Goal: Transaction & Acquisition: Purchase product/service

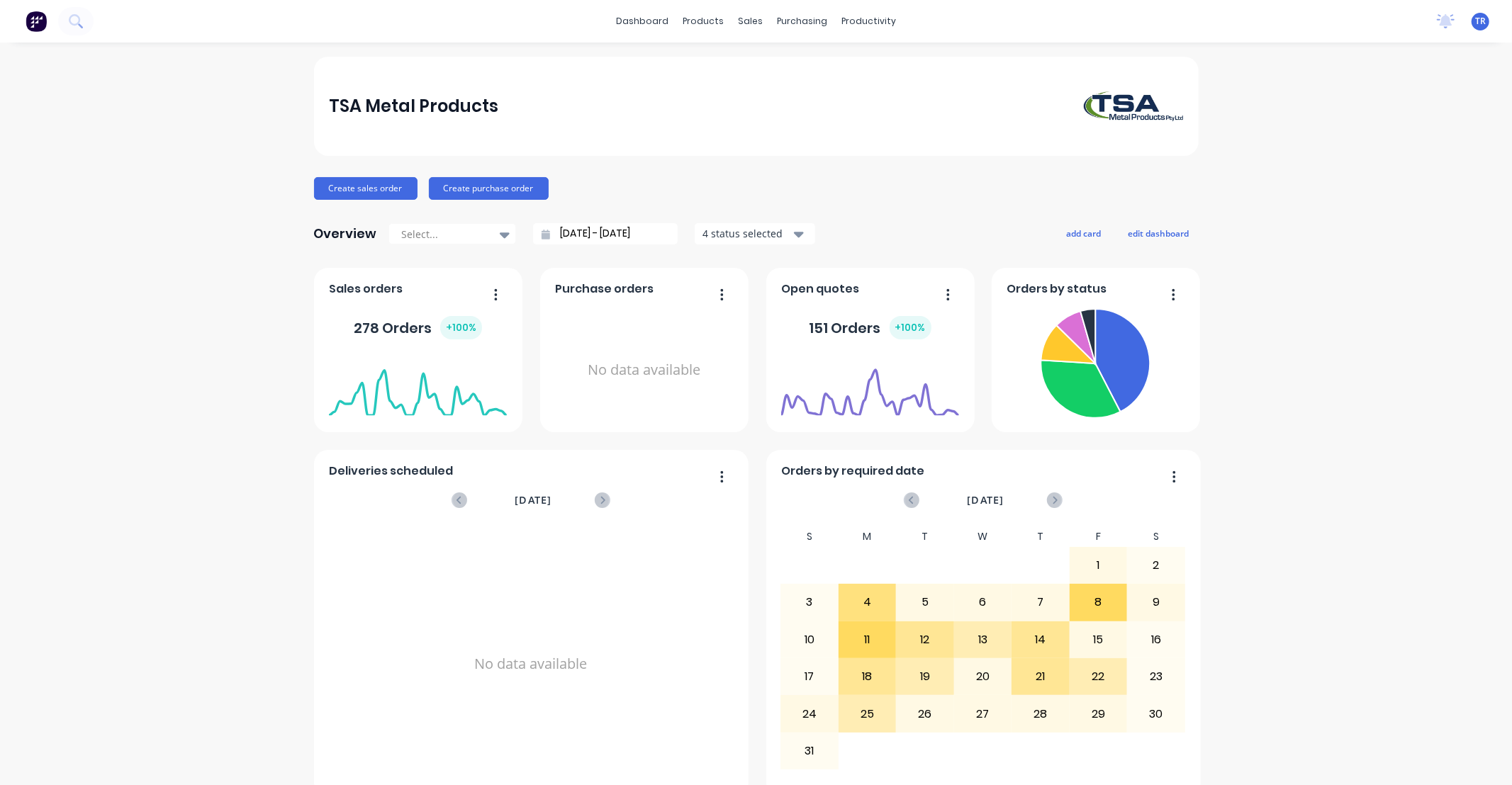
click at [1367, 428] on div "TSA Metal Products Create sales order Create purchase order Overview Select... …" at bounding box center [756, 427] width 1512 height 740
click at [770, 66] on div "Sales Orders" at bounding box center [798, 68] width 58 height 13
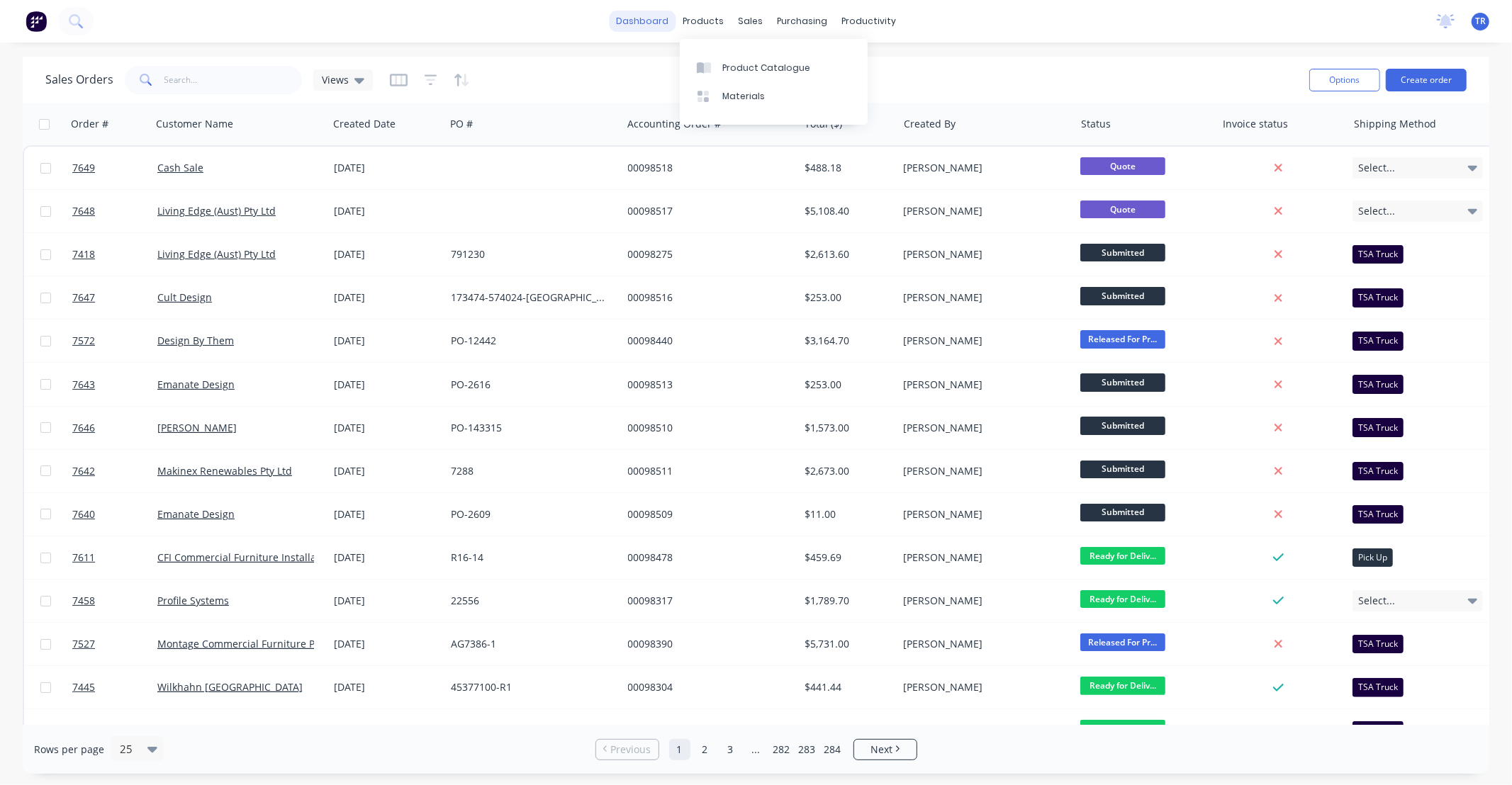
click at [629, 22] on link "dashboard" at bounding box center [642, 21] width 66 height 21
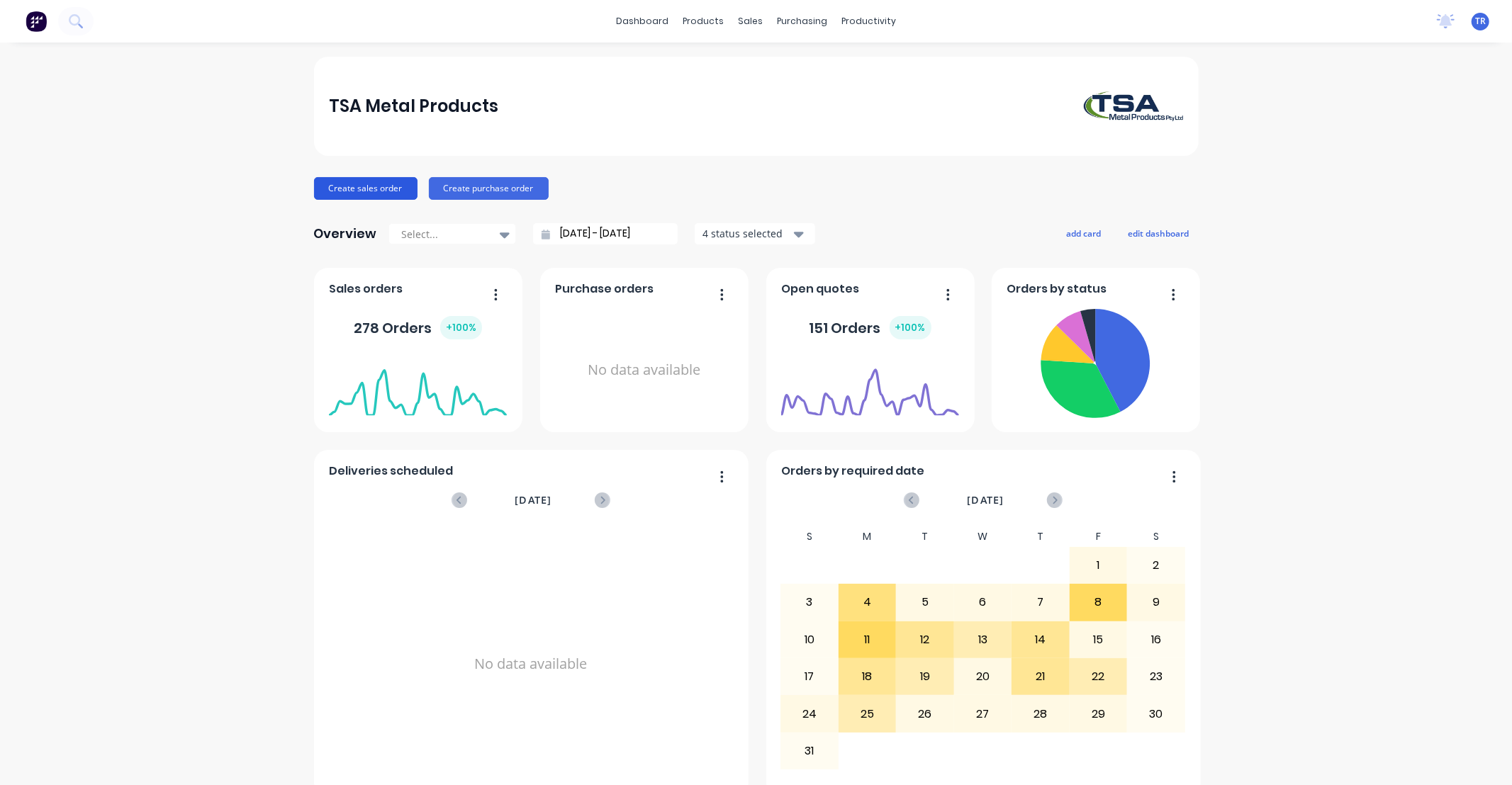
click at [372, 187] on button "Create sales order" at bounding box center [365, 189] width 104 height 22
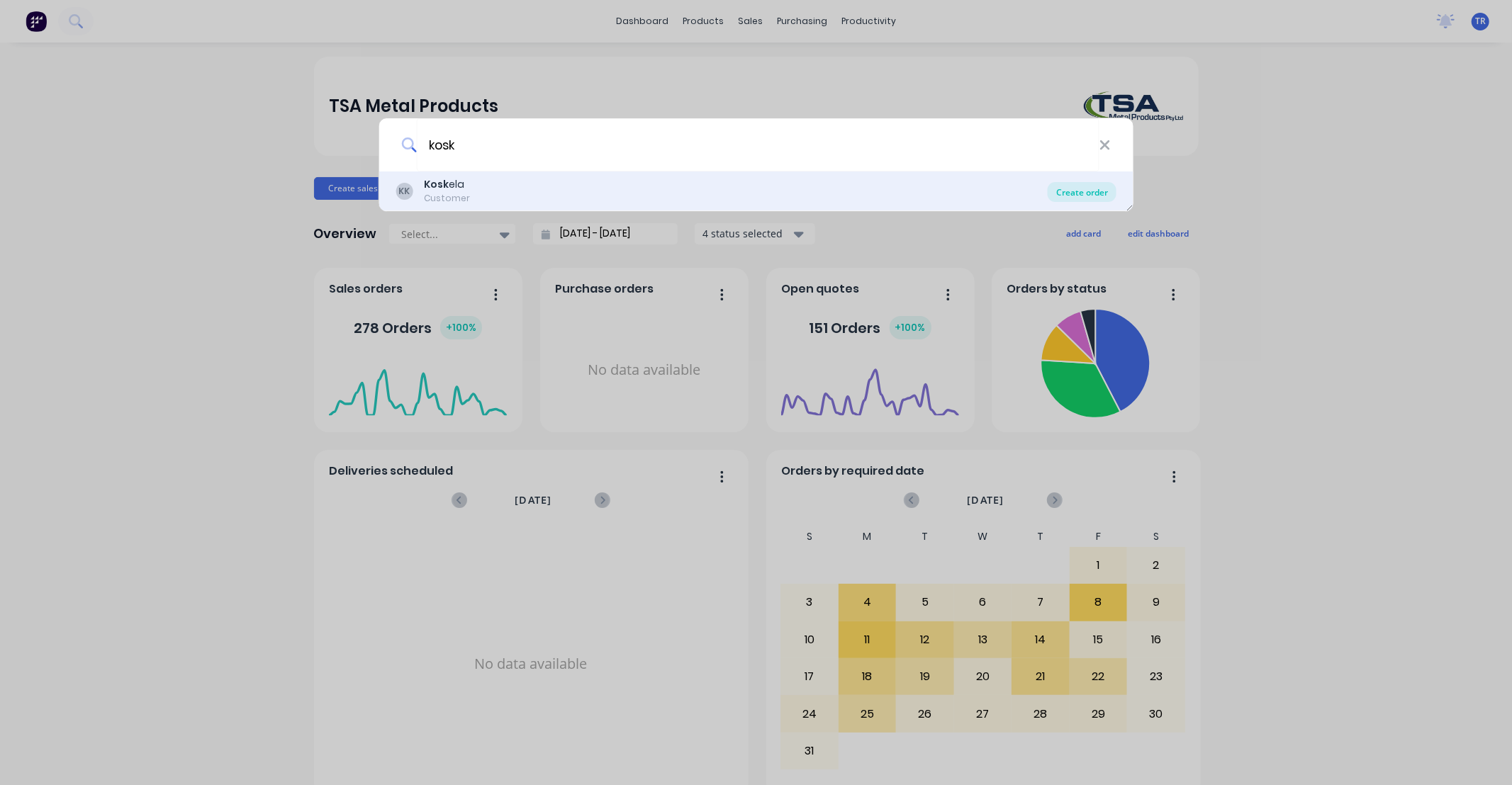
type input "kosk"
click at [1096, 192] on div "Create order" at bounding box center [1082, 191] width 69 height 20
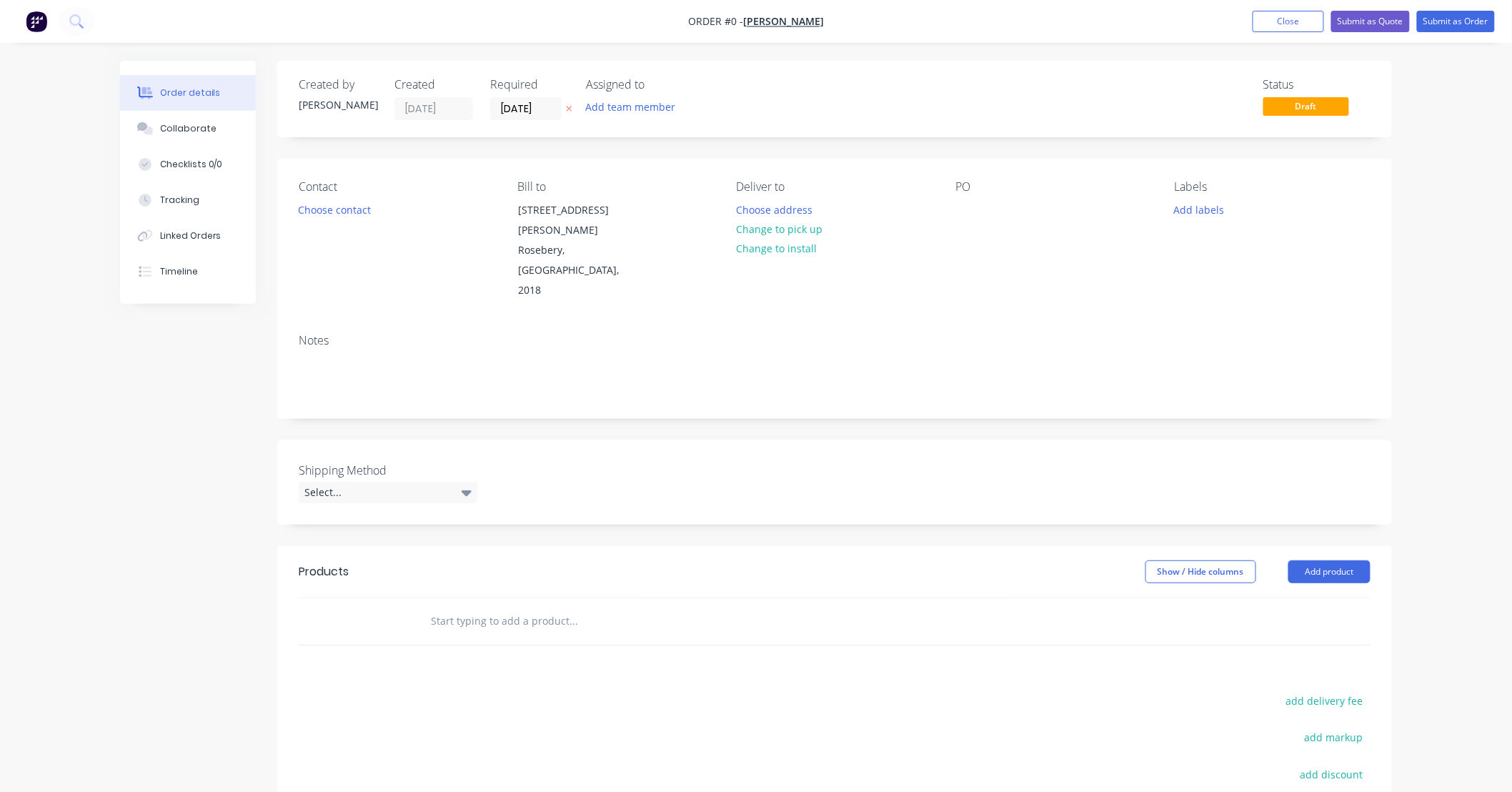
click at [497, 607] on input "text" at bounding box center [573, 622] width 286 height 28
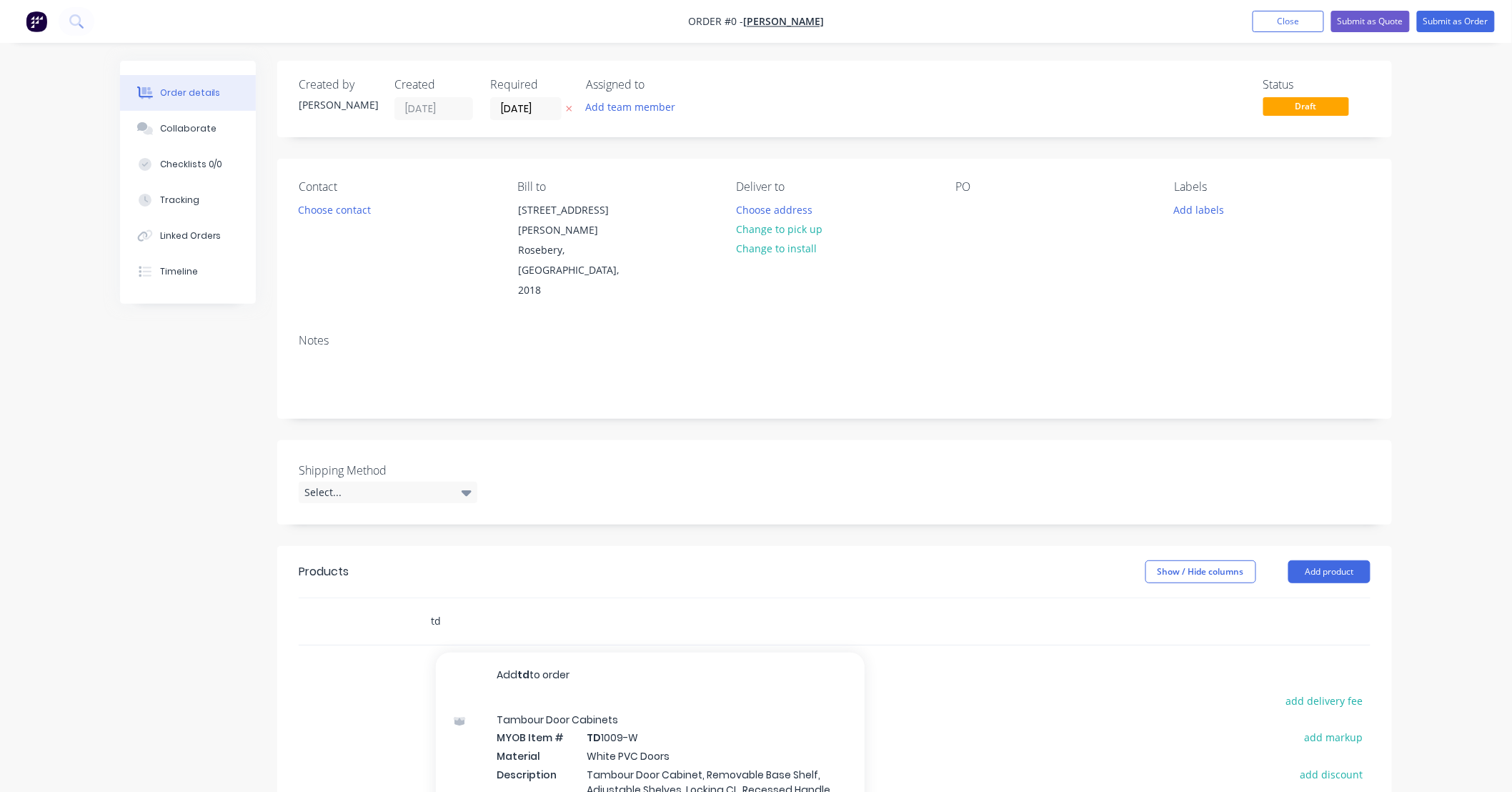
type input "t"
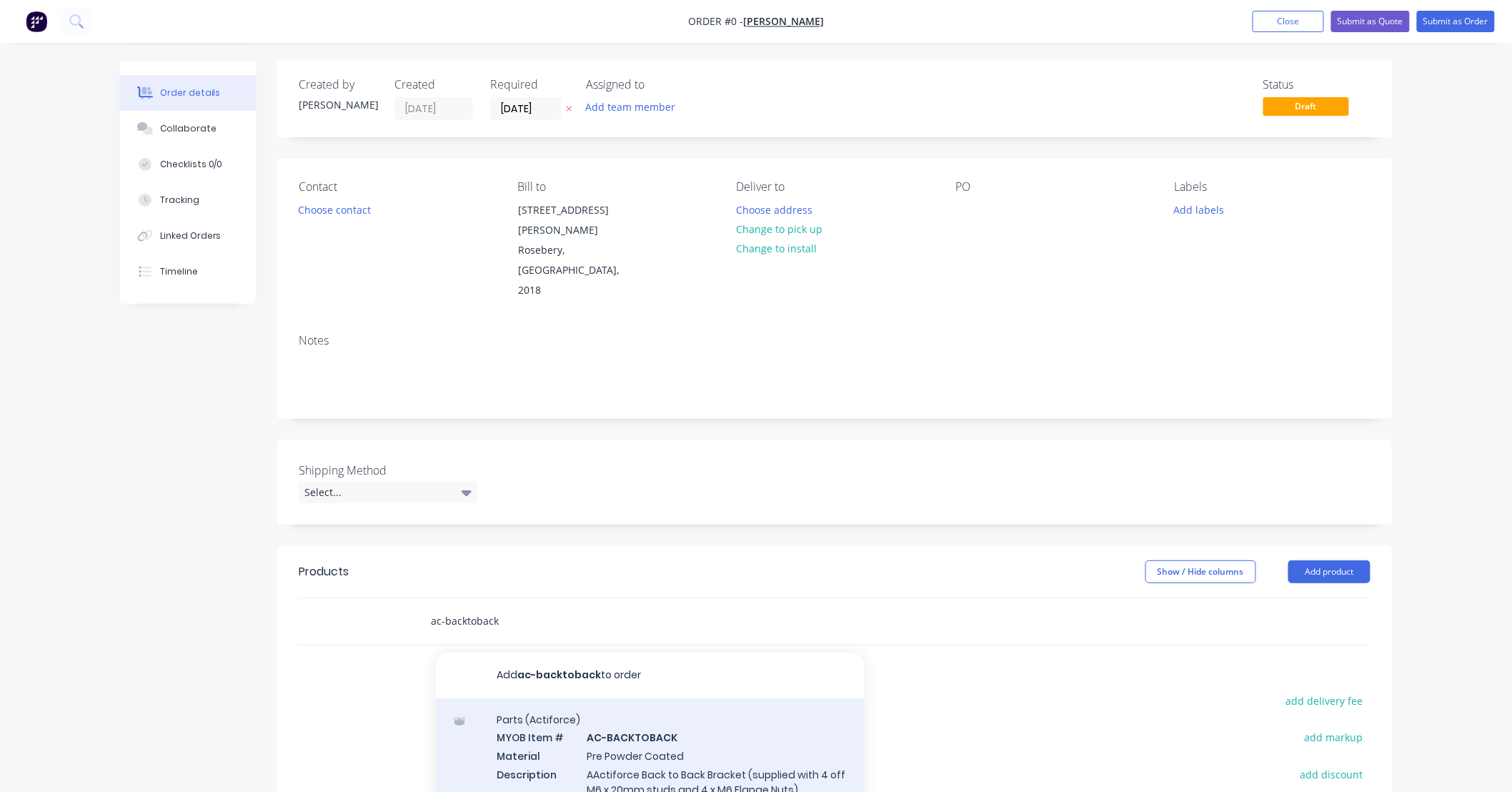
type input "ac-backtoback"
click at [719, 719] on div "Parts (Actiforce) MYOB Item # AC-BACKTOBACK Material Pre Powder Coated Descript…" at bounding box center [650, 781] width 428 height 164
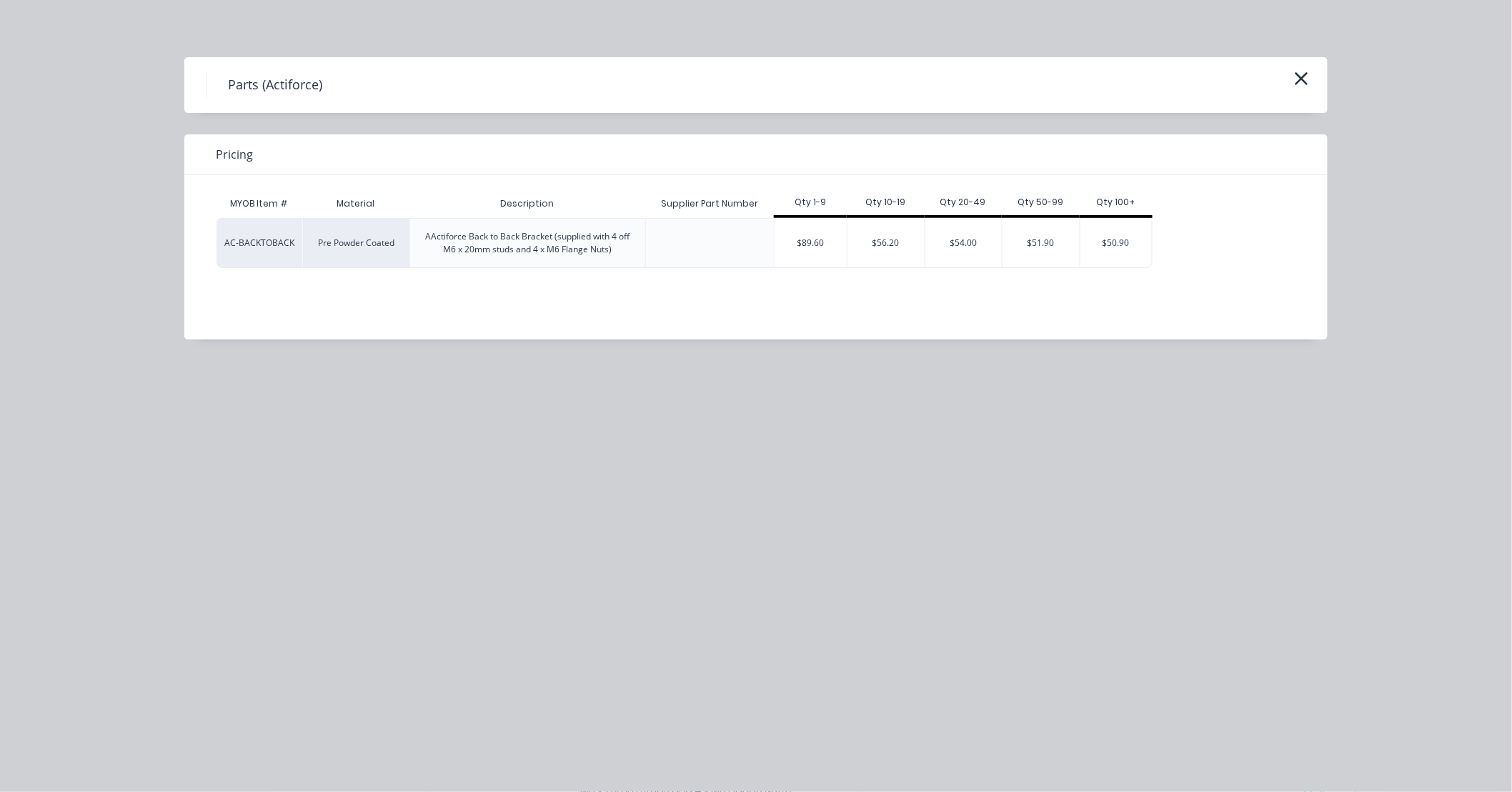
click at [1355, 486] on div "Parts (Actiforce) Pricing MYOB Item # Material Description Supplier Part Number…" at bounding box center [756, 396] width 1512 height 792
click at [884, 508] on div "Parts (Actiforce) Pricing MYOB Item # Material Description Supplier Part Number…" at bounding box center [756, 396] width 1512 height 792
click at [940, 462] on div "Parts (Actiforce) Pricing MYOB Item # Material Description Supplier Part Number…" at bounding box center [756, 396] width 1512 height 792
click at [940, 464] on div "Parts (Actiforce) Pricing MYOB Item # Material Description Supplier Part Number…" at bounding box center [756, 396] width 1512 height 792
click at [1298, 75] on icon "button" at bounding box center [1302, 79] width 13 height 13
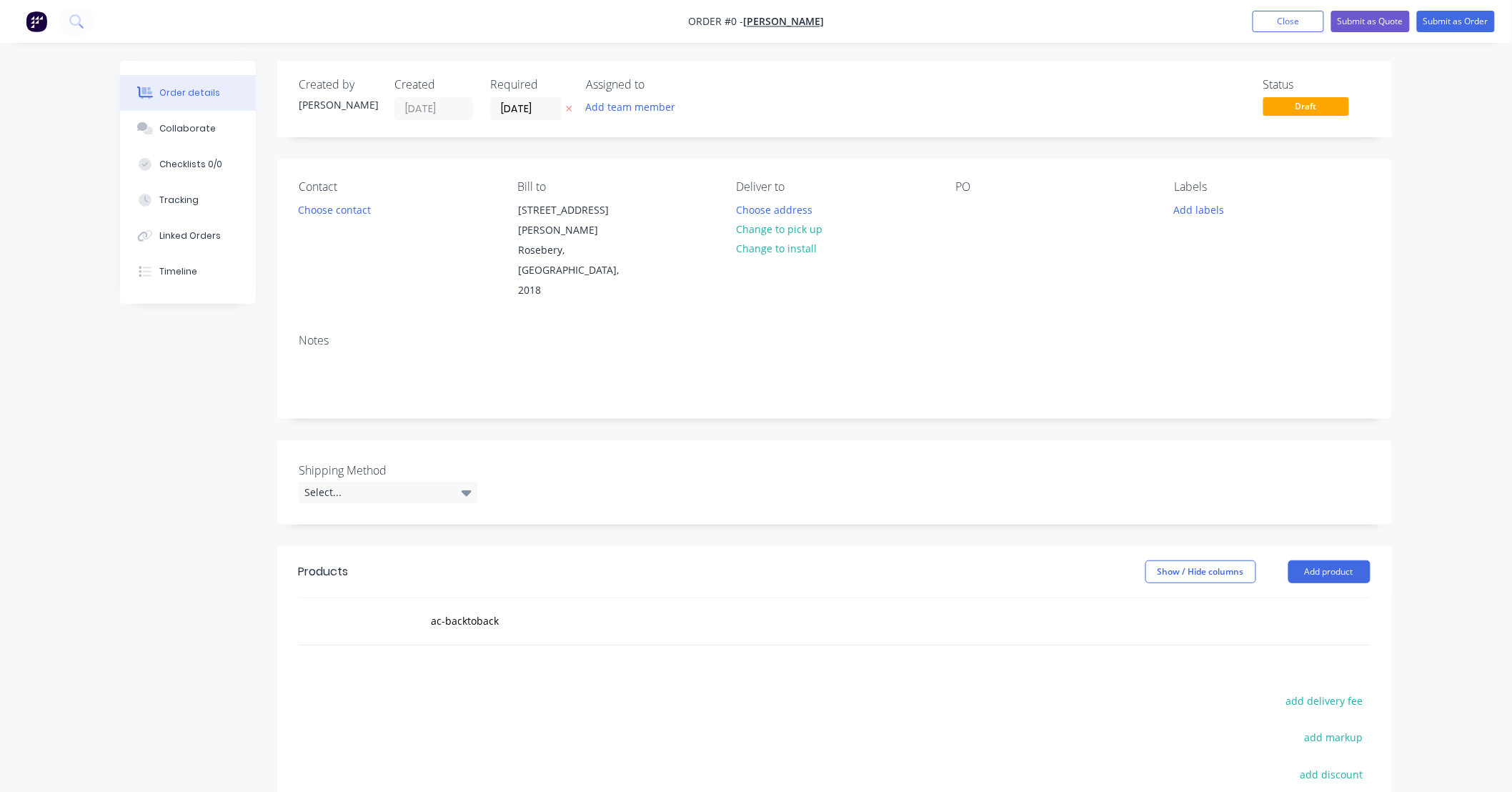
click at [1430, 90] on div "Order details Collaborate Checklists 0/0 Tracking Linked Orders Timeline Order …" at bounding box center [756, 489] width 1512 height 978
click at [1469, 230] on div "Order details Collaborate Checklists 0/0 Tracking Linked Orders Timeline Order …" at bounding box center [756, 489] width 1512 height 978
click at [1278, 19] on button "Close" at bounding box center [1289, 21] width 72 height 22
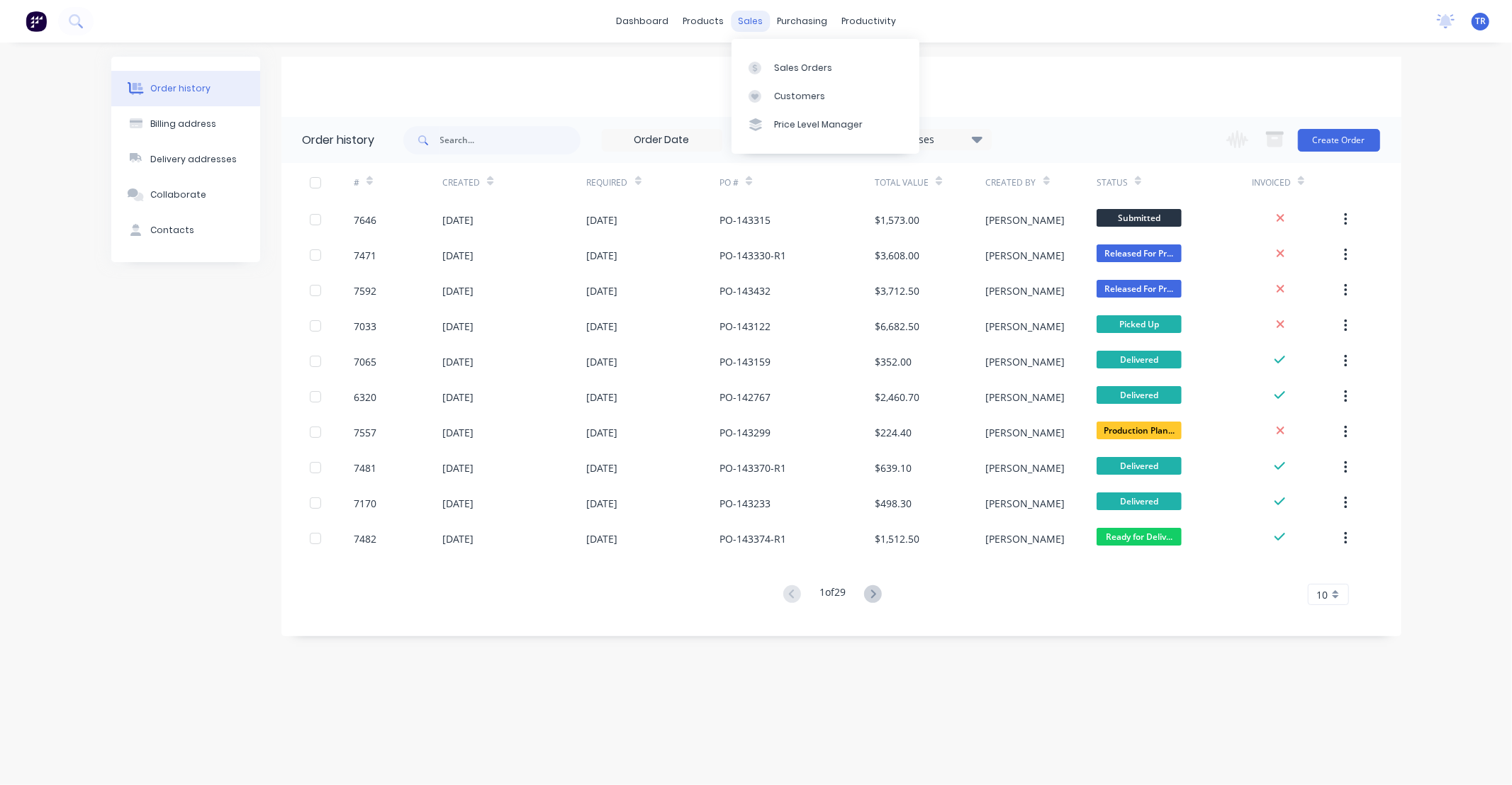
click at [746, 21] on div "sales" at bounding box center [751, 21] width 39 height 21
click at [783, 57] on link "Sales Orders" at bounding box center [825, 67] width 188 height 28
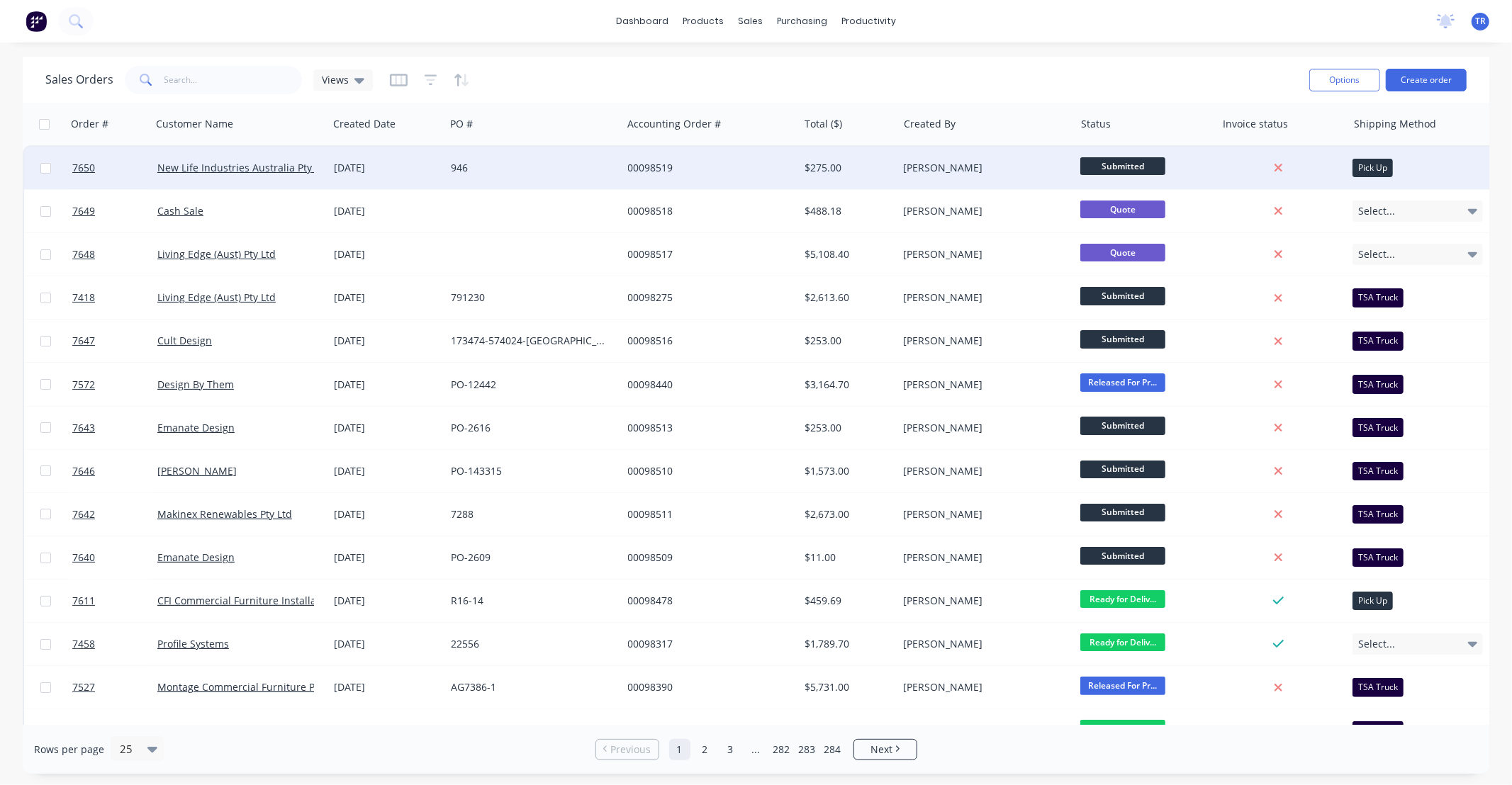
click at [540, 161] on div "946" at bounding box center [530, 167] width 158 height 14
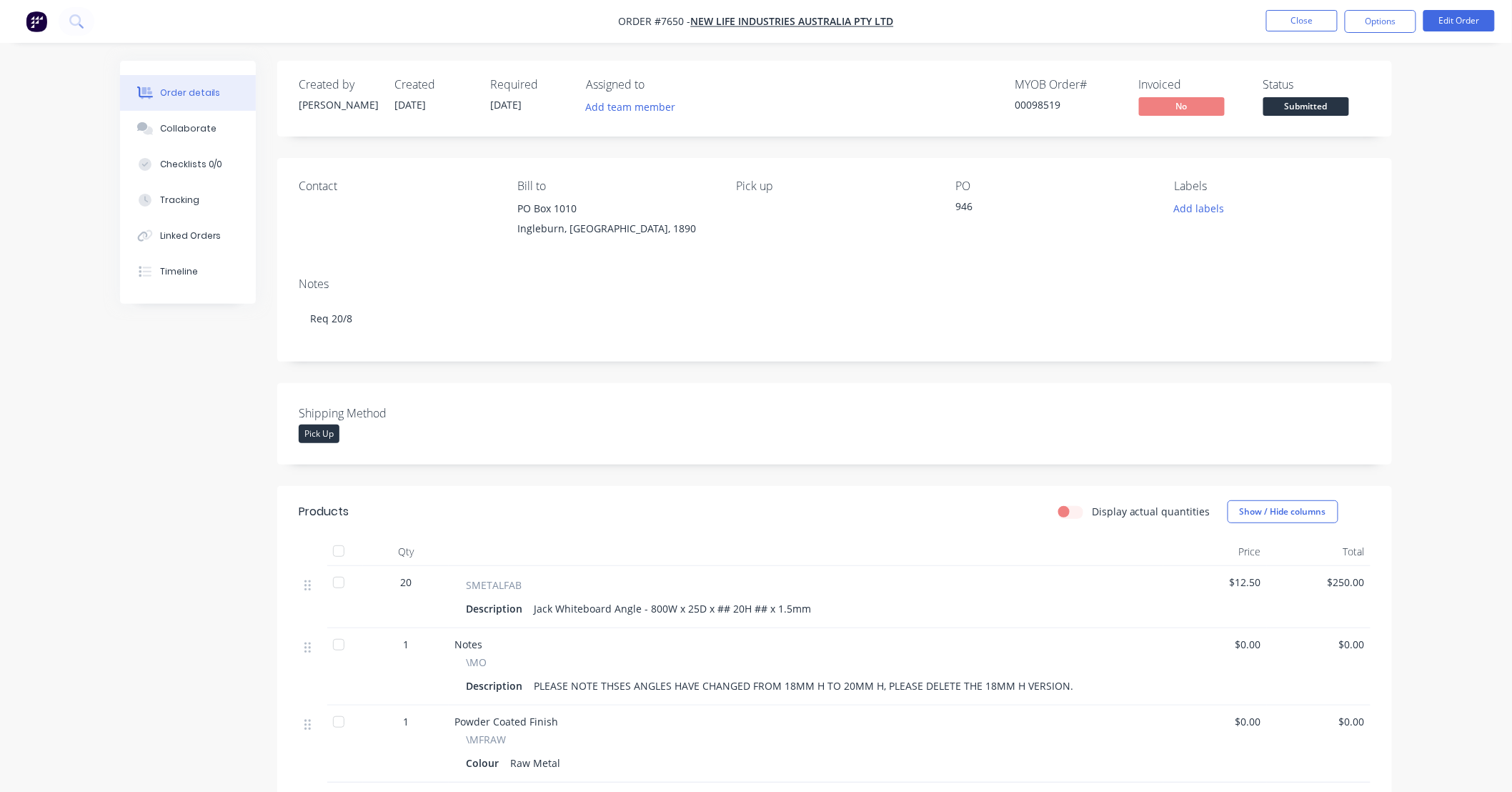
click at [1418, 304] on div "Order details Collaborate Checklists 0/0 Tracking Linked Orders Timeline Order …" at bounding box center [756, 503] width 1512 height 1006
click at [1306, 16] on button "Close" at bounding box center [1302, 21] width 72 height 22
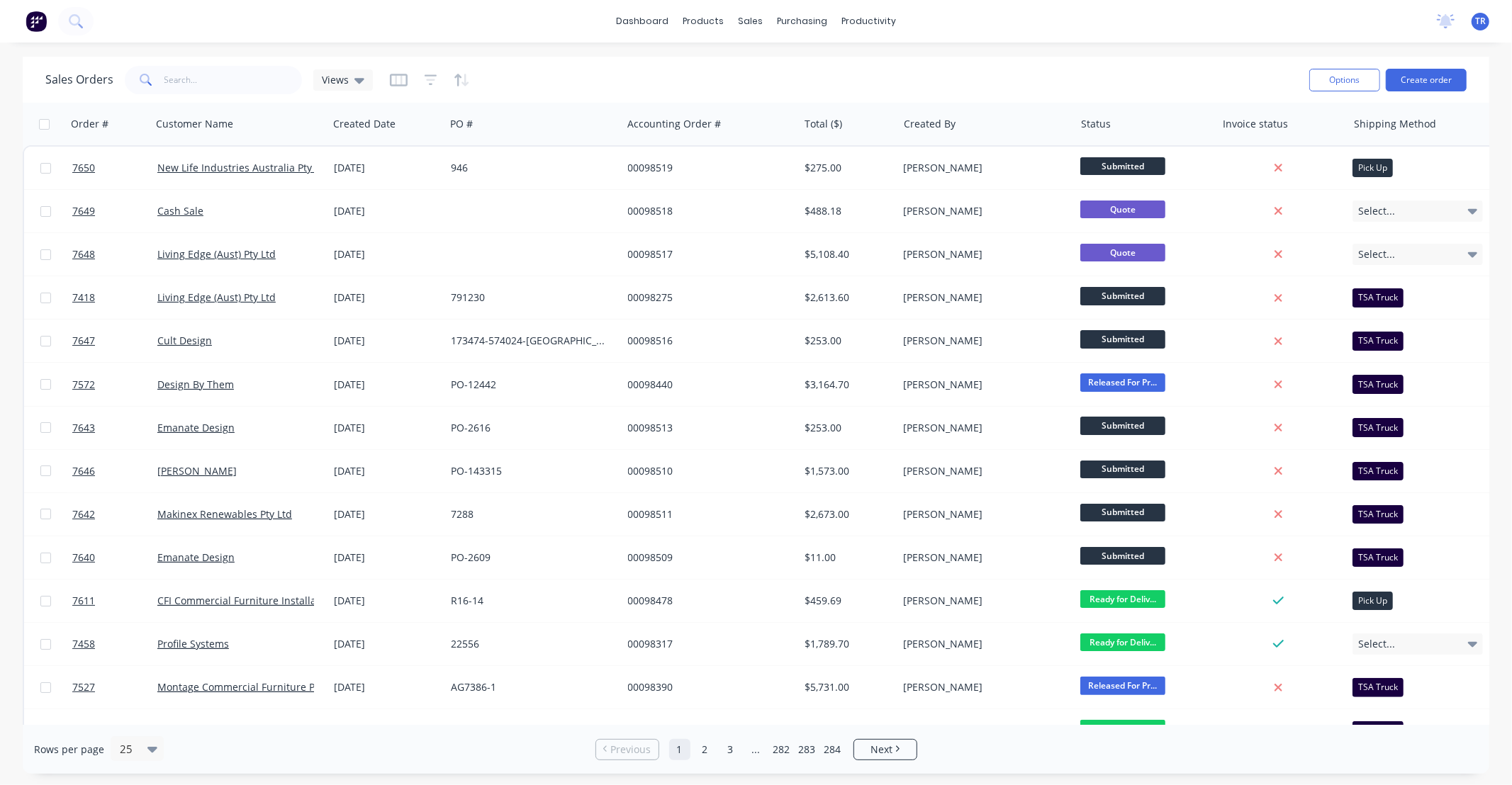
click at [1310, 19] on div "dashboard products sales purchasing productivity dashboard products Product Cat…" at bounding box center [756, 21] width 1512 height 43
click at [1239, 30] on div "dashboard products sales purchasing productivity dashboard products Product Cat…" at bounding box center [756, 21] width 1512 height 43
click at [1252, 18] on div "dashboard products sales purchasing productivity dashboard products Product Cat…" at bounding box center [756, 21] width 1512 height 43
click at [641, 18] on link "dashboard" at bounding box center [642, 21] width 66 height 21
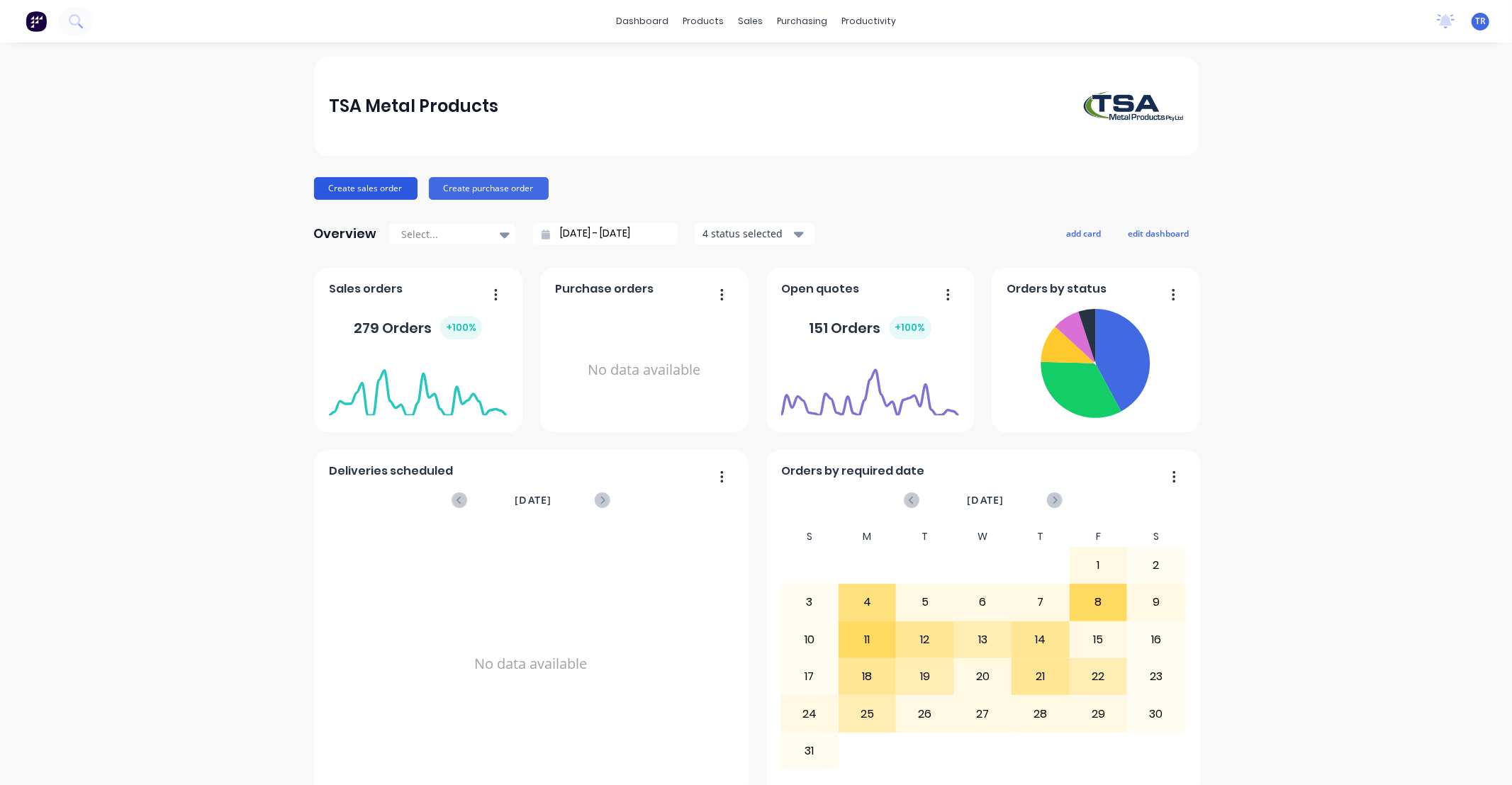
click at [364, 186] on button "Create sales order" at bounding box center [365, 189] width 104 height 22
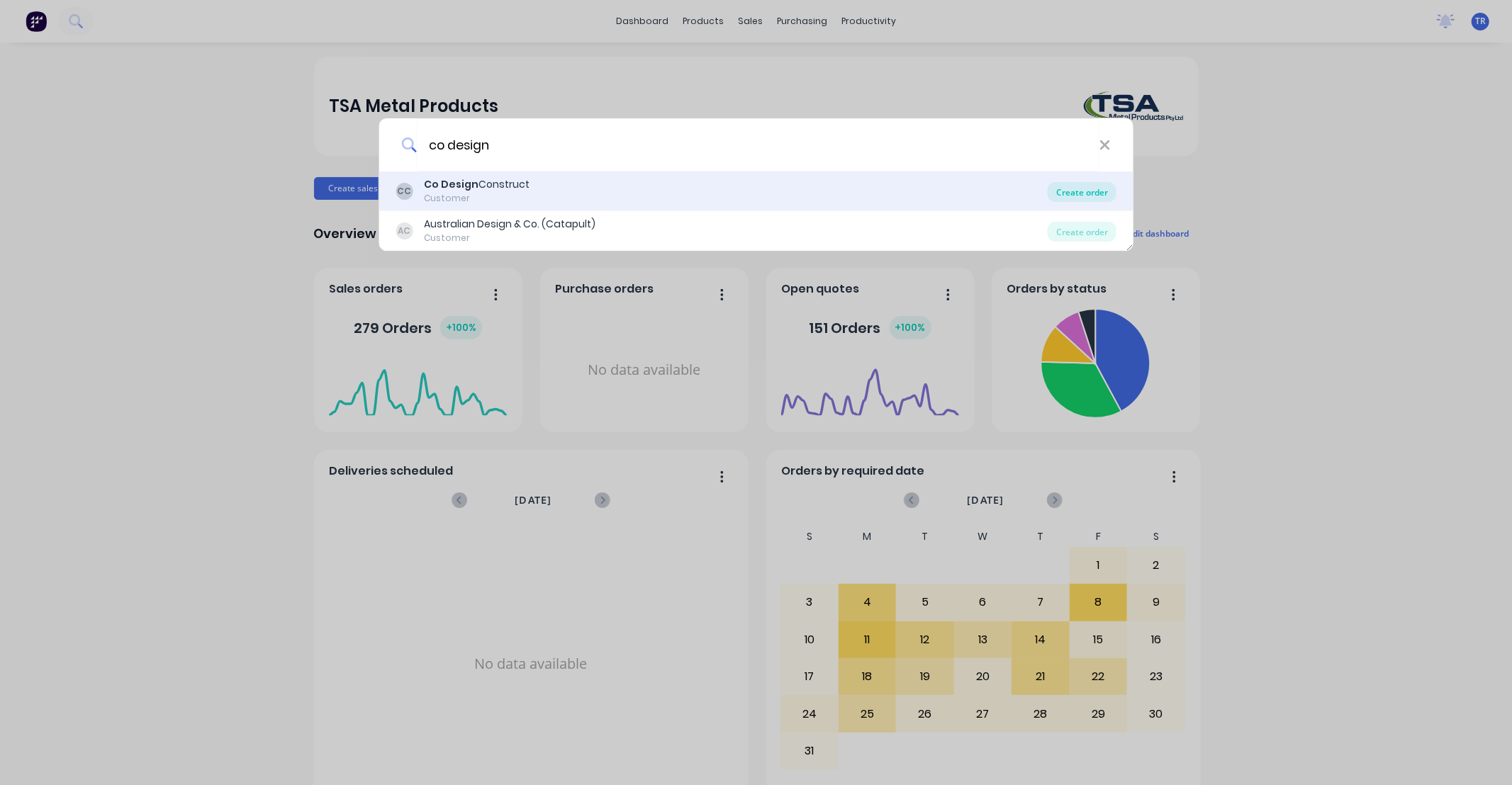
type input "co design"
click at [1088, 193] on div "Create order" at bounding box center [1082, 191] width 69 height 20
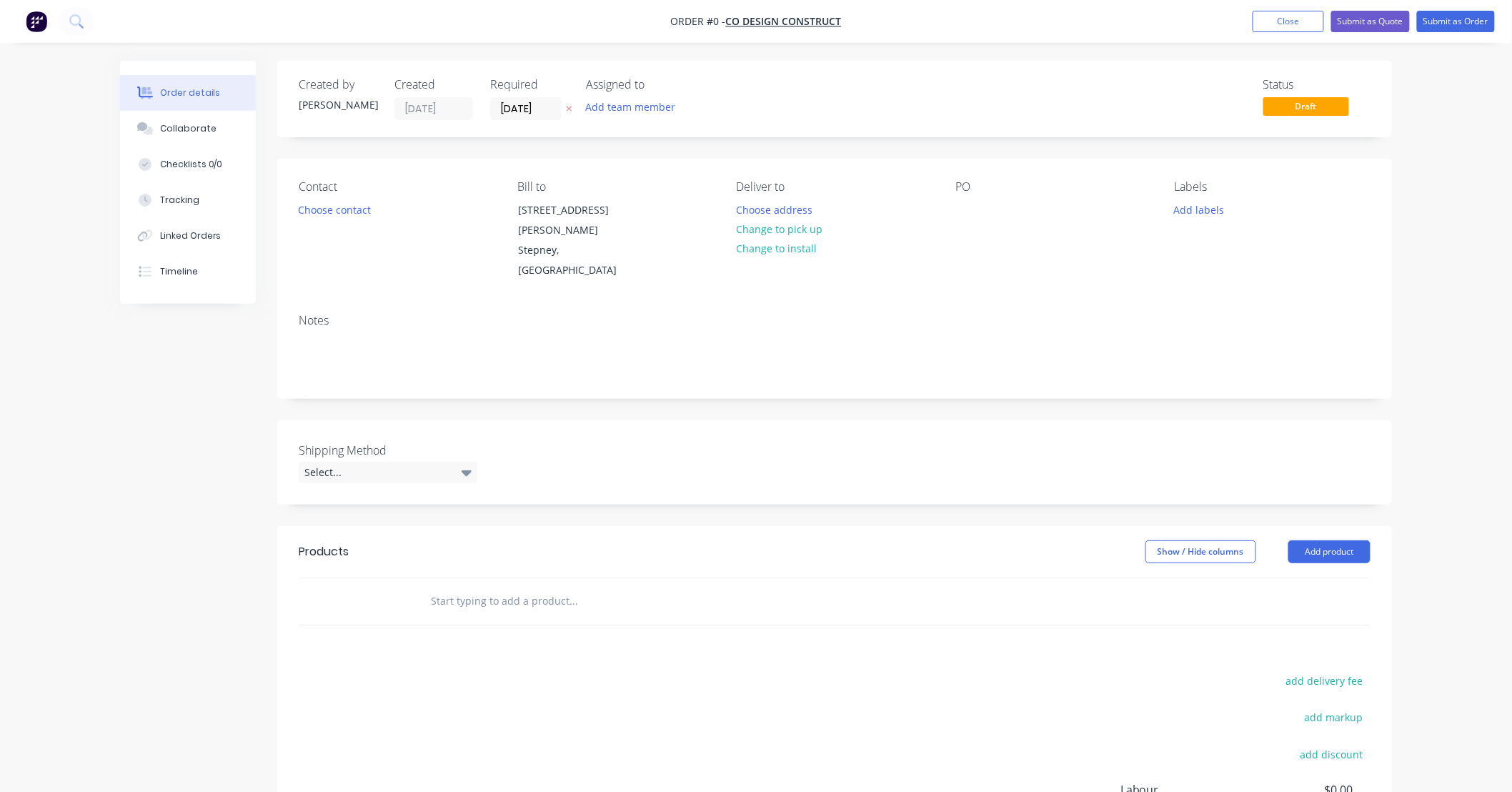
click at [499, 587] on input "text" at bounding box center [573, 601] width 286 height 28
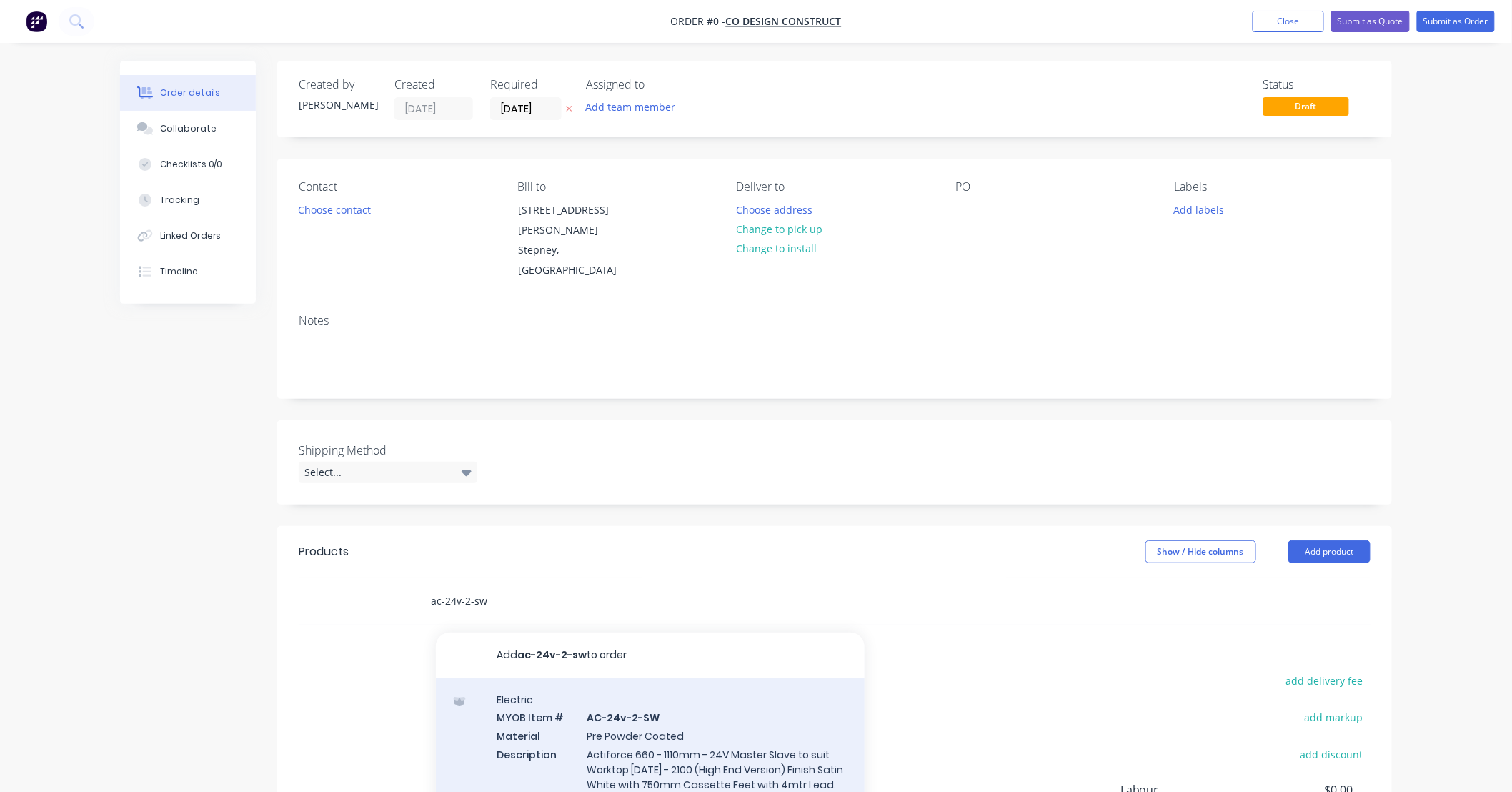
type input "ac-24v-2-sw"
click at [747, 722] on div "Electric MYOB Item # AC-24v-2-SW Material Pre Powder Coated Description Actifor…" at bounding box center [650, 768] width 428 height 179
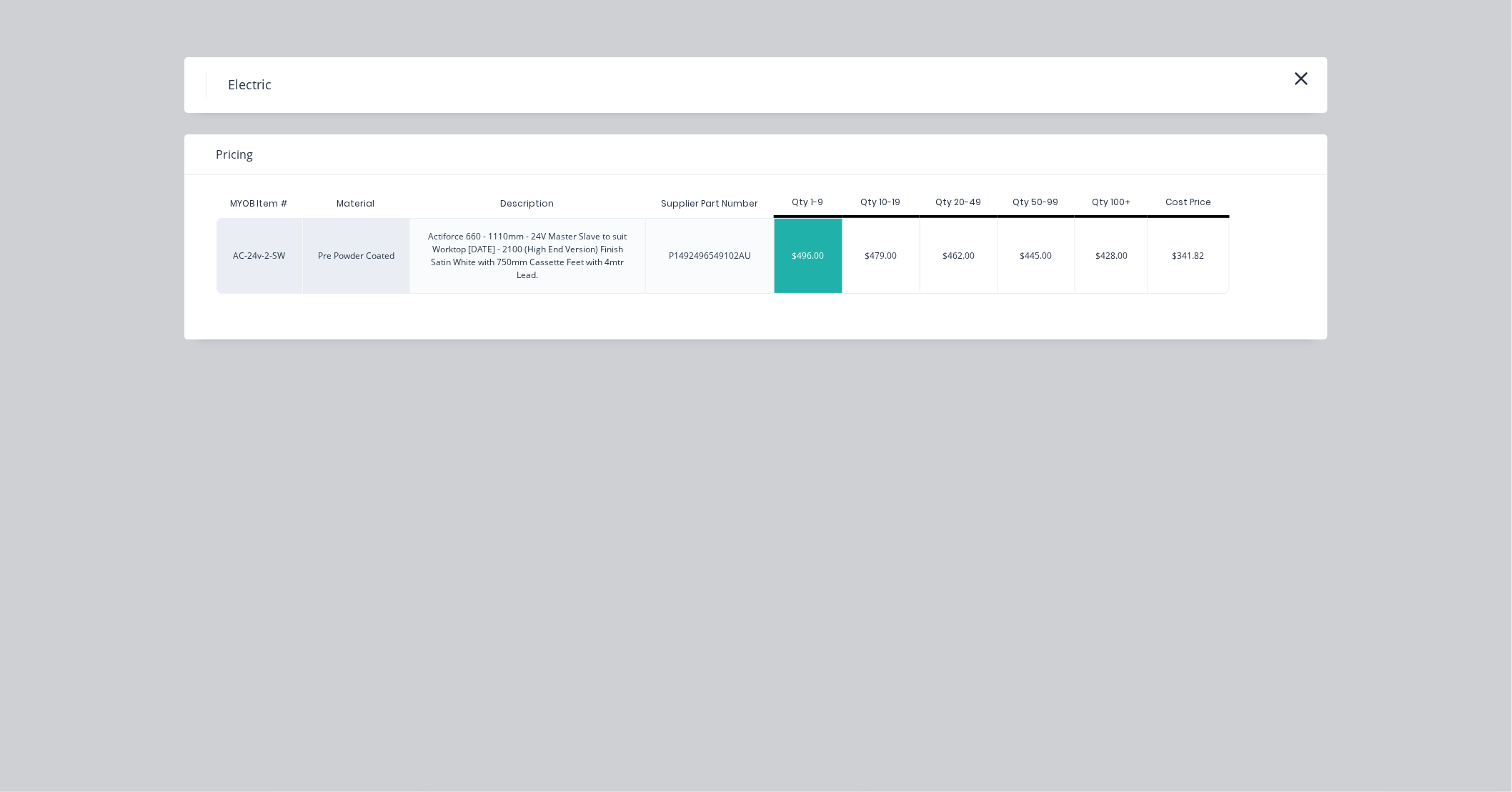
click at [806, 259] on div "$496.00" at bounding box center [809, 255] width 68 height 74
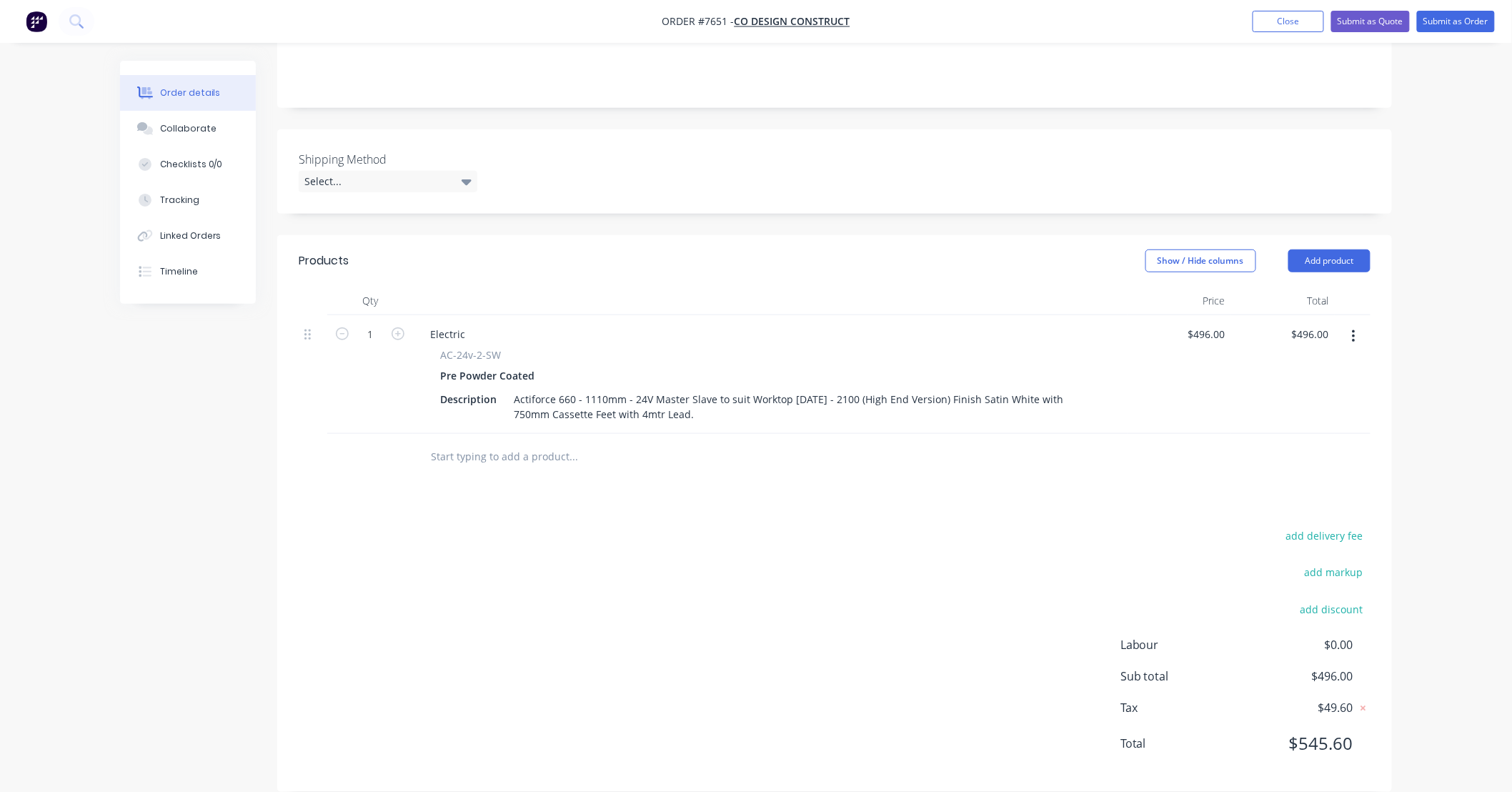
scroll to position [292, 0]
type input "4"
type input "$1,984.00"
click at [551, 442] on input "text" at bounding box center [573, 456] width 286 height 28
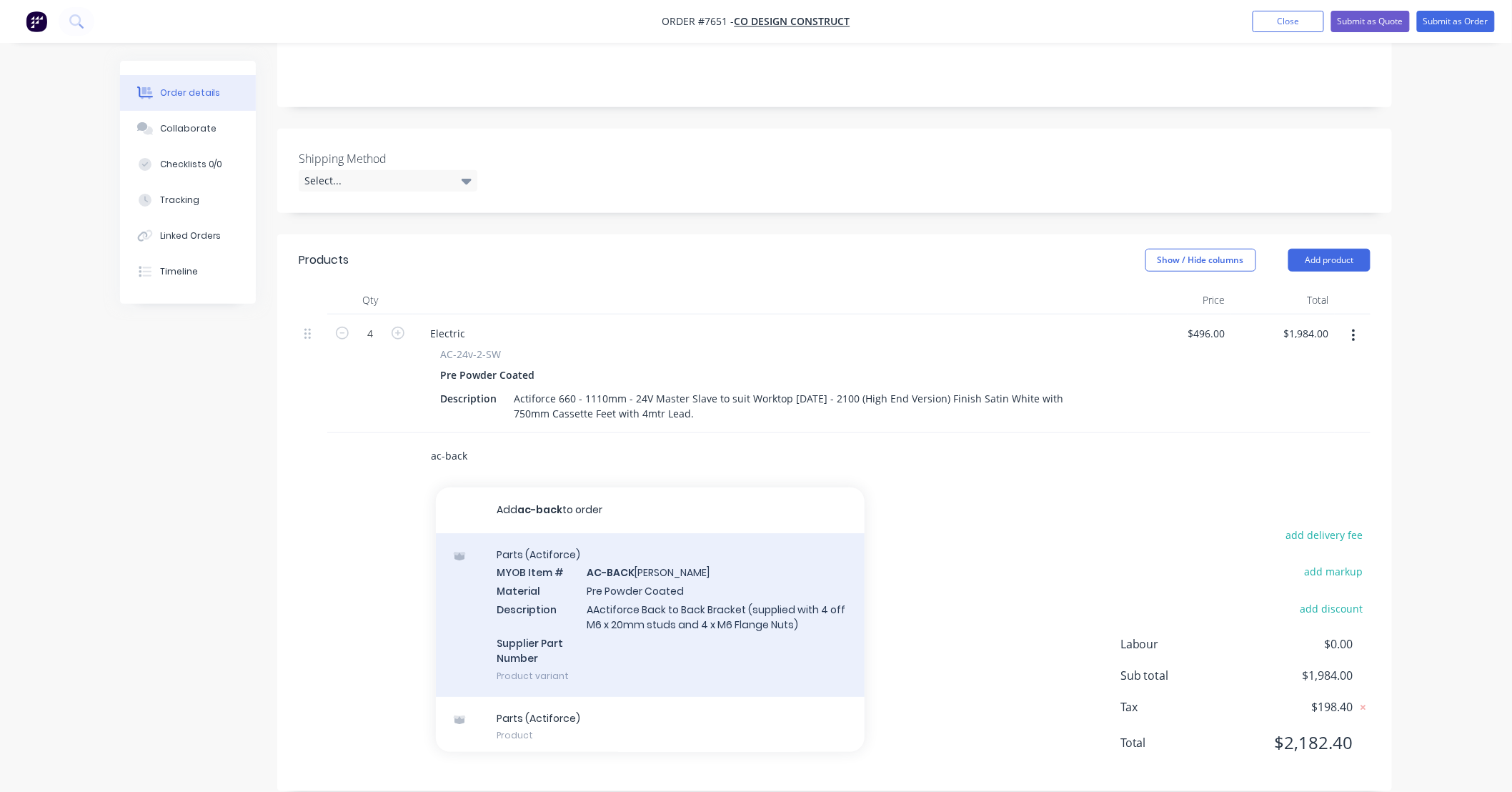
type input "ac-back"
click at [694, 592] on div "Parts (Actiforce) MYOB Item # AC-BACK [PERSON_NAME] Material Pre Powder Coated …" at bounding box center [650, 615] width 428 height 164
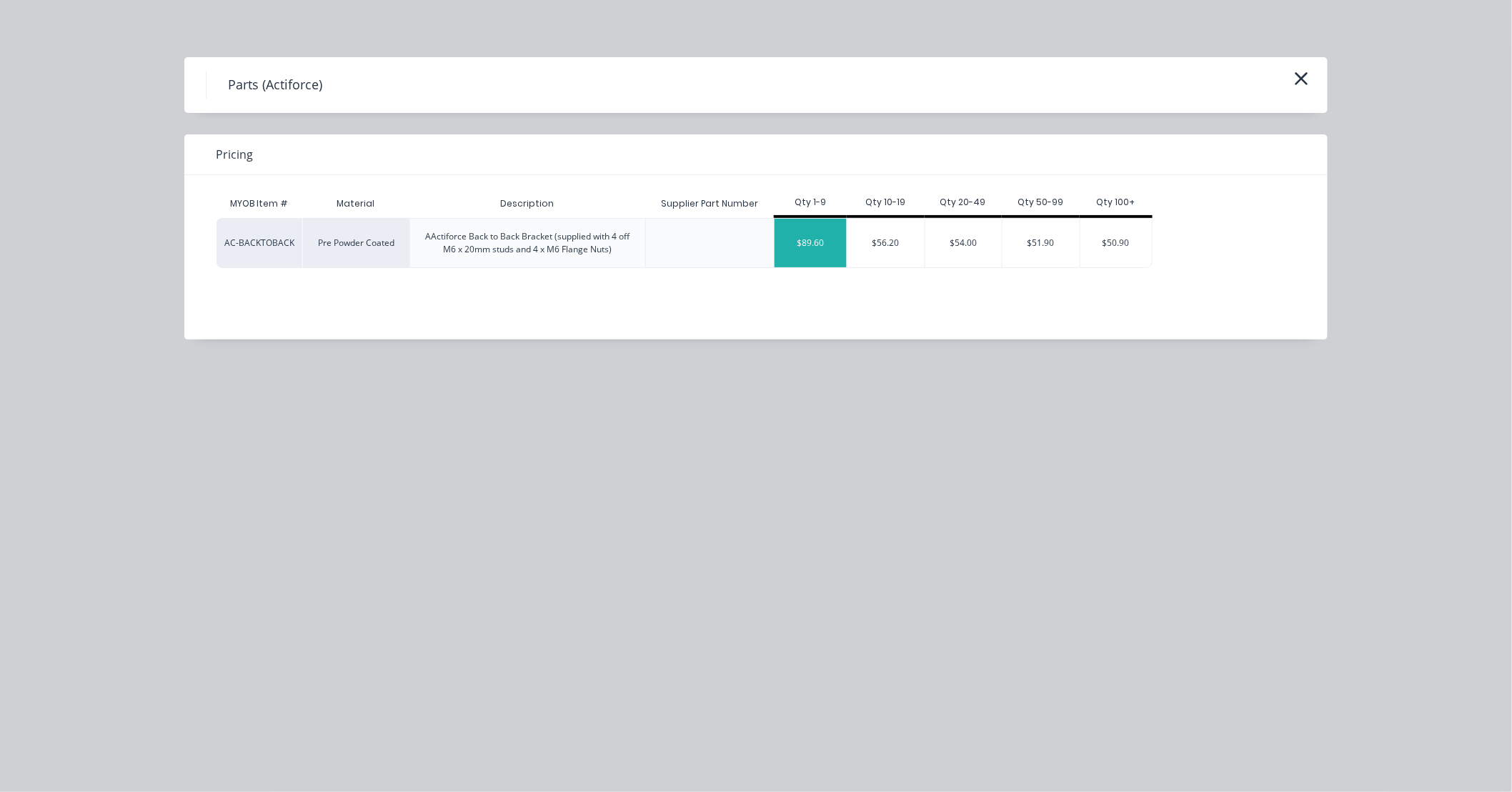
click at [820, 248] on div "$89.60" at bounding box center [811, 243] width 72 height 49
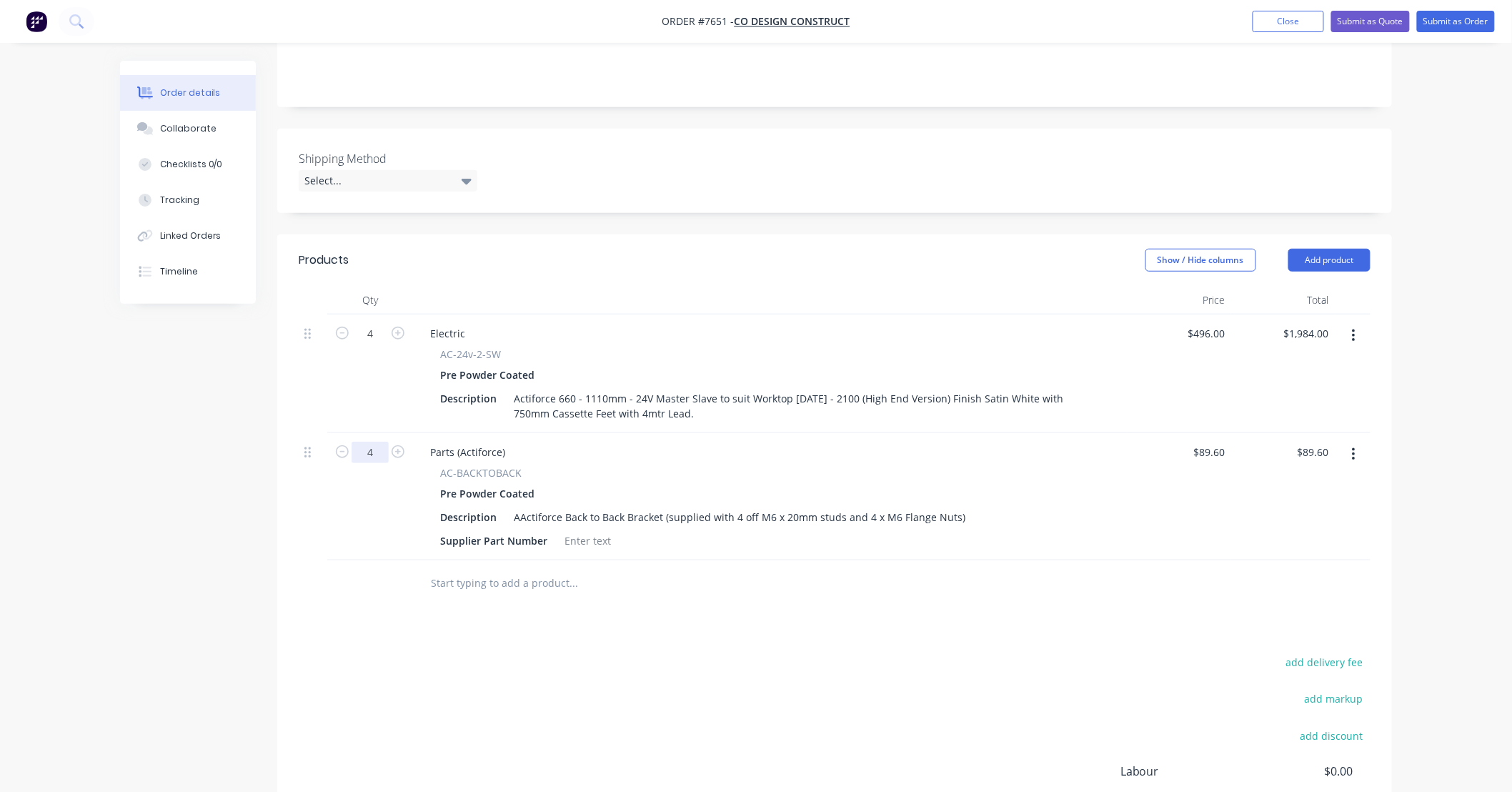
type input "4"
type input "$358.40"
click at [484, 569] on input "text" at bounding box center [573, 583] width 286 height 28
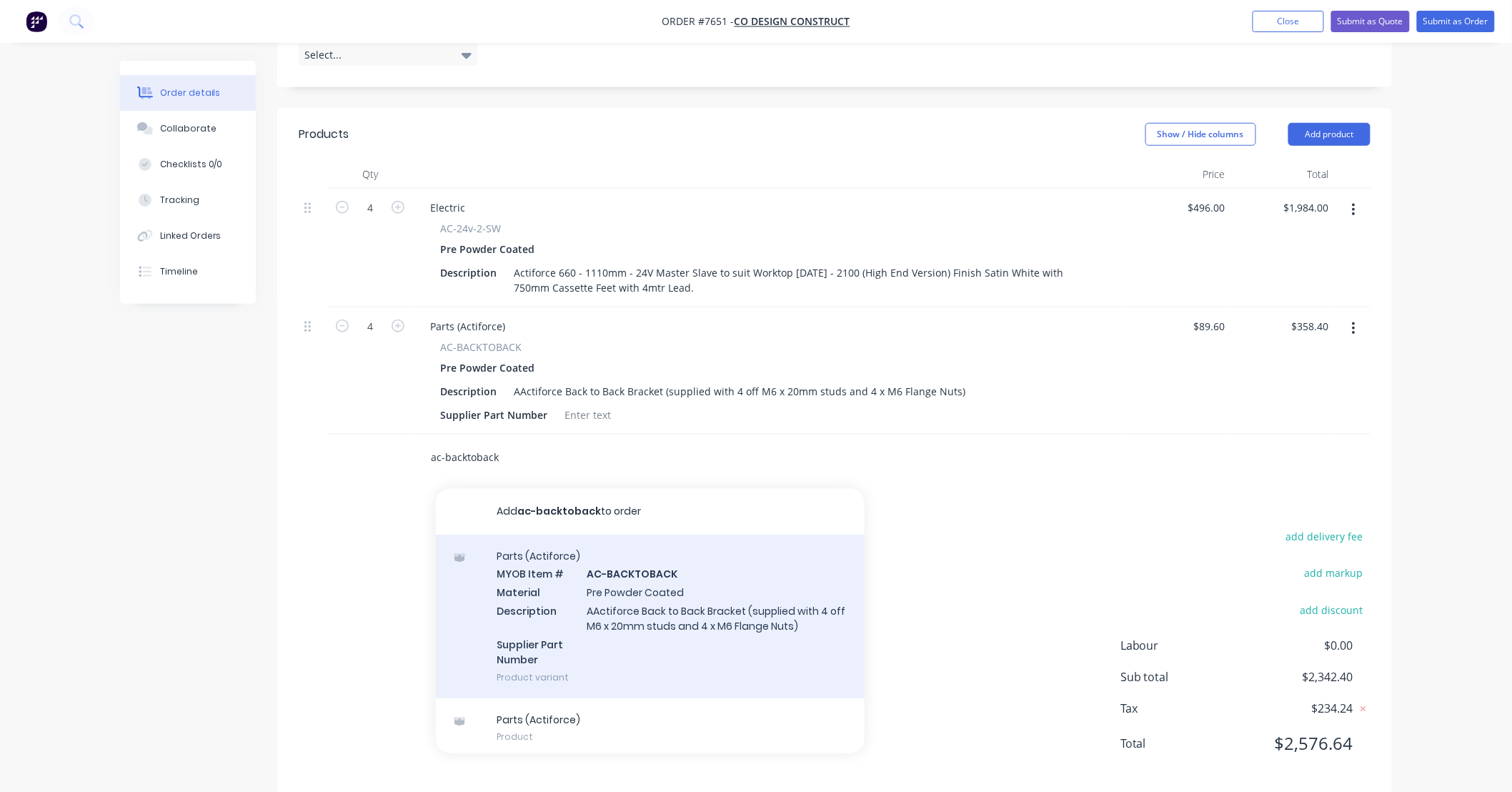
scroll to position [419, 0]
type input "ac-backtoback"
click at [688, 561] on div "Parts (Actiforce) MYOB Item # AC-BACKTOBACK Material Pre Powder Coated Descript…" at bounding box center [650, 615] width 428 height 164
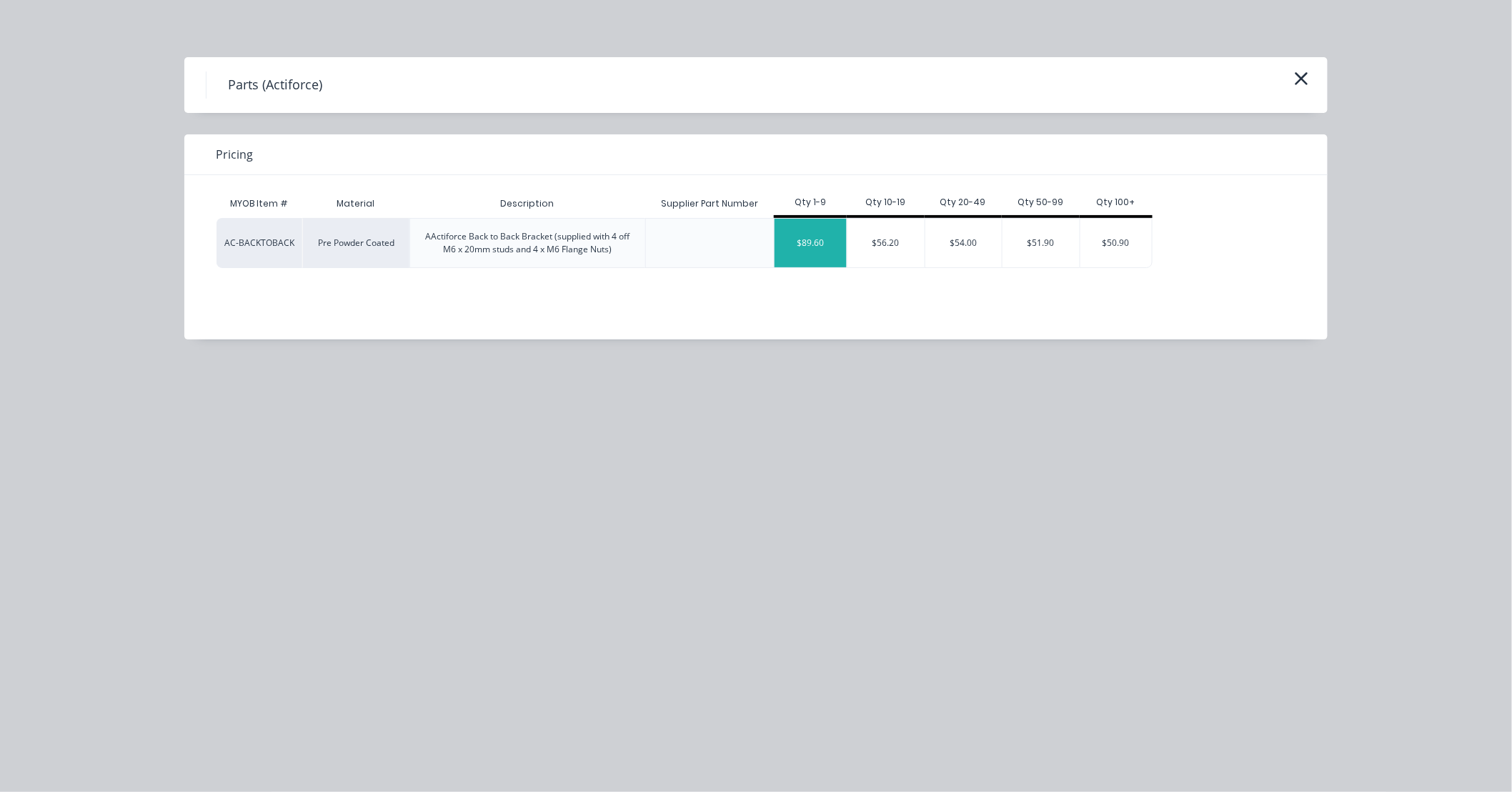
click at [823, 248] on div "$89.60" at bounding box center [811, 243] width 72 height 49
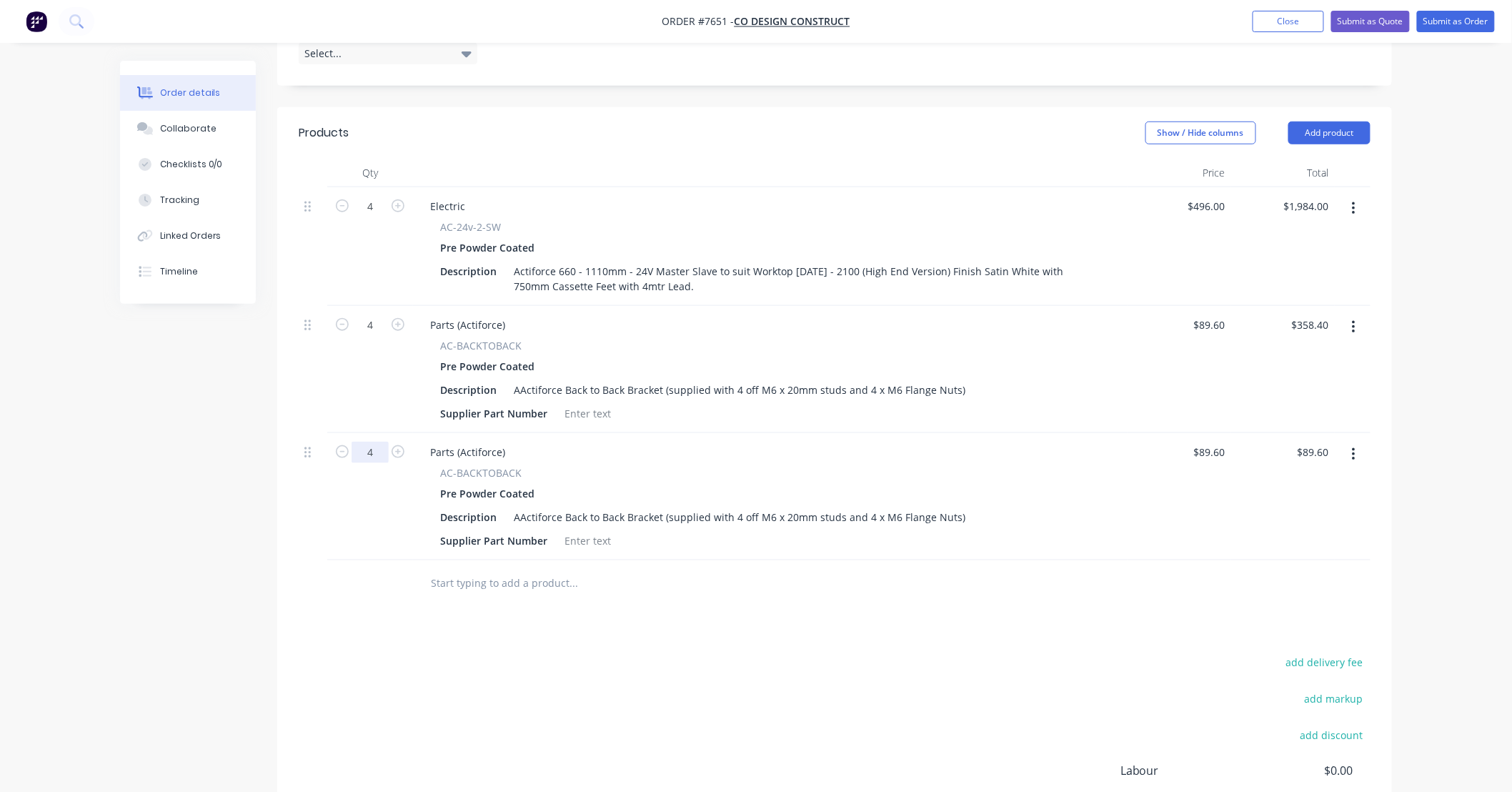
type input "4"
type input "$358.40"
click at [512, 569] on input "text" at bounding box center [573, 583] width 286 height 28
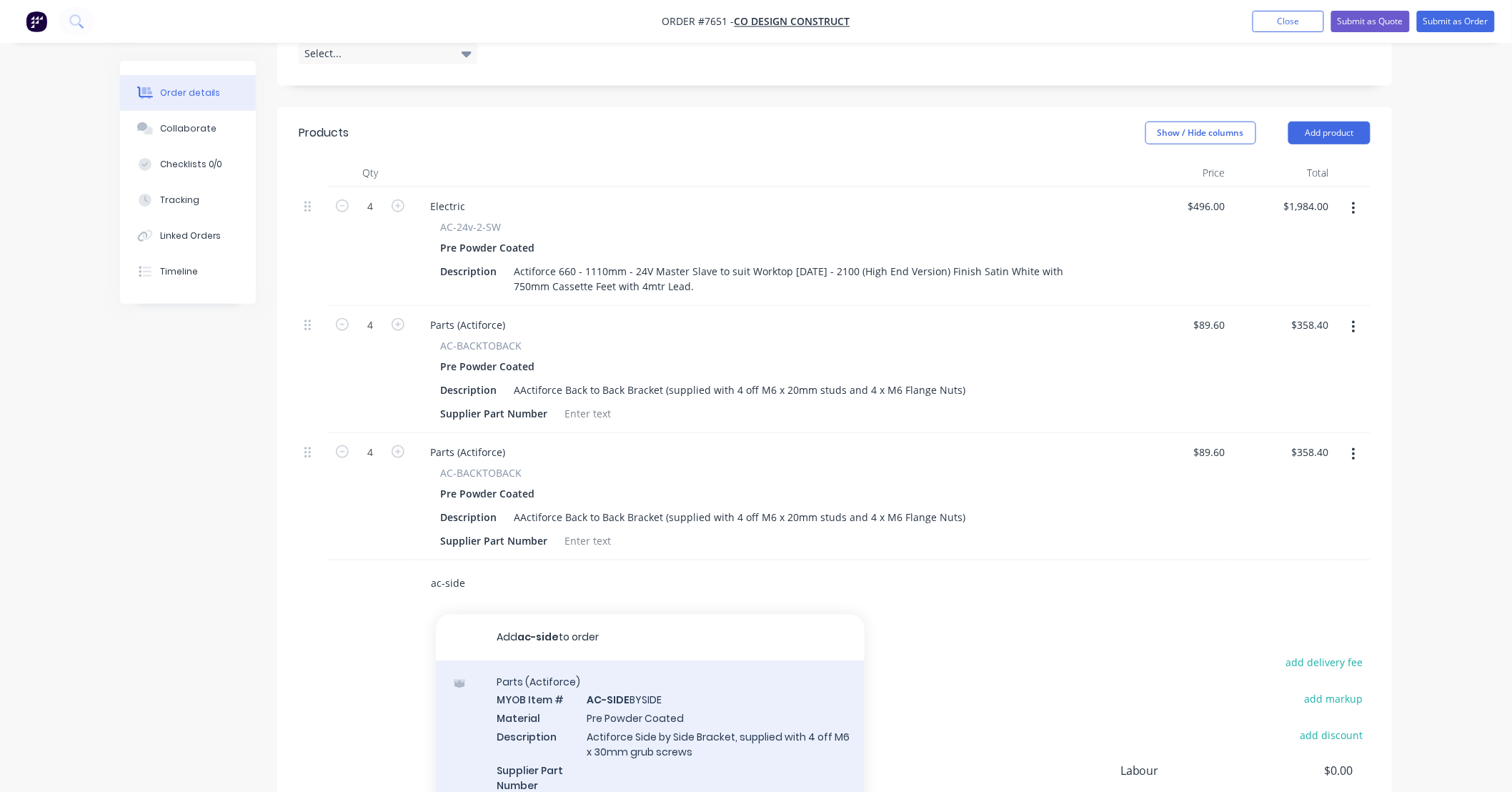
type input "ac-side"
click at [746, 696] on div "Parts (Actiforce) MYOB Item # AC-SIDE BYSIDE Material Pre Powder Coated Descrip…" at bounding box center [650, 742] width 428 height 164
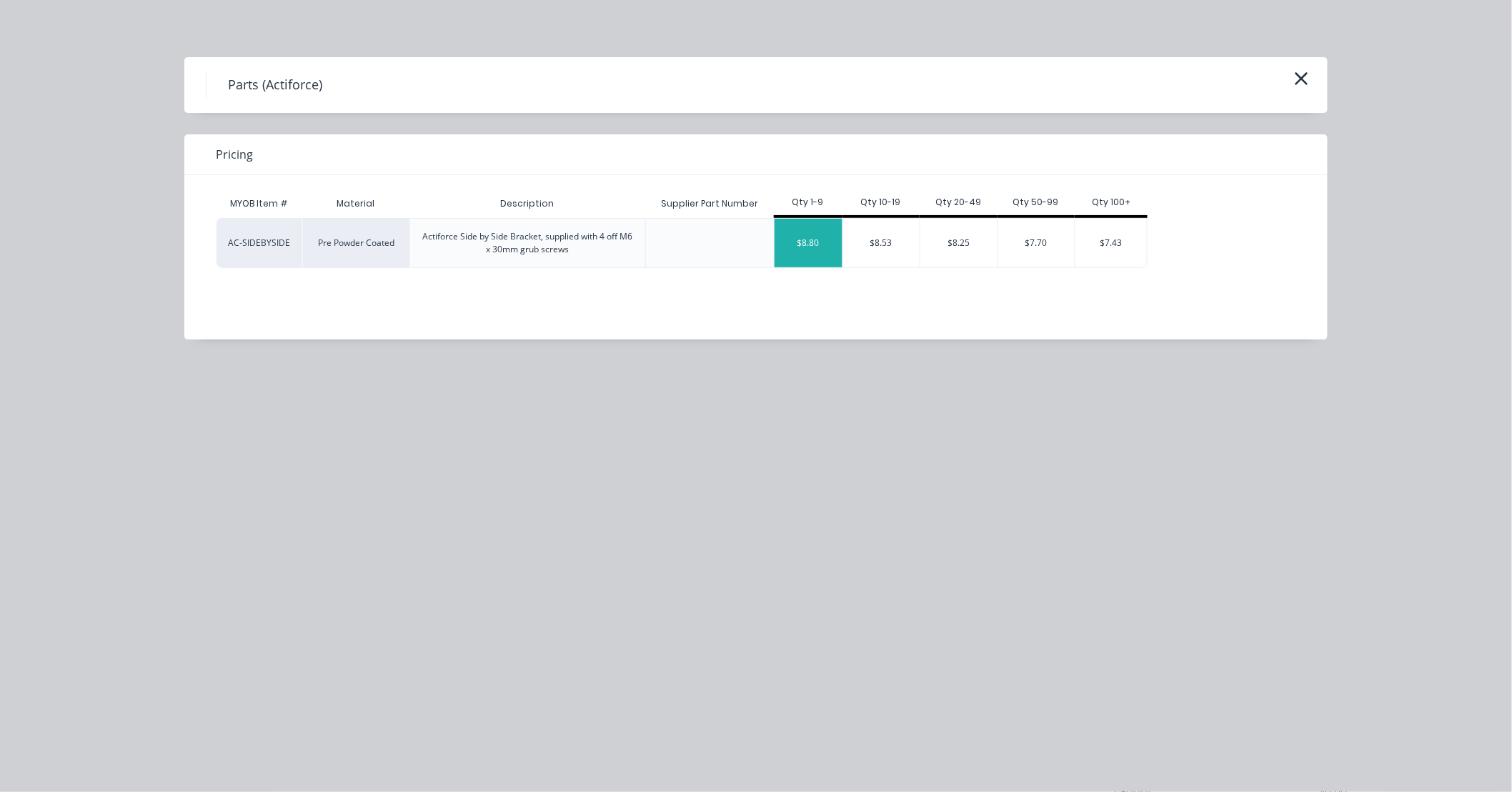
click at [820, 247] on div "$8.80" at bounding box center [809, 243] width 68 height 49
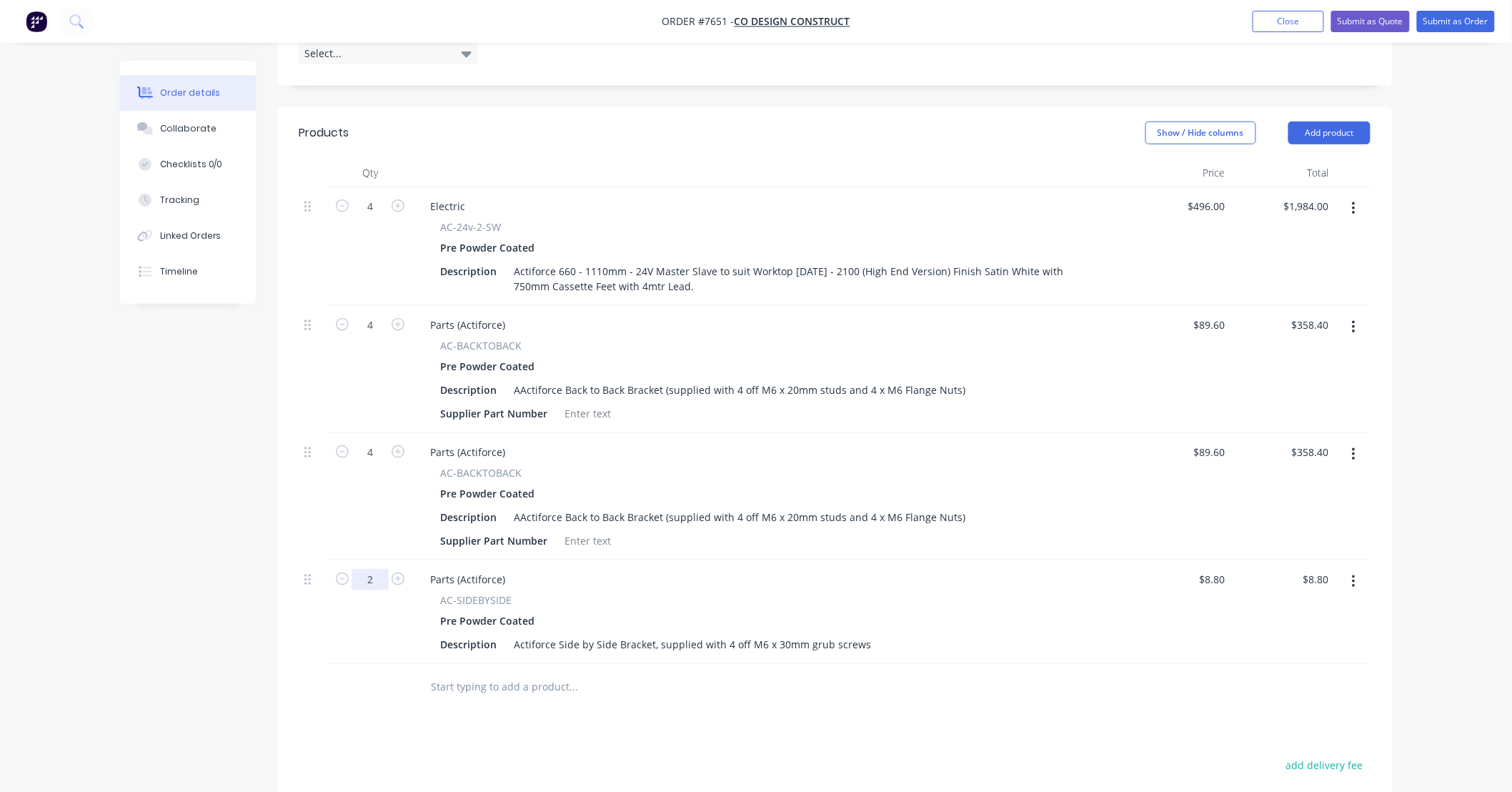
type input "2"
type input "$17.60"
click at [554, 672] on input "text" at bounding box center [573, 687] width 286 height 28
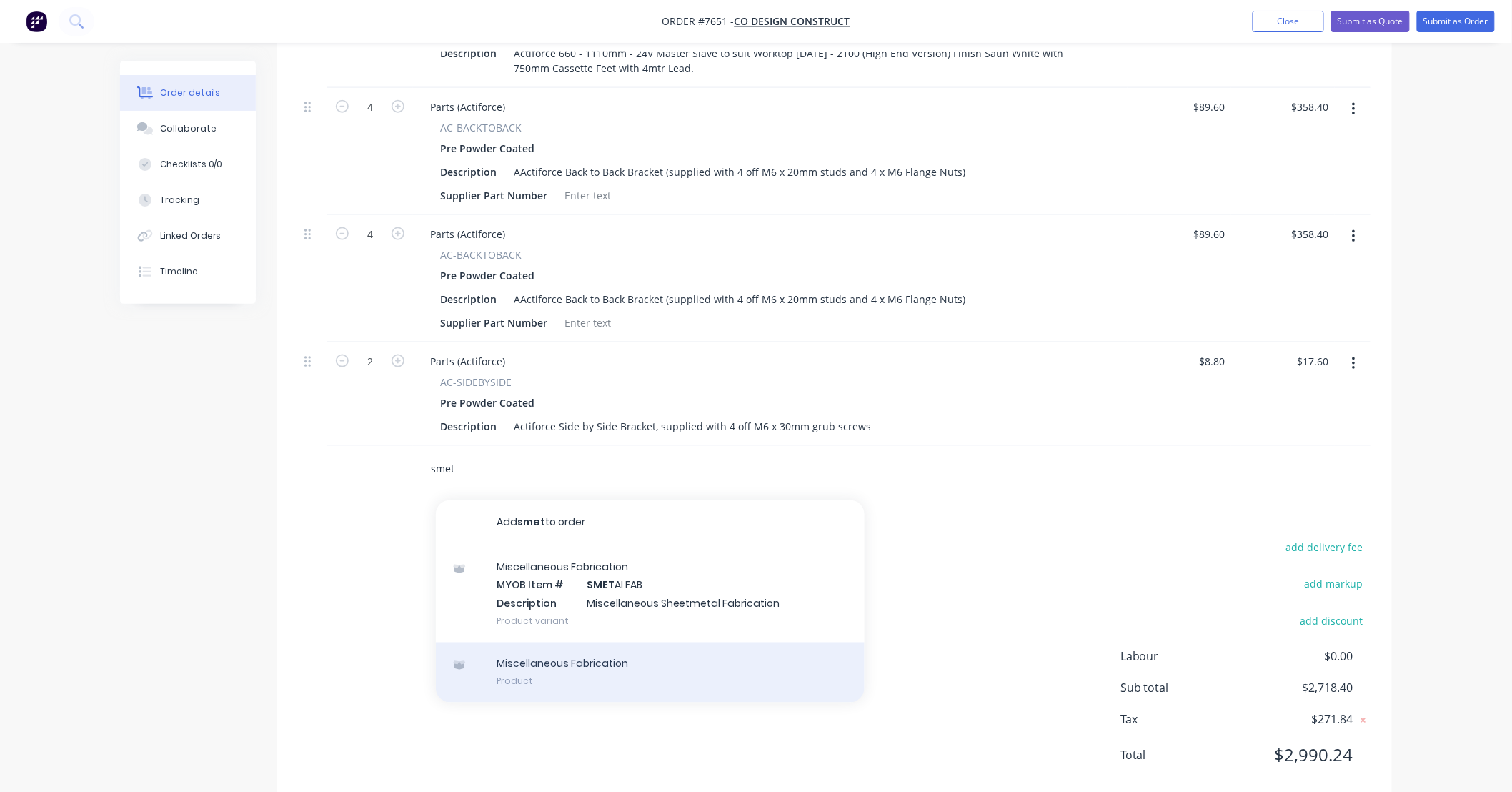
scroll to position [649, 0]
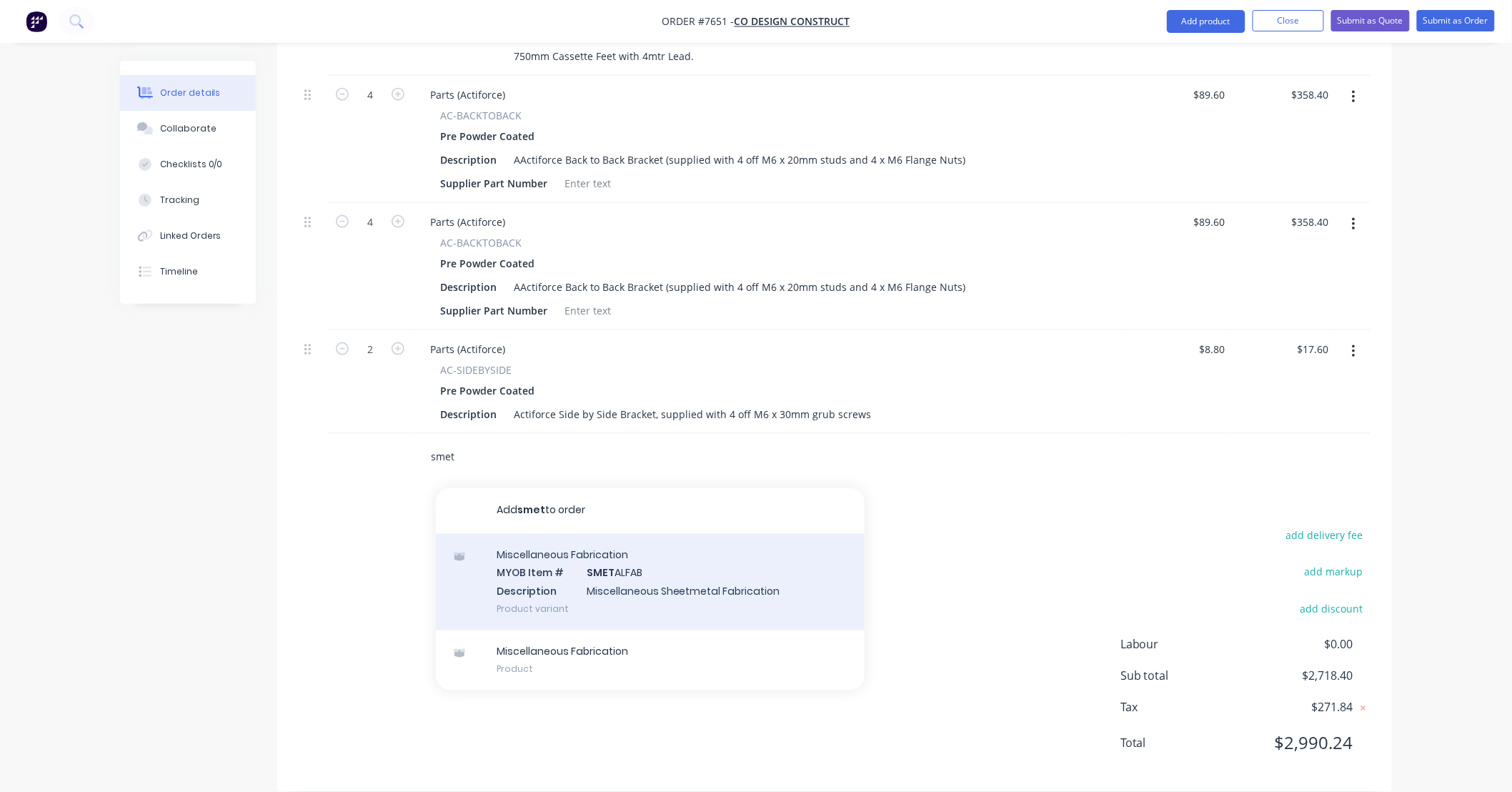
type input "smet"
click at [695, 565] on div "Miscellaneous Fabrication MYOB Item # SMET ALFAB Description Miscellaneous Shee…" at bounding box center [650, 582] width 428 height 96
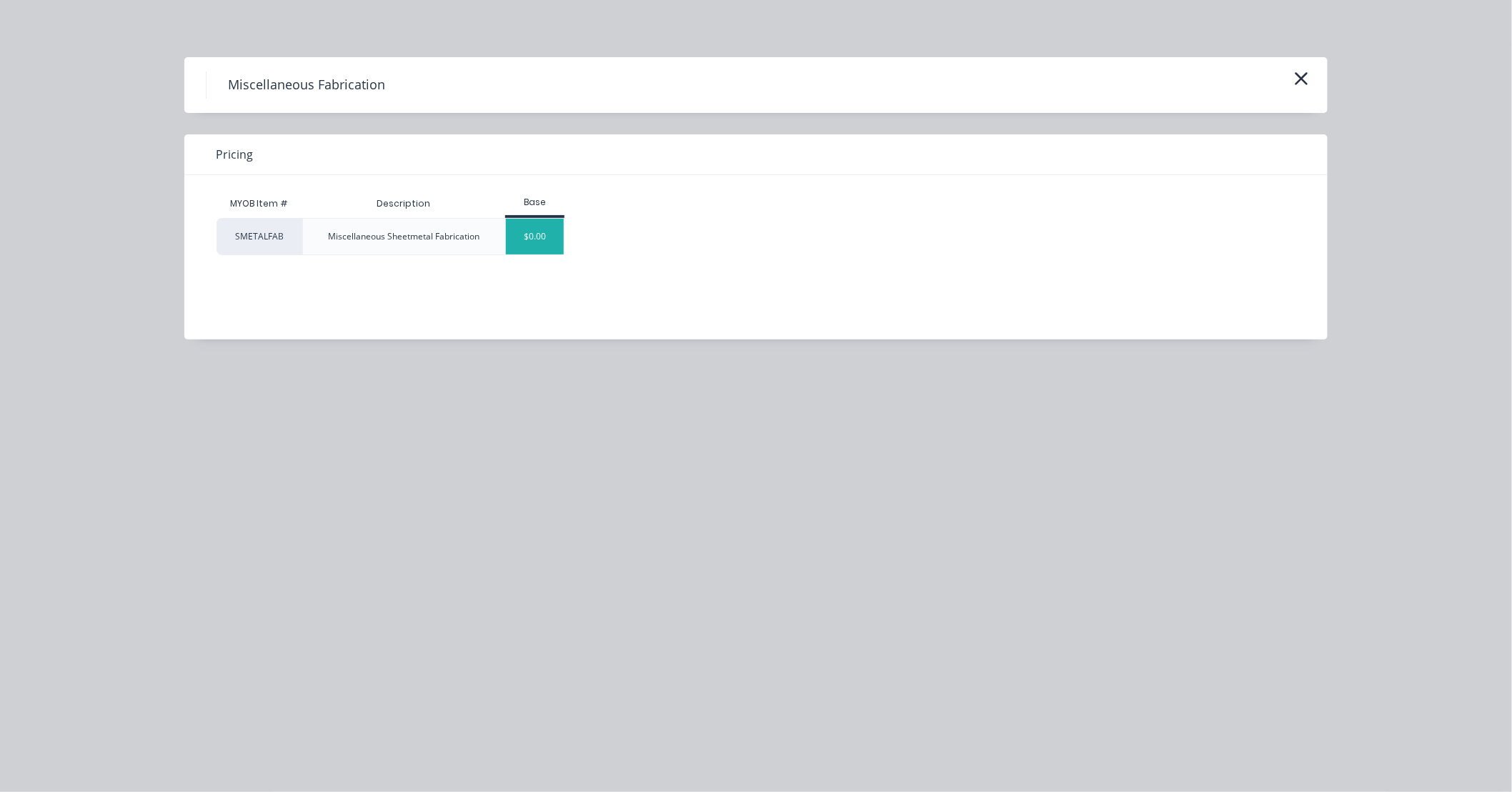
click at [526, 240] on div "$0.00" at bounding box center [534, 236] width 57 height 36
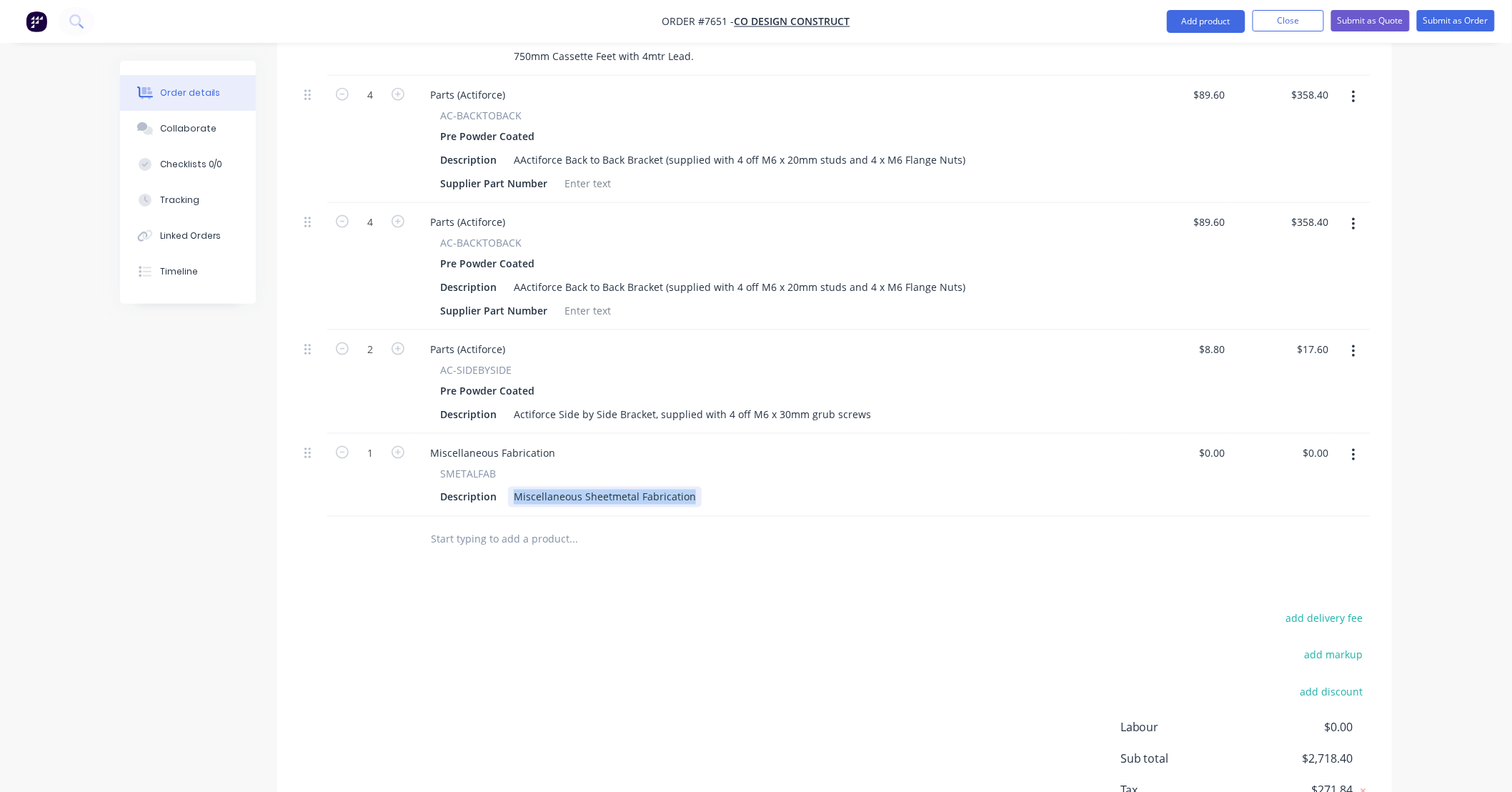
drag, startPoint x: 690, startPoint y: 471, endPoint x: 413, endPoint y: 477, distance: 277.1
click at [413, 477] on div "Miscellaneous Fabrication SMETALFAB Description Miscellaneous Sheetmetal Fabric…" at bounding box center [770, 476] width 715 height 83
type input "$0.00"
type input "4"
click at [541, 525] on input "text" at bounding box center [573, 540] width 286 height 28
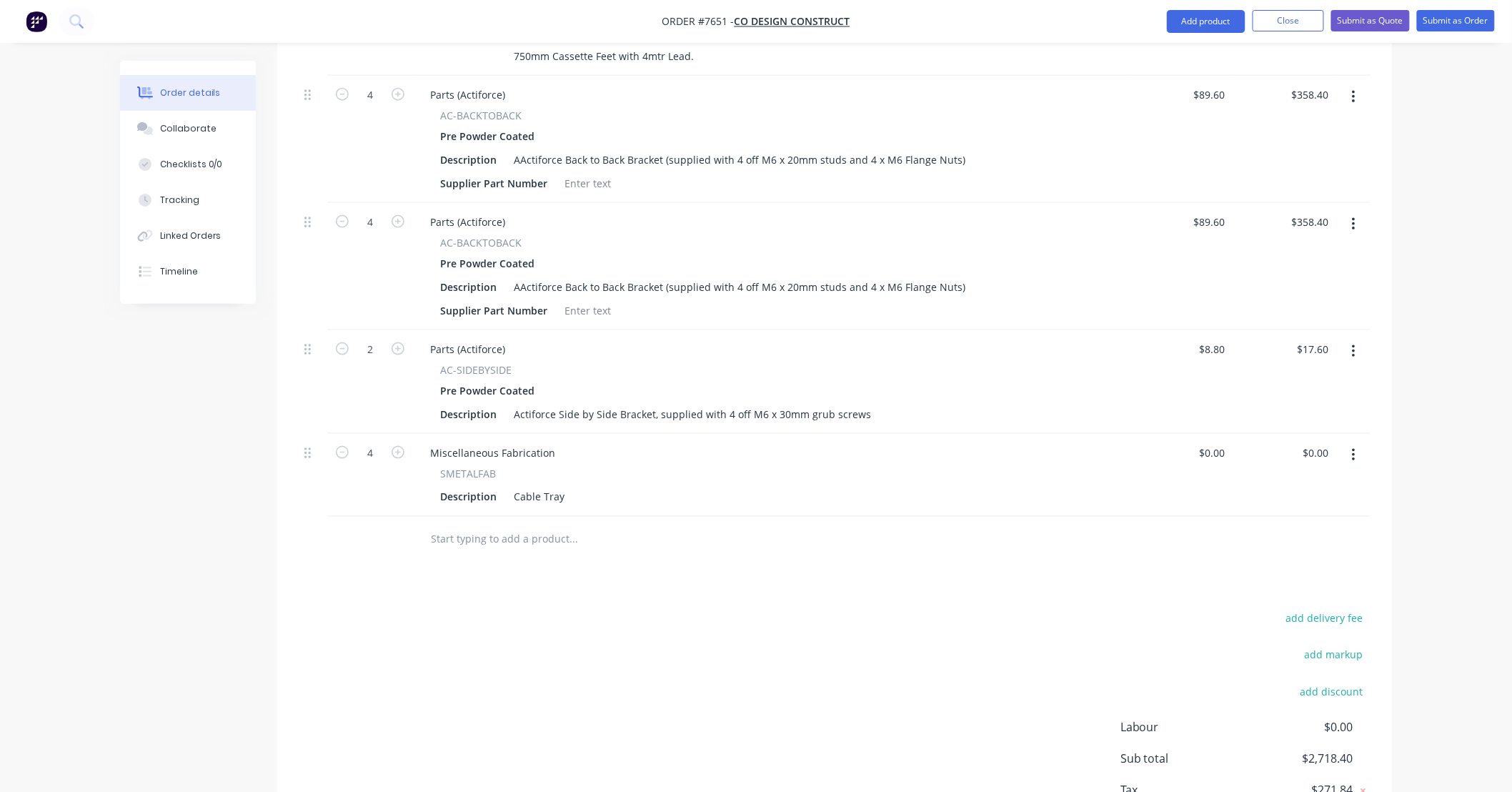
click at [534, 525] on input "text" at bounding box center [573, 540] width 286 height 28
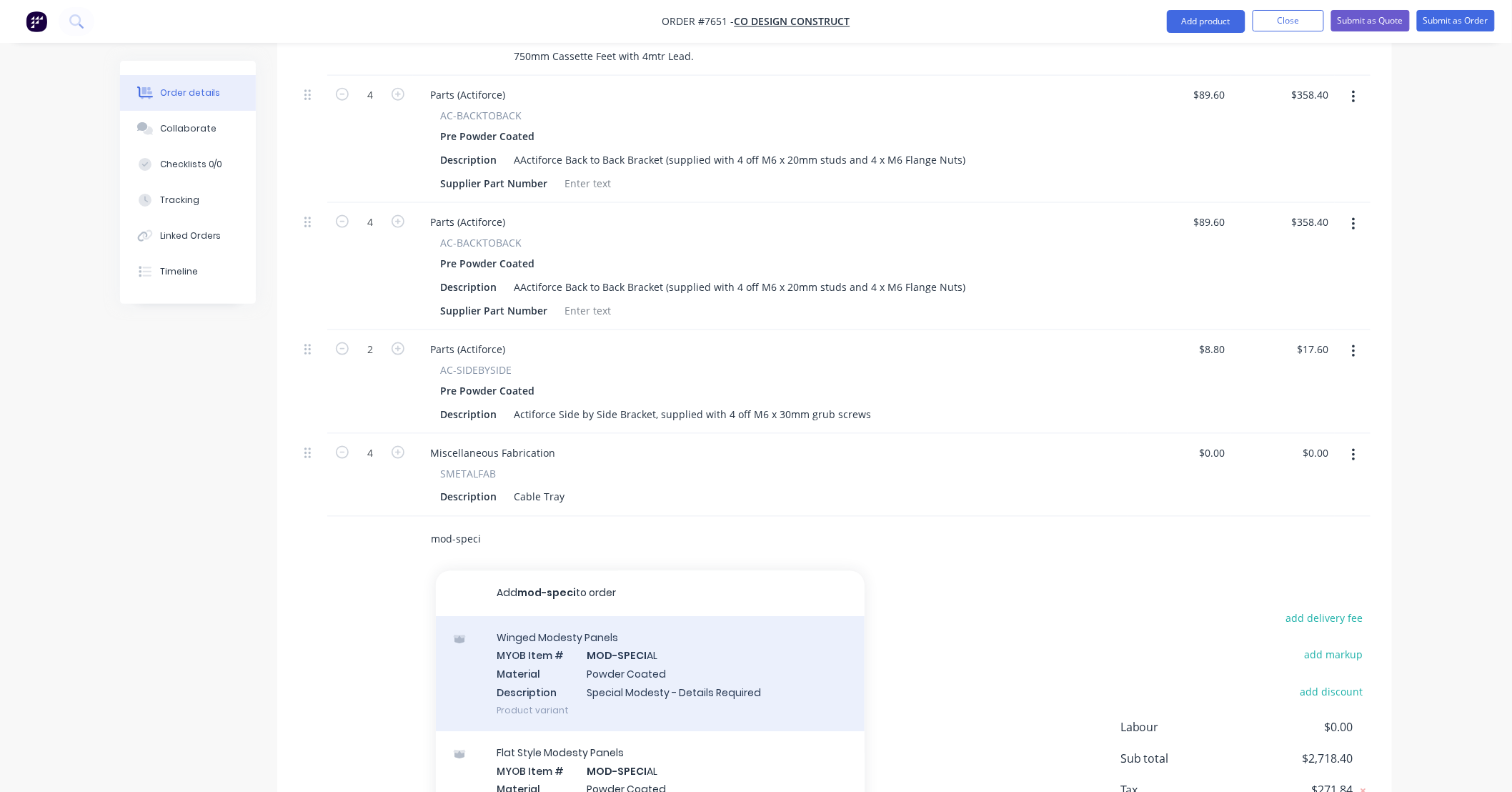
type input "mod-speci"
click at [740, 663] on div "Winged Modesty Panels MYOB Item # MOD-SPECI AL Material Powder Coated Descripti…" at bounding box center [650, 674] width 428 height 115
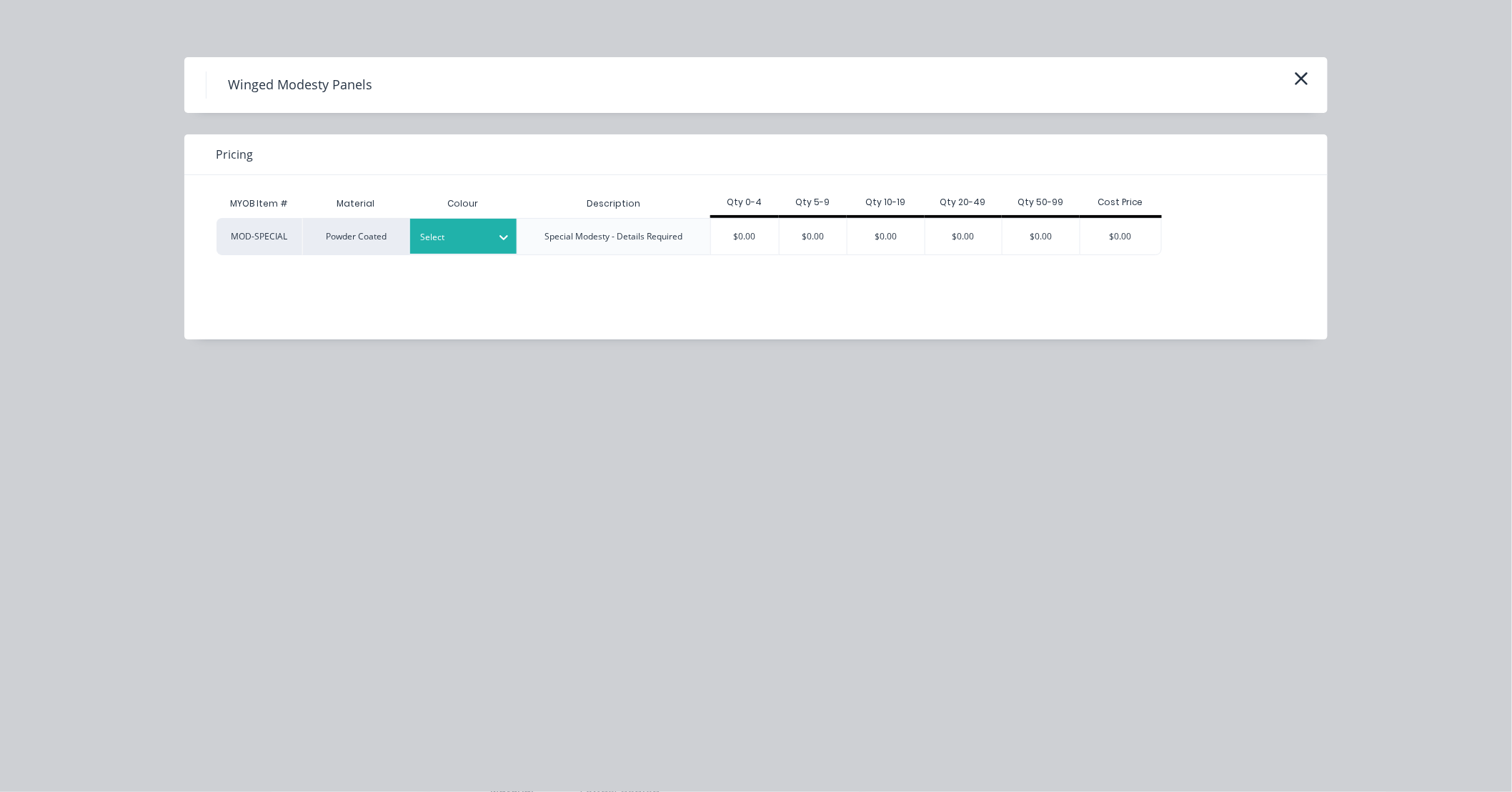
click at [501, 238] on icon at bounding box center [504, 236] width 14 height 14
type input "satin white"
click at [449, 304] on div "Satin White" at bounding box center [500, 302] width 179 height 26
click at [741, 233] on div "$0.00" at bounding box center [745, 236] width 68 height 36
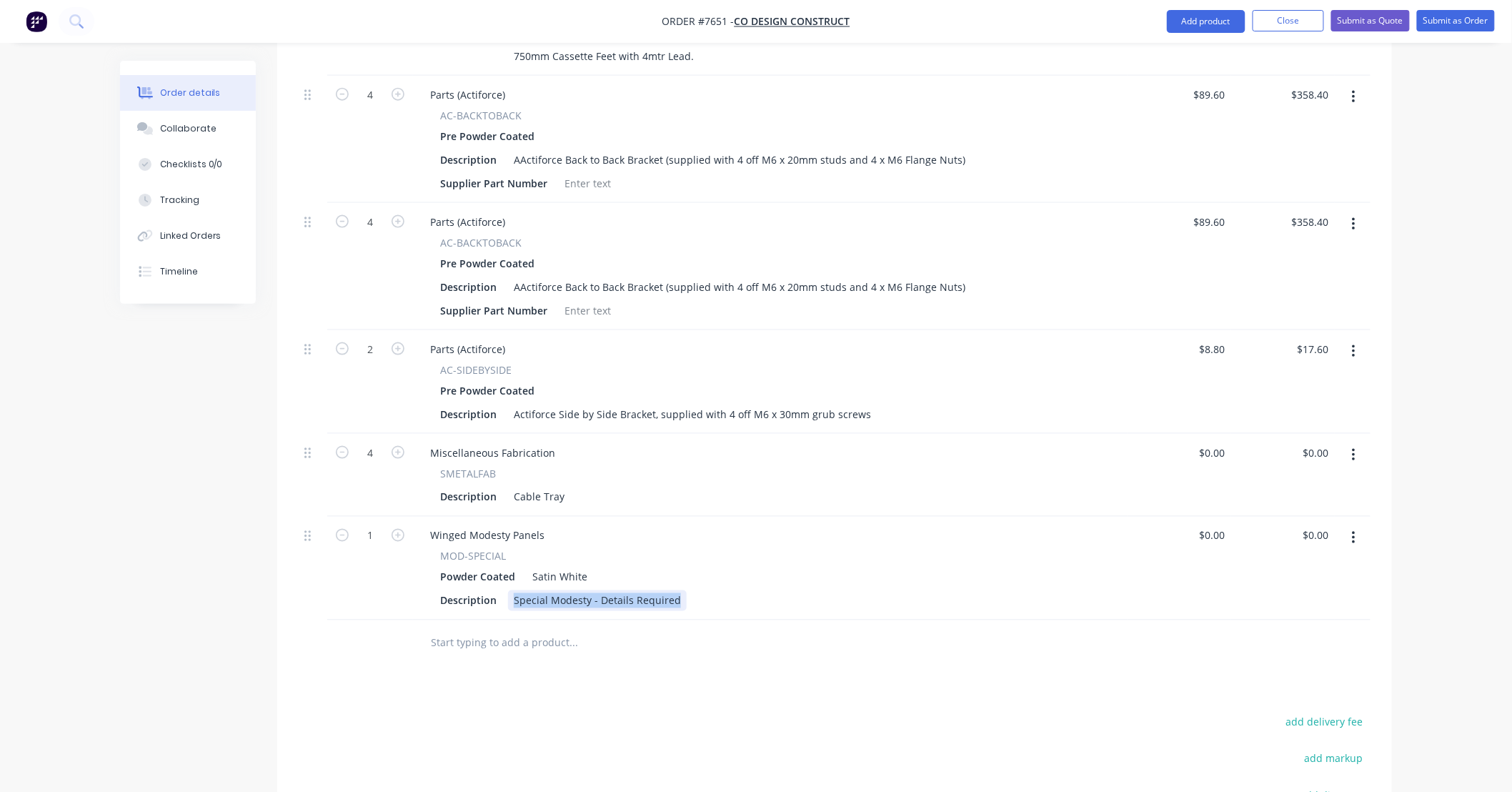
drag, startPoint x: 675, startPoint y: 577, endPoint x: 306, endPoint y: 544, distance: 370.5
click at [306, 544] on div "1 Winged Modesty Panels MOD-SPECIAL Powder Coated Satin White Description Speci…" at bounding box center [834, 569] width 1072 height 104
paste div
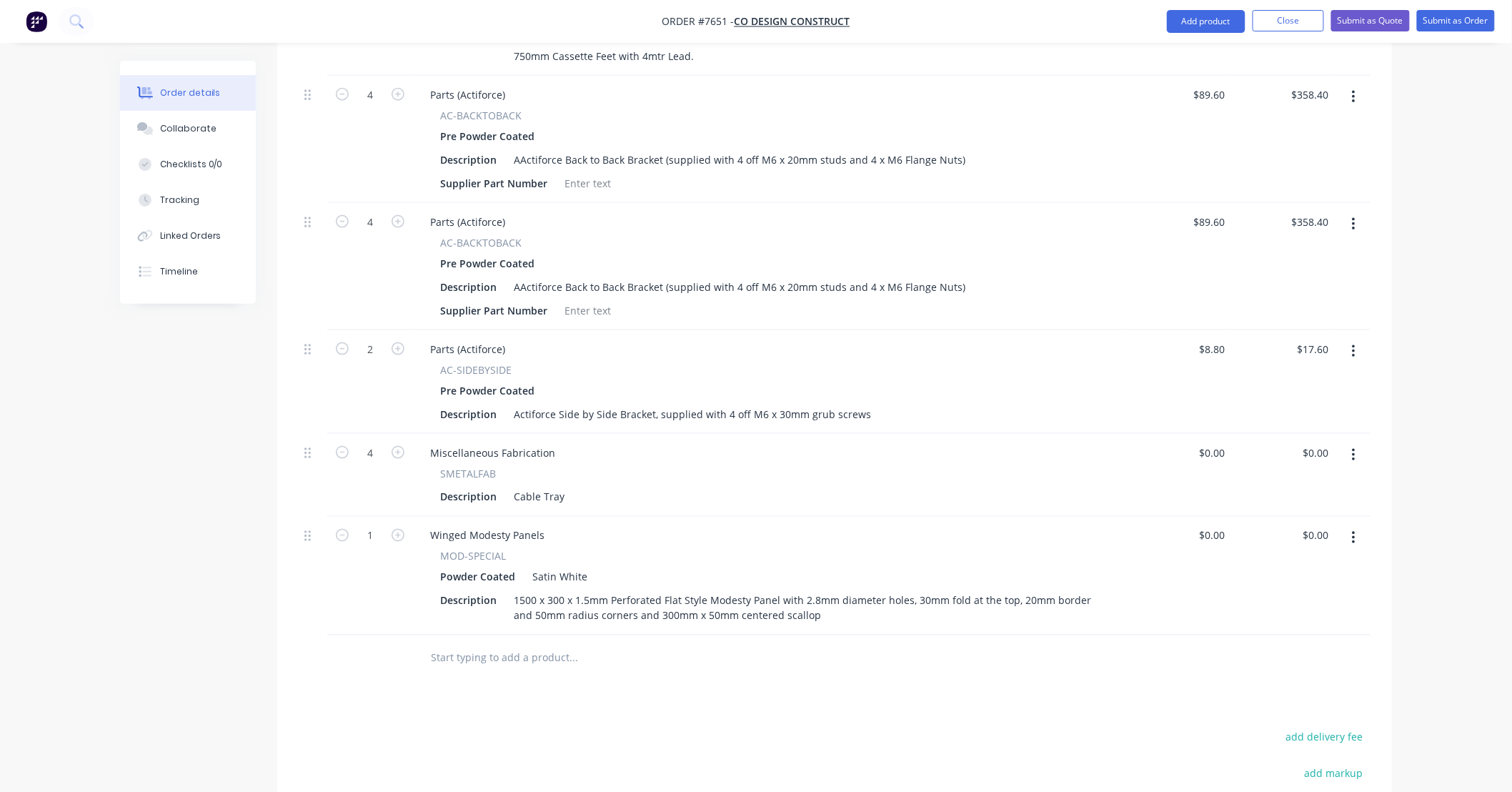
click at [802, 685] on div "Products Show / Hide columns Add product Qty Price Total 4 Electric AC-24v-2-SW…" at bounding box center [835, 435] width 1115 height 1117
drag, startPoint x: 1227, startPoint y: 515, endPoint x: 1144, endPoint y: 544, distance: 87.9
click at [1144, 544] on div "0 0" at bounding box center [1180, 576] width 104 height 119
type input "$117.50"
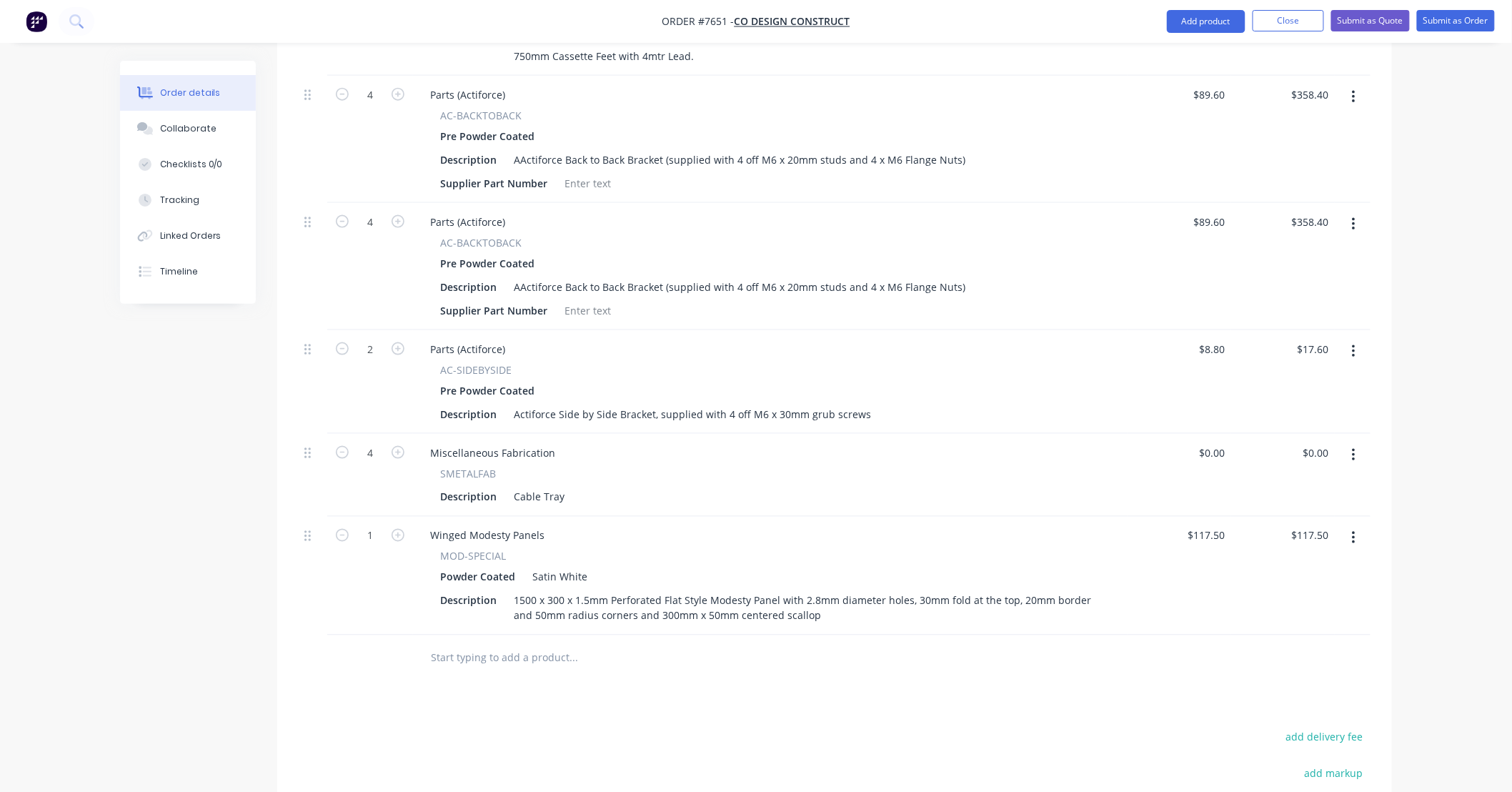
click at [1285, 594] on div "$117.50 $117.50" at bounding box center [1283, 576] width 104 height 119
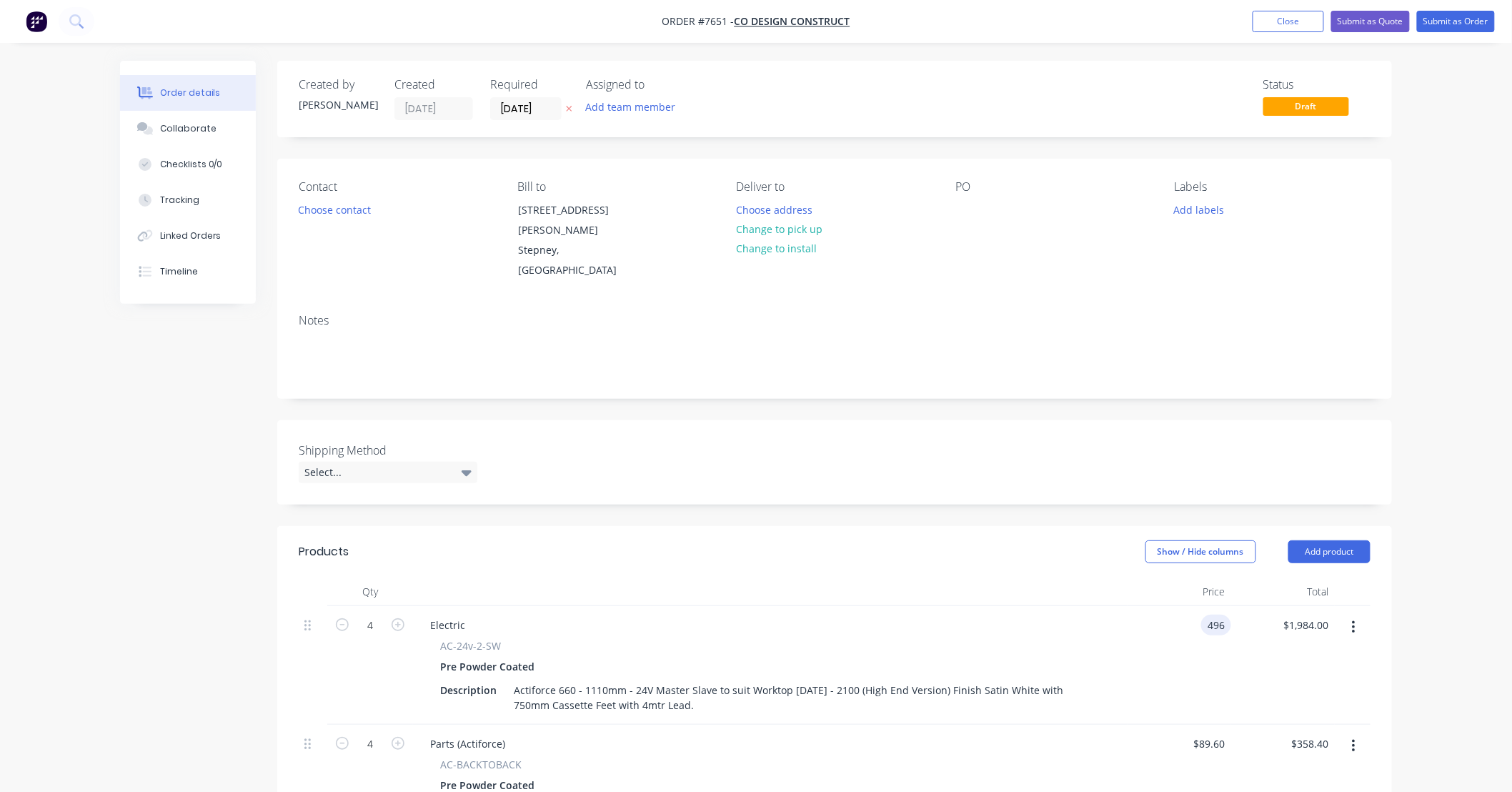
drag, startPoint x: 1218, startPoint y: 606, endPoint x: 1144, endPoint y: 615, distance: 74.5
click at [1144, 615] on div "496 496" at bounding box center [1180, 666] width 104 height 119
type input "6"
type input "$448.00"
type input "$1,792.00"
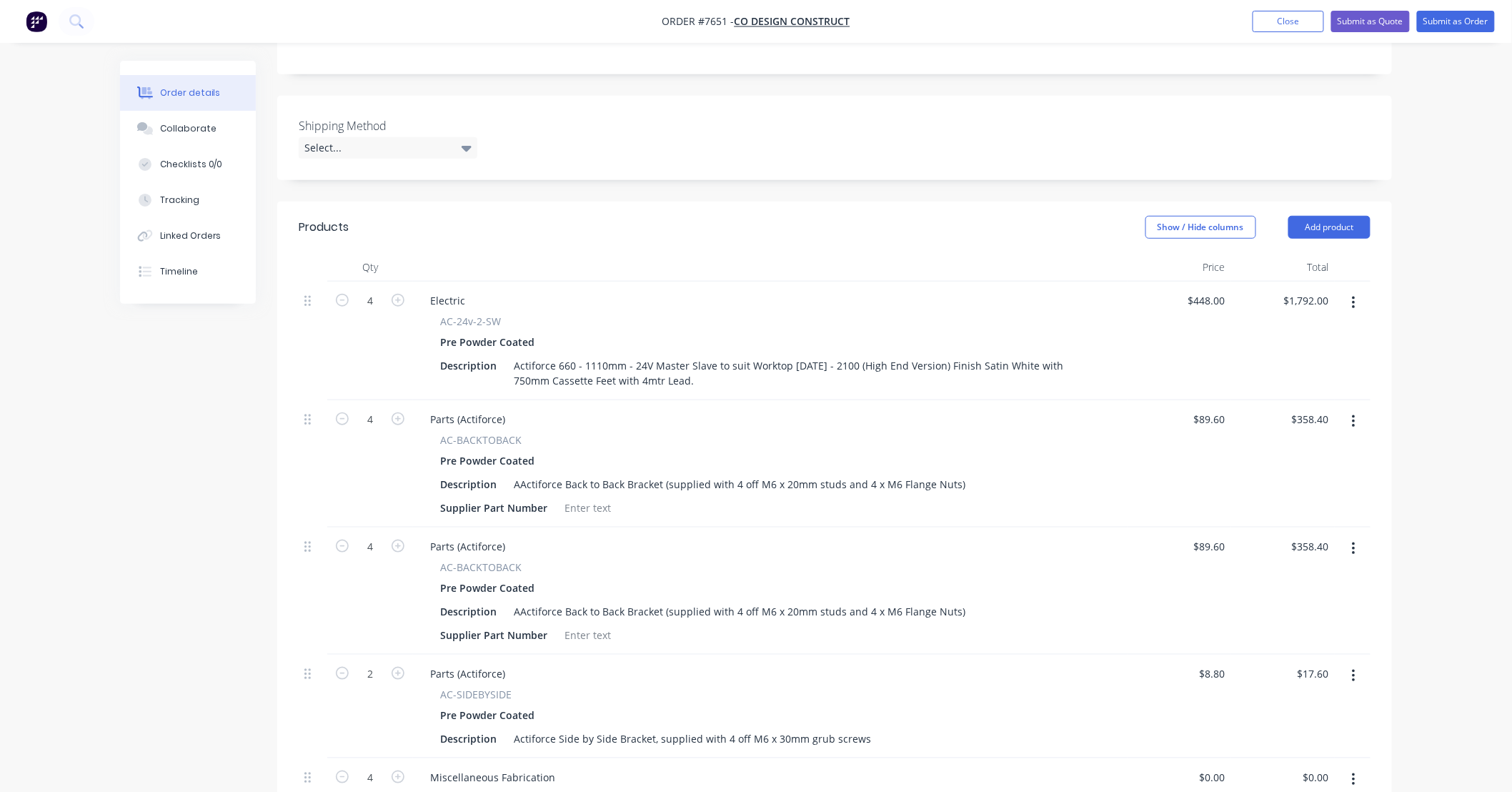
scroll to position [423, 0]
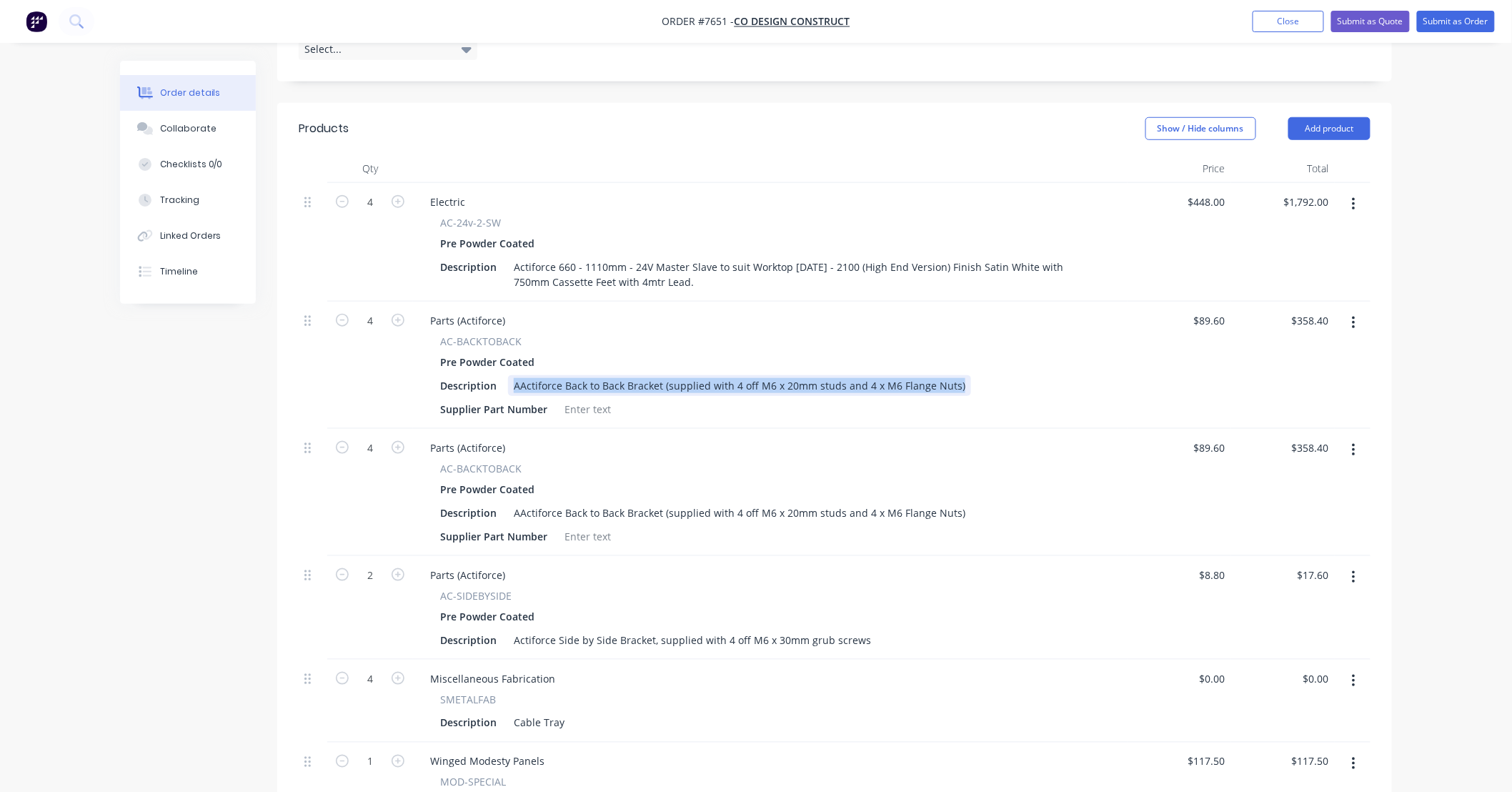
drag, startPoint x: 859, startPoint y: 364, endPoint x: 342, endPoint y: 372, distance: 517.1
click at [342, 372] on div "4 Parts (Actiforce) AC-BACKTOBACK Pre Powder Coated Description AActiforce Back…" at bounding box center [834, 364] width 1072 height 127
click at [1053, 399] on div "Supplier Part Number" at bounding box center [768, 410] width 667 height 21
drag, startPoint x: 999, startPoint y: 365, endPoint x: 476, endPoint y: 396, distance: 523.9
click at [476, 396] on div "AC-BACKTOBACK Pre Powder Coated Description Actiforce Back to Back Bracket (sup…" at bounding box center [770, 377] width 703 height 86
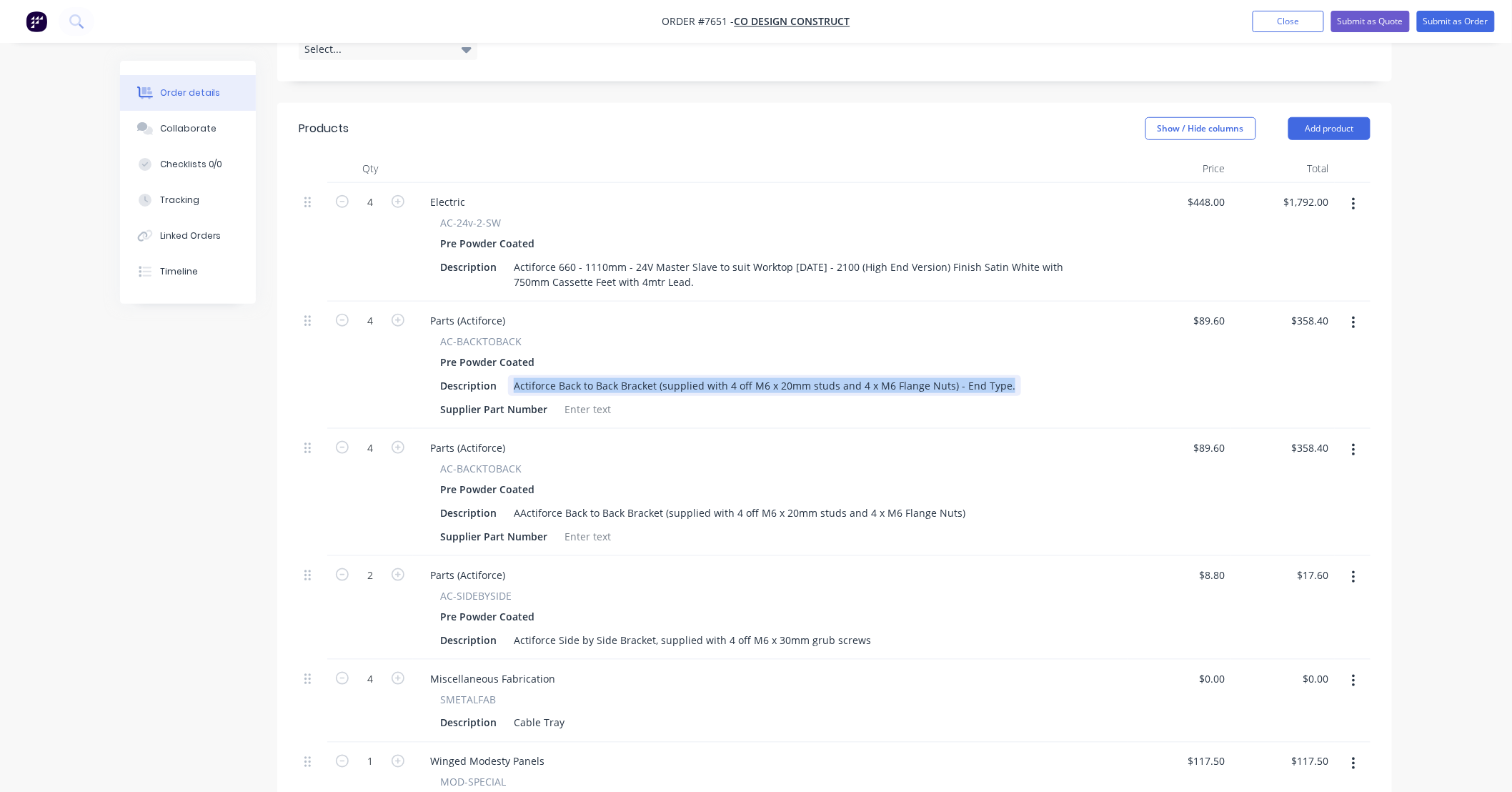
copy div "Actiforce Back to Back Bracket (supplied with 4 off M6 x 20mm studs and 4 x M6 …"
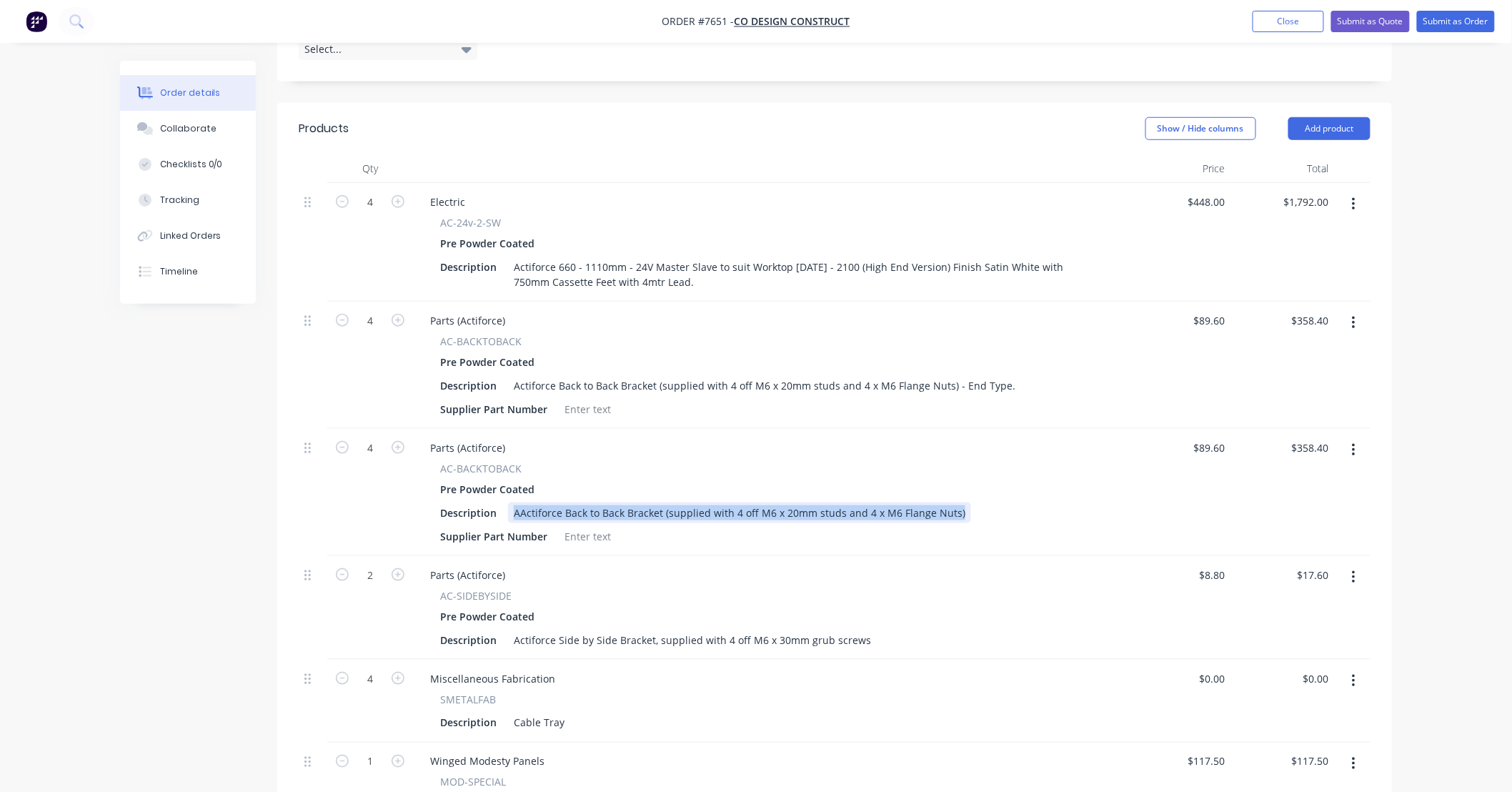
drag, startPoint x: 954, startPoint y: 494, endPoint x: 361, endPoint y: 509, distance: 593.2
click at [361, 509] on div "4 Parts (Actiforce) AC-BACKTOBACK Pre Powder Coated Description AActiforce Back…" at bounding box center [834, 492] width 1072 height 127
click at [974, 503] on div "Actiforce Back to Back Bracket (supplied with 4 off M6 x 20mm studs and 4 x M6 …" at bounding box center [764, 513] width 513 height 21
click at [1067, 503] on div "Description Actiforce Back to Back Bracket (supplied with 4 off M6 x 20mm studs…" at bounding box center [768, 513] width 667 height 21
click at [954, 589] on div "AC-SIDEBYSIDE" at bounding box center [770, 596] width 660 height 15
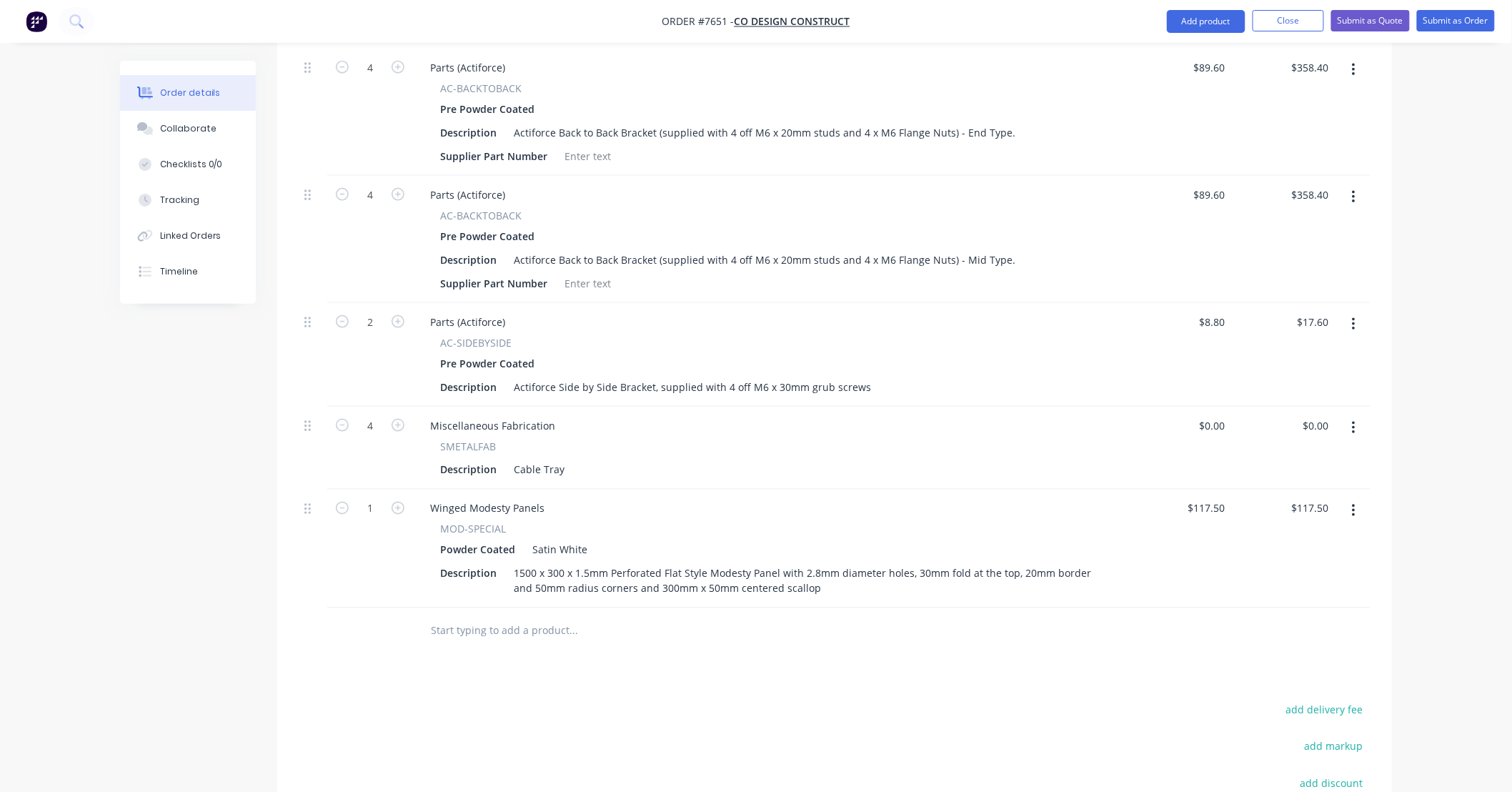
scroll to position [740, 0]
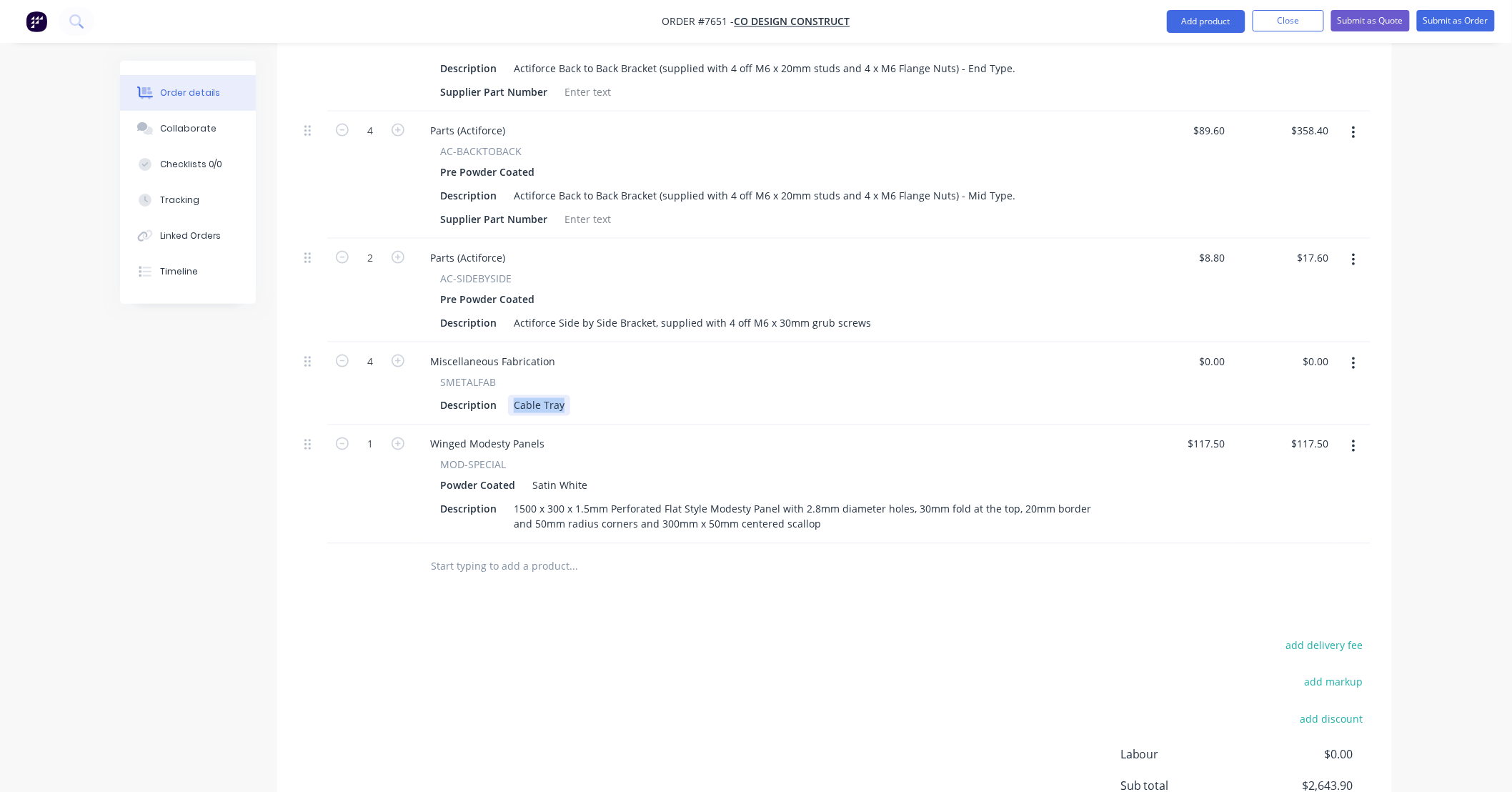
drag, startPoint x: 561, startPoint y: 382, endPoint x: 420, endPoint y: 400, distance: 142.1
click at [420, 400] on div "Miscellaneous Fabrication SMETALFAB Description Cable Tray" at bounding box center [770, 384] width 715 height 83
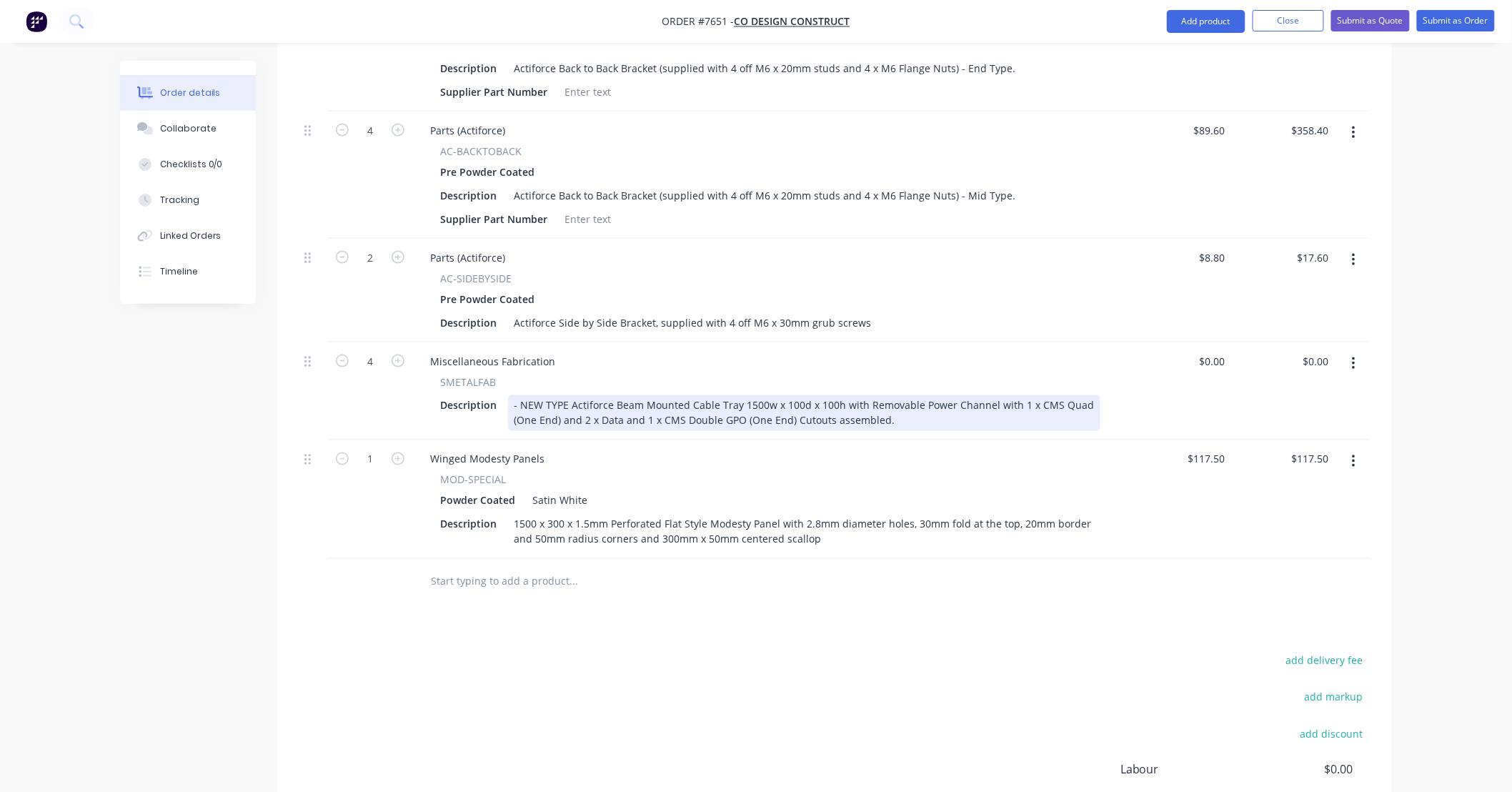
click at [524, 396] on div "- NEW TYPE Actiforce Beam Mounted Cable Tray 1500w x 100d x 100h with Removable…" at bounding box center [804, 413] width 592 height 36
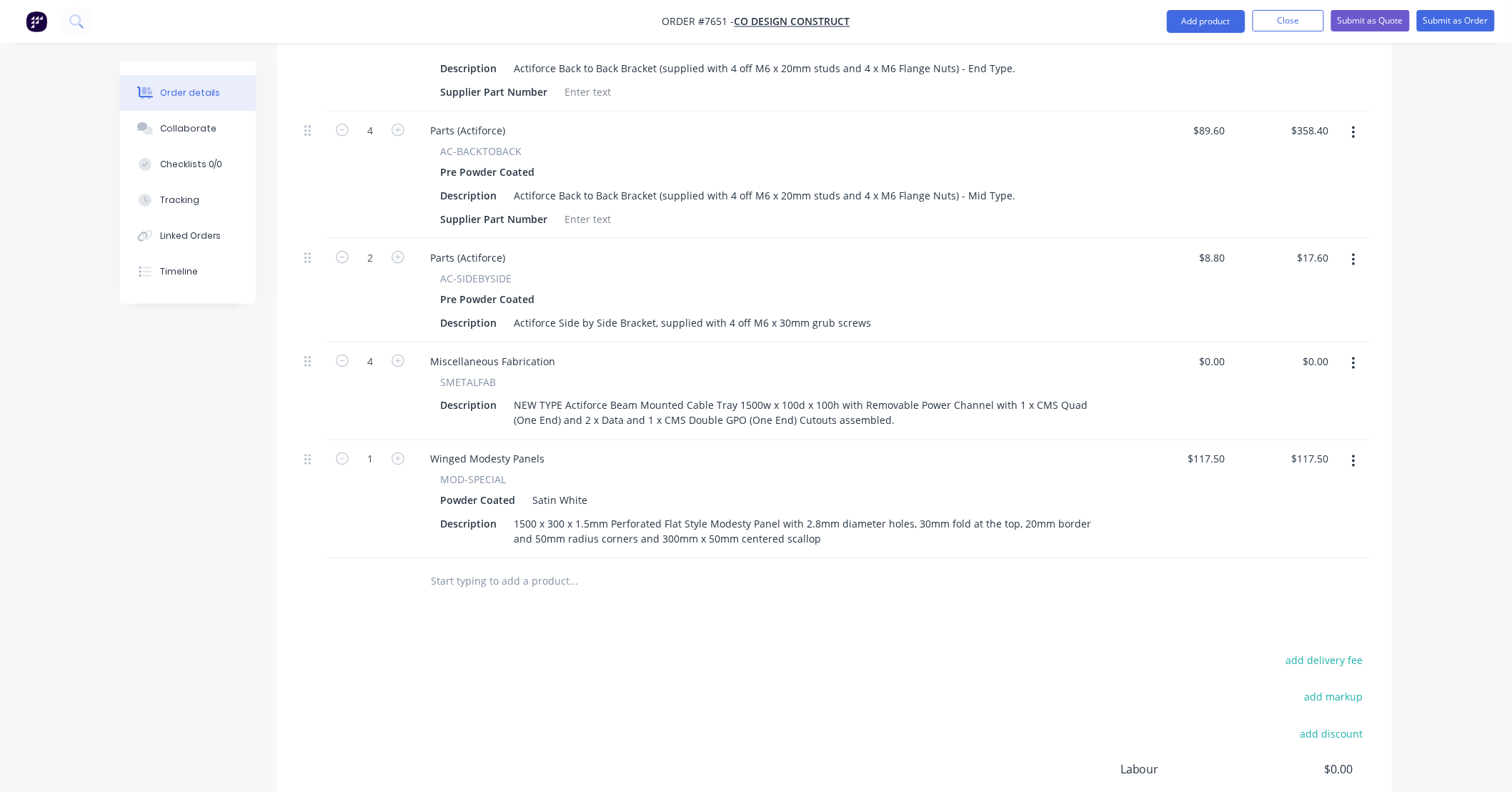
click at [816, 652] on div "add delivery fee add markup add discount Labour $0.00 Sub total $2,643.90 Tax $…" at bounding box center [834, 774] width 1072 height 245
type input "0"
drag, startPoint x: 1226, startPoint y: 337, endPoint x: 1139, endPoint y: 354, distance: 88.6
click at [1142, 351] on div "0 0" at bounding box center [1180, 392] width 104 height 98
type input "$85.00"
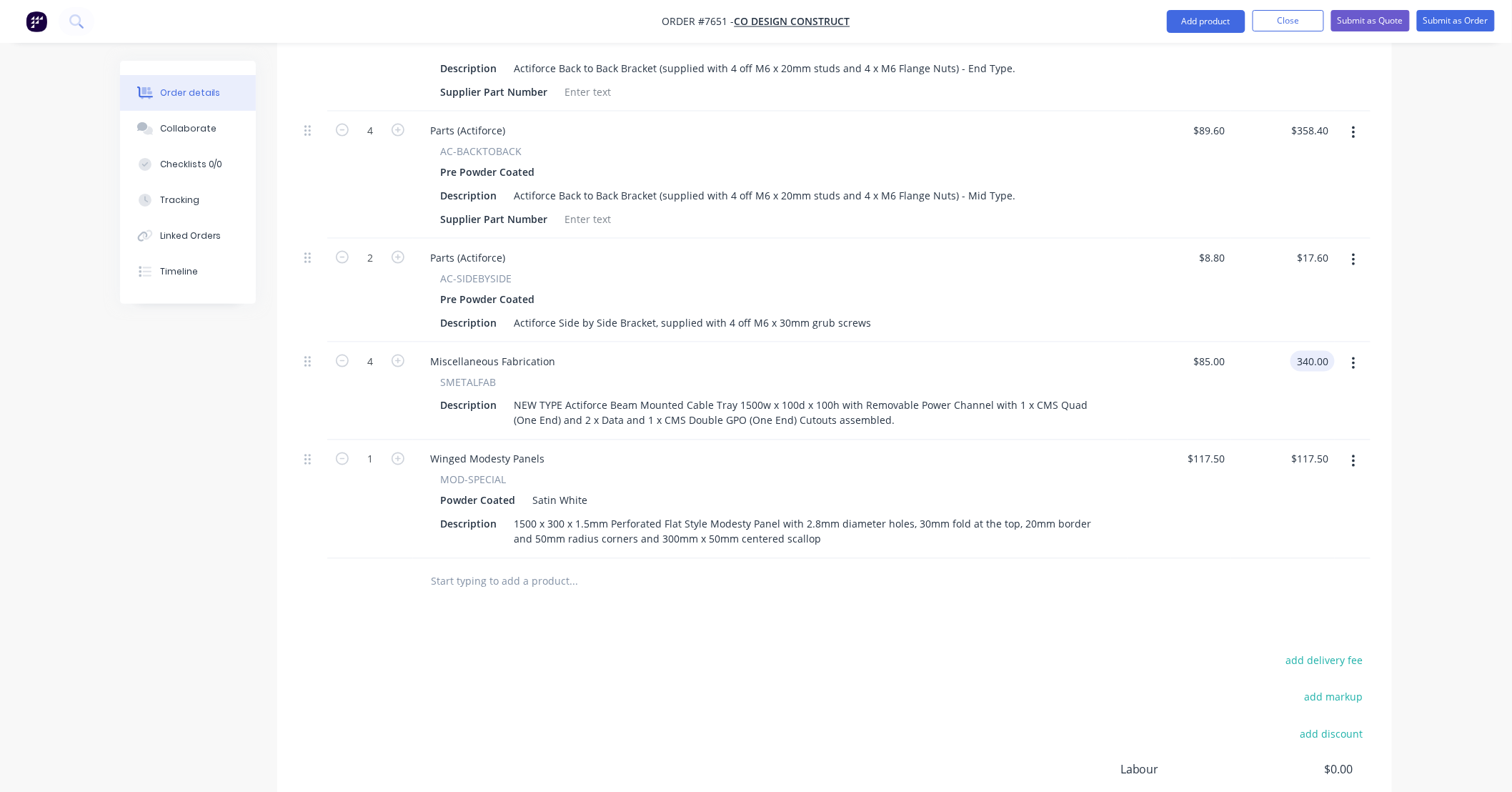
type input "$340.00"
click at [1180, 652] on div "add delivery fee add markup add discount Labour $0.00 Sub total $2,983.90 Tax $…" at bounding box center [834, 774] width 1072 height 245
click at [511, 568] on input "text" at bounding box center [573, 582] width 286 height 28
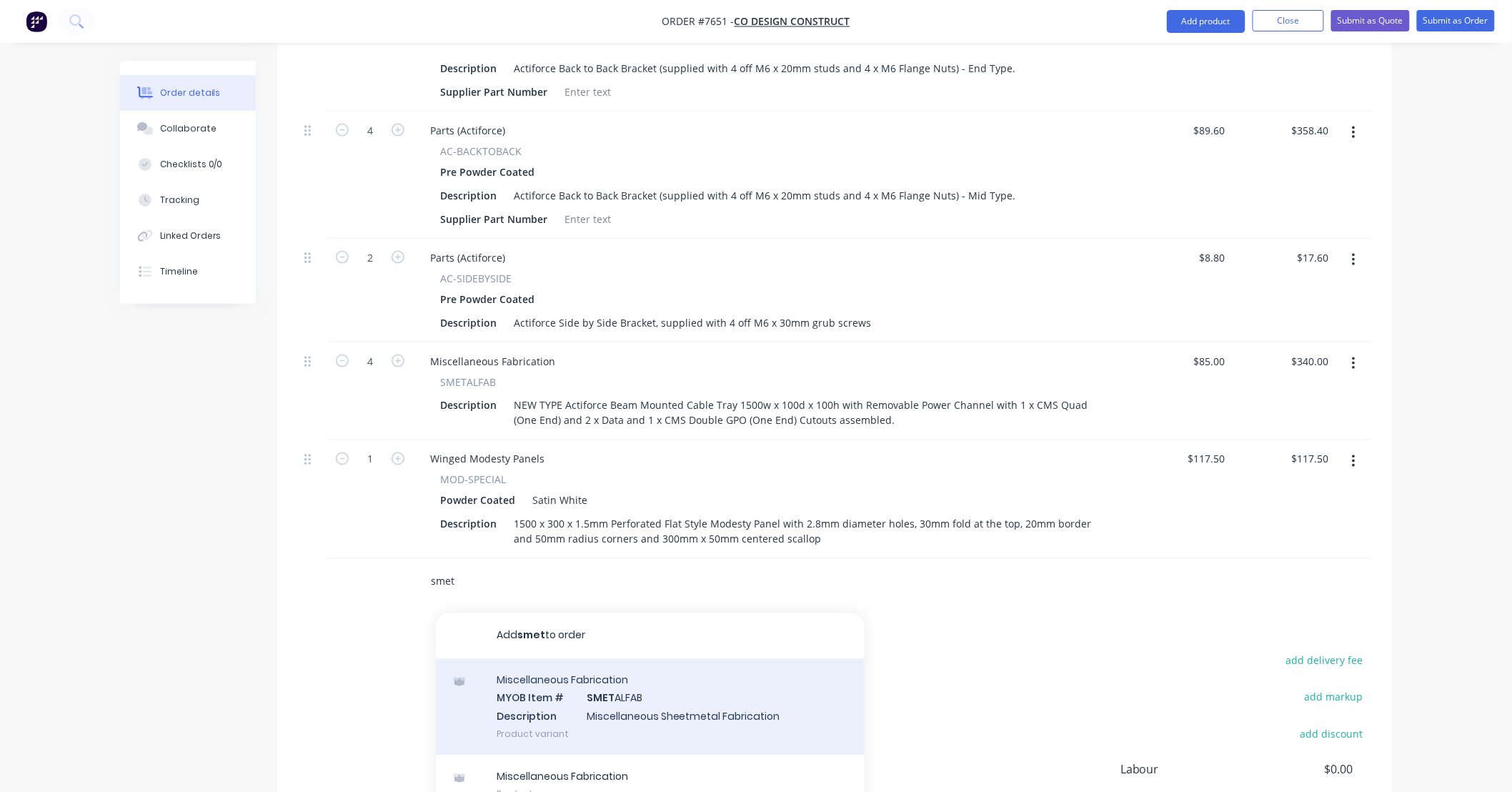
type input "smet"
click at [711, 681] on div "Miscellaneous Fabrication MYOB Item # SMET ALFAB Description Miscellaneous Shee…" at bounding box center [650, 707] width 428 height 96
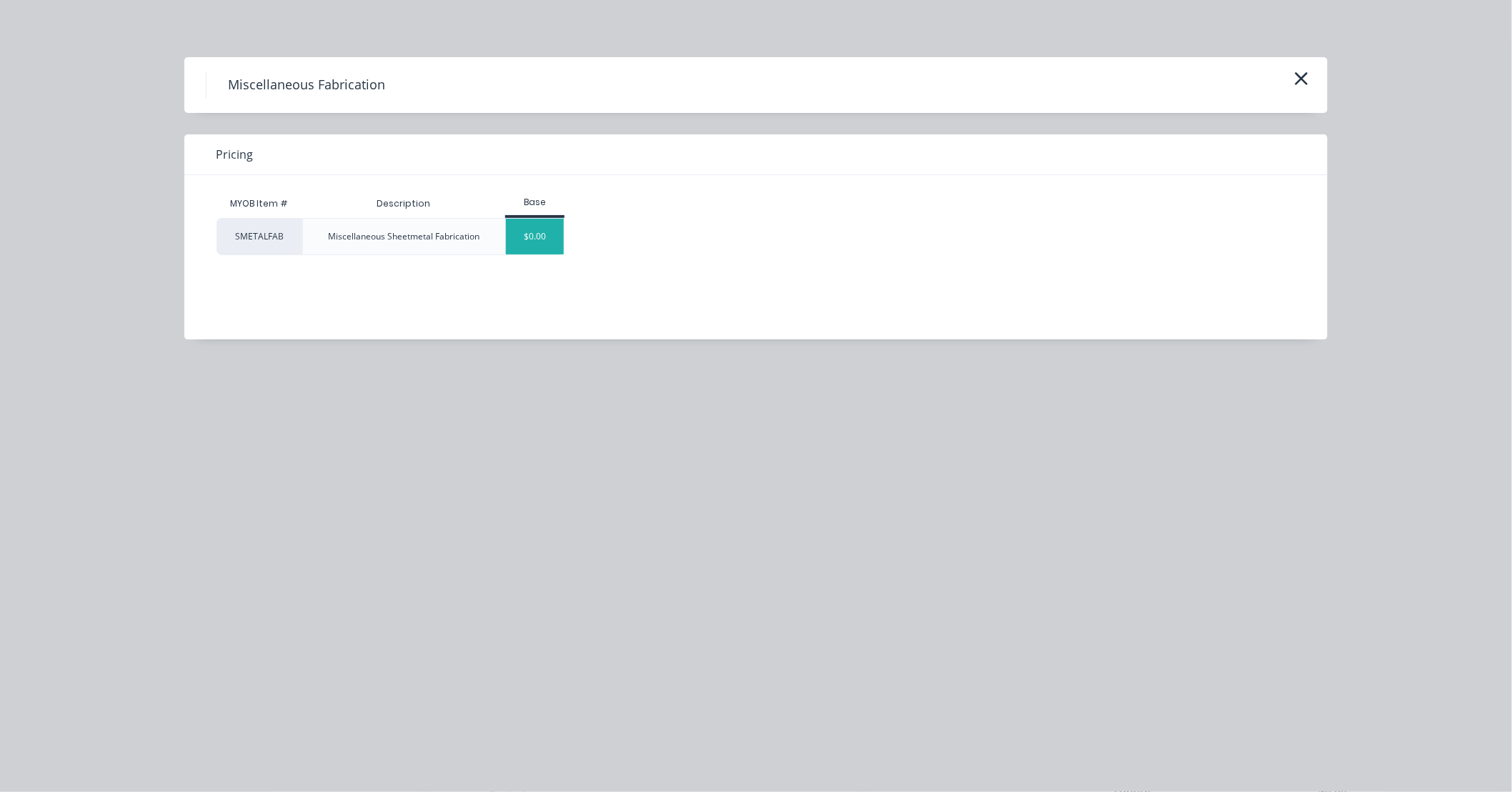
click at [547, 236] on div "$0.00" at bounding box center [534, 236] width 57 height 36
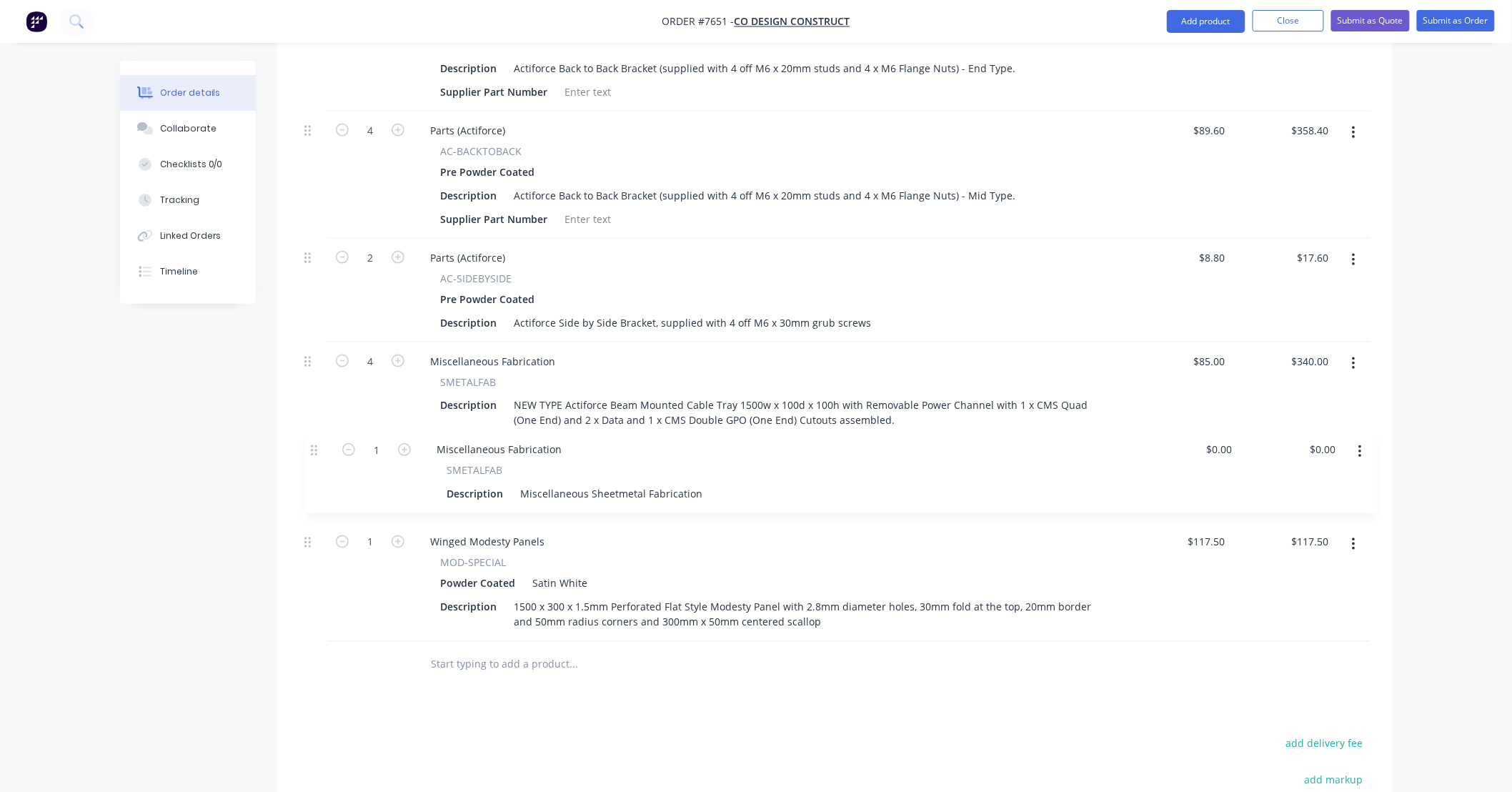
drag, startPoint x: 310, startPoint y: 558, endPoint x: 316, endPoint y: 446, distance: 112.2
click at [316, 446] on div "4 Electric AC-24v-2-SW Pre Powder Coated Description Actiforce 660 - 1110mm - 2…" at bounding box center [834, 253] width 1072 height 776
type input "5"
drag, startPoint x: 691, startPoint y: 485, endPoint x: 430, endPoint y: 493, distance: 261.1
click at [431, 493] on div "SMETALFAB Description Miscellaneous Sheetmetal Fabrication" at bounding box center [770, 493] width 703 height 41
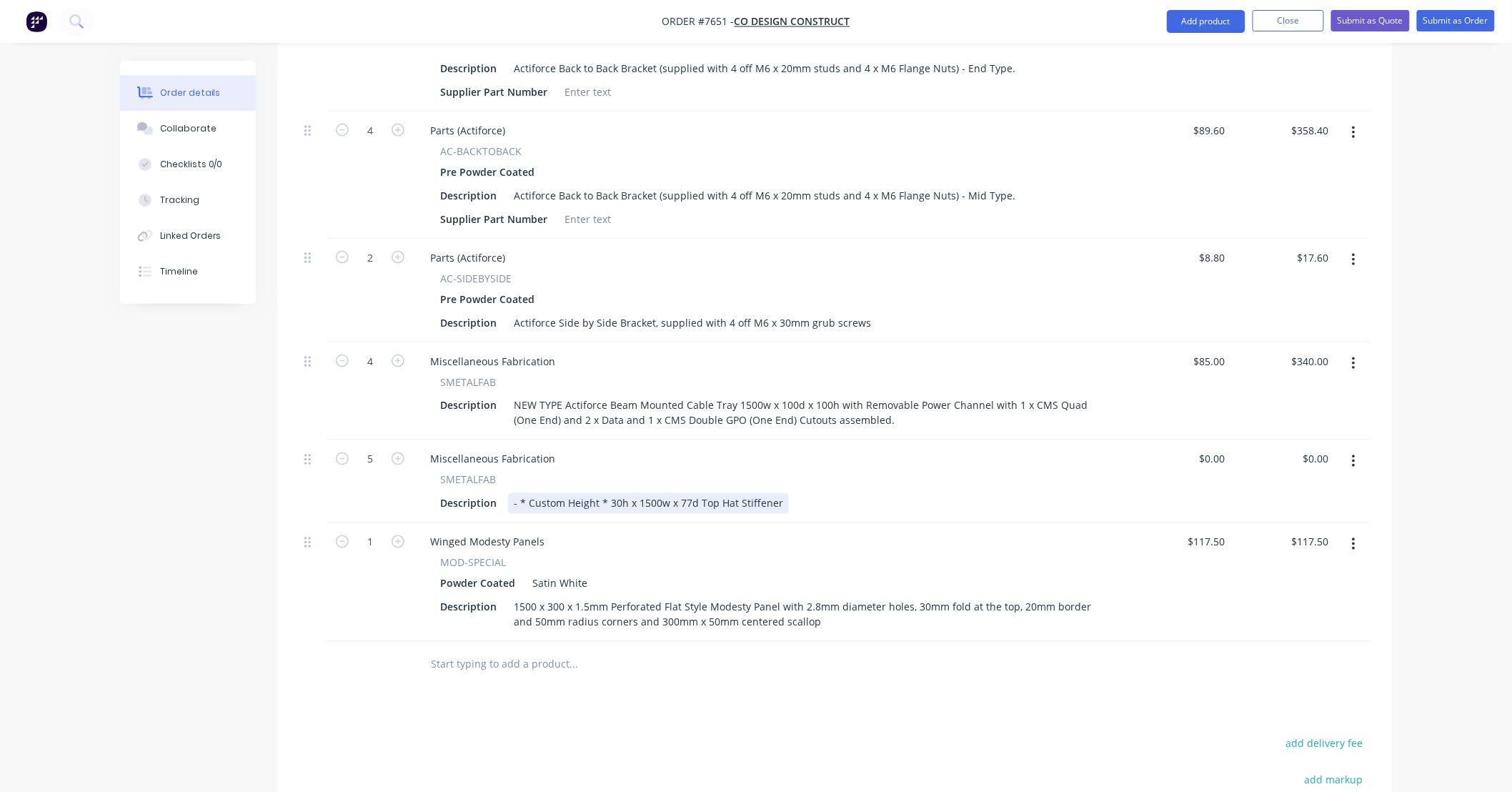
click at [518, 493] on div "- * Custom Height * 30h x 1500w x 77d Top Hat Stiffener" at bounding box center [649, 504] width 281 height 21
click at [806, 493] on div "Description * Custom Height * 30h x 1500w x 77d Top Hat Stiffener" at bounding box center [768, 504] width 667 height 21
type input "$53.00"
type input "$265.00"
click at [985, 687] on div "Products Show / Hide columns Add product Qty Price Total 4 Electric AC-24v-2-SW…" at bounding box center [835, 393] width 1115 height 1215
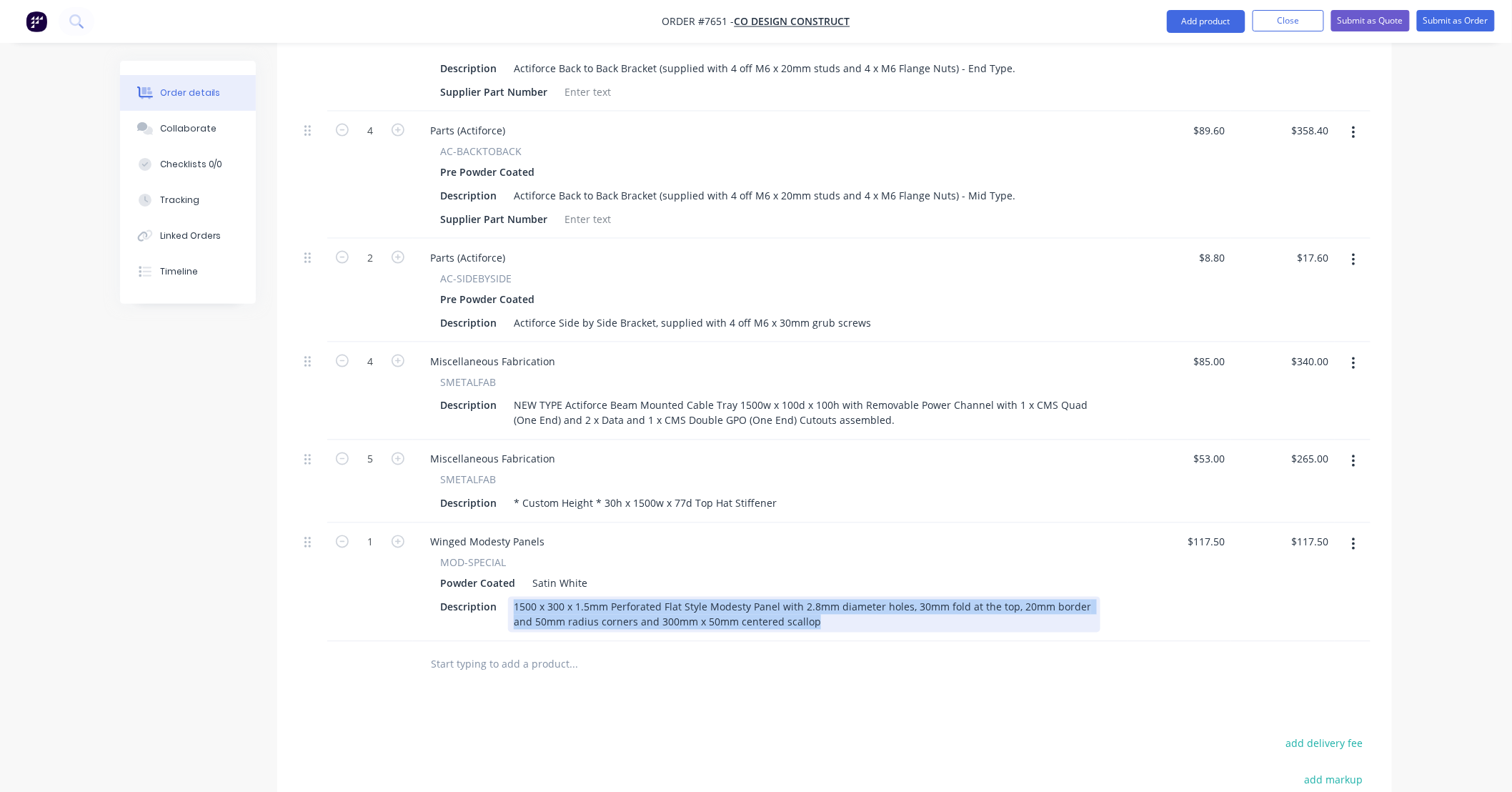
drag, startPoint x: 818, startPoint y: 601, endPoint x: 348, endPoint y: 571, distance: 471.0
click at [348, 571] on div "1 Winged Modesty Panels MOD-SPECIAL Powder Coated Satin White Description 1500 …" at bounding box center [834, 583] width 1072 height 119
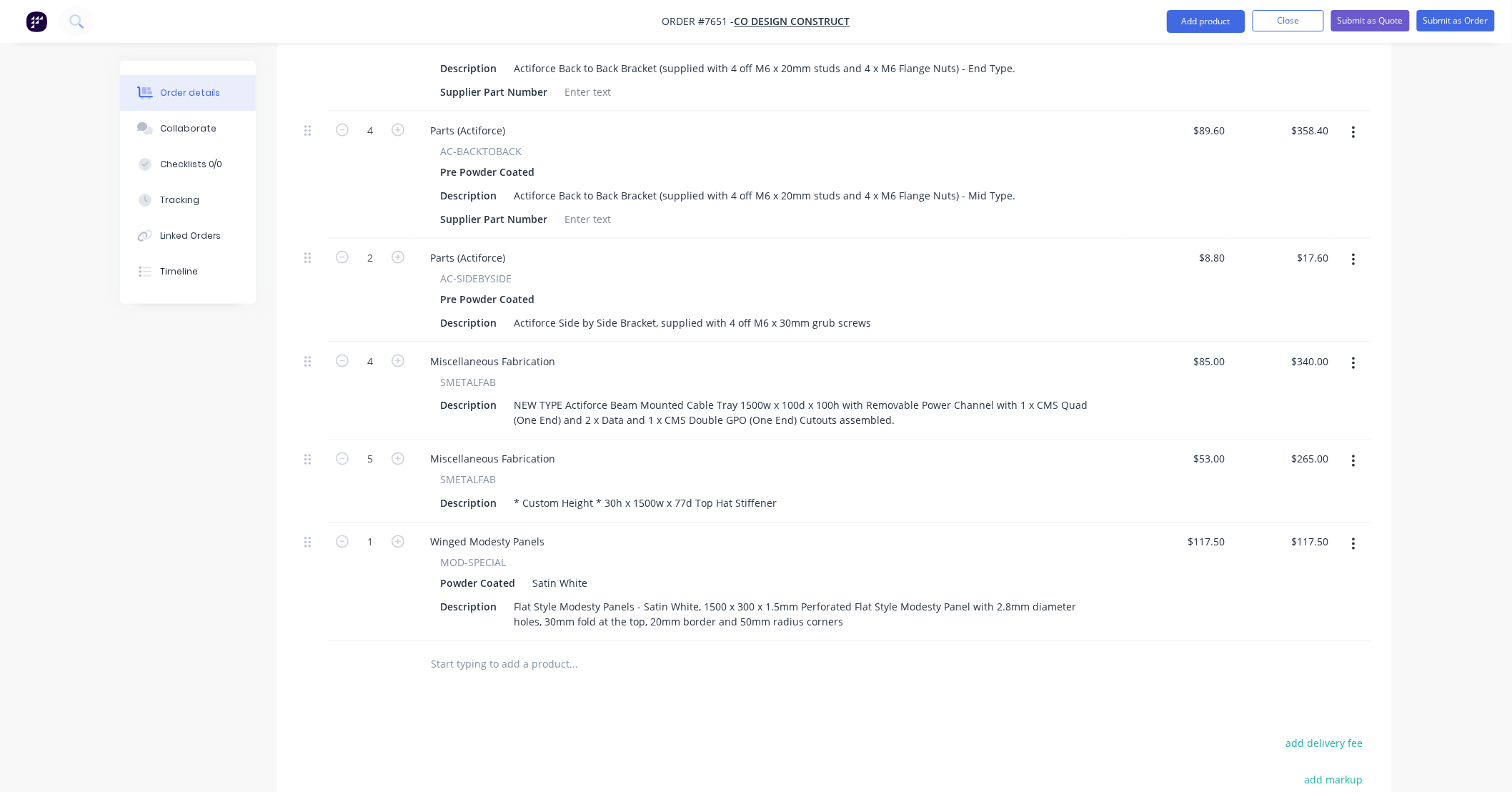
click at [791, 675] on div "Products Show / Hide columns Add product Qty Price Total 4 Electric AC-24v-2-SW…" at bounding box center [835, 393] width 1115 height 1215
drag, startPoint x: 711, startPoint y: 713, endPoint x: 635, endPoint y: 722, distance: 76.5
type input "2"
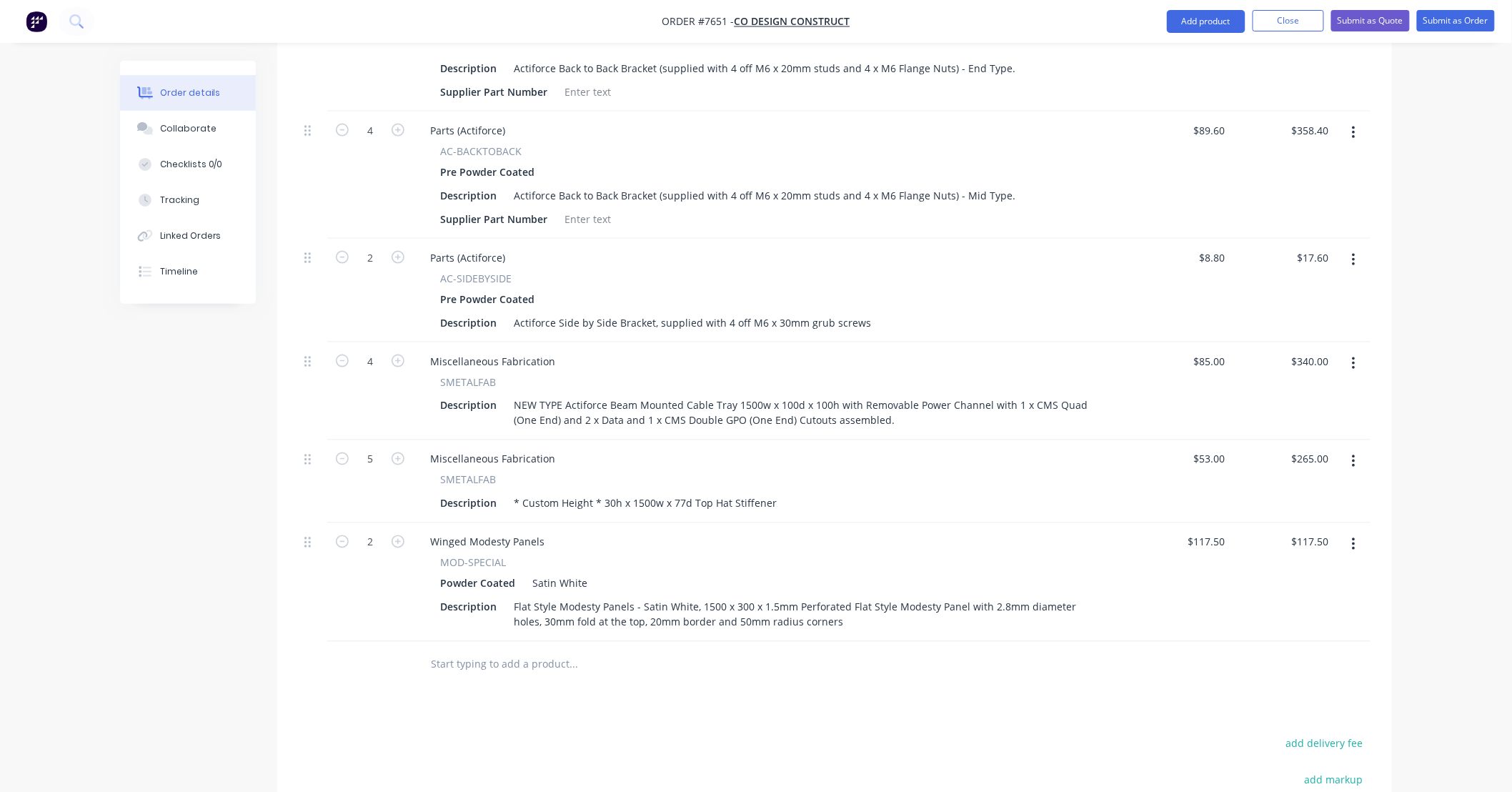
type input "$235.00"
click at [1016, 672] on div "Products Show / Hide columns Add product Qty Price Total 4 Electric AC-24v-2-SW…" at bounding box center [835, 393] width 1115 height 1215
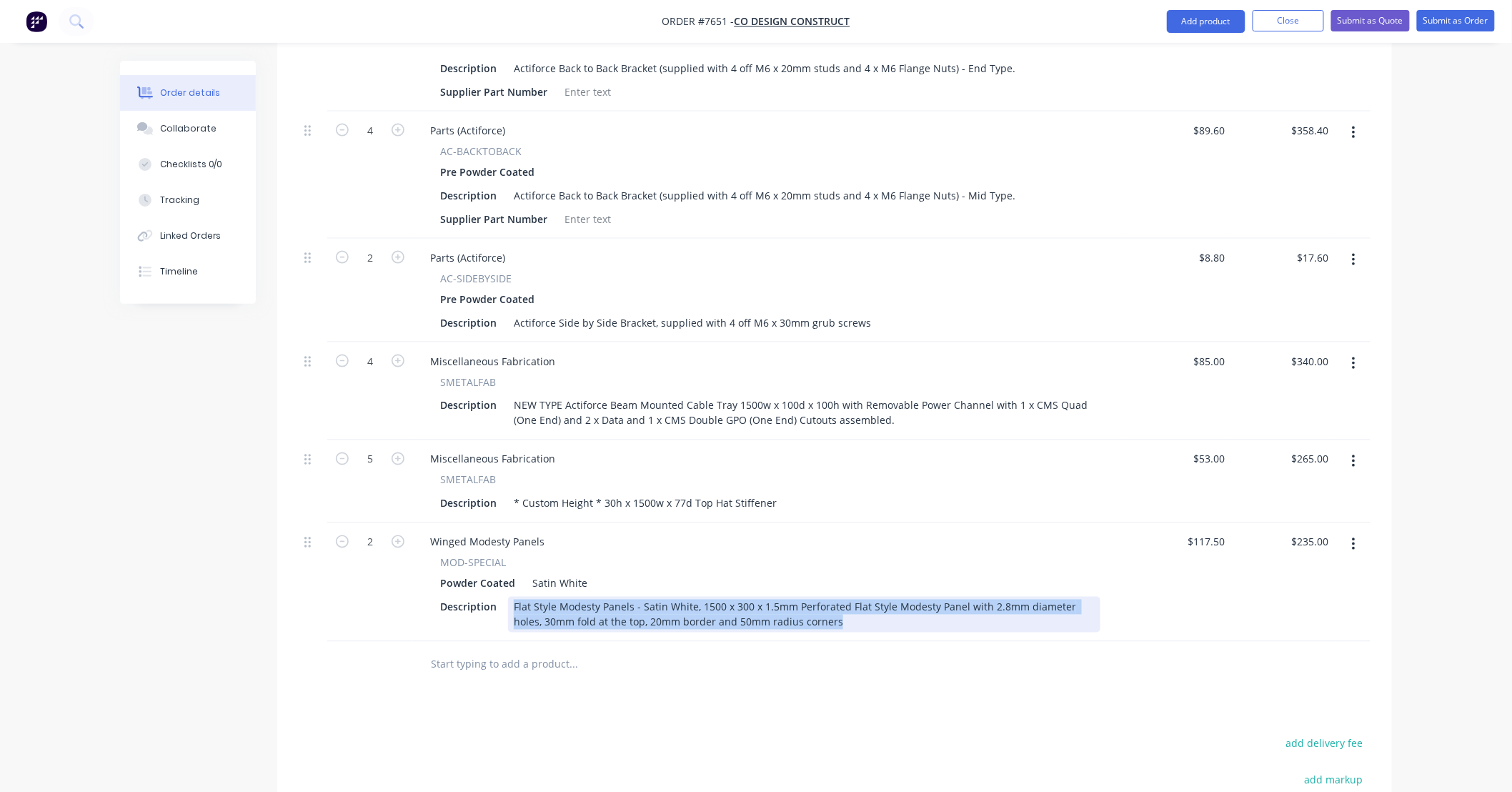
drag, startPoint x: 684, startPoint y: 606, endPoint x: 342, endPoint y: 585, distance: 342.6
click at [342, 585] on div "2 Winged Modesty Panels MOD-SPECIAL Powder Coated Satin White Description Flat …" at bounding box center [834, 583] width 1072 height 119
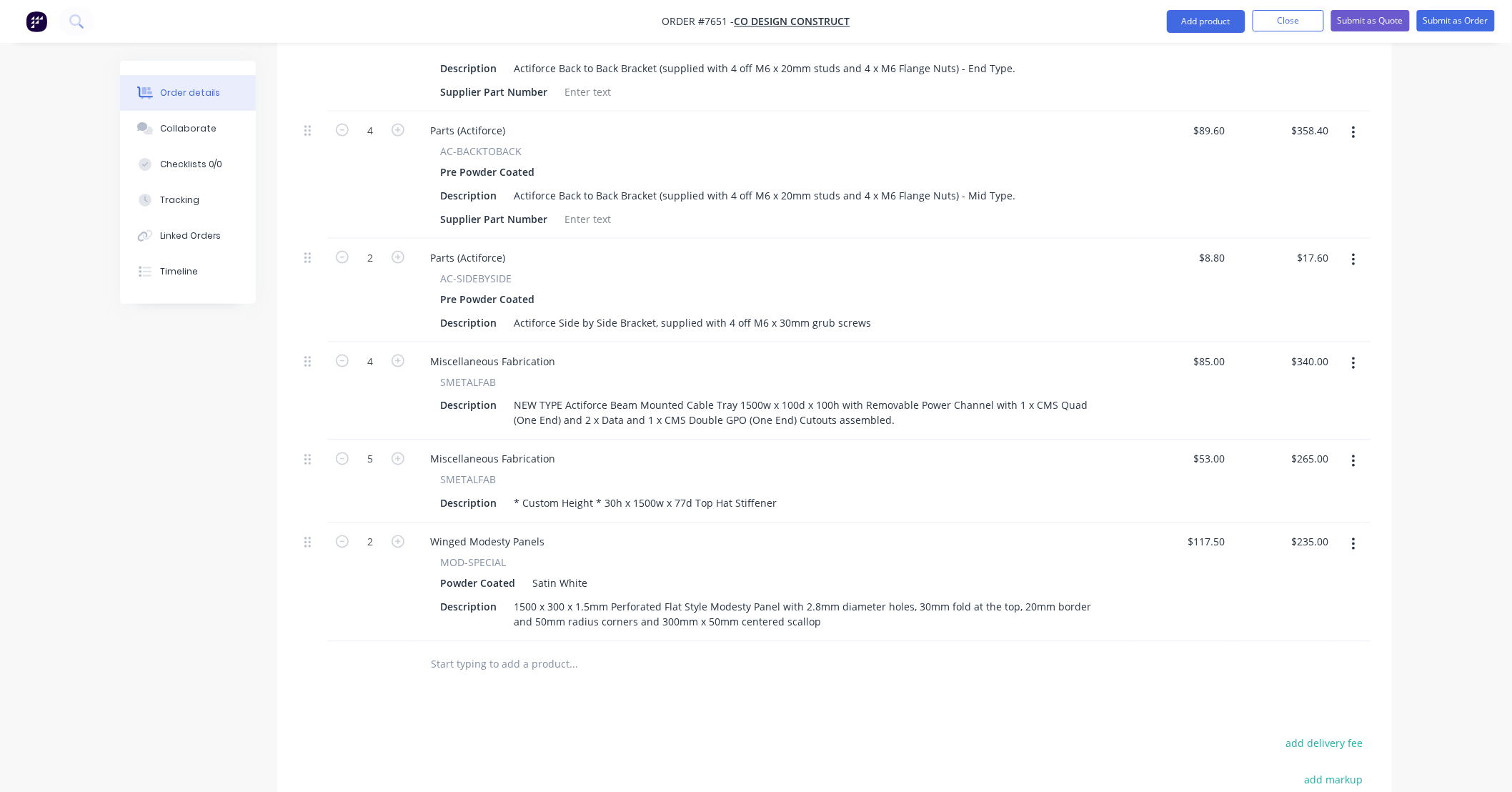
click at [926, 671] on div "Products Show / Hide columns Add product Qty Price Total 4 Electric AC-24v-2-SW…" at bounding box center [835, 393] width 1115 height 1215
click at [938, 683] on div "Products Show / Hide columns Add product Qty Price Total 4 Electric AC-24v-2-SW…" at bounding box center [835, 393] width 1115 height 1215
click at [1173, 701] on div "Products Show / Hide columns Add product Qty Price Total 4 Electric AC-24v-2-SW…" at bounding box center [835, 393] width 1115 height 1215
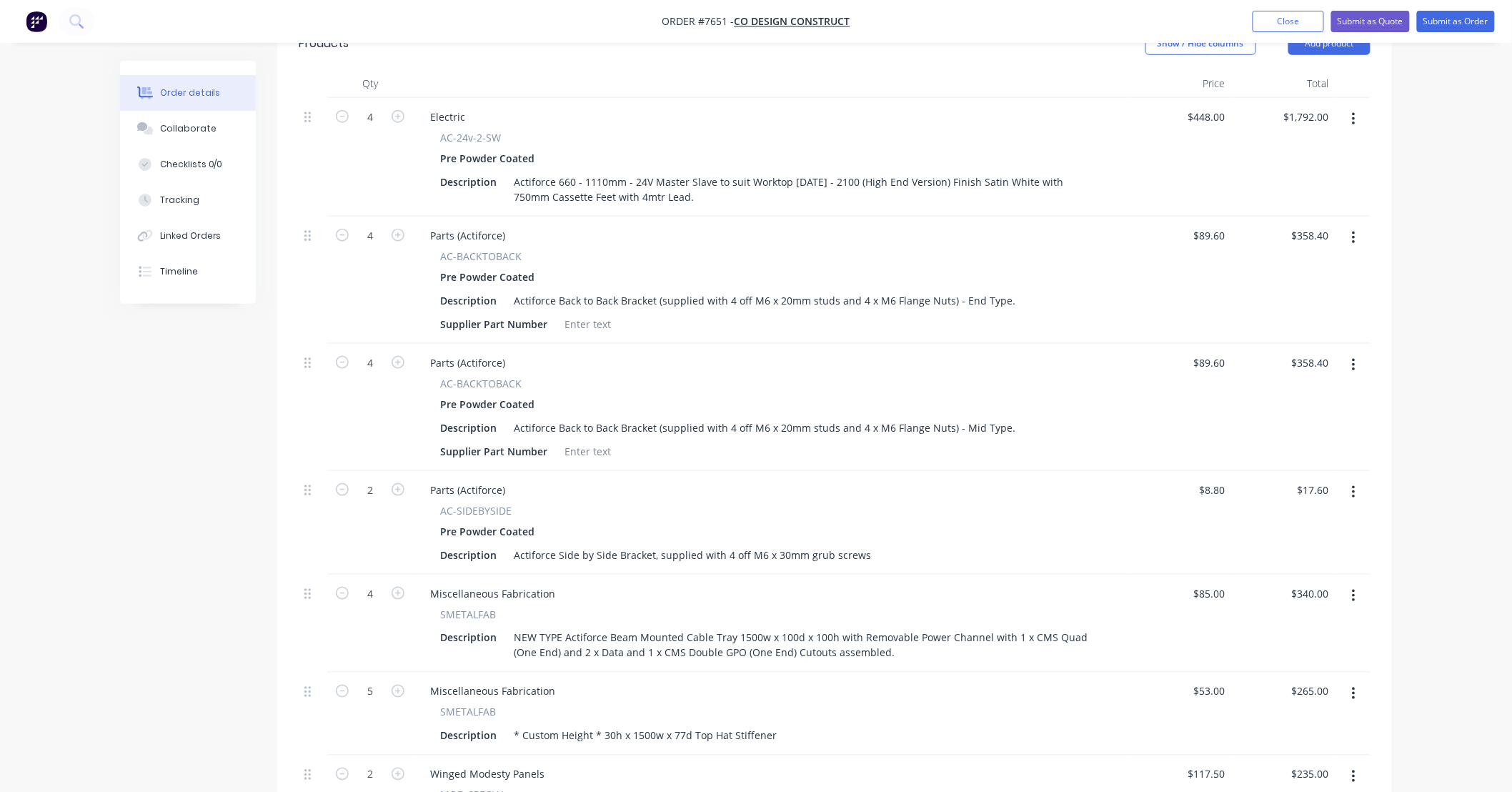
scroll to position [530, 0]
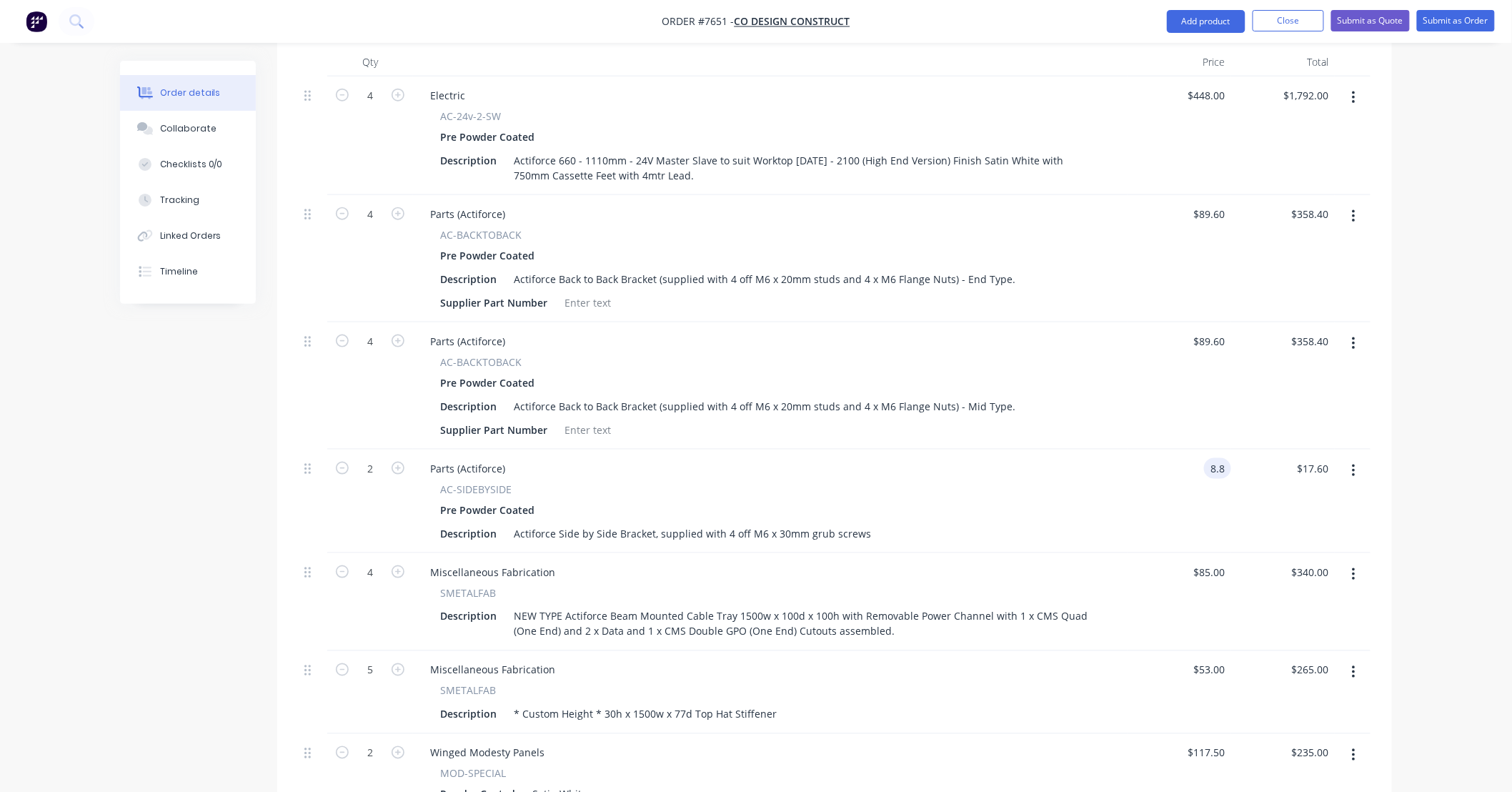
drag, startPoint x: 1230, startPoint y: 448, endPoint x: 1168, endPoint y: 456, distance: 62.5
click at [1168, 456] on div "8.8 8.8" at bounding box center [1180, 501] width 104 height 104
drag, startPoint x: 1228, startPoint y: 444, endPoint x: 1182, endPoint y: 452, distance: 46.7
click at [1182, 452] on div "8.8 8.8" at bounding box center [1180, 501] width 104 height 104
type input "$10.00"
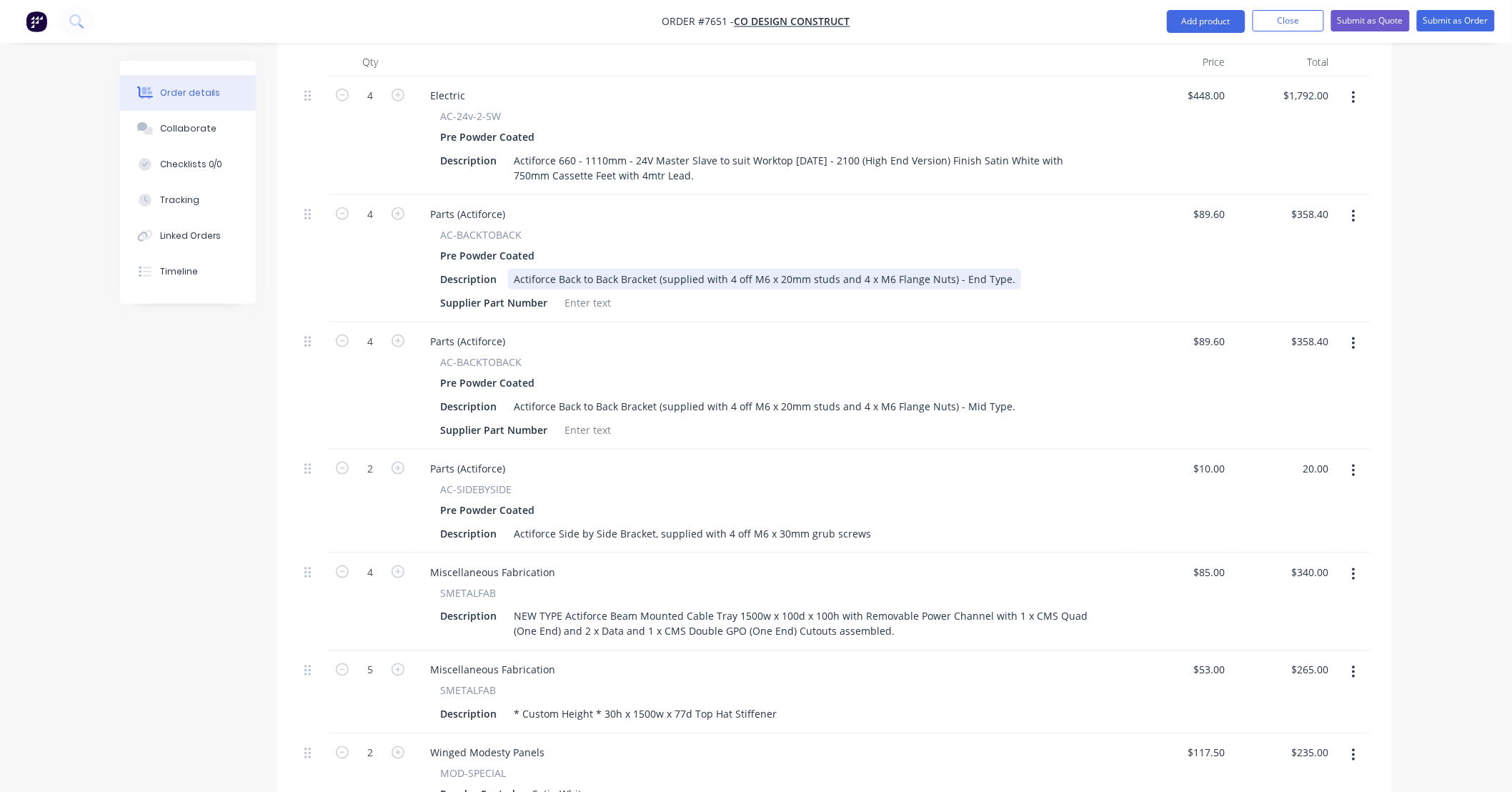
type input "$20.00"
drag, startPoint x: 999, startPoint y: 258, endPoint x: 429, endPoint y: 260, distance: 570.0
click at [429, 260] on div "AC-BACKTOBACK Pre Powder Coated Description Actiforce Back to Back Bracket (sup…" at bounding box center [770, 269] width 703 height 86
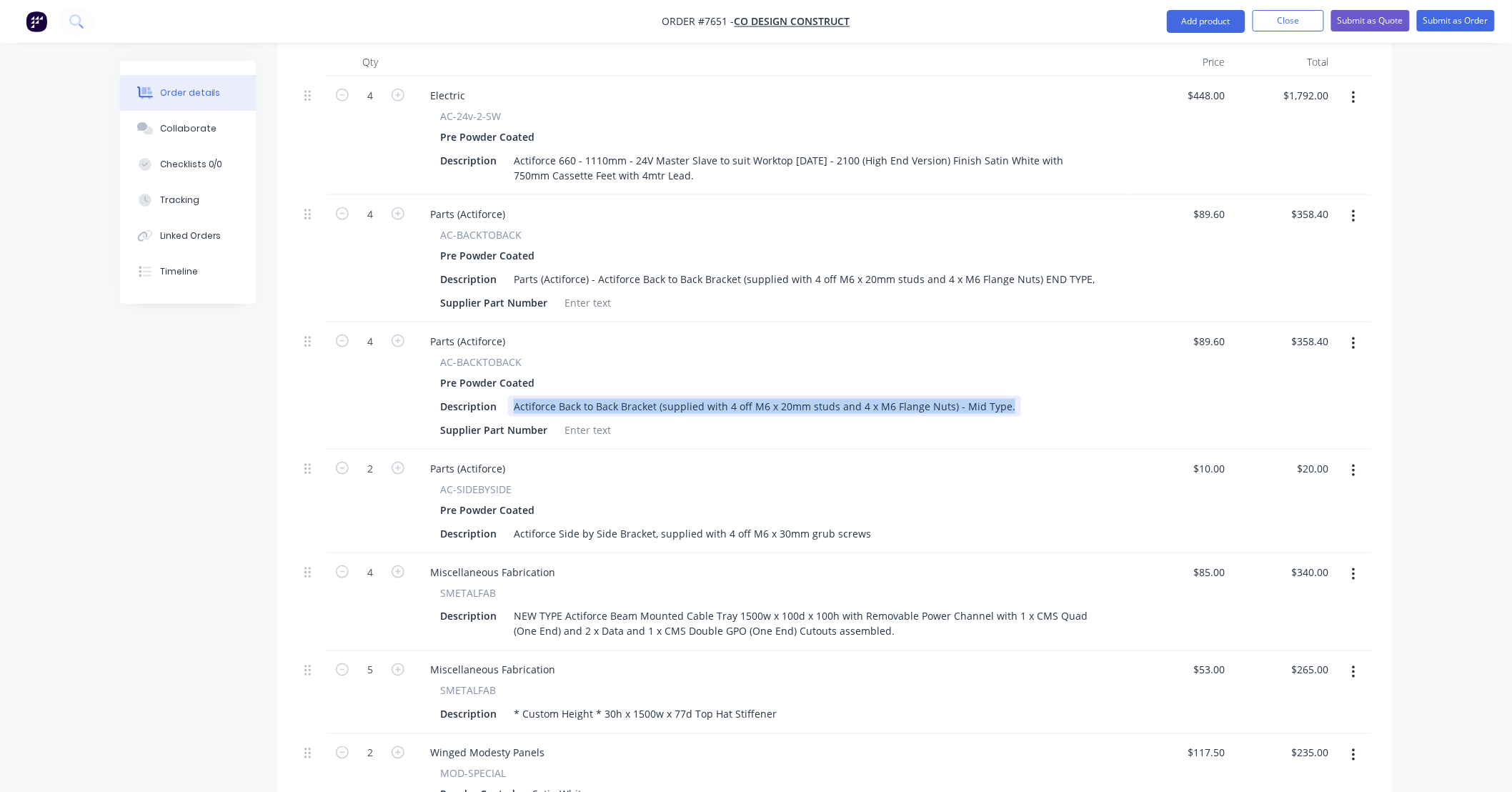
drag, startPoint x: 995, startPoint y: 389, endPoint x: 51, endPoint y: 370, distance: 944.2
click at [51, 370] on div "Order details Collaborate Checklists 0/0 Tracking Linked Orders Timeline Order …" at bounding box center [756, 350] width 1512 height 1762
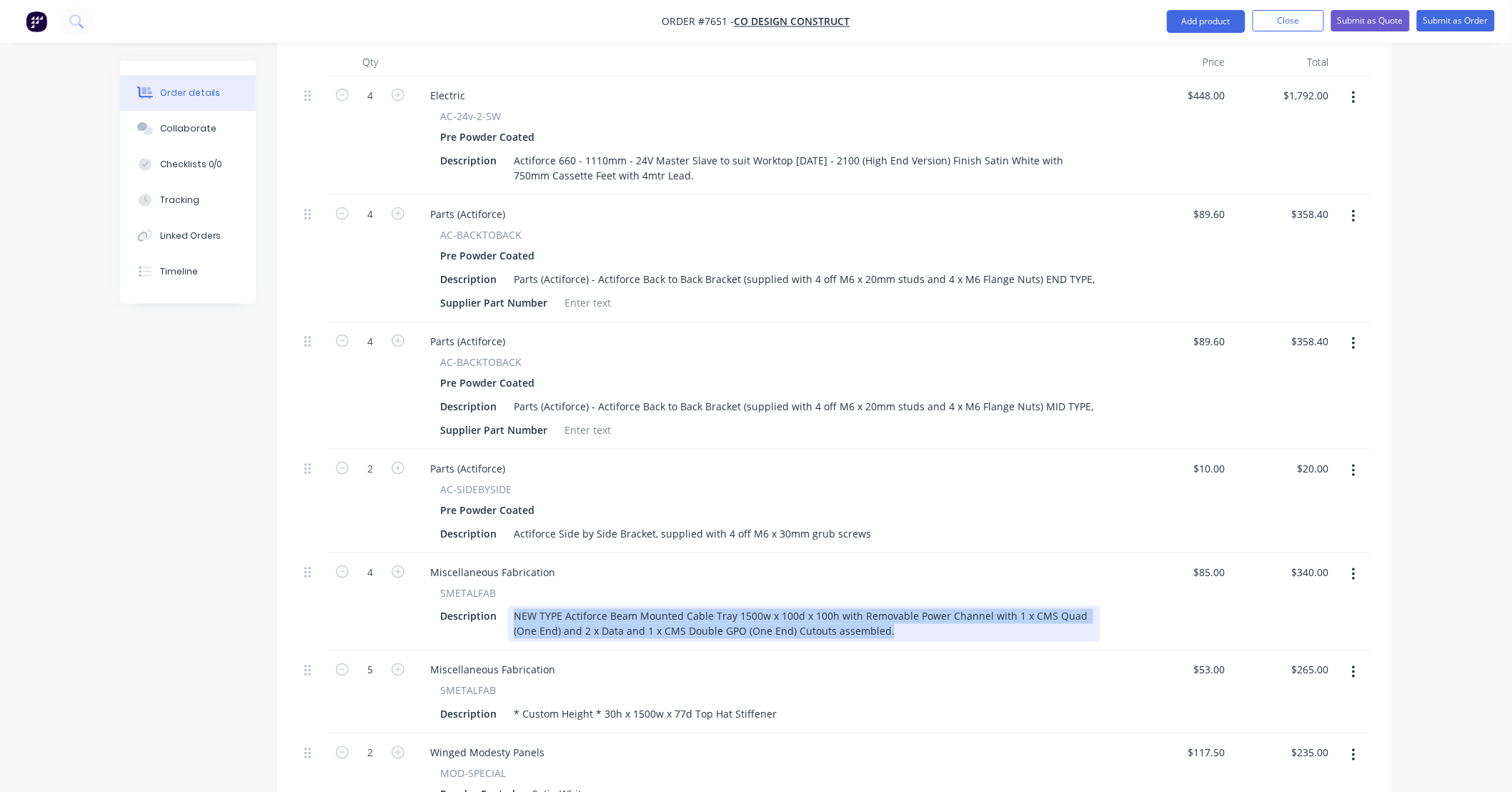
drag, startPoint x: 903, startPoint y: 616, endPoint x: 175, endPoint y: 504, distance: 736.6
click at [177, 505] on div "Created by [PERSON_NAME] Created [DATE] Required [DATE] Assigned to Add team me…" at bounding box center [756, 381] width 1272 height 1702
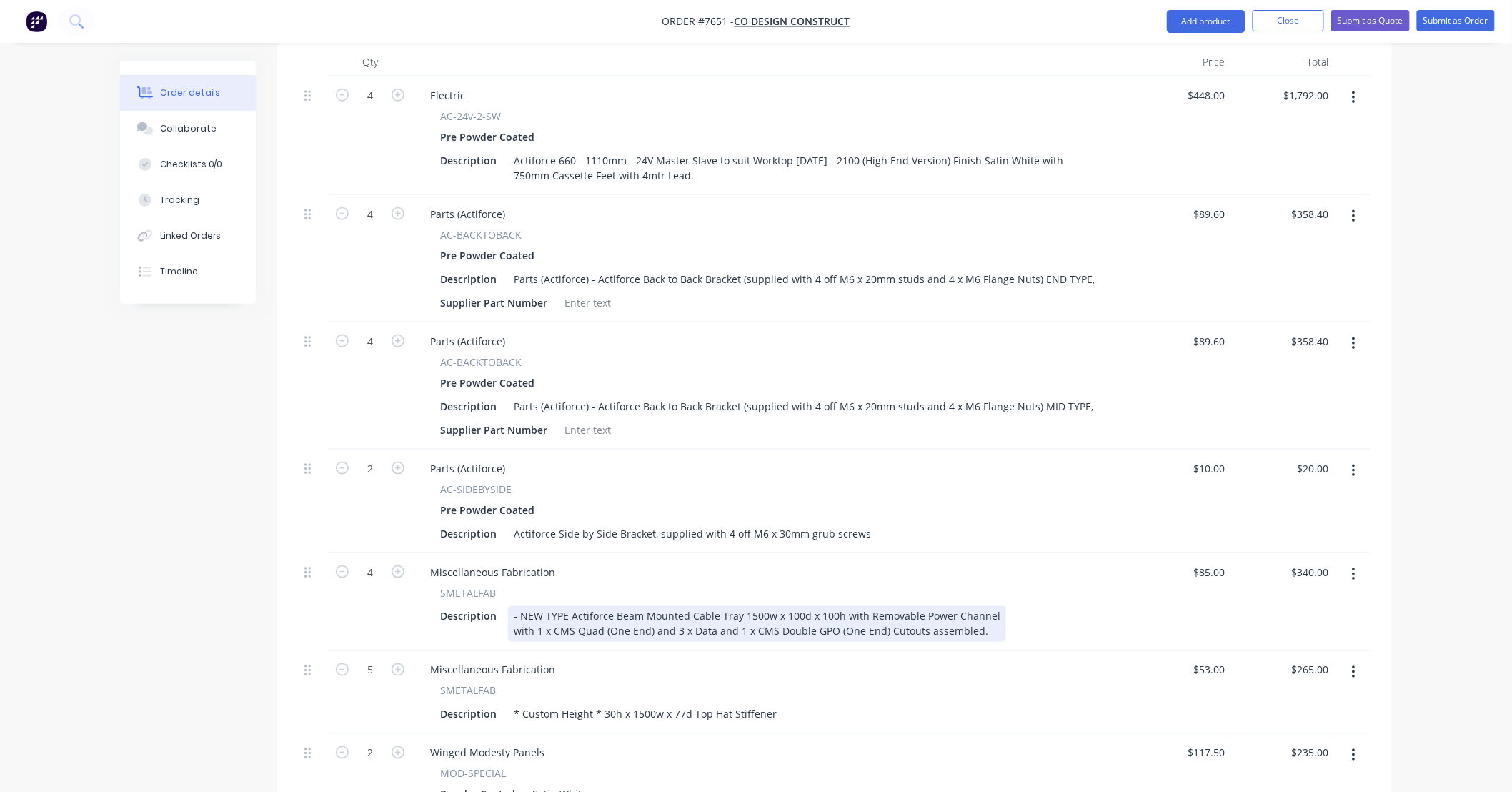
click at [523, 606] on div "- NEW TYPE Actiforce Beam Mounted Cable Tray 1500w x 100d x 100h with Removable…" at bounding box center [757, 624] width 498 height 36
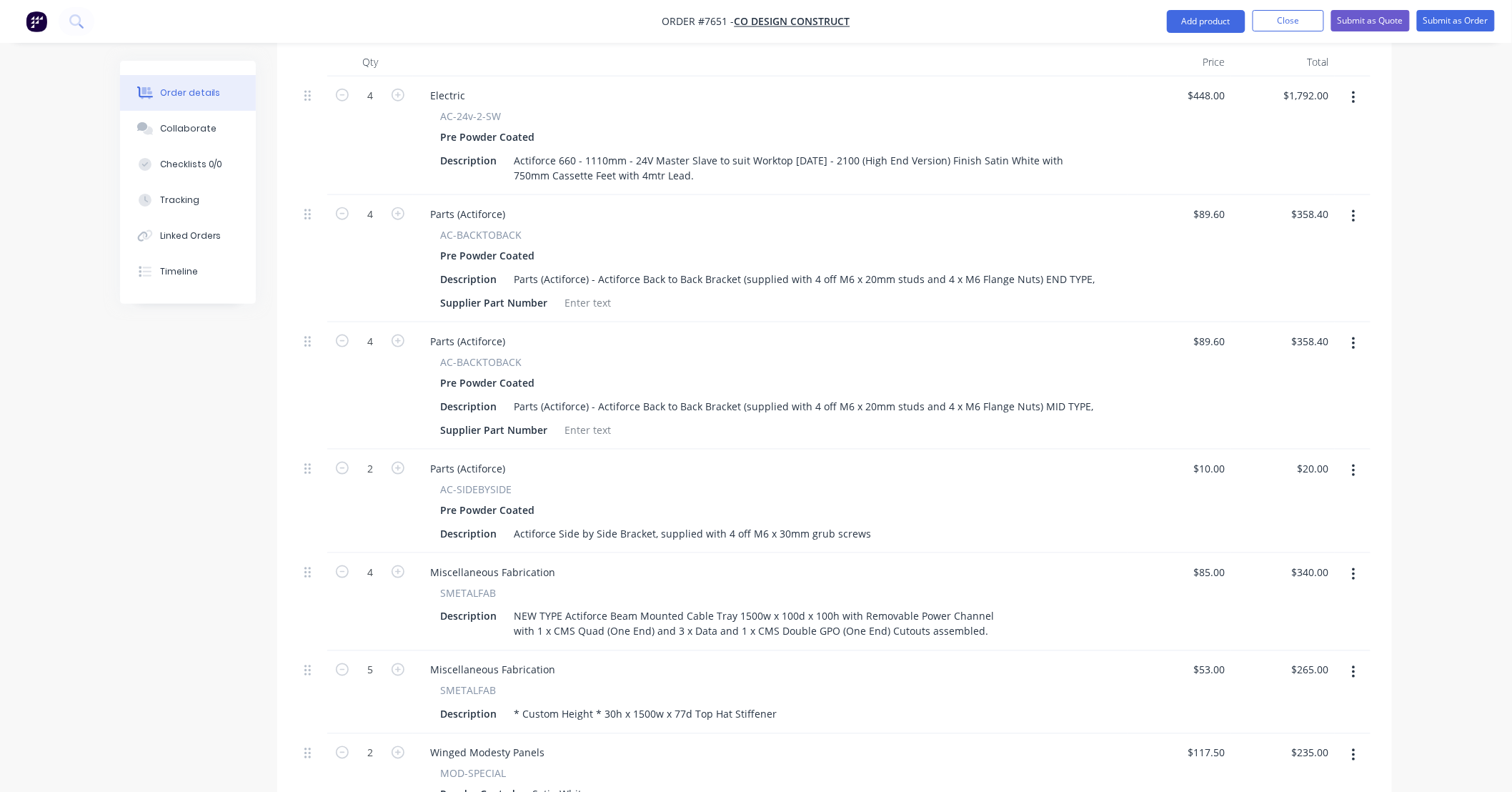
click at [1167, 604] on div "$85.00 $85.00" at bounding box center [1180, 603] width 104 height 98
click at [937, 684] on div "SMETALFAB" at bounding box center [770, 691] width 660 height 15
click at [1471, 437] on div "Order details Collaborate Checklists 0/0 Tracking Linked Orders Timeline Order …" at bounding box center [756, 350] width 1512 height 1762
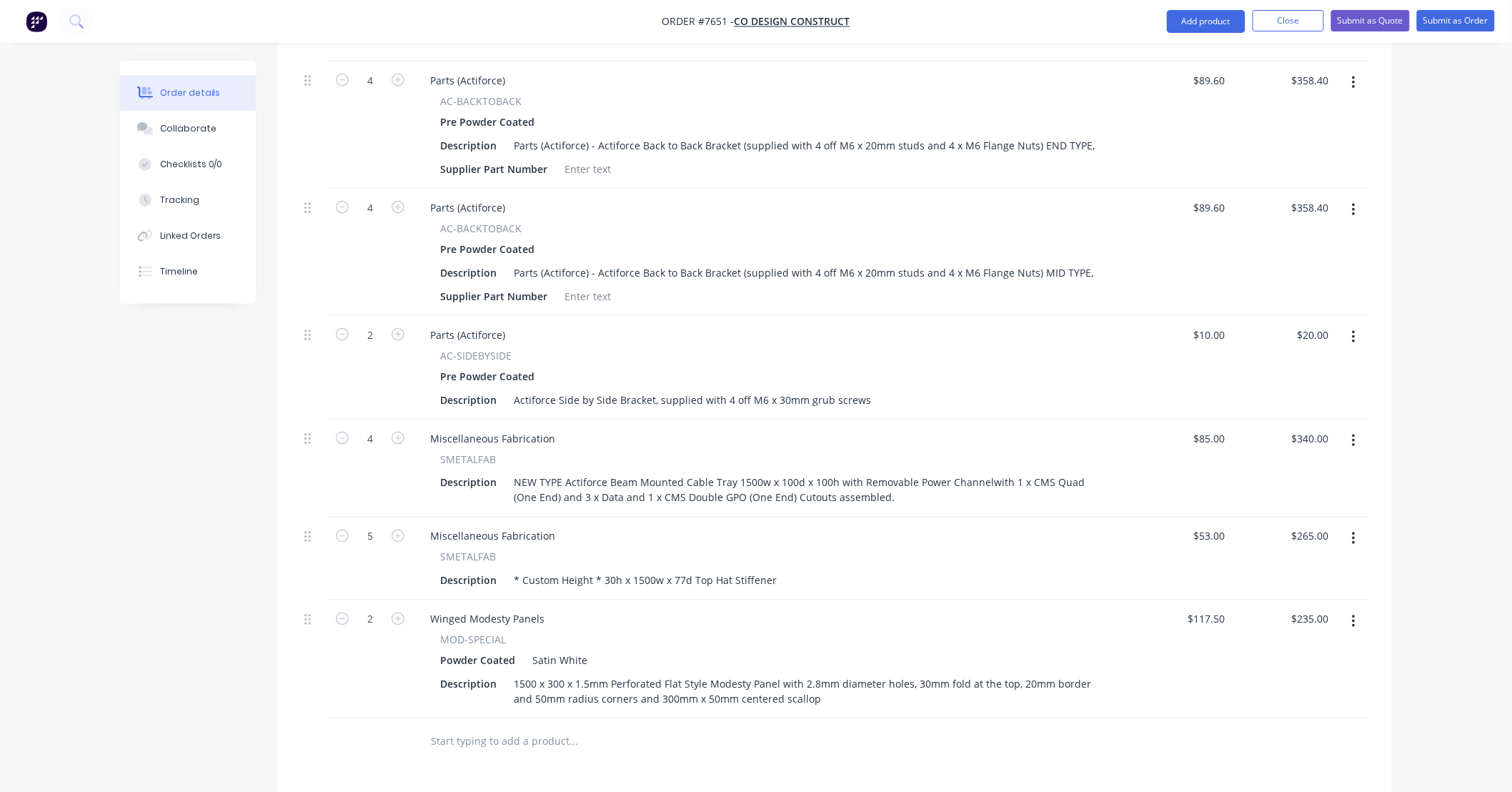
scroll to position [740, 0]
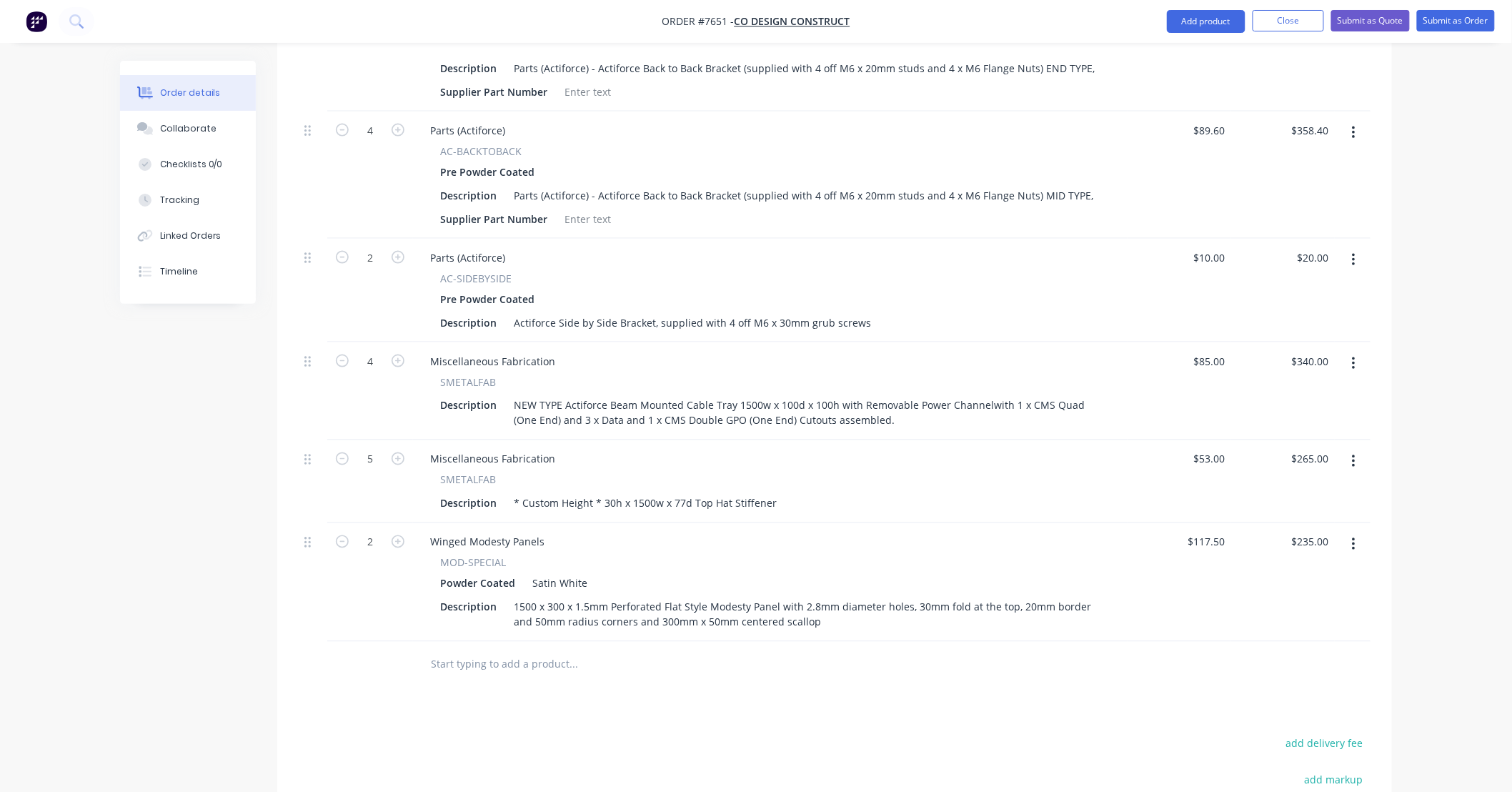
click at [1458, 526] on div "Order details Collaborate Checklists 0/0 Tracking Linked Orders Timeline Order …" at bounding box center [756, 140] width 1512 height 1762
click at [563, 651] on input "text" at bounding box center [573, 665] width 286 height 28
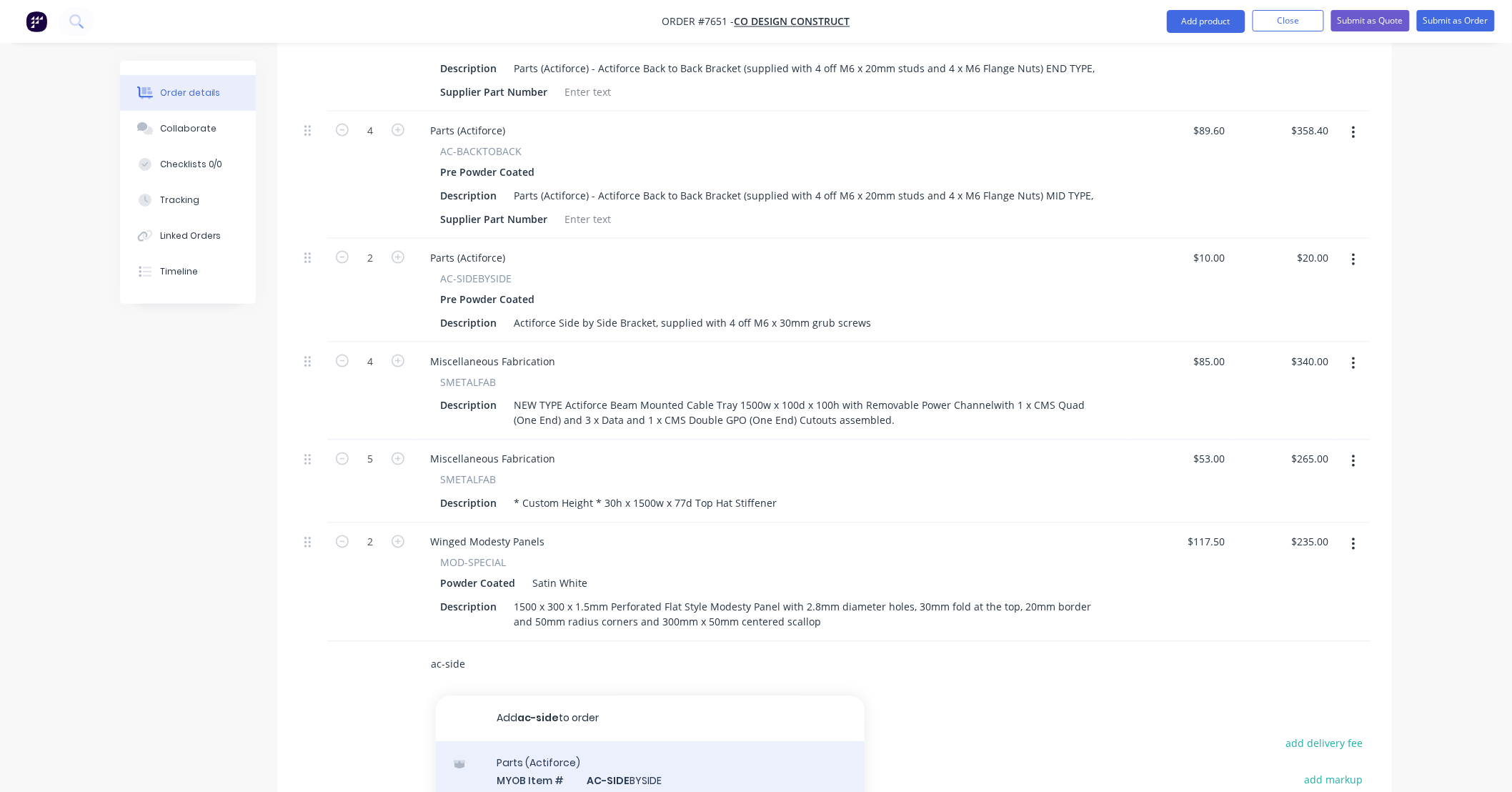
type input "ac-side"
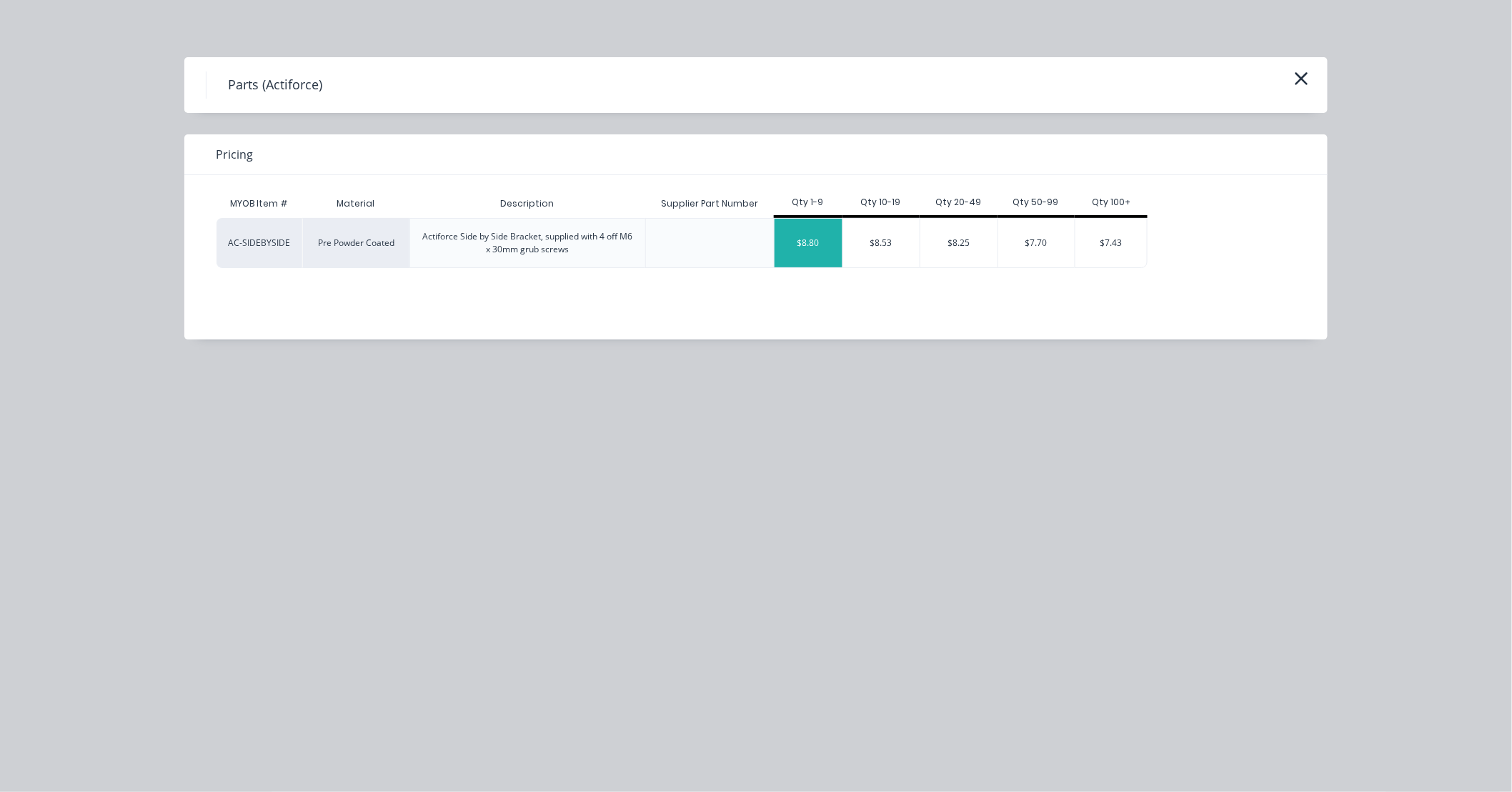
click at [819, 253] on div "$8.80" at bounding box center [809, 243] width 68 height 49
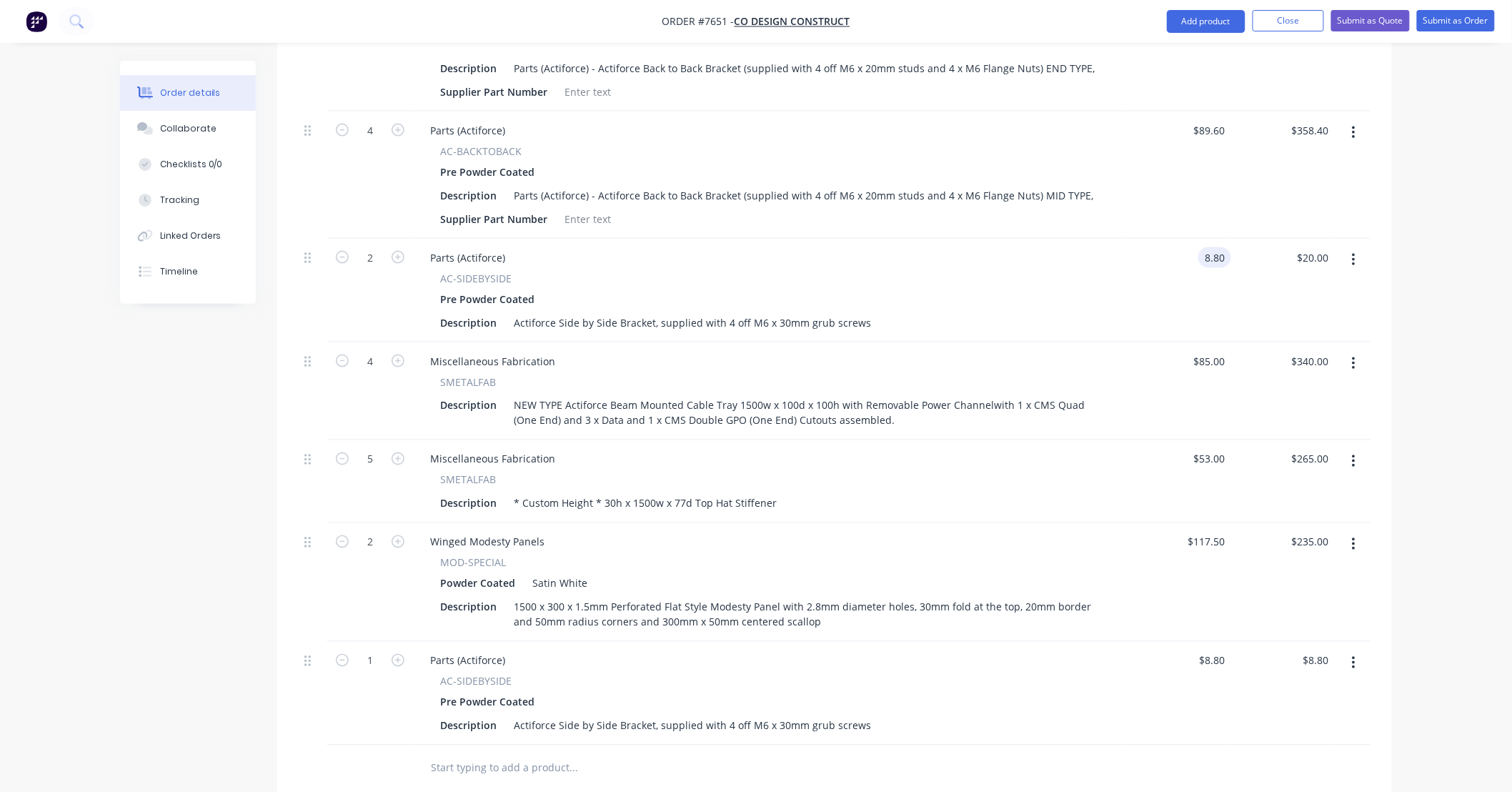
type input "$8.80"
type input "$17.60"
click at [1356, 651] on button "button" at bounding box center [1354, 663] width 34 height 25
click at [1316, 776] on div "Delete" at bounding box center [1302, 786] width 110 height 21
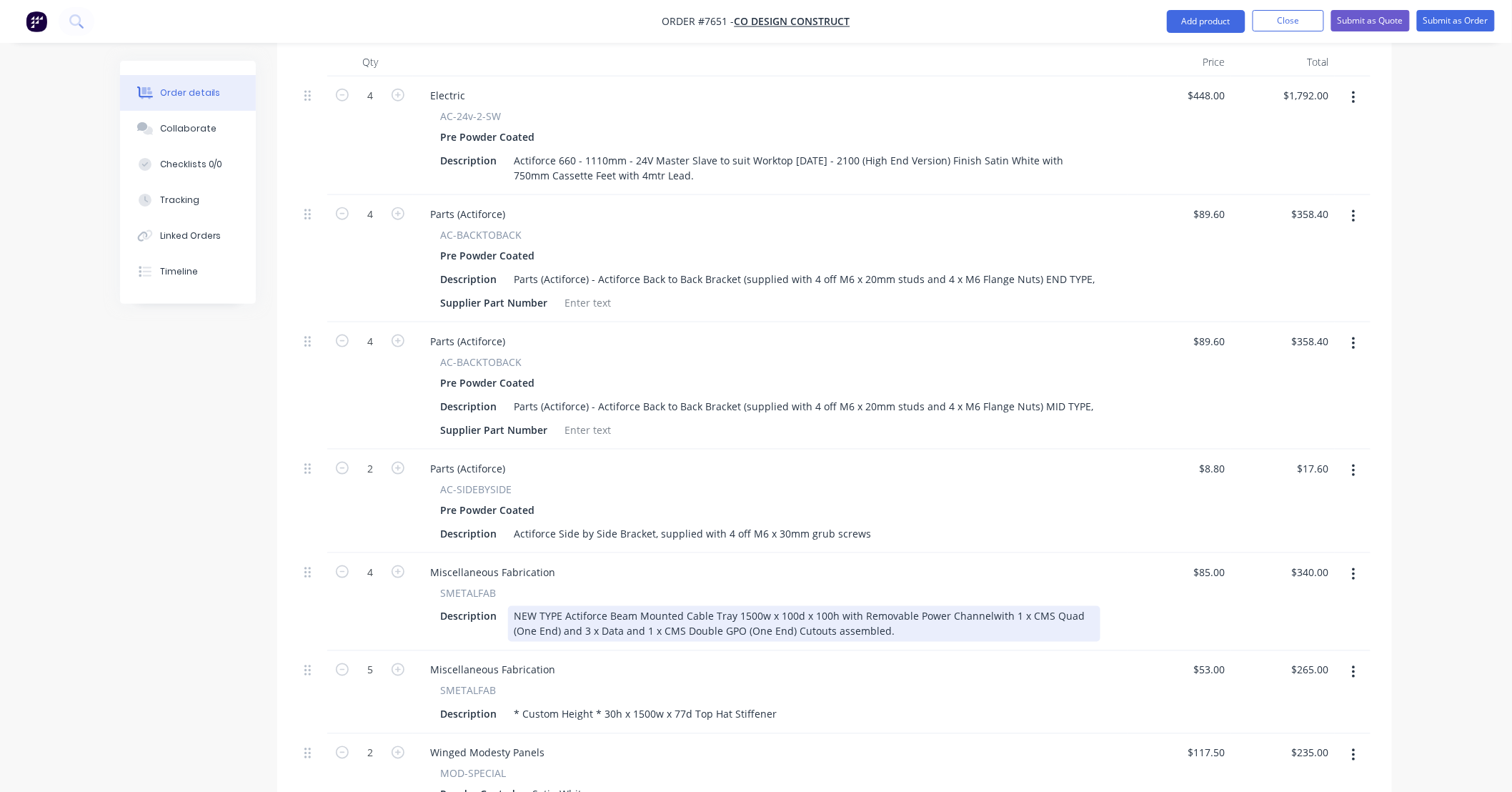
scroll to position [635, 0]
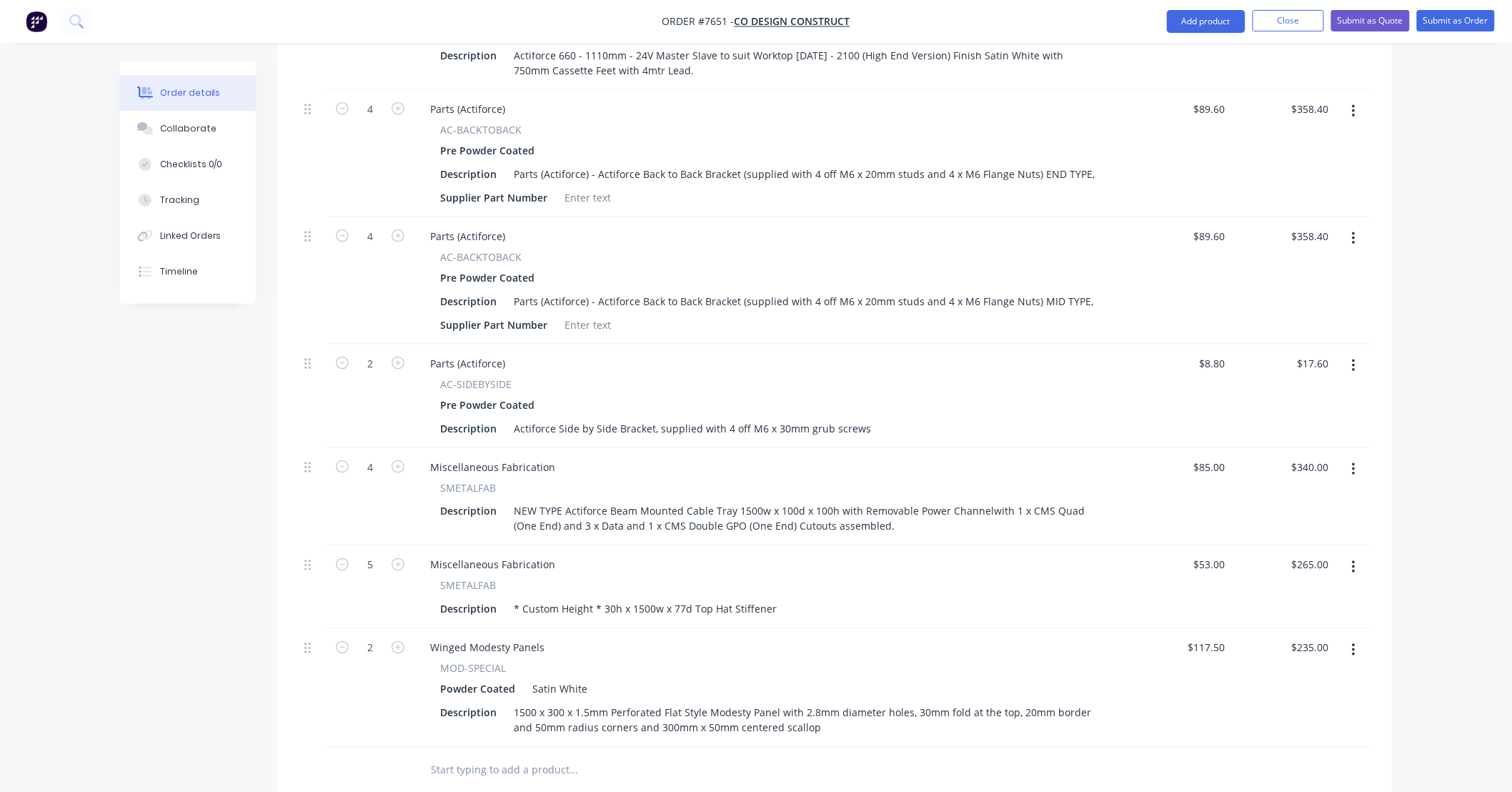
click at [606, 756] on input "text" at bounding box center [573, 770] width 286 height 28
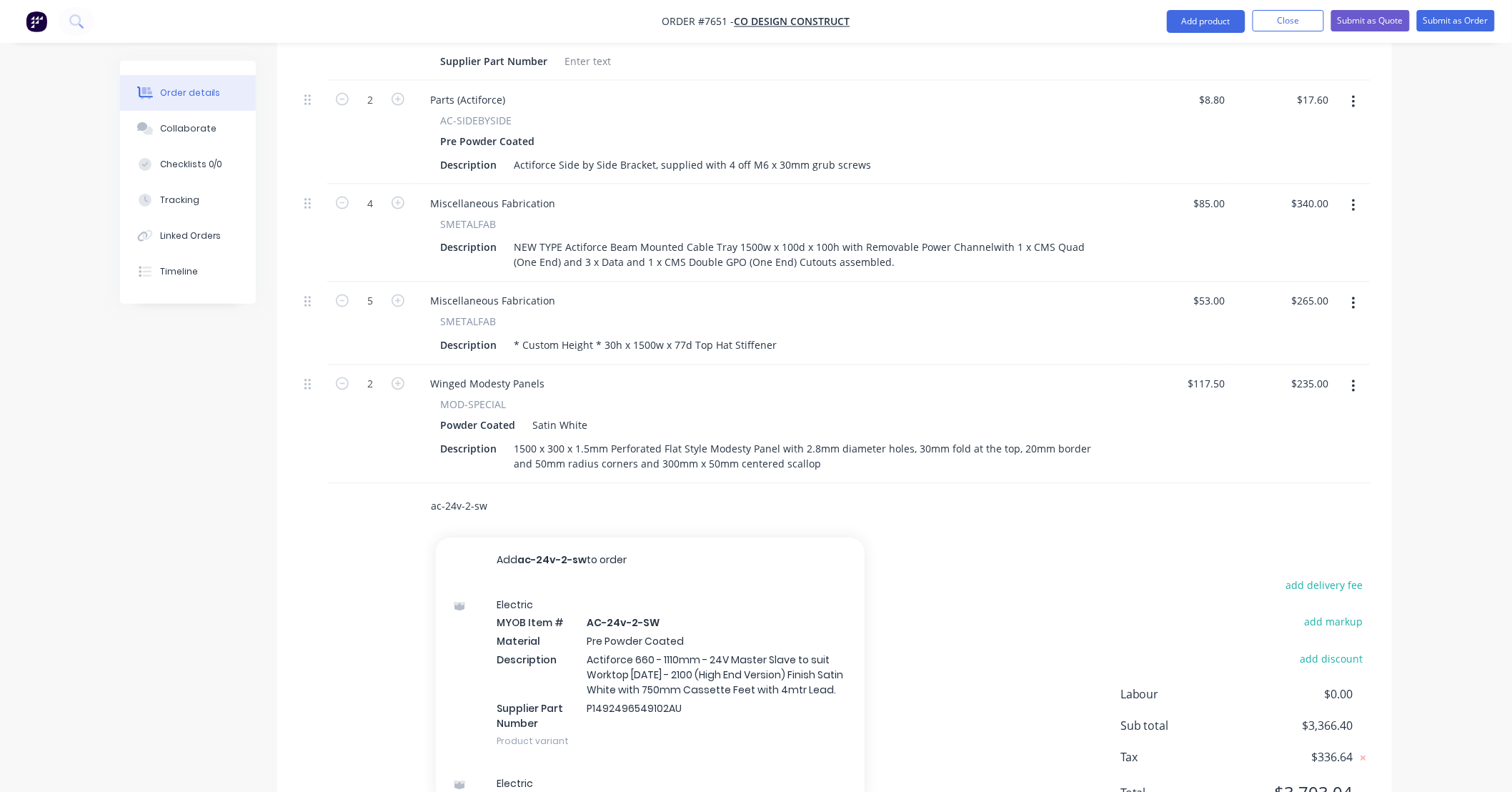
scroll to position [949, 0]
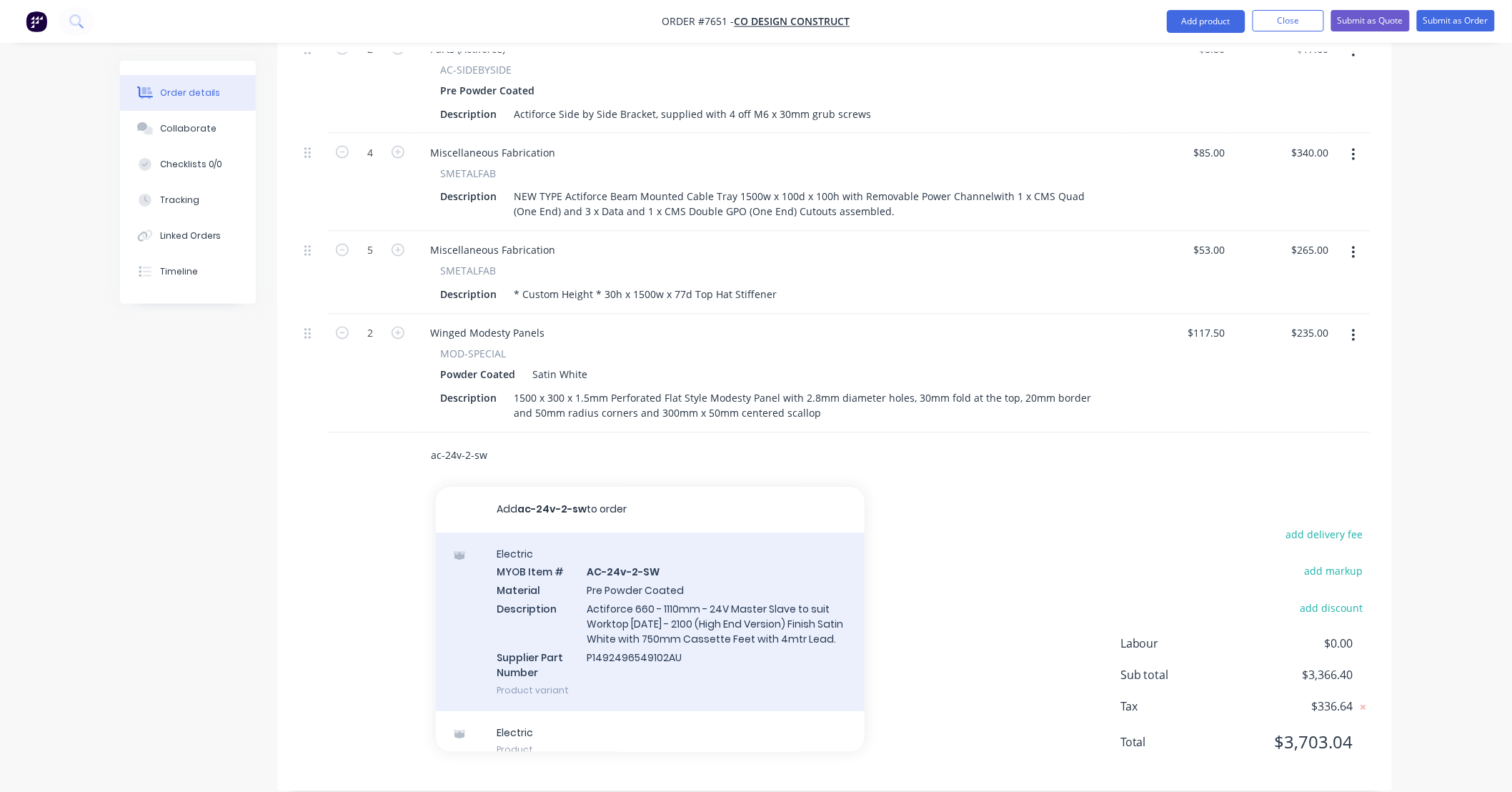
type input "ac-24v-2-sw"
click at [675, 582] on div "Electric MYOB Item # AC-24v-2-SW Material Pre Powder Coated Description Actifor…" at bounding box center [650, 622] width 428 height 179
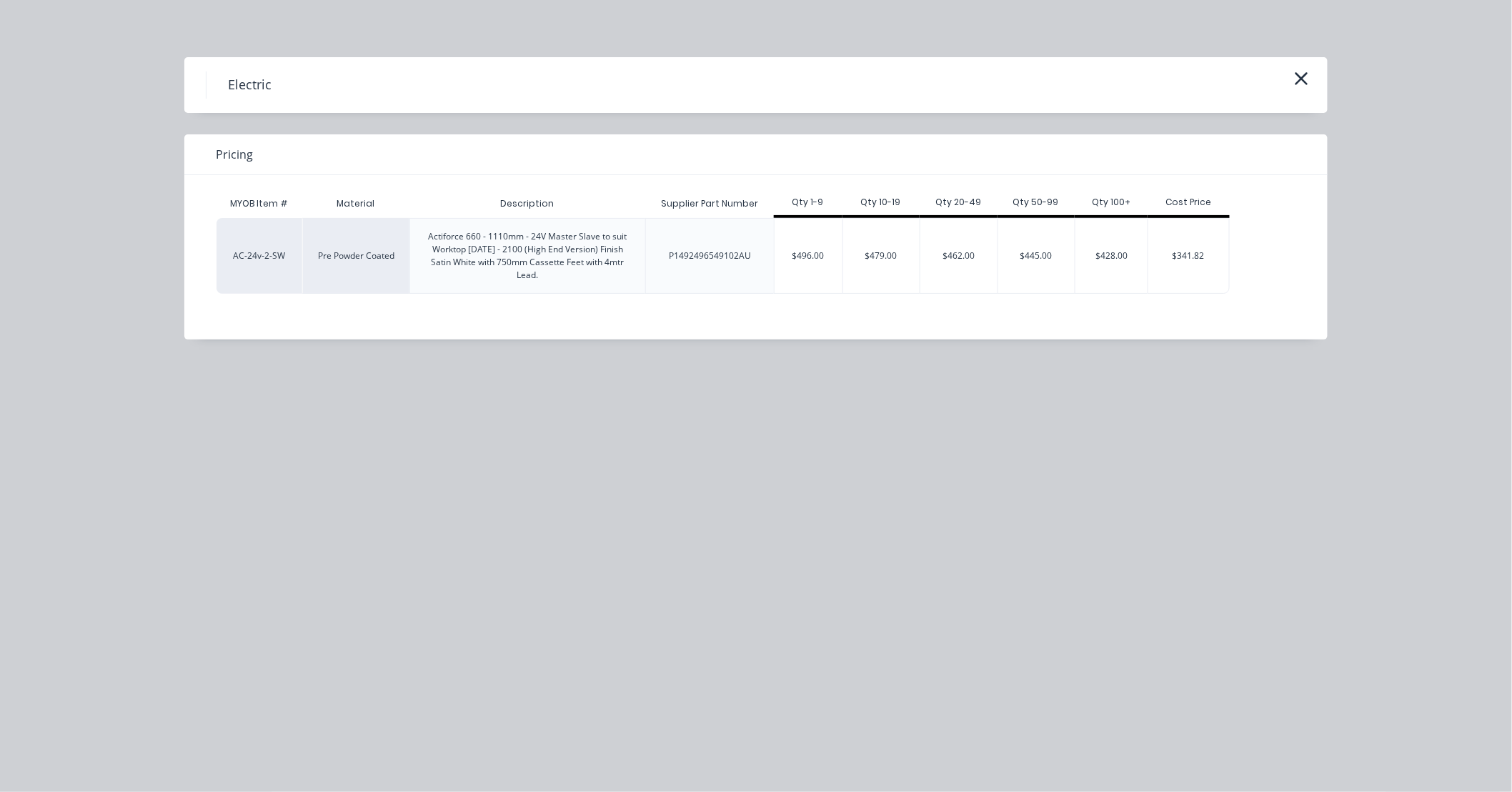
click at [975, 568] on div "Electric Pricing MYOB Item # Material Description Supplier Part Number Qty 1-9 …" at bounding box center [756, 396] width 1512 height 792
click at [1295, 87] on icon "button" at bounding box center [1302, 78] width 15 height 20
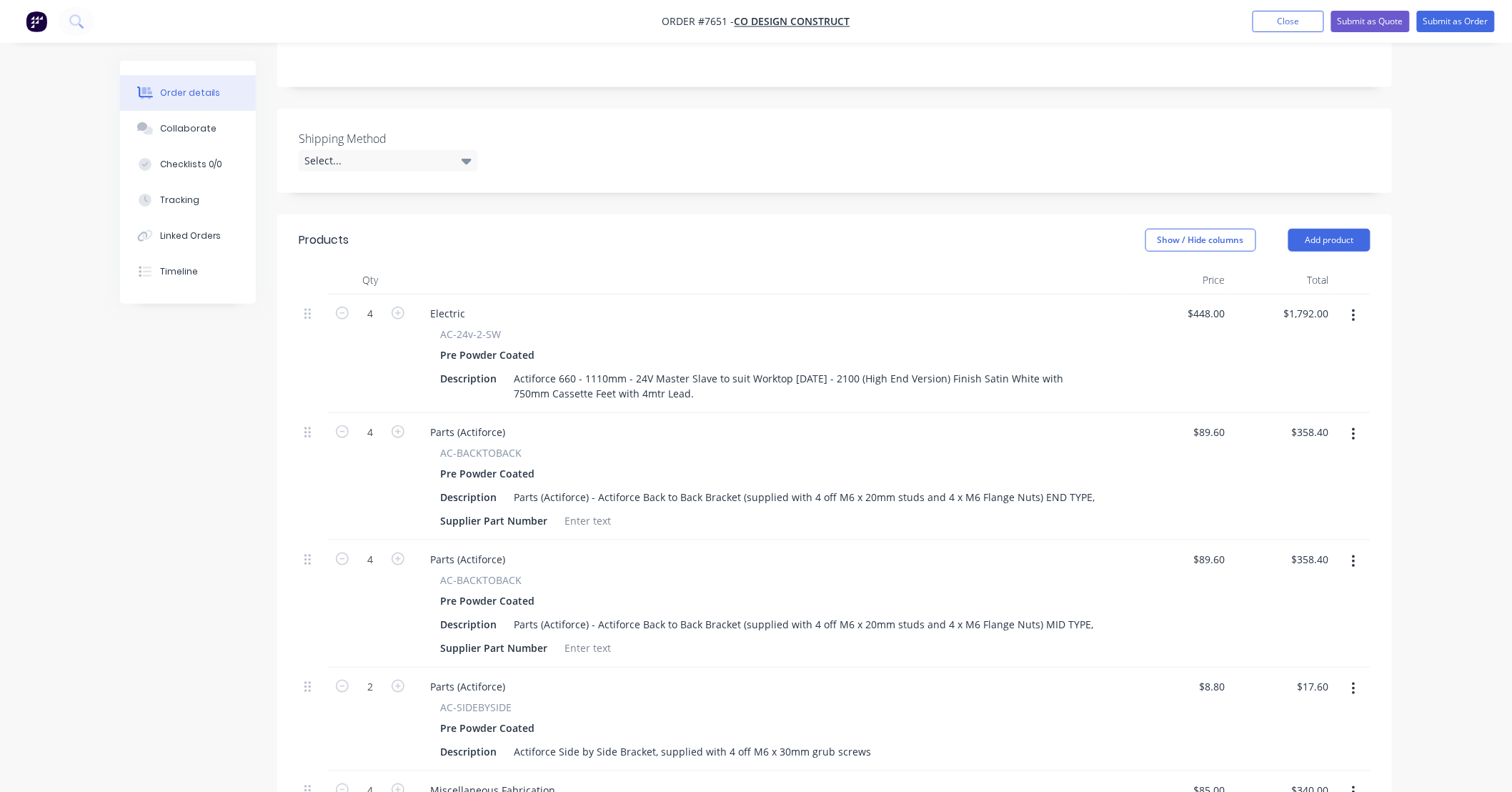
scroll to position [423, 0]
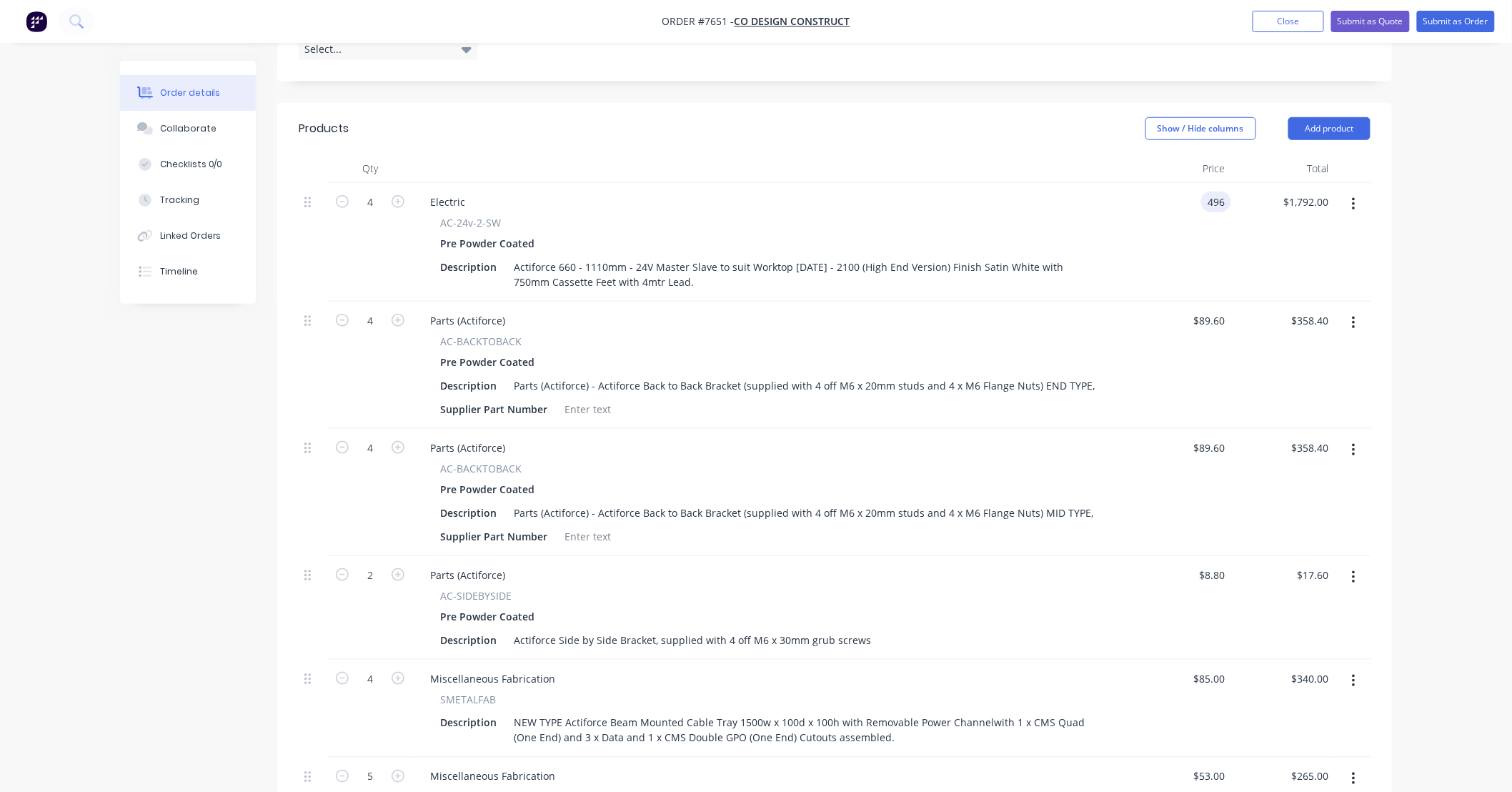
type input "$496.00"
type input "$1,984.00"
click at [1447, 276] on div "Order details Collaborate Checklists 0/0 Tracking Linked Orders Timeline Order …" at bounding box center [756, 458] width 1512 height 1762
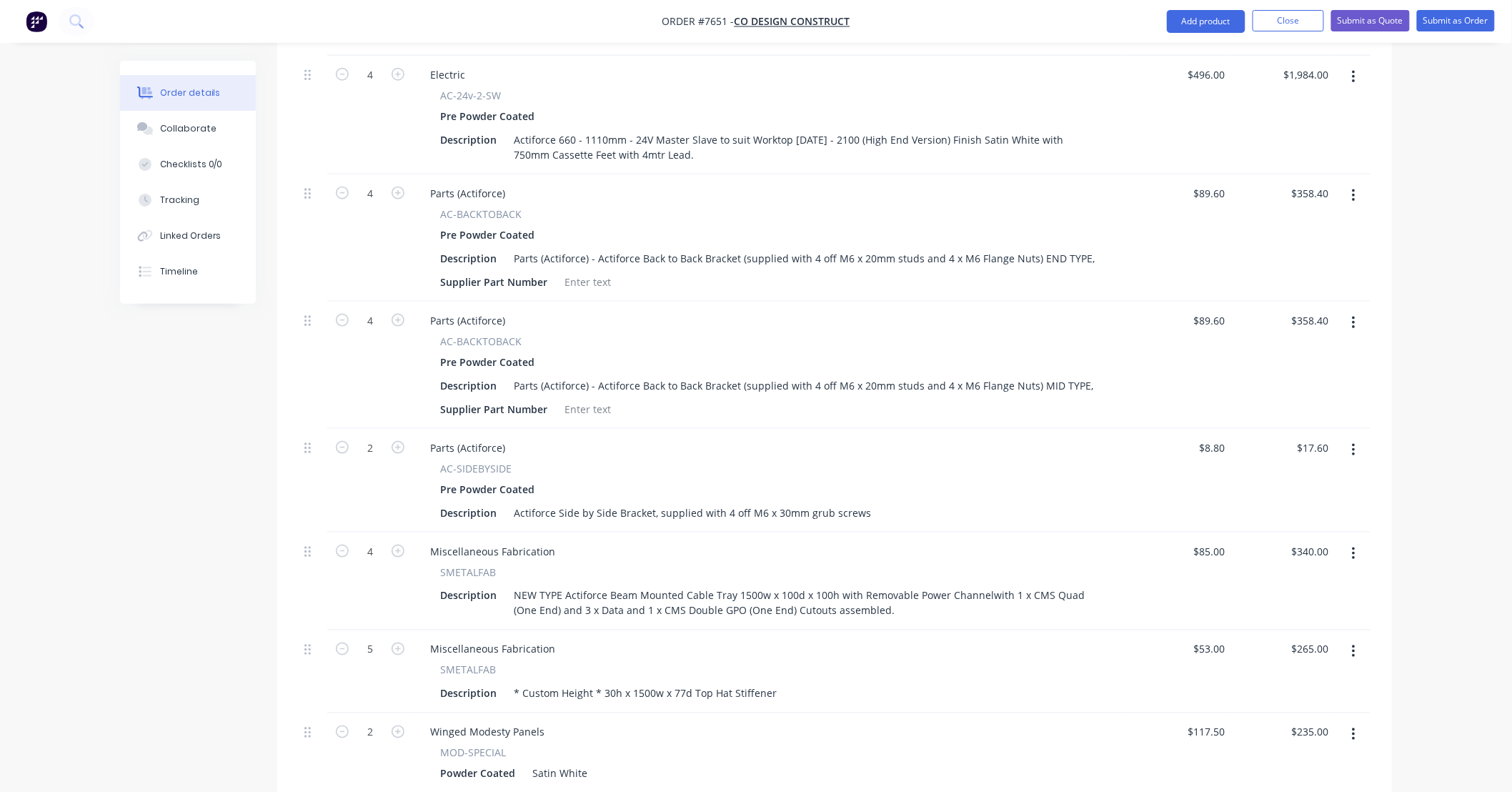
scroll to position [635, 0]
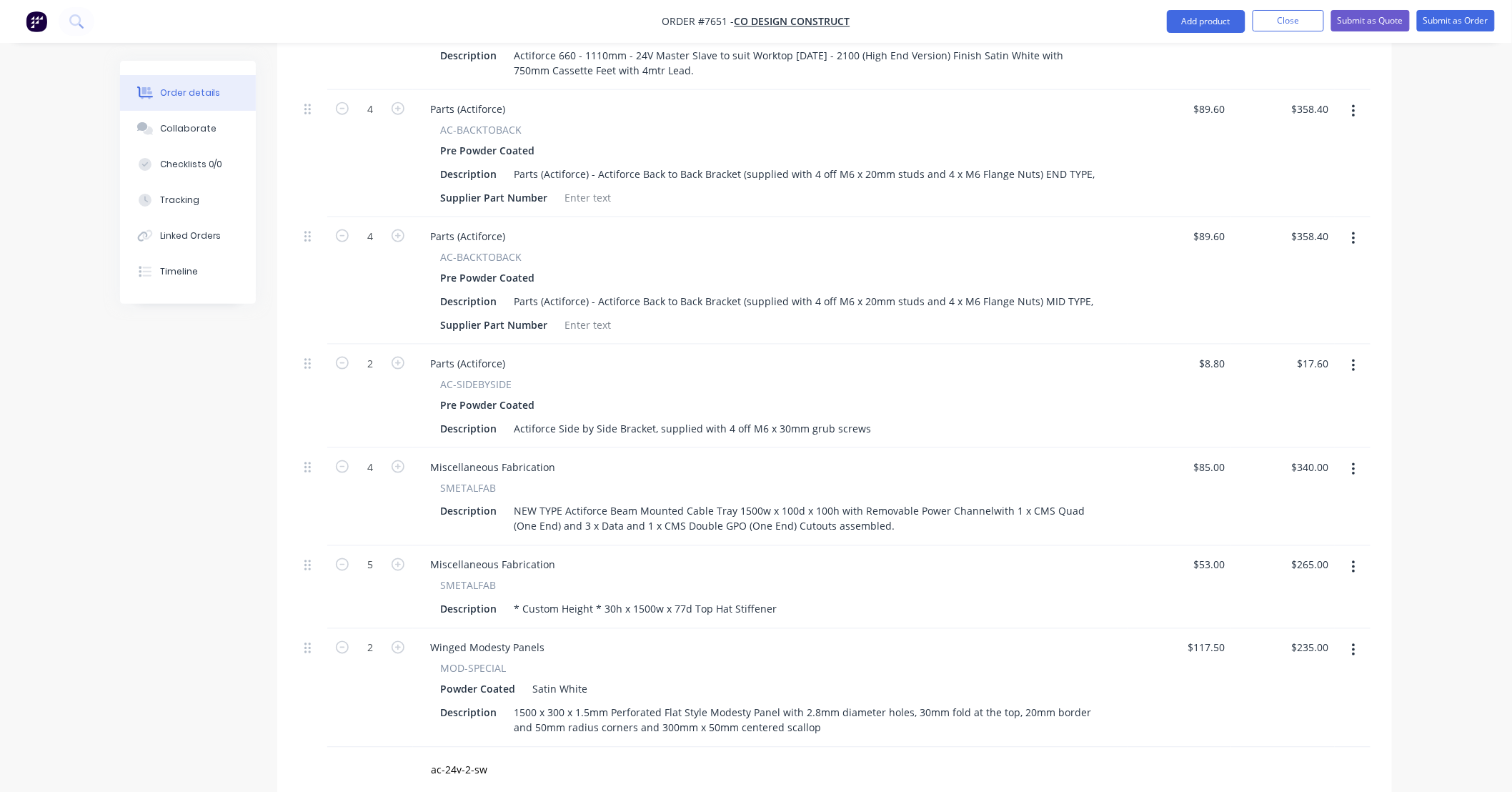
click at [1424, 612] on div "Order details Collaborate Checklists 0/0 Tracking Linked Orders Timeline Order …" at bounding box center [756, 246] width 1512 height 1762
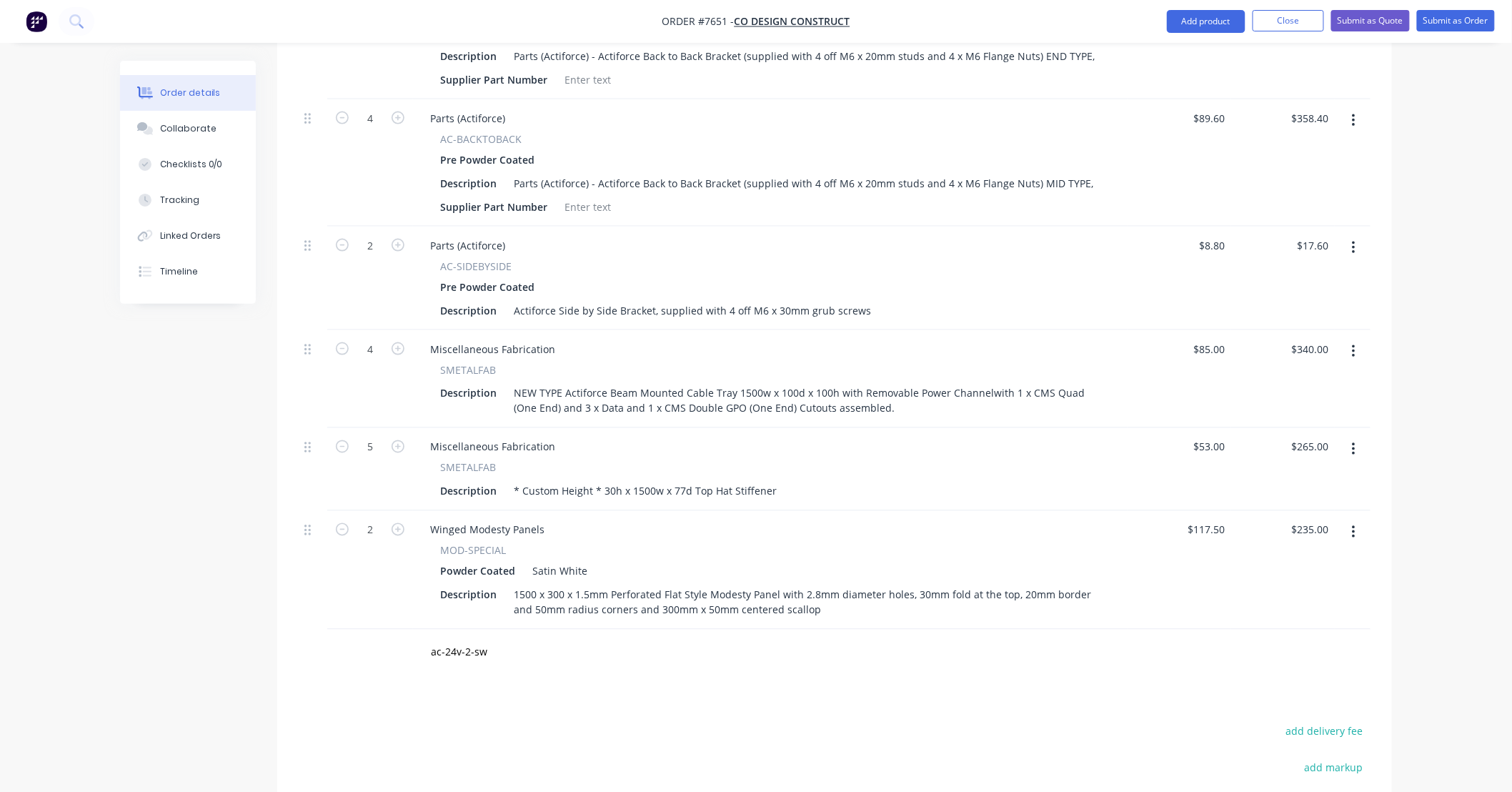
scroll to position [848, 0]
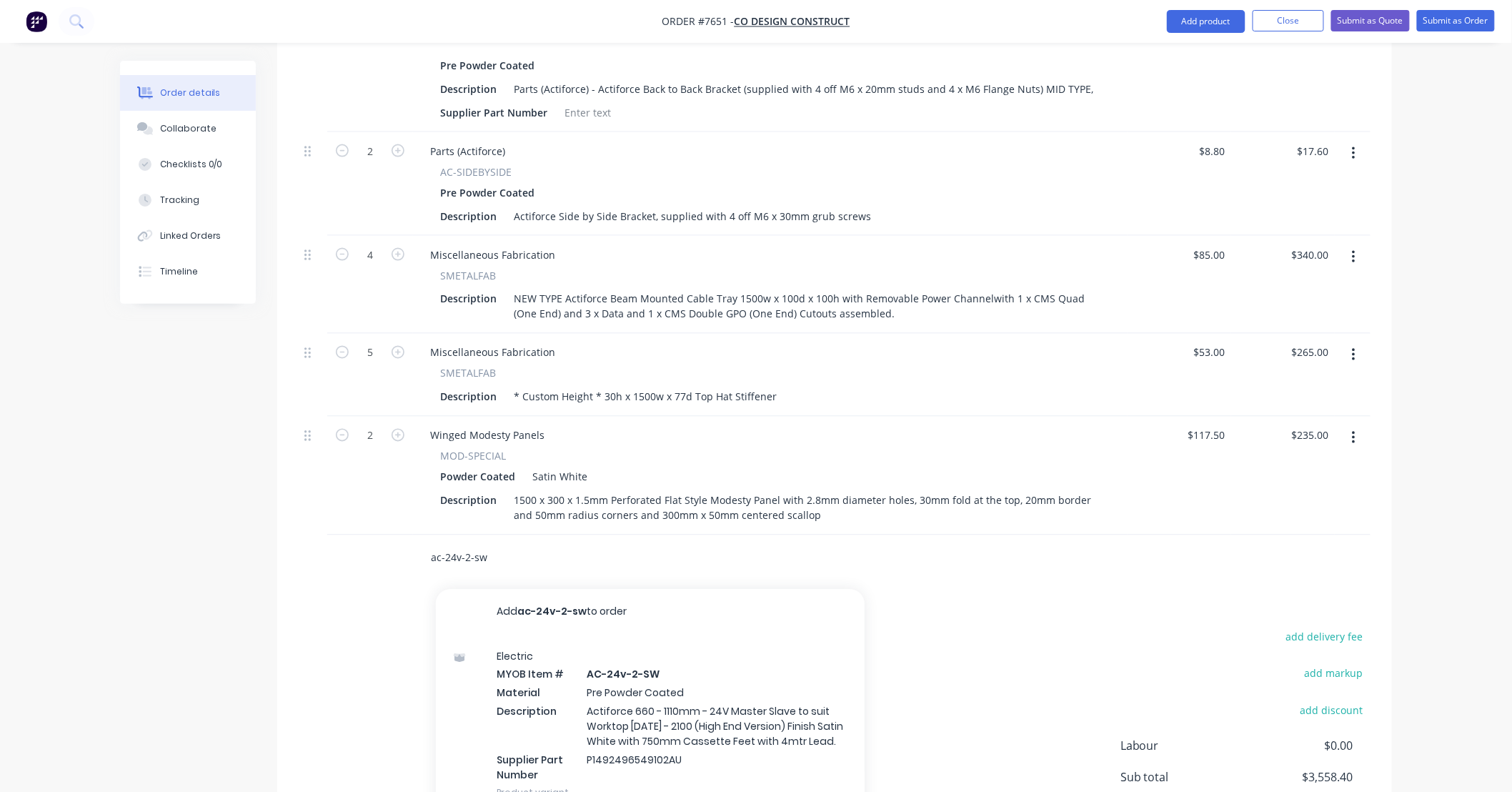
drag, startPoint x: 497, startPoint y: 537, endPoint x: 373, endPoint y: 530, distance: 124.2
click at [373, 536] on div "ac-24v-2-sw Add ac-24v-2-sw to order Electric MYOB Item # AC-24v-2-SW Material …" at bounding box center [834, 558] width 1072 height 46
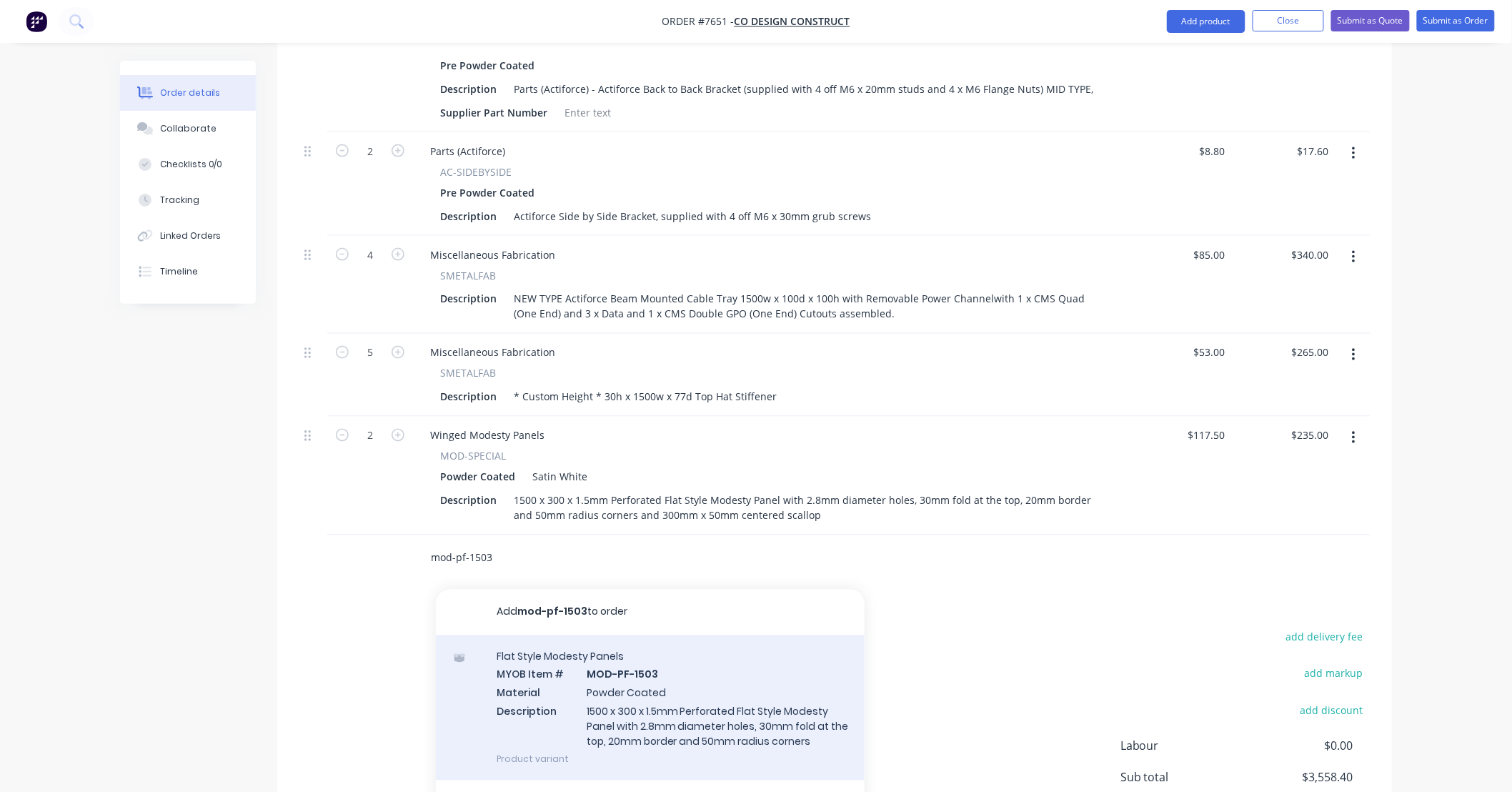
type input "mod-pf-1503"
click at [725, 682] on div "Flat Style Modesty Panels MYOB Item # MOD-PF-1503 Material Powder Coated Descri…" at bounding box center [650, 708] width 428 height 145
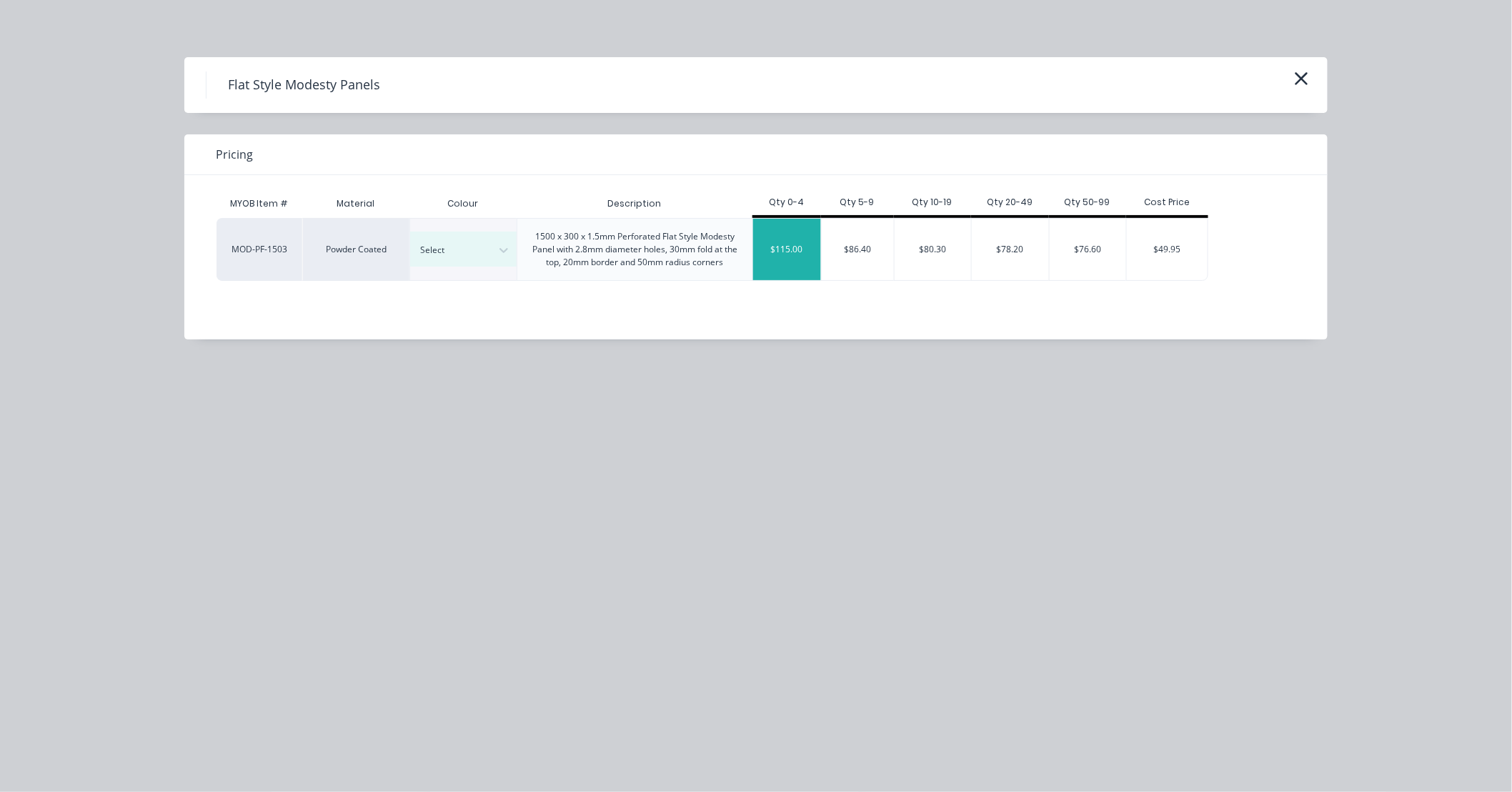
click at [794, 257] on div "$115.00" at bounding box center [787, 249] width 68 height 61
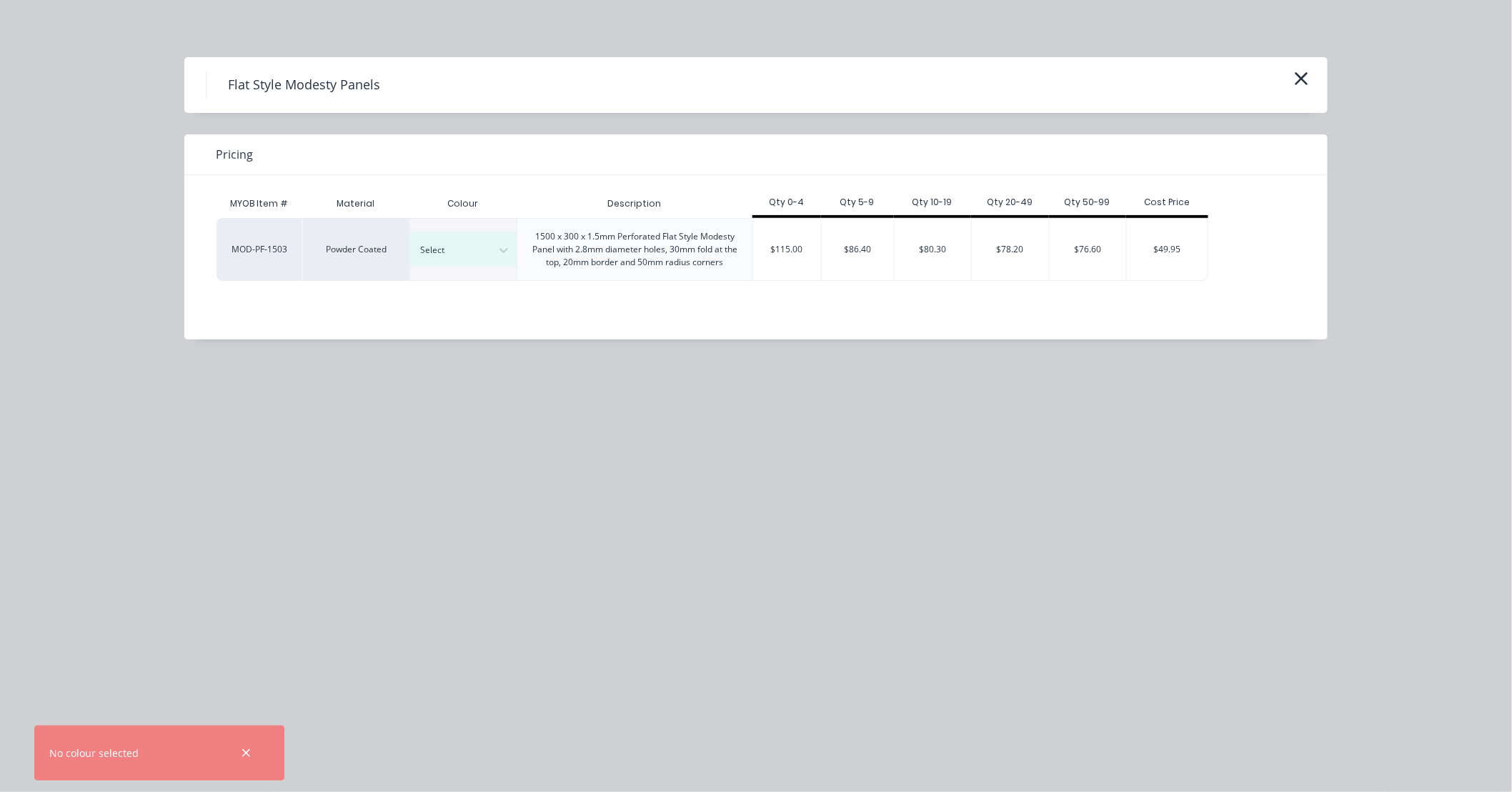
click at [856, 488] on div "Flat Style Modesty Panels Pricing MYOB Item # Material Colour Description Qty 0…" at bounding box center [756, 396] width 1512 height 792
drag, startPoint x: 1298, startPoint y: 75, endPoint x: 1227, endPoint y: 173, distance: 121.0
click at [1298, 75] on icon "button" at bounding box center [1302, 79] width 13 height 13
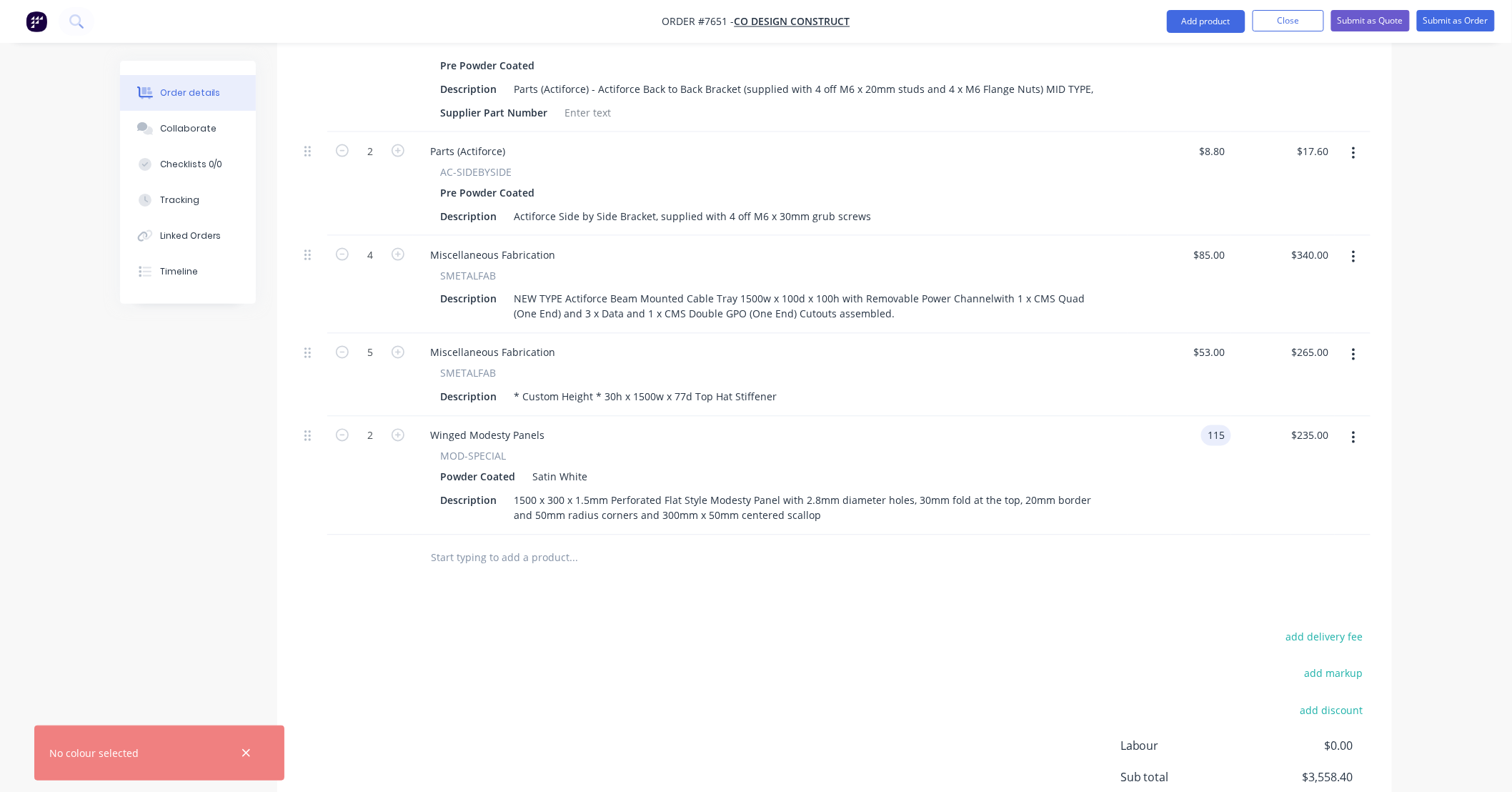
type input "$115.00"
type input "$230.00"
click at [1147, 628] on div "add delivery fee add markup add discount Labour $0.00 Sub total $3,558.40 Tax $…" at bounding box center [834, 751] width 1072 height 245
click at [1024, 586] on div "Products Show / Hide columns Add product Qty Price Total 4 Electric AC-24v-2-SW…" at bounding box center [835, 286] width 1115 height 1215
click at [940, 577] on div "Products Show / Hide columns Add product Qty Price Total 4 Electric AC-24v-2-SW…" at bounding box center [835, 286] width 1115 height 1215
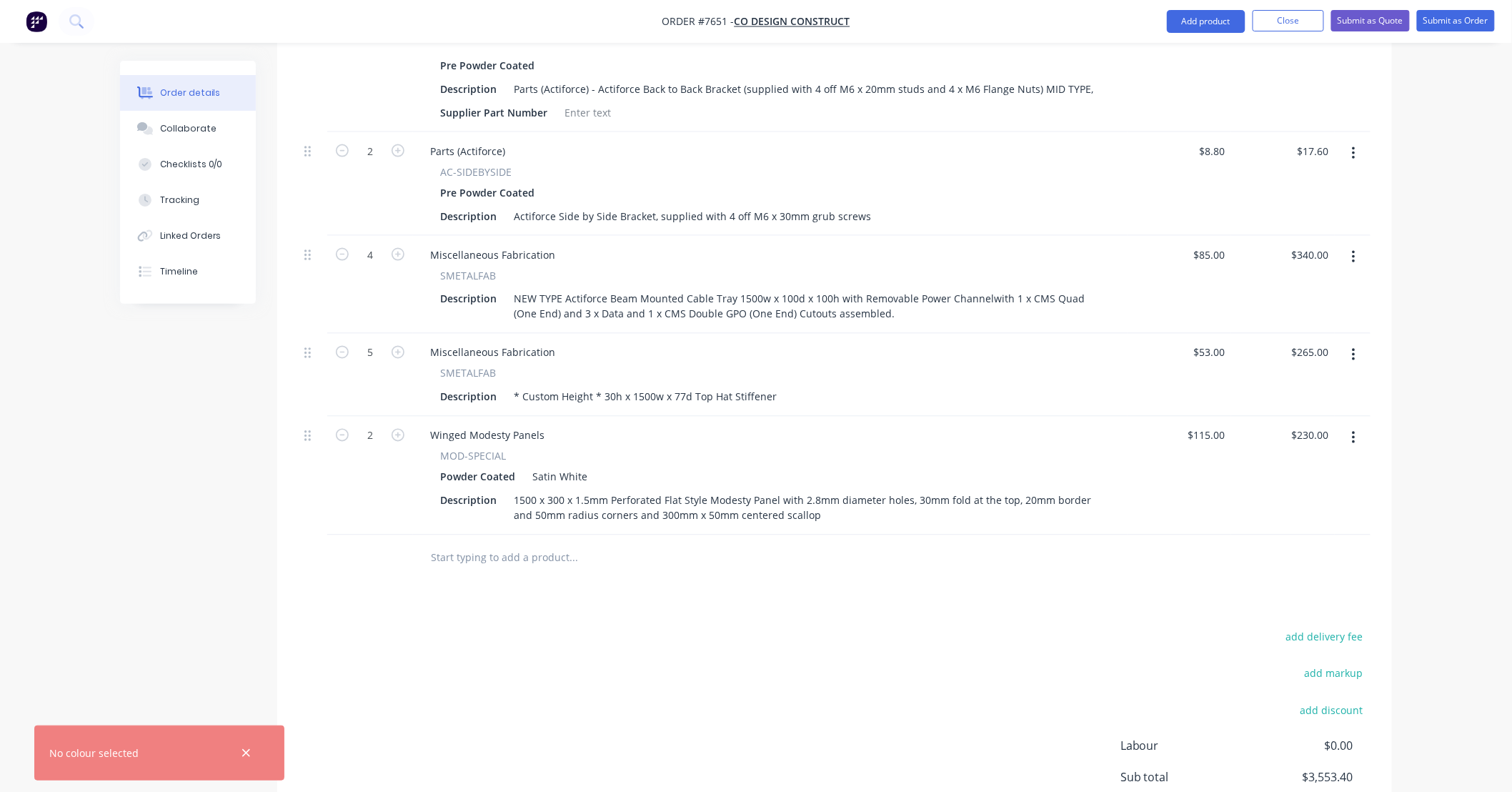
drag, startPoint x: 763, startPoint y: 494, endPoint x: 995, endPoint y: 569, distance: 243.8
click at [995, 569] on div "Products Show / Hide columns Add product Qty Price Total 4 Electric AC-24v-2-SW…" at bounding box center [835, 286] width 1115 height 1215
click at [845, 574] on div "Products Show / Hide columns Add product Qty Price Total 4 Electric AC-24v-2-SW…" at bounding box center [835, 286] width 1115 height 1215
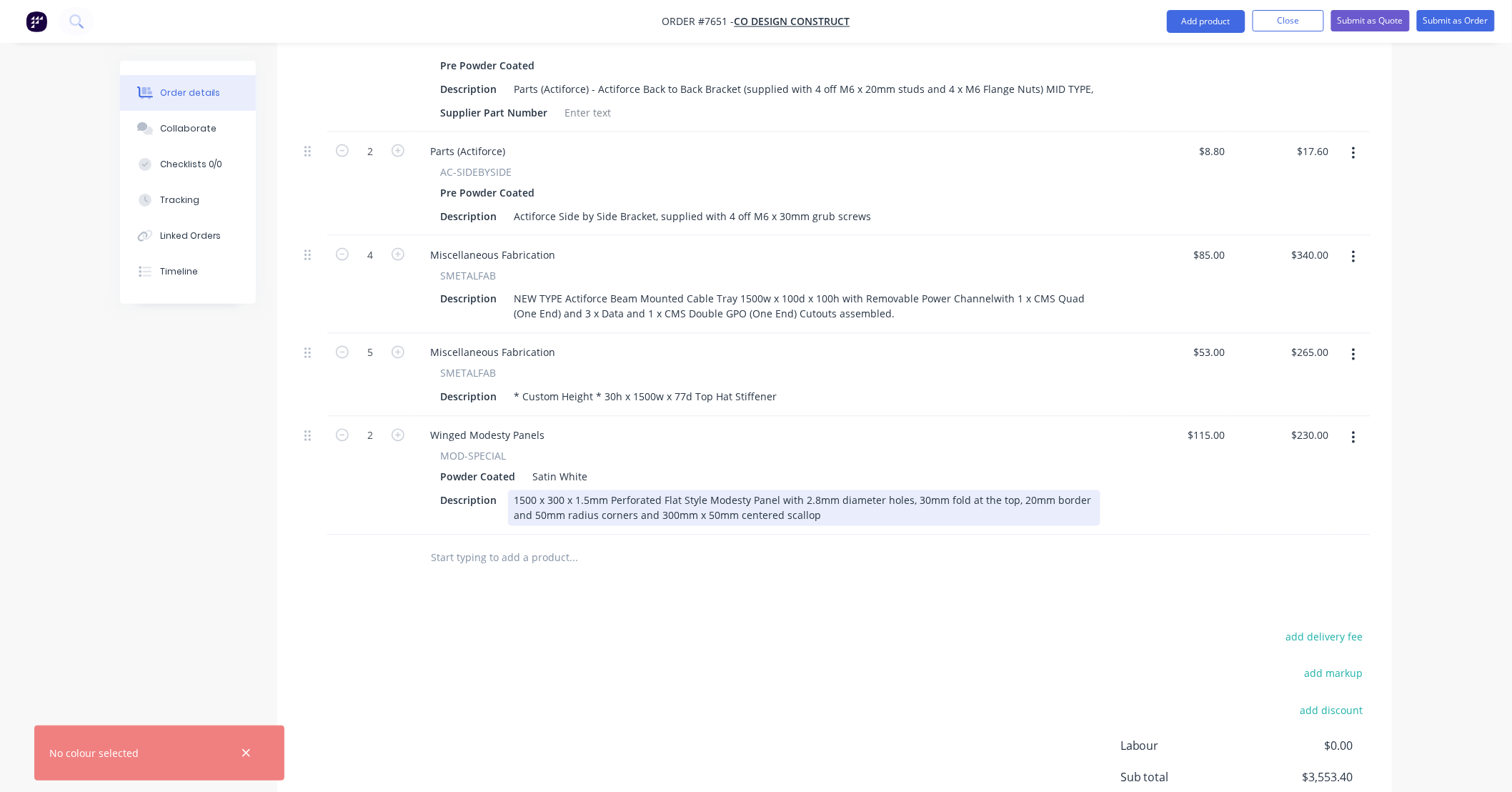
drag, startPoint x: 751, startPoint y: 487, endPoint x: 748, endPoint y: 497, distance: 10.4
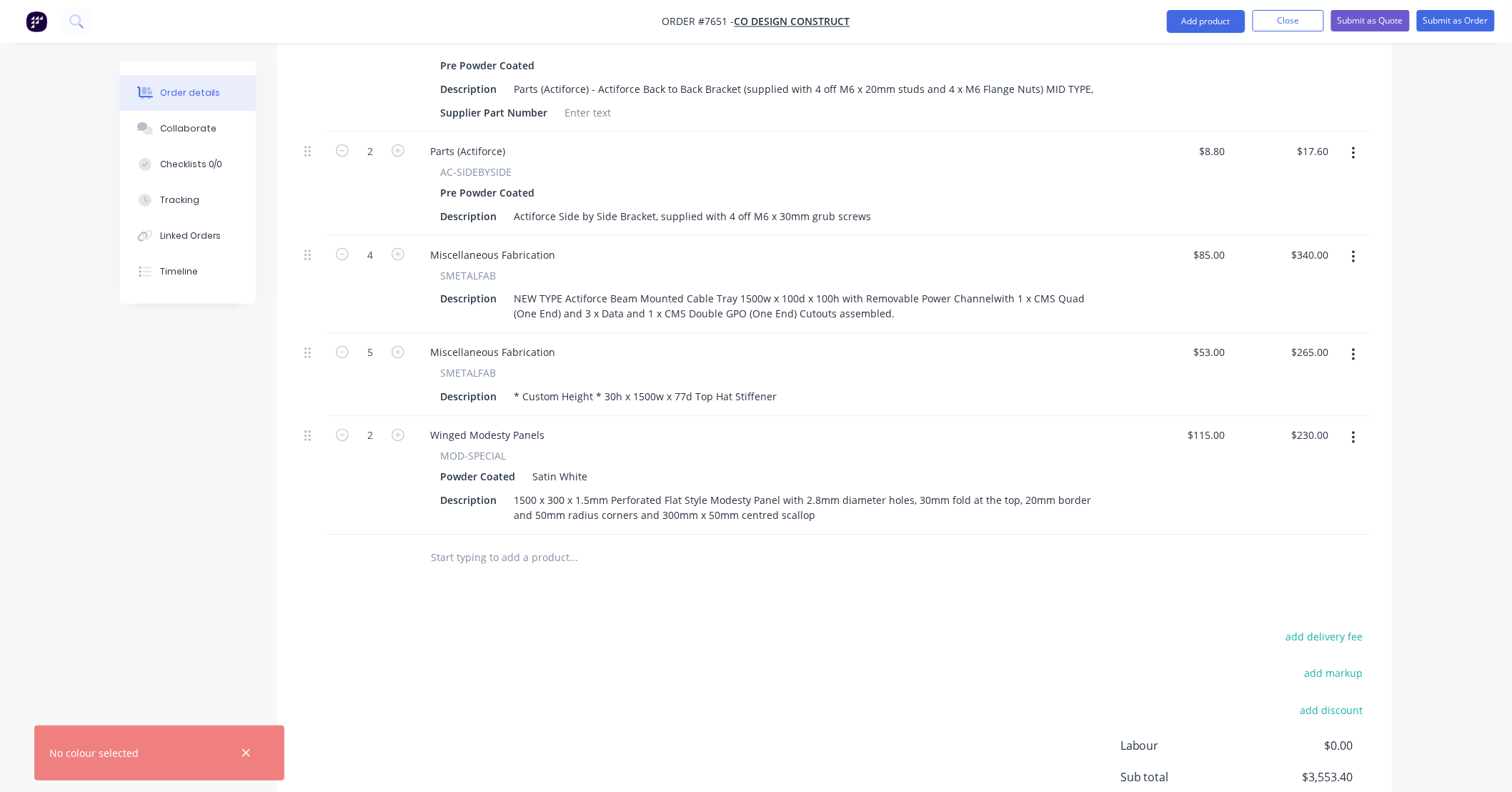
click at [897, 557] on div at bounding box center [670, 558] width 515 height 46
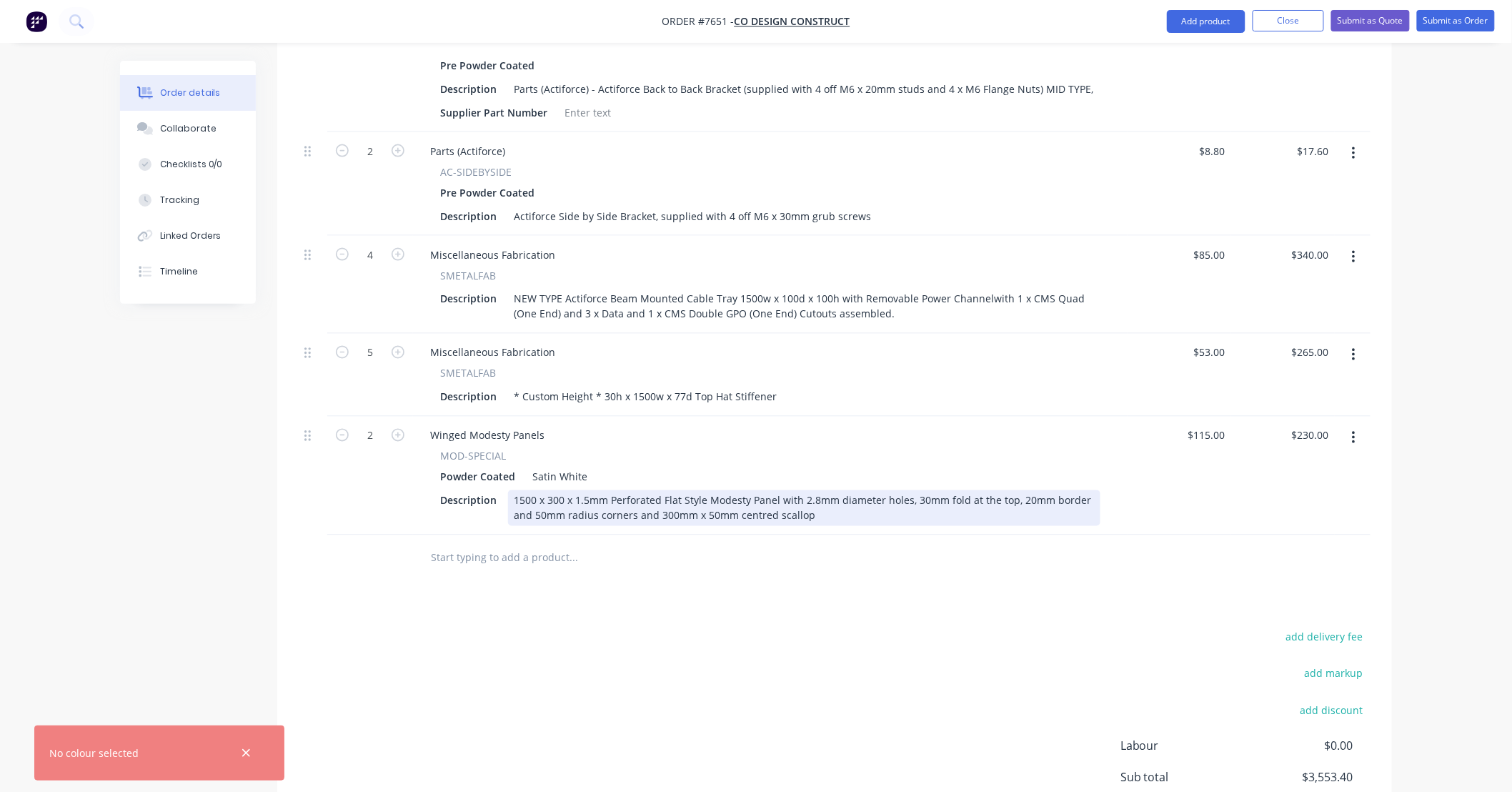
click at [832, 492] on div "1500 x 300 x 1.5mm Perforated Flat Style Modesty Panel with 2.8mm diameter hole…" at bounding box center [804, 509] width 592 height 36
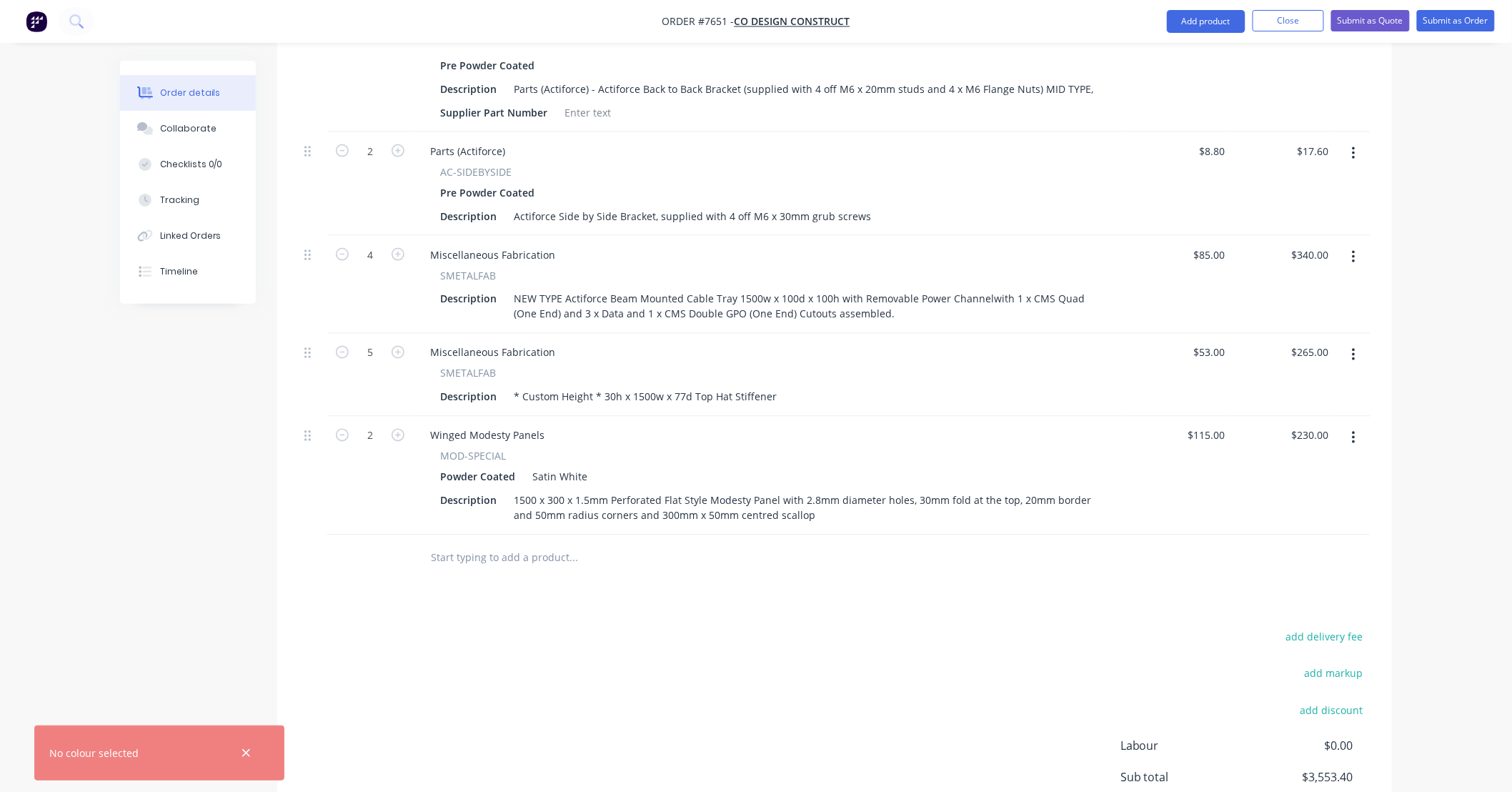
click at [909, 565] on div "Products Show / Hide columns Add product Qty Price Total 4 Electric AC-24v-2-SW…" at bounding box center [835, 286] width 1115 height 1215
click at [631, 547] on input "text" at bounding box center [573, 558] width 286 height 28
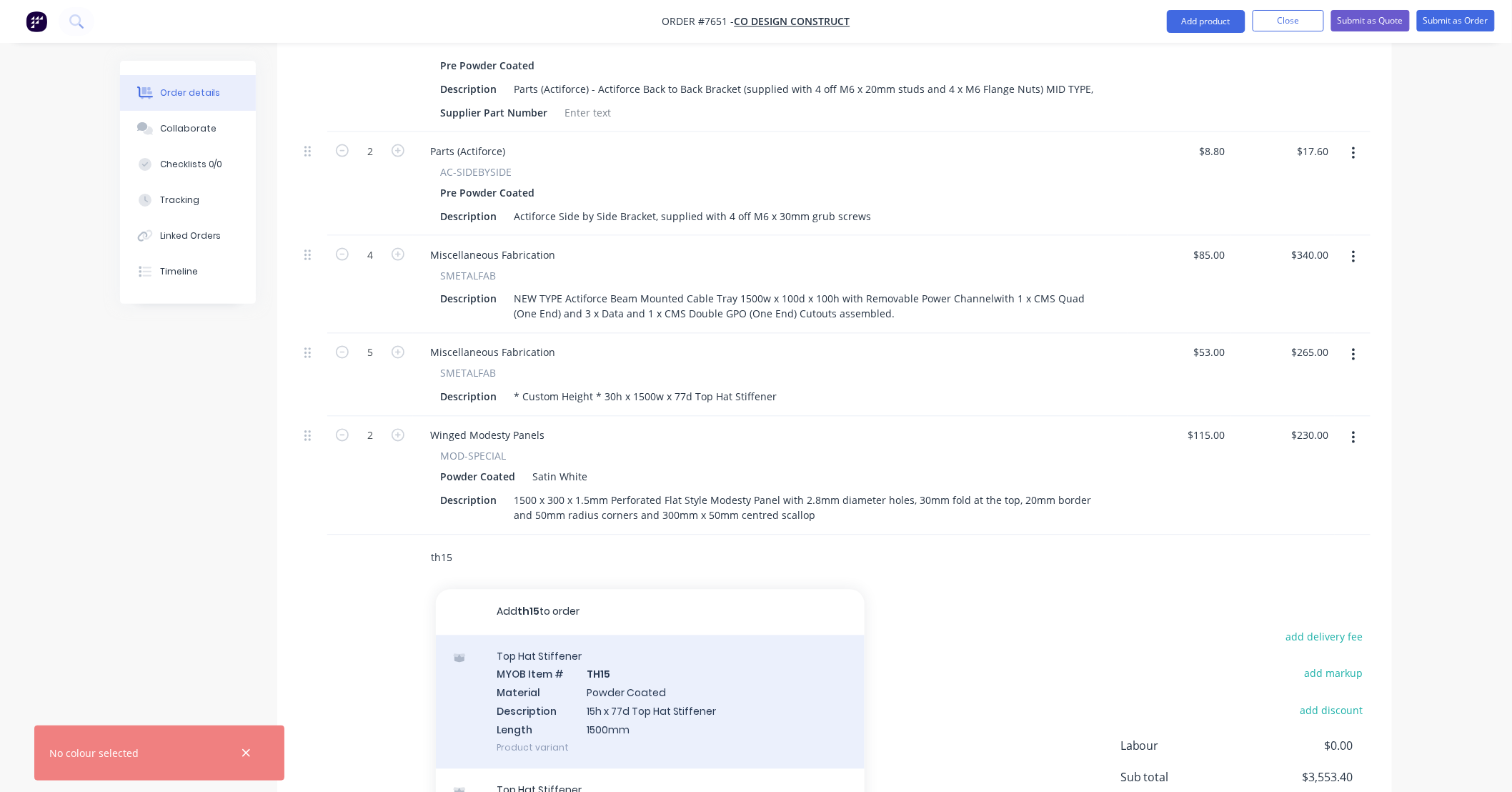
type input "th15"
click at [701, 677] on div "Top Hat Stiffener MYOB Item # TH15 Material Powder Coated Description 15h x 77d…" at bounding box center [650, 703] width 428 height 134
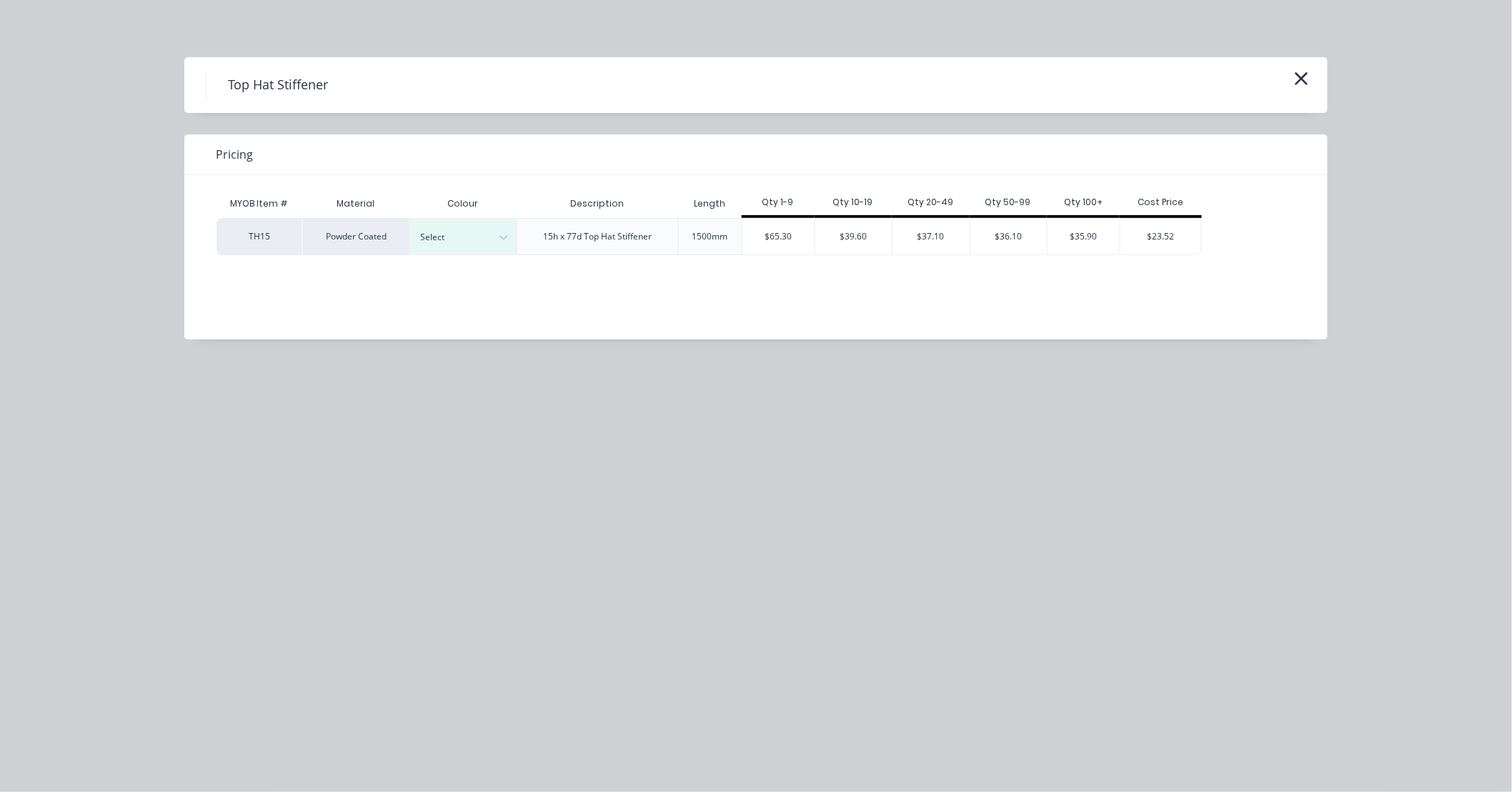
click at [866, 470] on div "Top Hat Stiffener Pricing MYOB Item # Material Colour Description Length Qty 1-…" at bounding box center [756, 396] width 1512 height 792
click at [909, 505] on div "Top Hat Stiffener Pricing MYOB Item # Material Colour Description Length Qty 1-…" at bounding box center [756, 396] width 1512 height 792
click at [1303, 81] on icon "button" at bounding box center [1302, 78] width 15 height 20
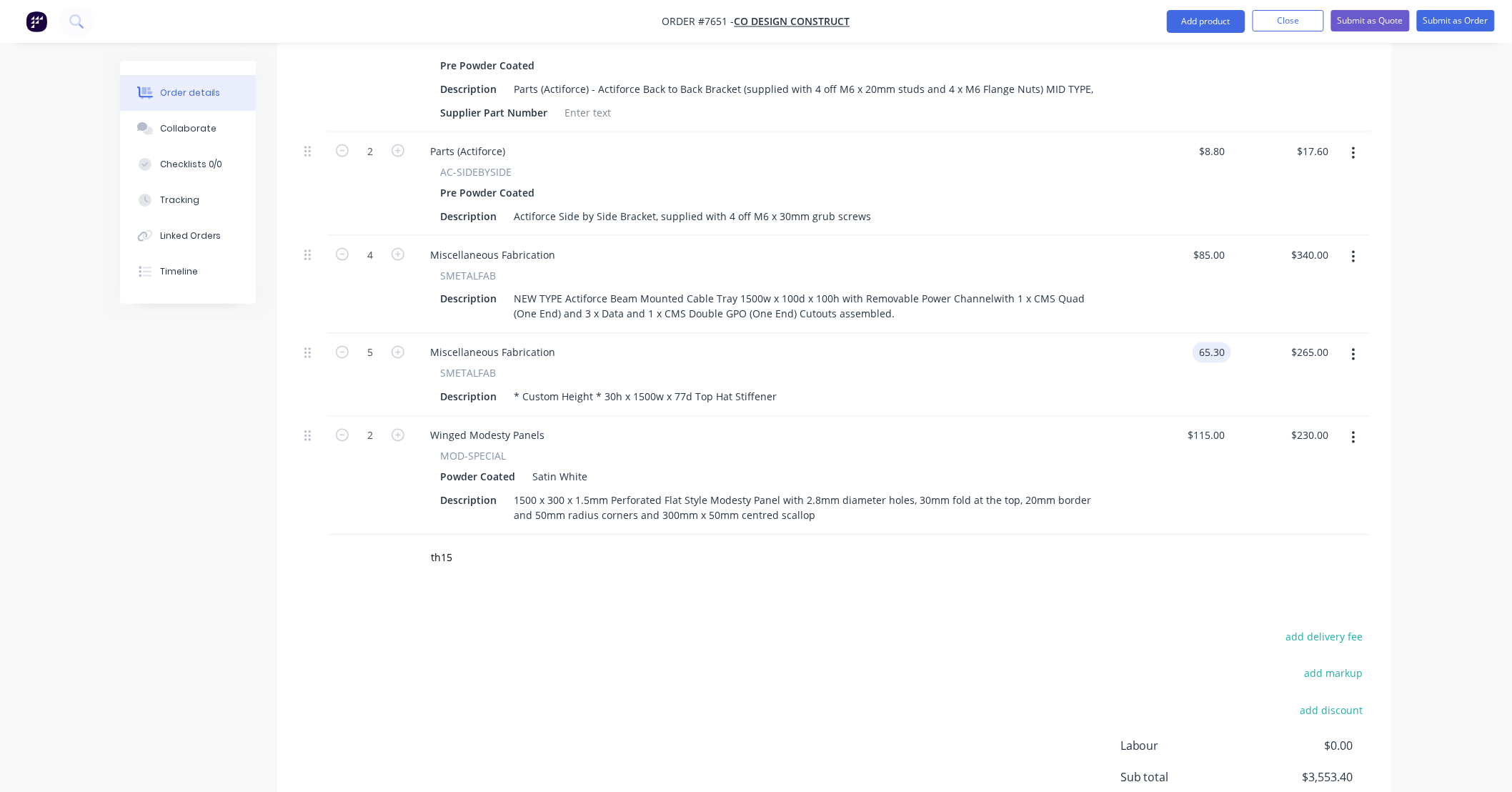
type input "$65.30"
type input "$326.50"
click at [1145, 348] on div "$65.30 65.30" at bounding box center [1180, 376] width 104 height 83
click at [1198, 541] on div "th15" at bounding box center [834, 558] width 1072 height 46
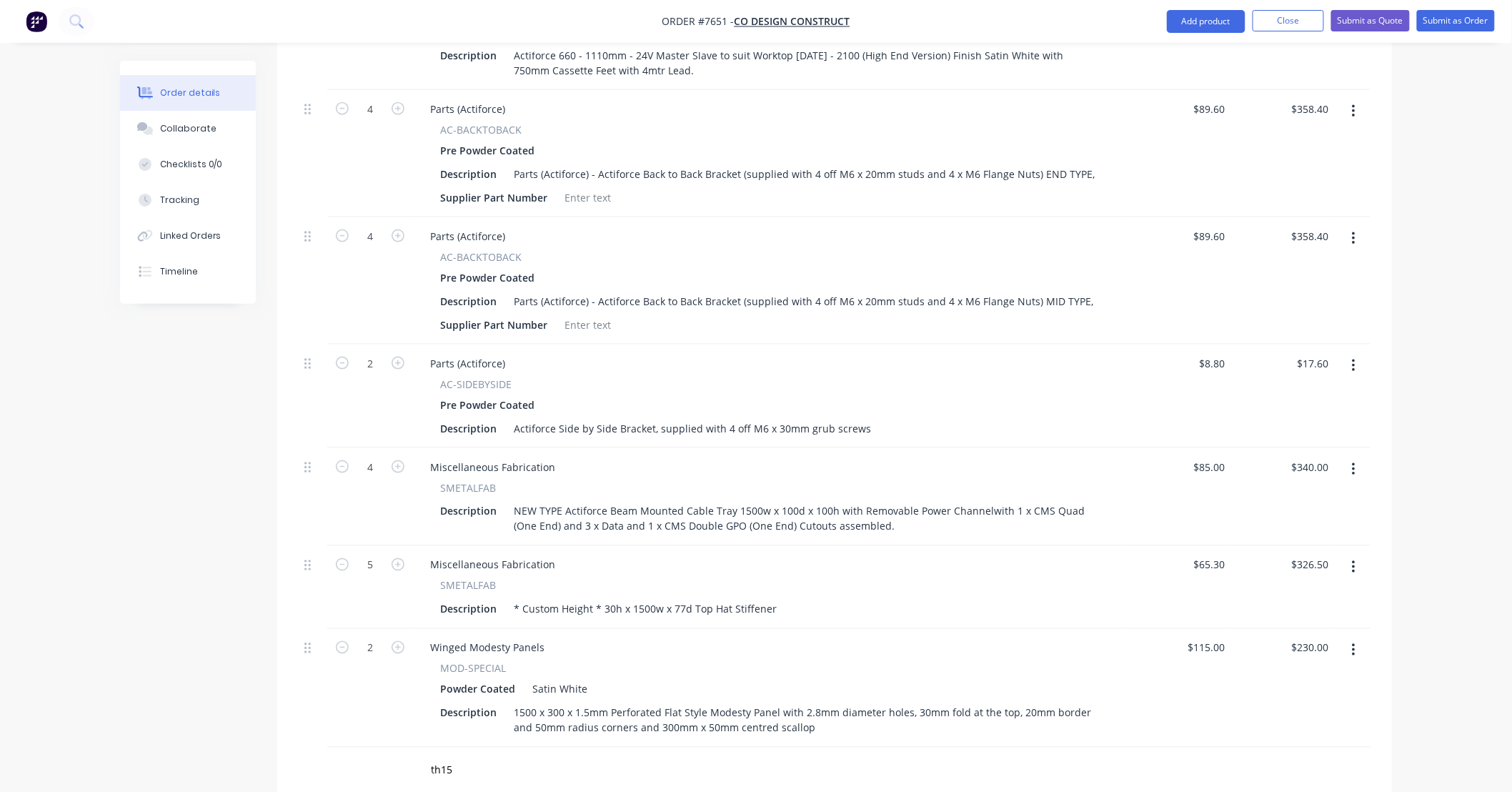
scroll to position [740, 0]
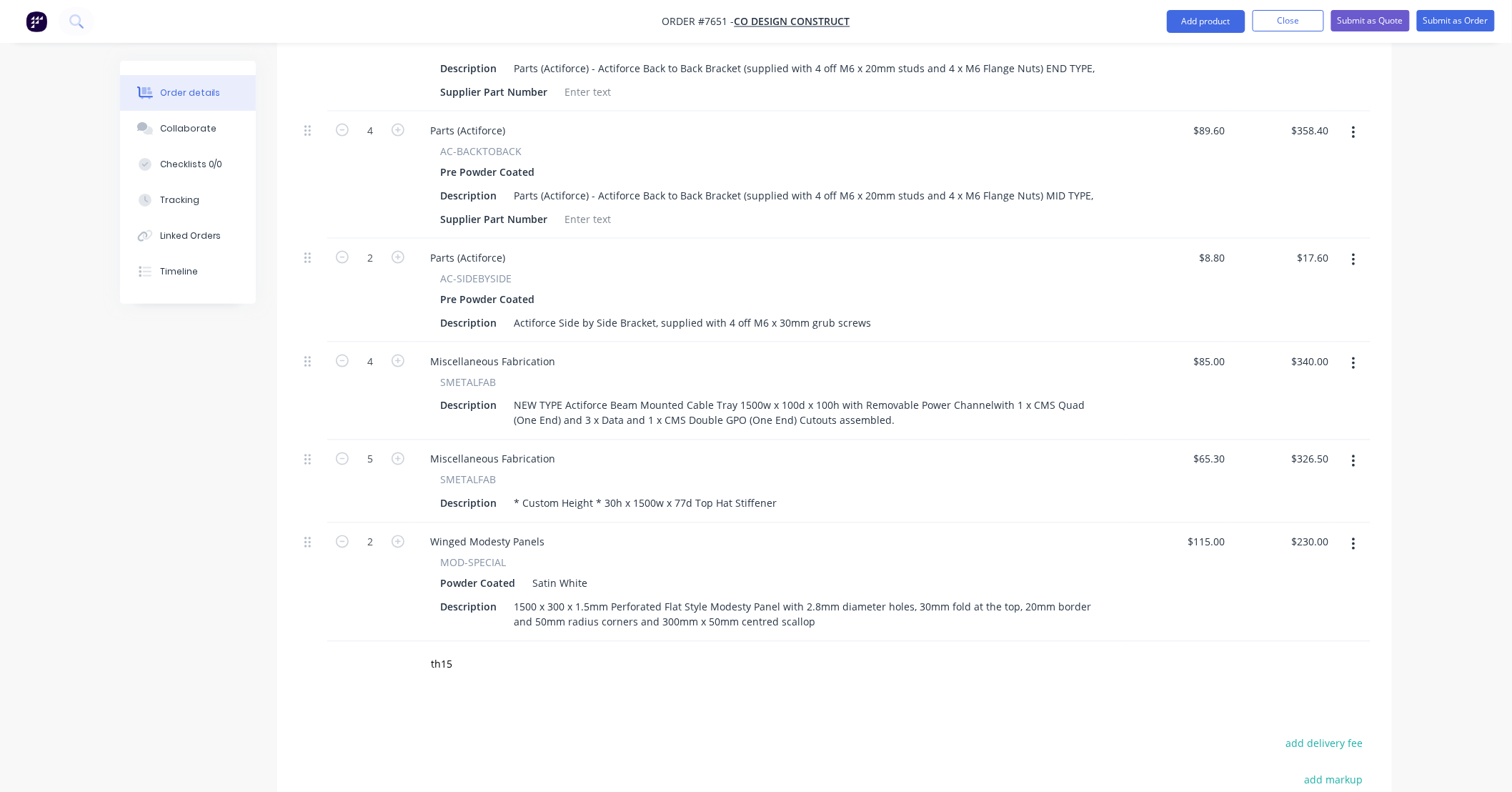
click at [1432, 482] on div "Order details Collaborate Checklists 0/0 Tracking Linked Orders Timeline Order …" at bounding box center [756, 140] width 1512 height 1762
drag, startPoint x: 453, startPoint y: 649, endPoint x: 398, endPoint y: 659, distance: 55.9
click at [406, 654] on div "th15 Add th15 to order Top Hat Stiffener MYOB Item # TH15 Material Powder Coate…" at bounding box center [834, 665] width 1072 height 46
click at [1468, 512] on div "Order details Collaborate Checklists 0/0 Tracking Linked Orders Timeline Order …" at bounding box center [756, 140] width 1512 height 1762
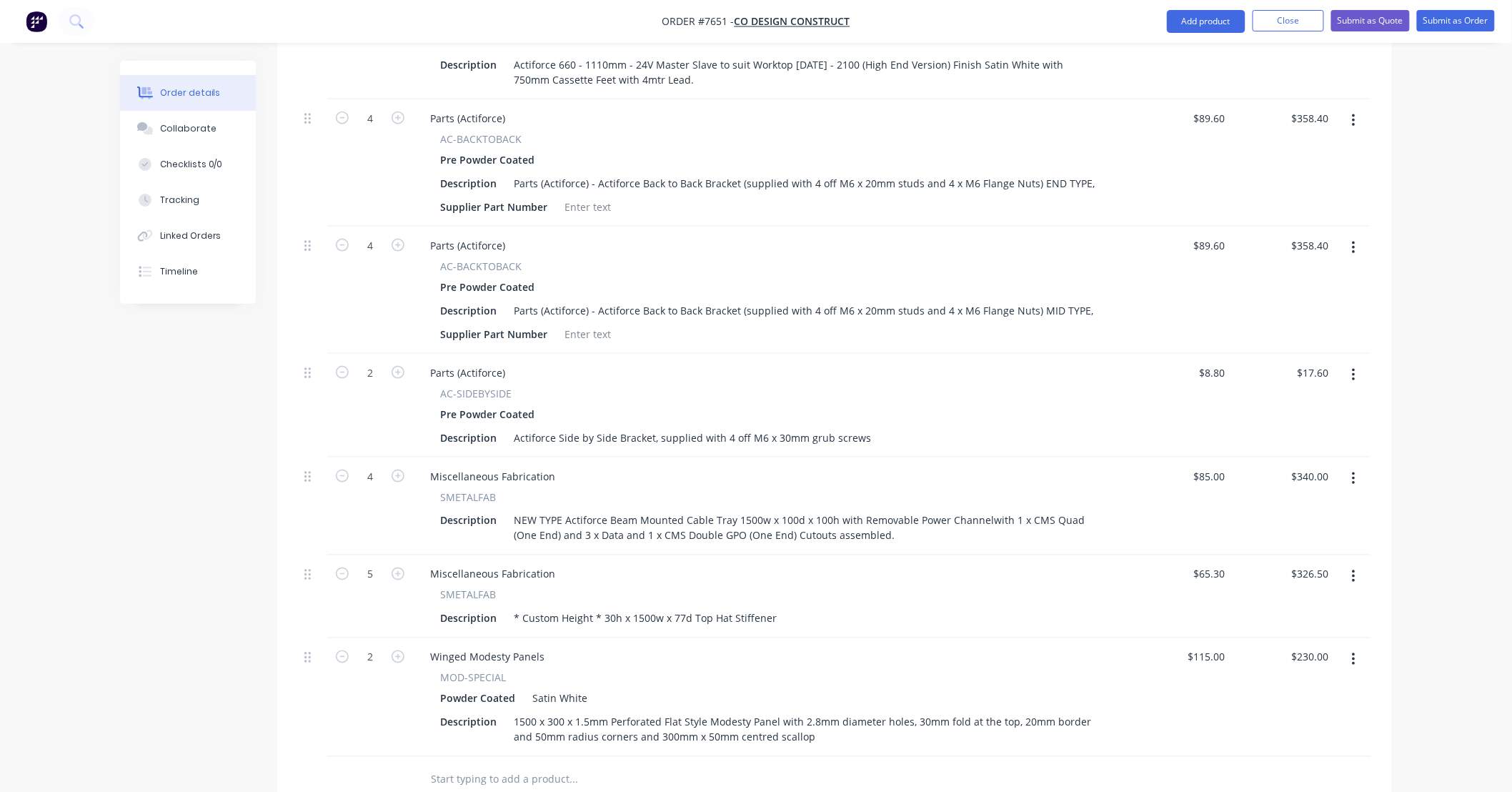
scroll to position [635, 0]
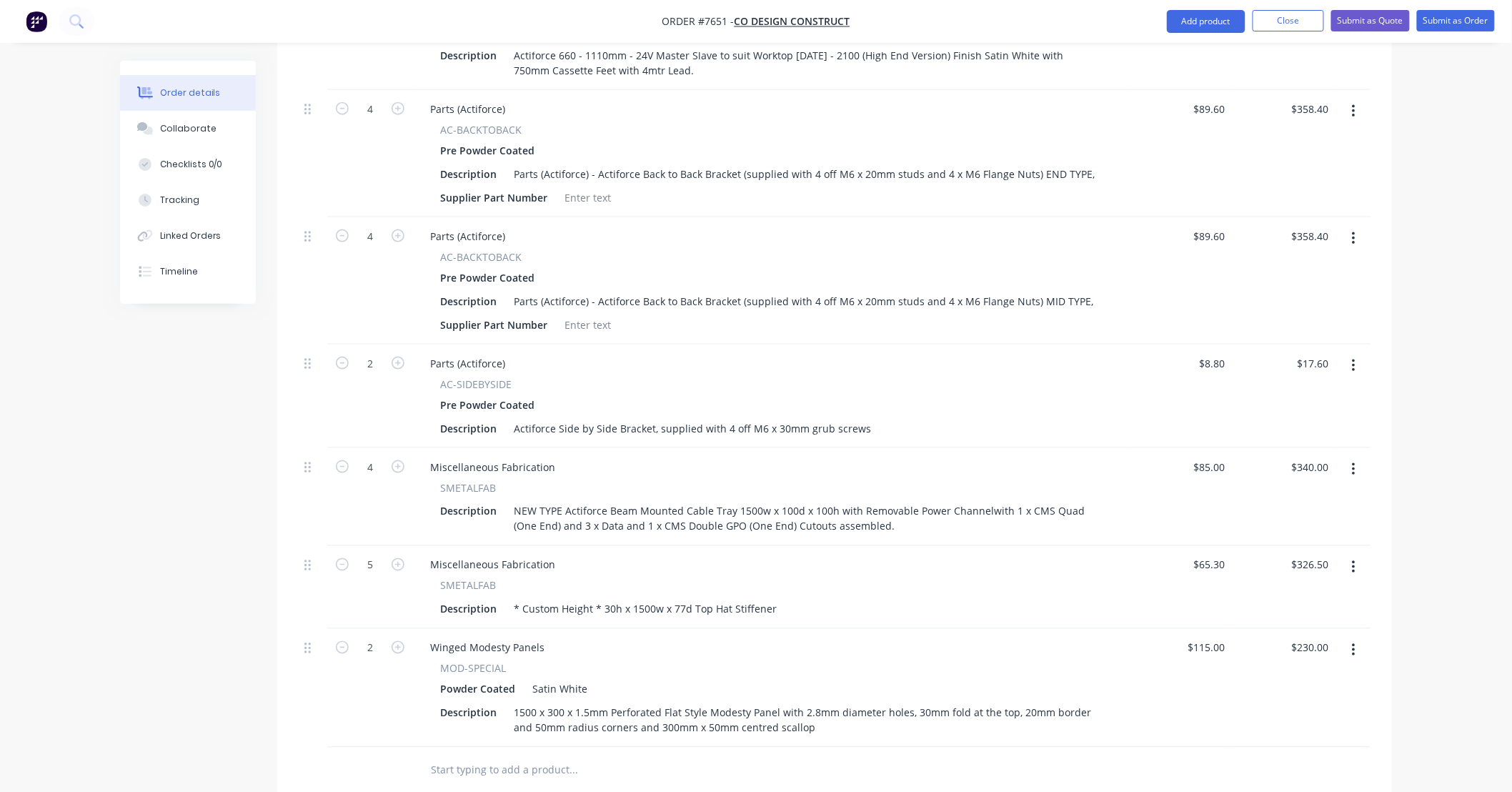
click at [1478, 411] on div "Order details Collaborate Checklists 0/0 Tracking Linked Orders Timeline Order …" at bounding box center [756, 246] width 1512 height 1762
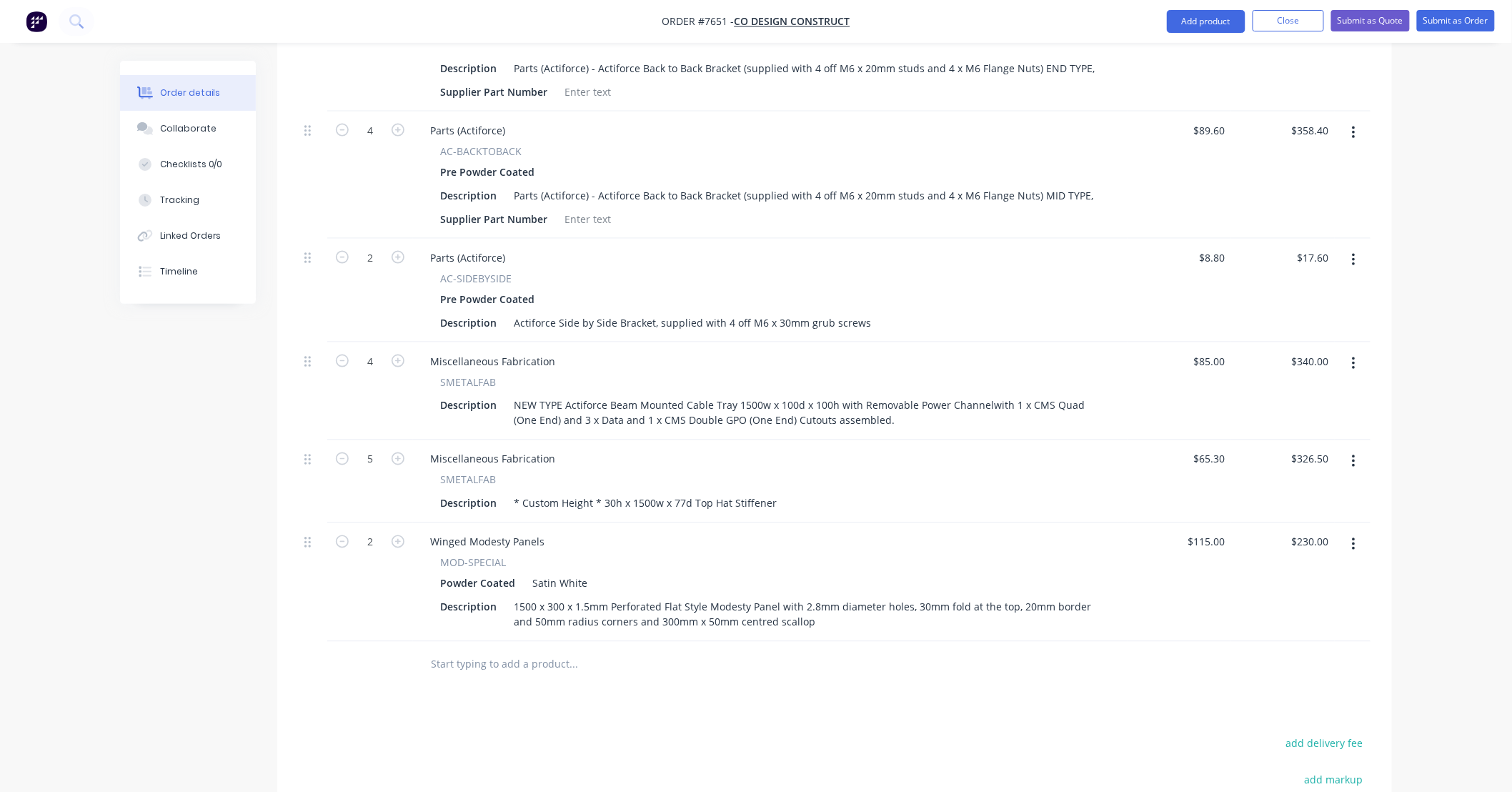
click at [1446, 364] on div "Order details Collaborate Checklists 0/0 Tracking Linked Orders Timeline Order …" at bounding box center [756, 140] width 1512 height 1762
type input "$104.00"
type input "$416.00"
click at [1468, 337] on div "Order details Collaborate Checklists 0/0 Tracking Linked Orders Timeline Order …" at bounding box center [756, 140] width 1512 height 1762
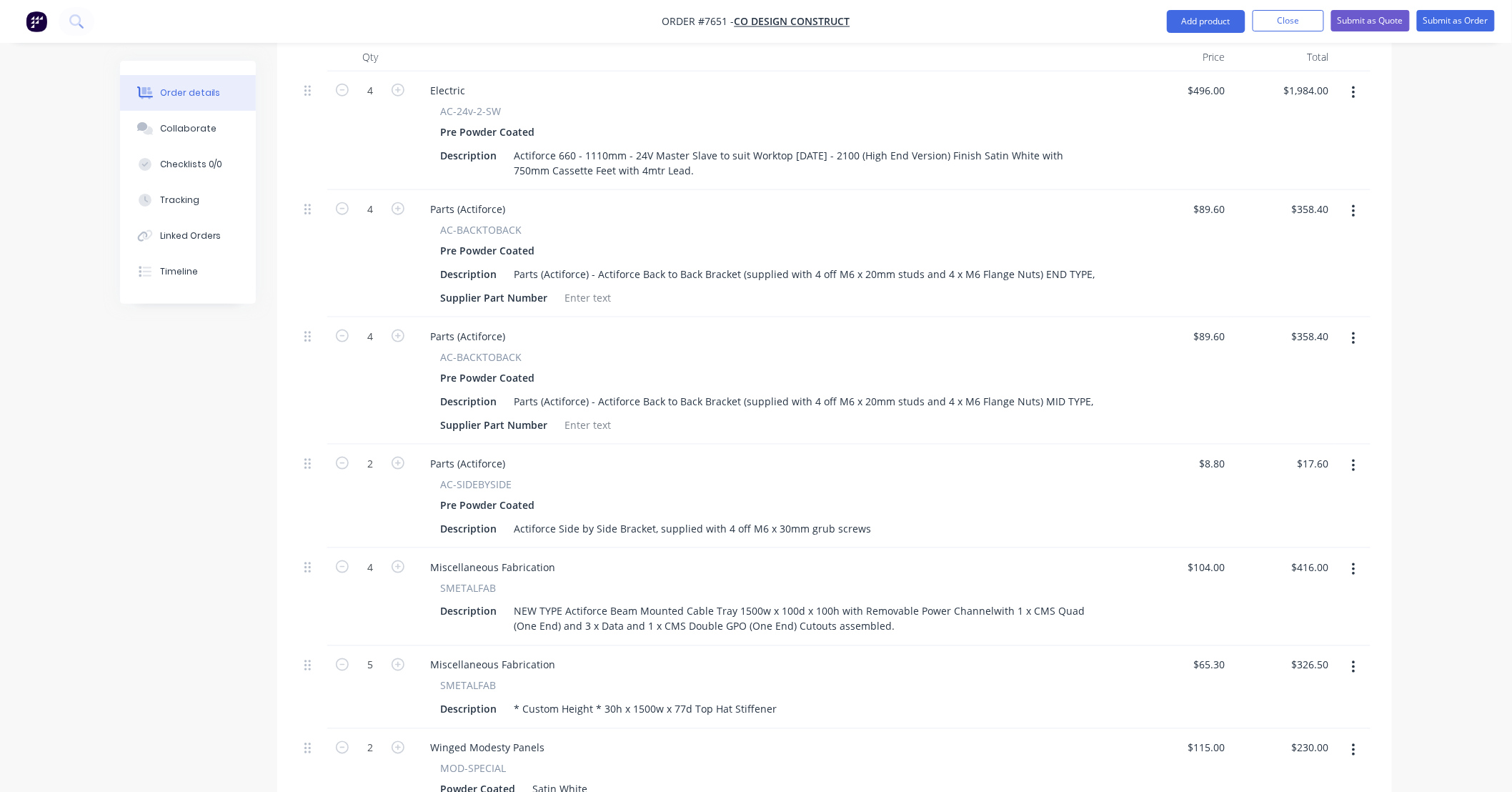
scroll to position [530, 0]
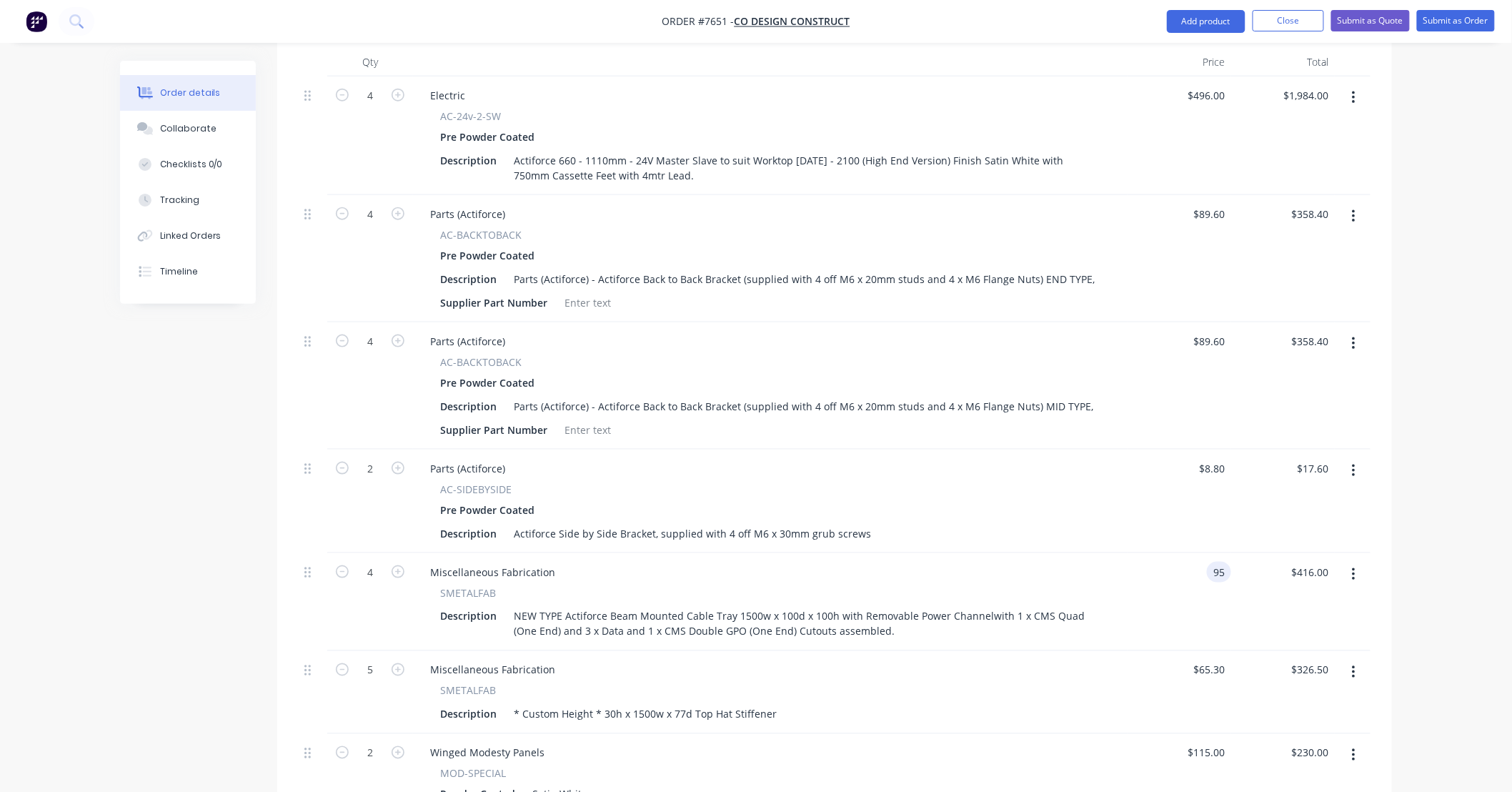
type input "$95.00"
type input "$380.00"
click at [1451, 488] on div "Order details Collaborate Checklists 0/0 Tracking Linked Orders Timeline Order …" at bounding box center [756, 350] width 1512 height 1762
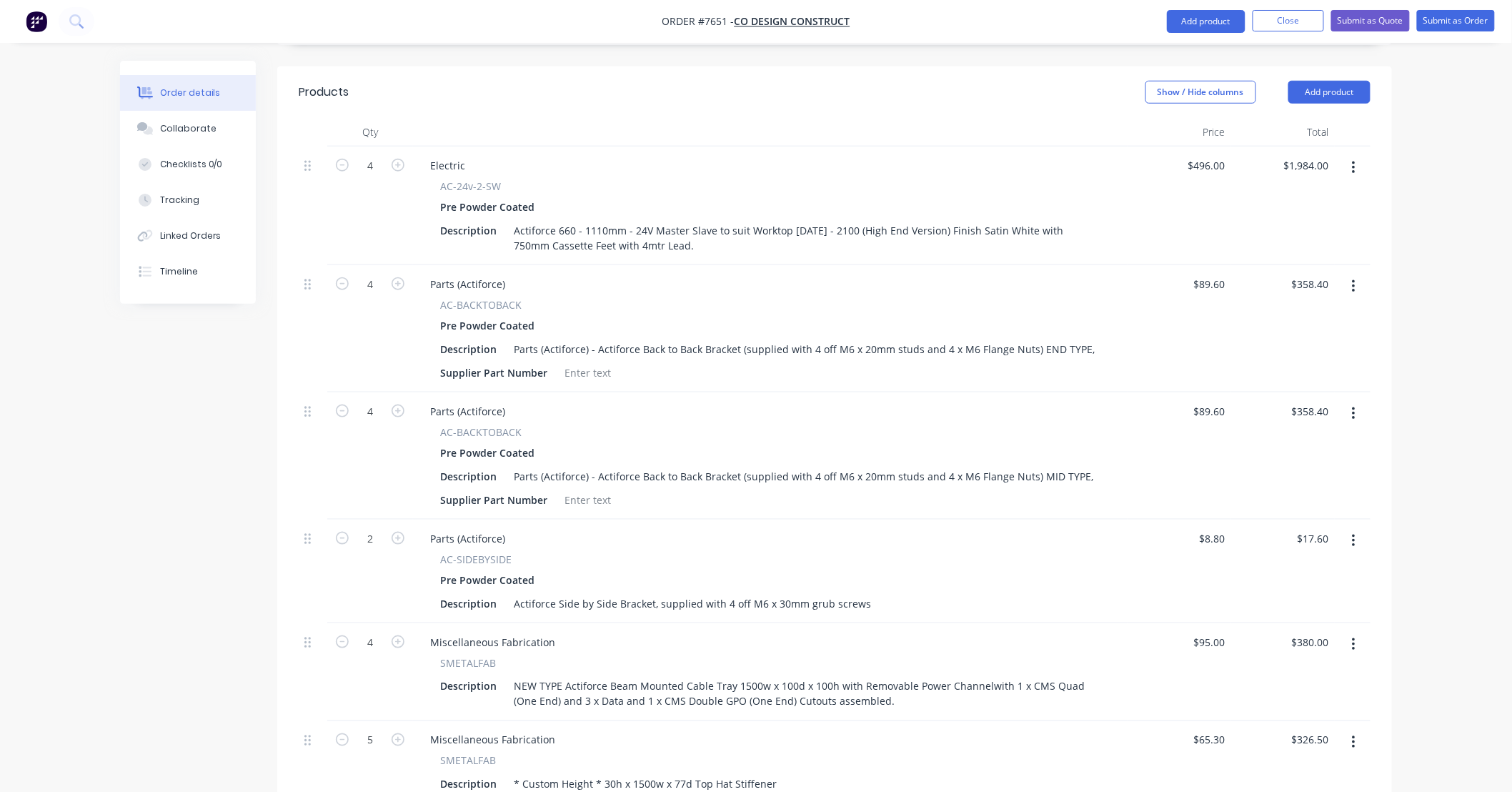
scroll to position [423, 0]
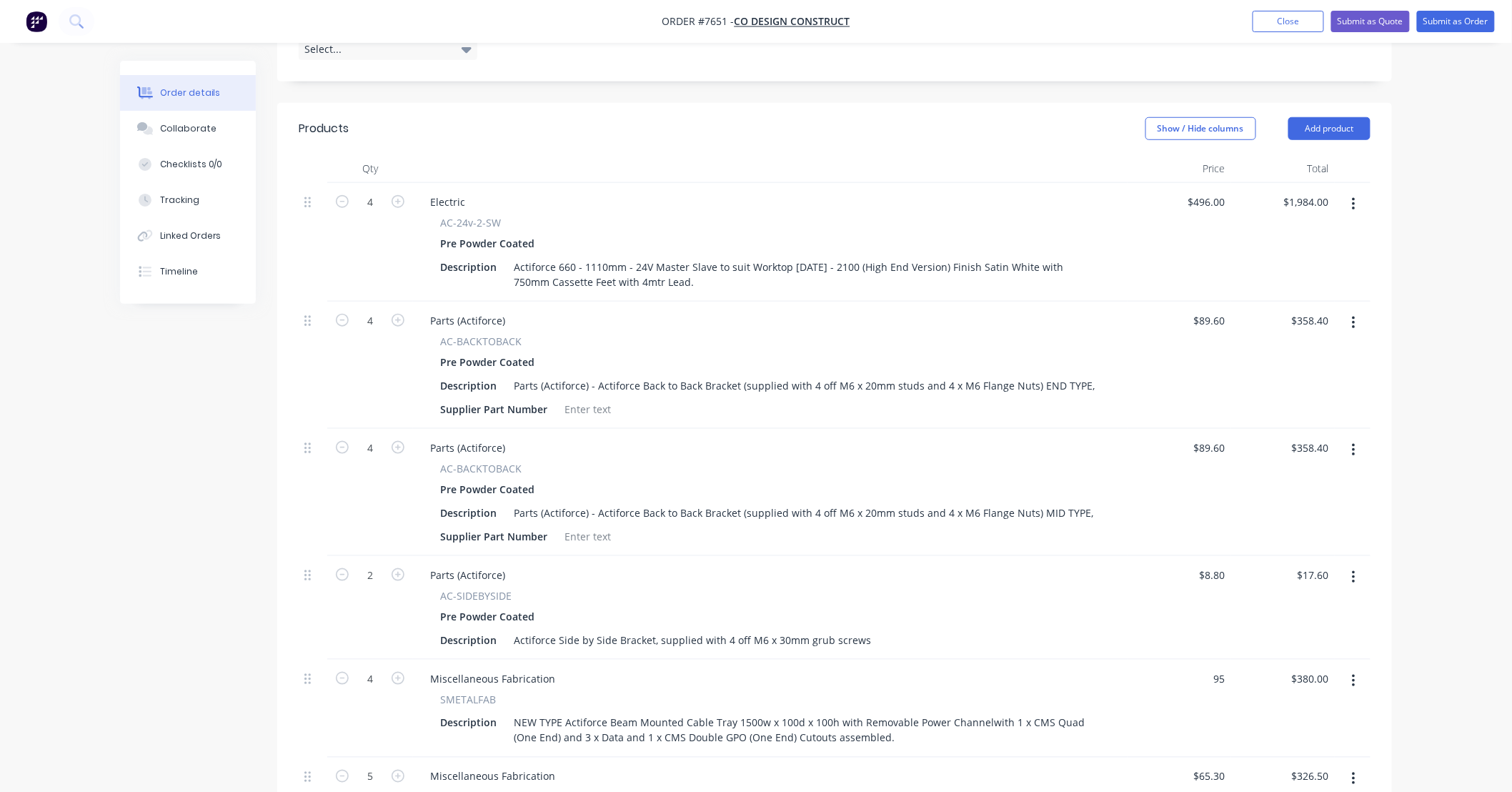
drag, startPoint x: 1227, startPoint y: 656, endPoint x: 1182, endPoint y: 662, distance: 45.4
click at [1195, 660] on div "95 $95.00" at bounding box center [1180, 709] width 104 height 98
type input "5"
type input "$100.00"
type input "$400.00"
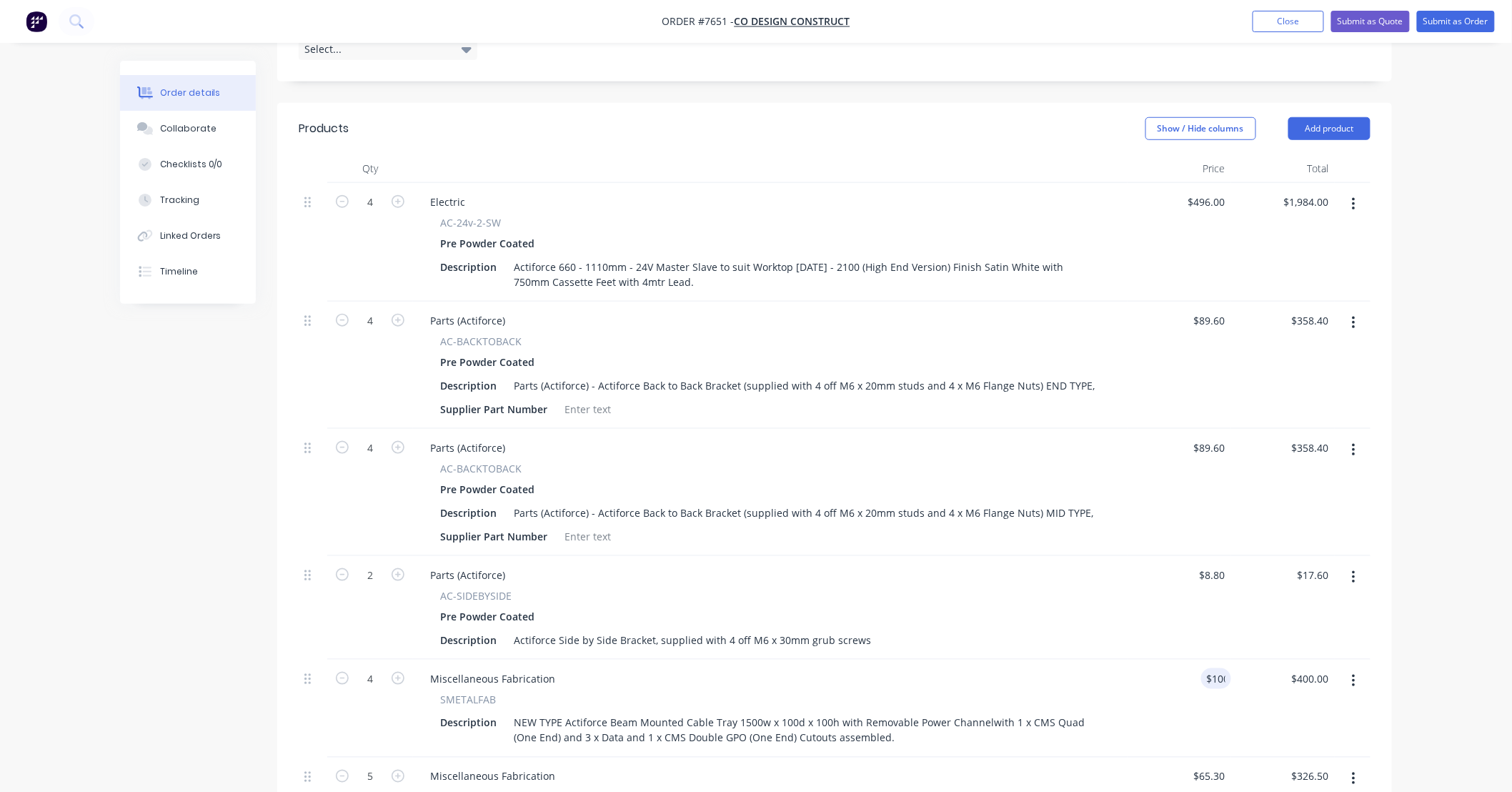
click at [1425, 606] on div "Order details Collaborate Checklists 0/0 Tracking Linked Orders Timeline Order …" at bounding box center [756, 458] width 1512 height 1762
click at [1435, 483] on div "Order details Collaborate Checklists 0/0 Tracking Linked Orders Timeline Order …" at bounding box center [756, 458] width 1512 height 1762
click at [1461, 322] on div "Order details Collaborate Checklists 0/0 Tracking Linked Orders Timeline Order …" at bounding box center [756, 458] width 1512 height 1762
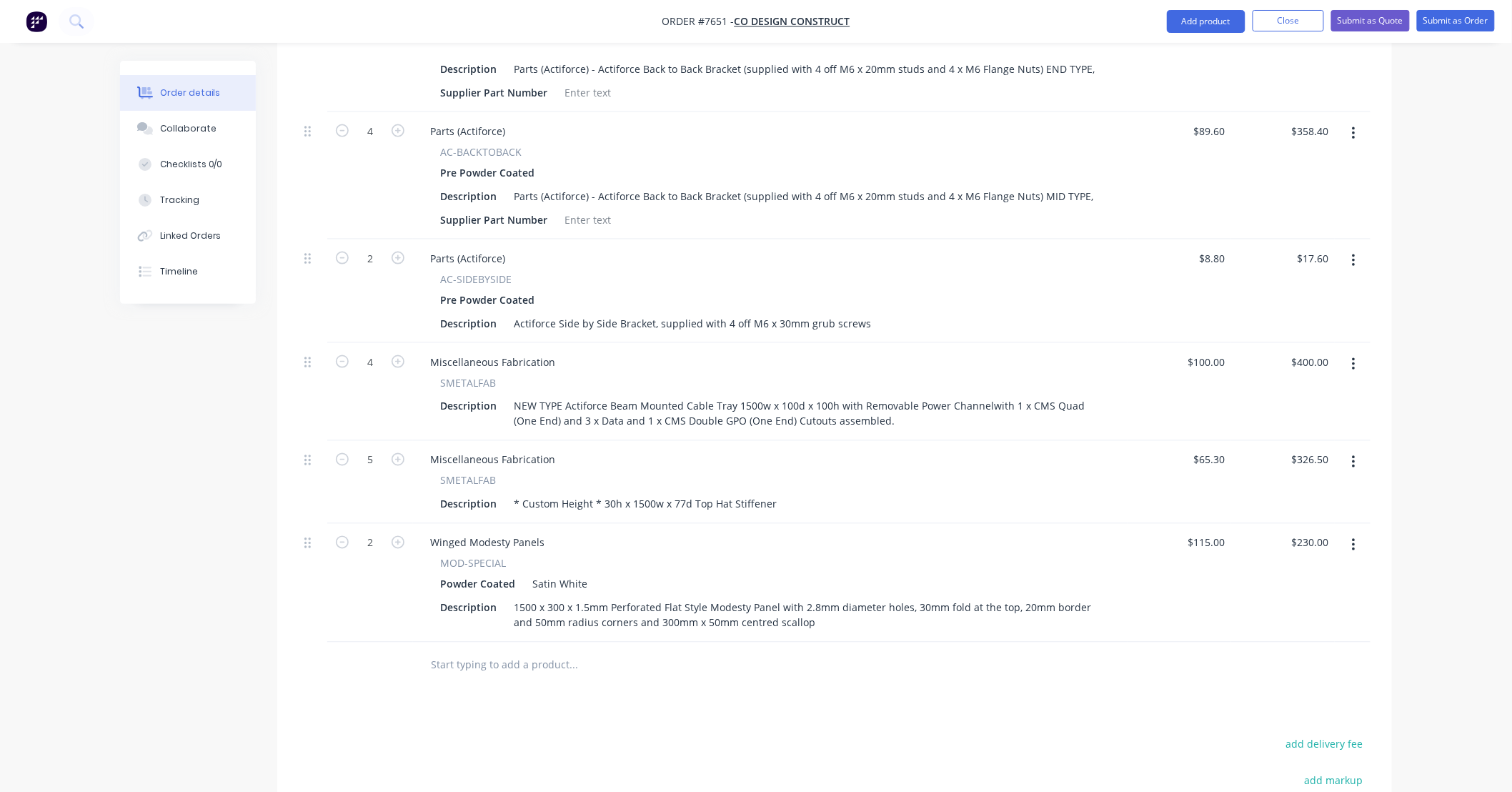
scroll to position [740, 0]
click at [511, 651] on input "text" at bounding box center [573, 665] width 286 height 28
click at [561, 651] on input "text" at bounding box center [573, 665] width 286 height 28
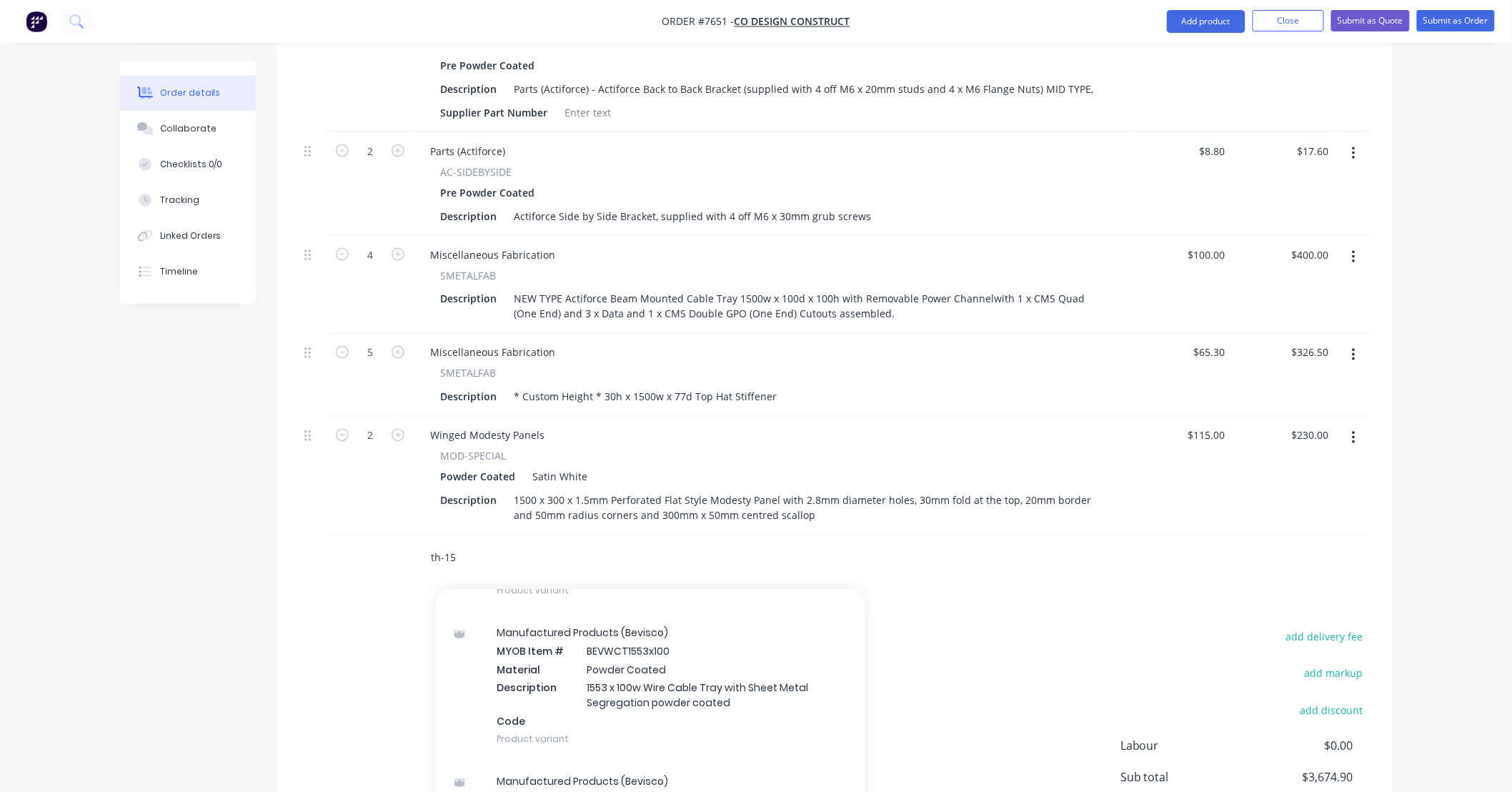
scroll to position [212, 0]
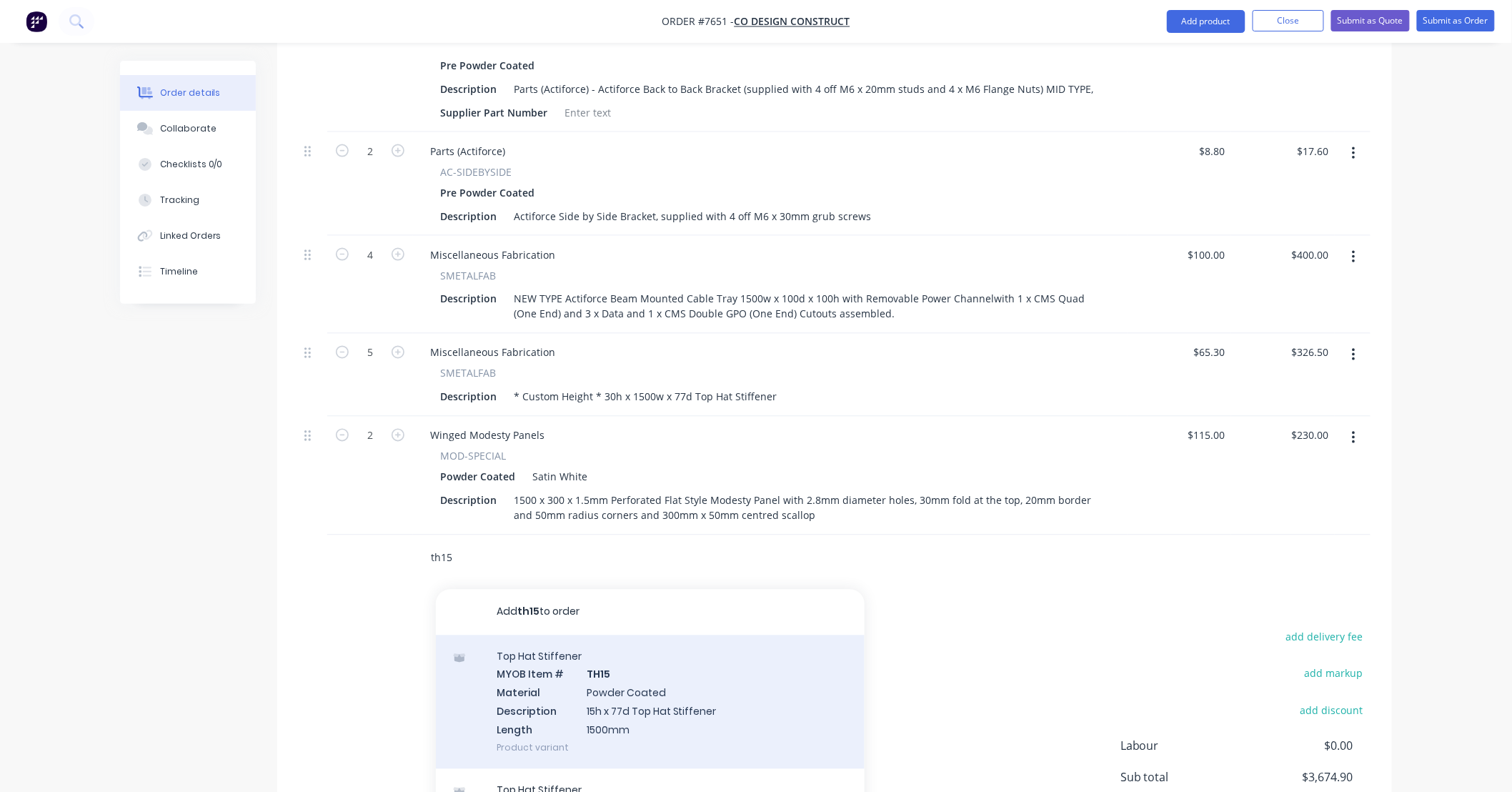
type input "th15"
click at [696, 687] on div "Top Hat Stiffener MYOB Item # TH15 Material Powder Coated Description 15h x 77d…" at bounding box center [650, 703] width 428 height 134
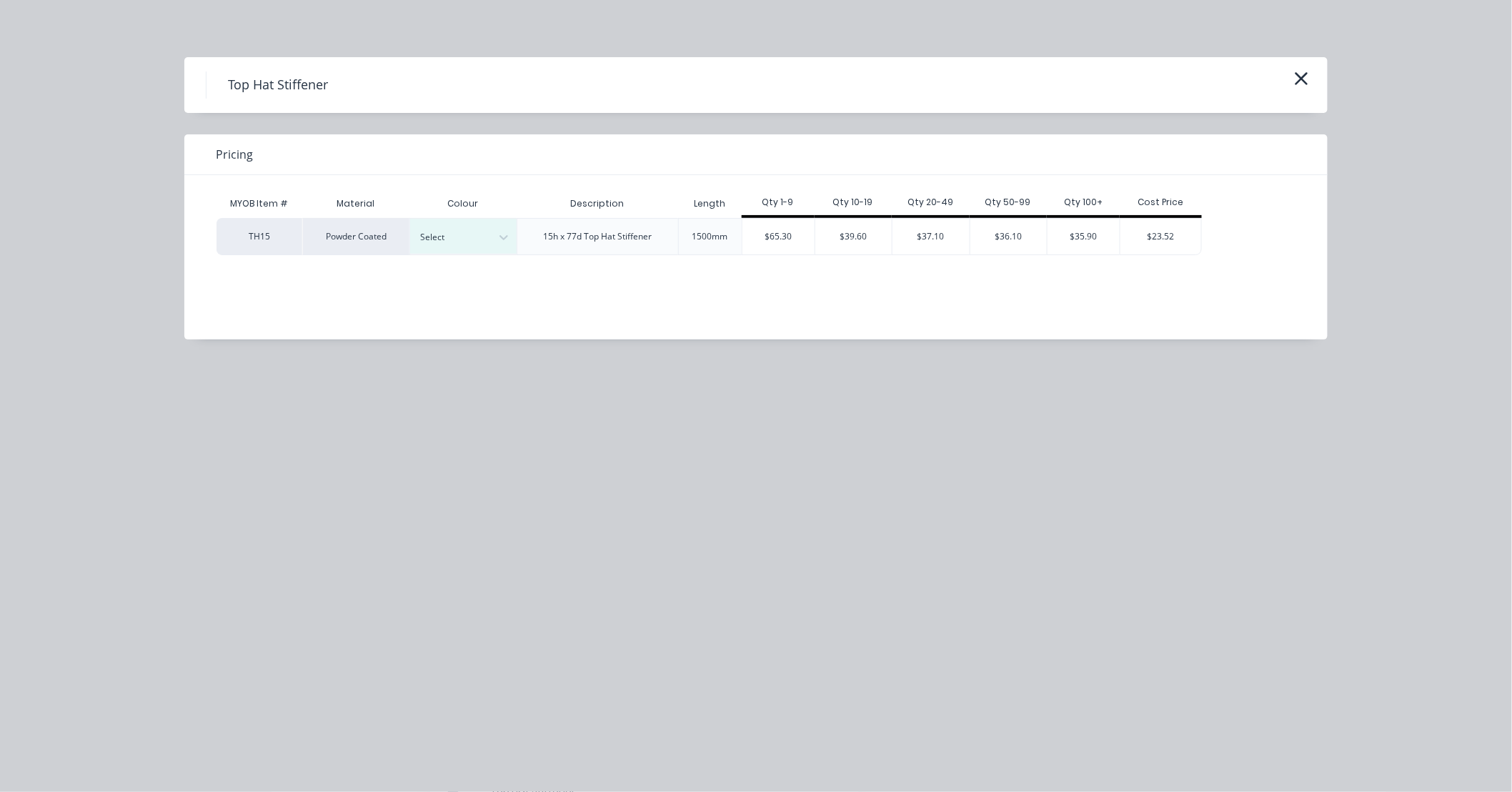
click at [909, 456] on div "Top Hat Stiffener Pricing MYOB Item # Material Colour Description Length Qty 1-…" at bounding box center [756, 396] width 1512 height 792
click at [1305, 75] on icon "button" at bounding box center [1302, 79] width 13 height 13
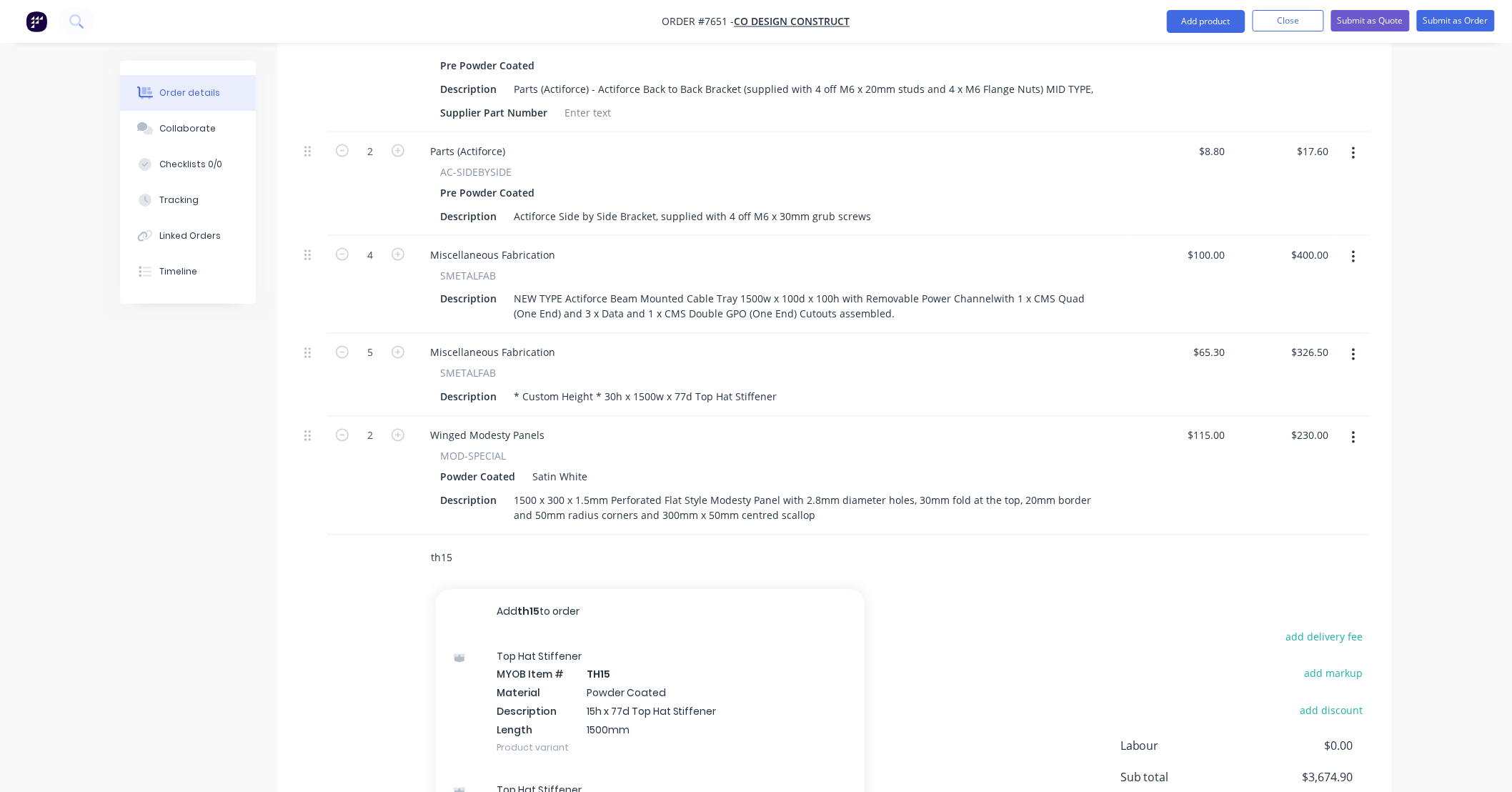
drag, startPoint x: 463, startPoint y: 536, endPoint x: 366, endPoint y: 539, distance: 97.0
click at [366, 540] on div "th15 Add th15 to order Top Hat Stiffener MYOB Item # TH15 Material Powder Coate…" at bounding box center [834, 558] width 1072 height 46
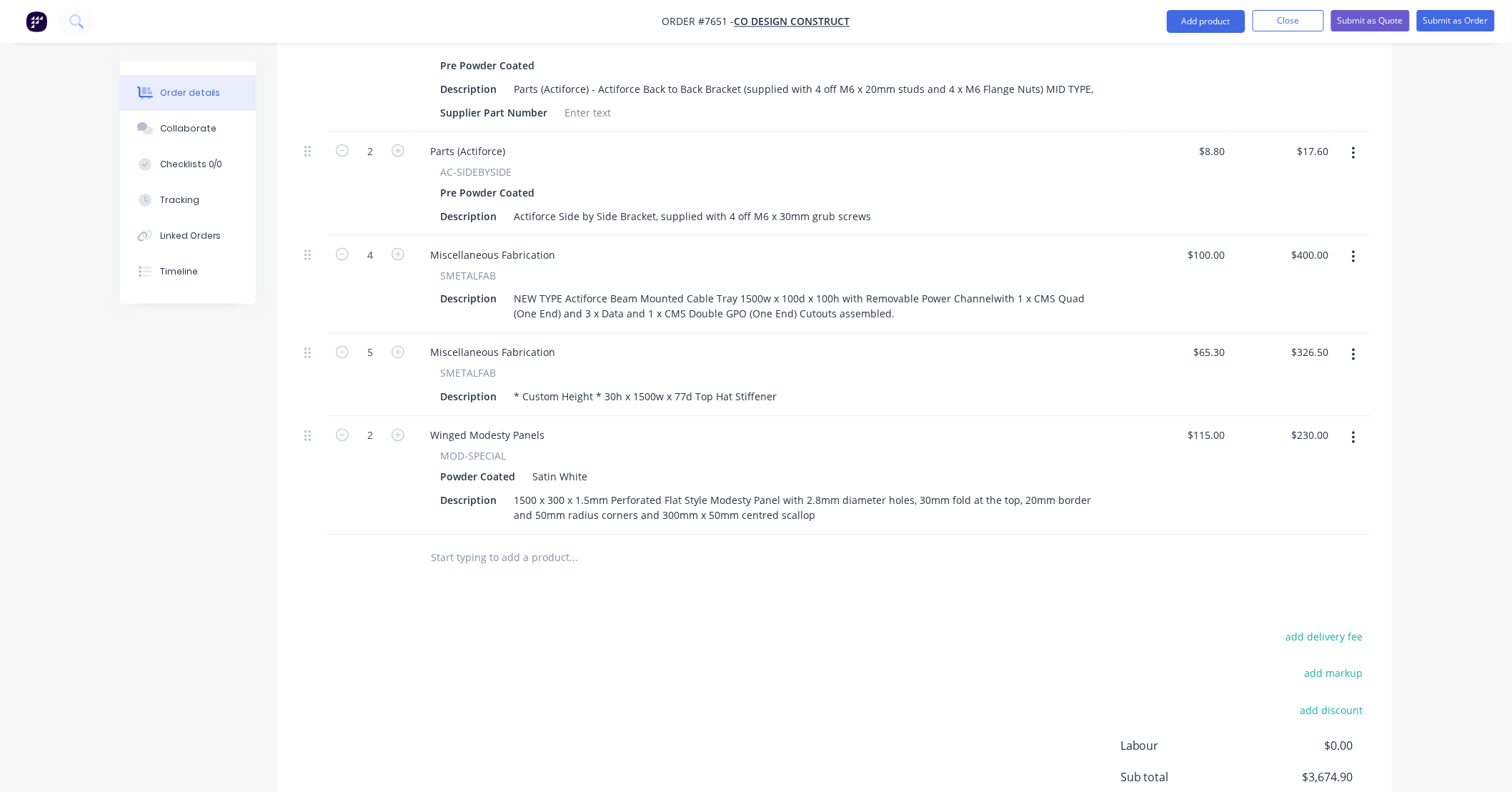
click at [662, 605] on div "Products Show / Hide columns Add product Qty Price Total 4 Electric AC-24v-2-SW…" at bounding box center [835, 286] width 1115 height 1215
click at [1458, 530] on div "Order details Collaborate Checklists 0/0 Tracking Linked Orders Timeline Order …" at bounding box center [756, 33] width 1512 height 1762
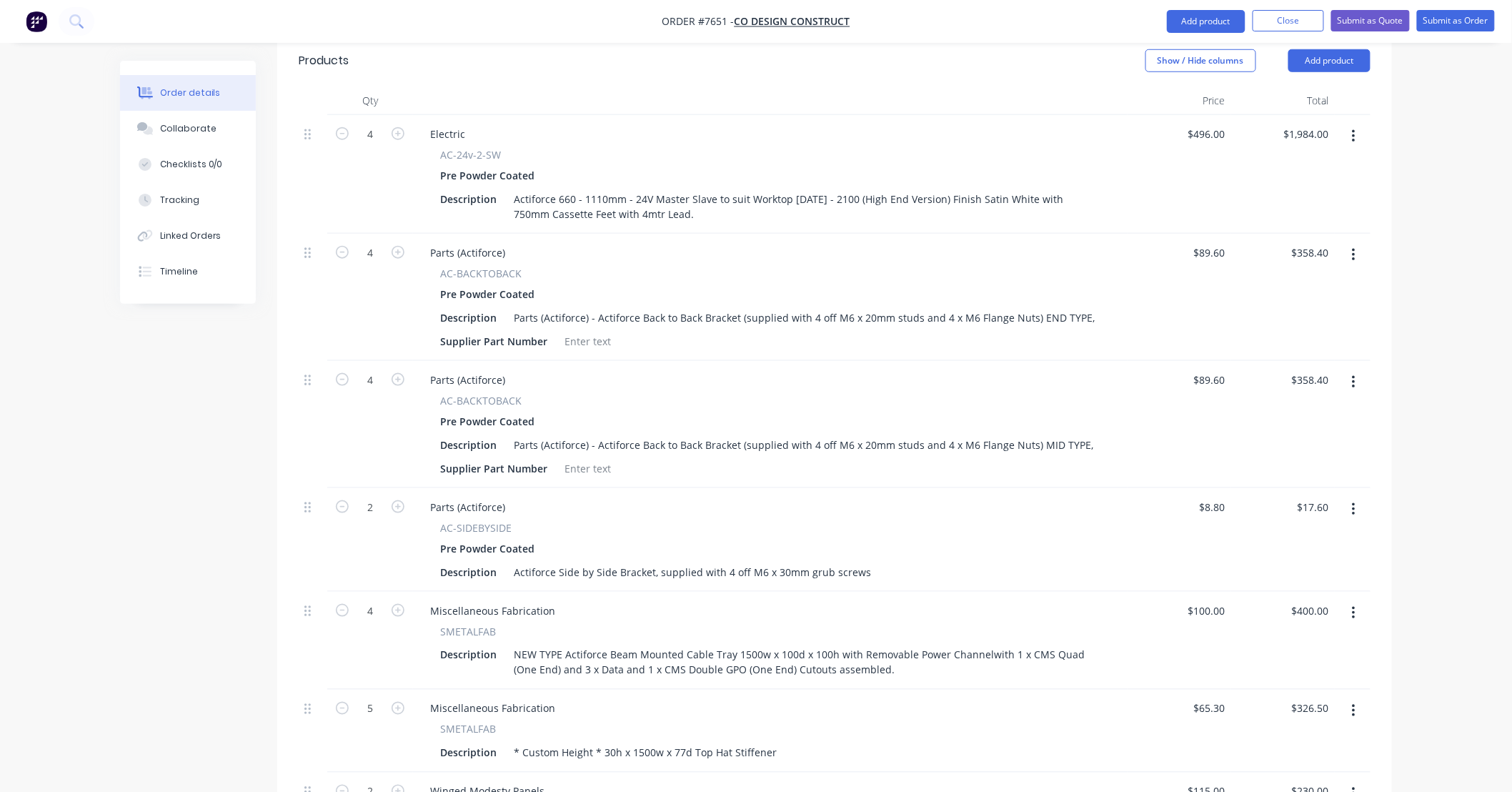
scroll to position [423, 0]
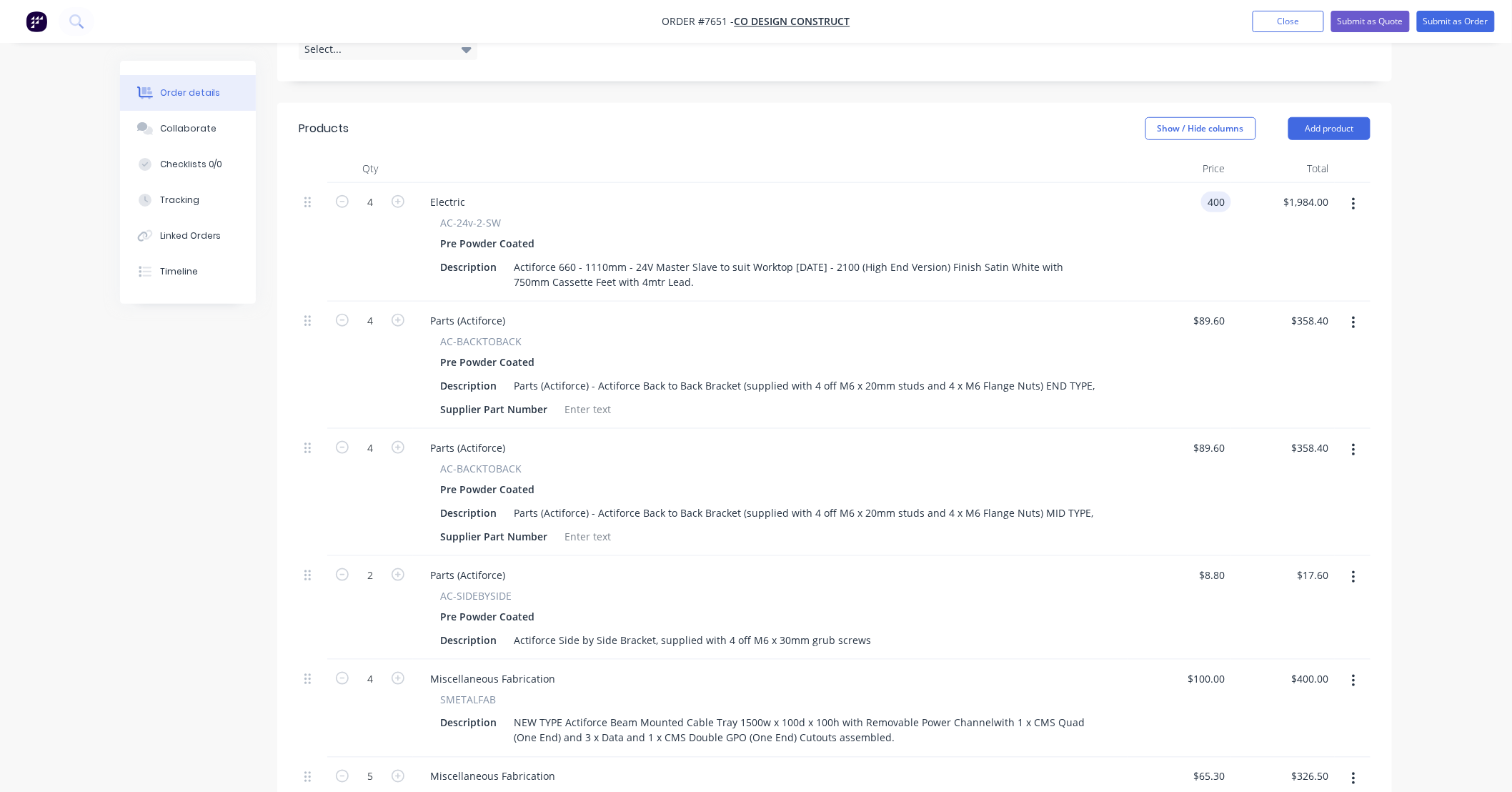
type input "$400.00"
type input "$1,600.00"
drag, startPoint x: 1446, startPoint y: 348, endPoint x: 1407, endPoint y: 342, distance: 39.5
click at [1446, 348] on div "Order details Collaborate Checklists 0/0 Tracking Linked Orders Timeline Order …" at bounding box center [756, 458] width 1512 height 1762
drag, startPoint x: 1224, startPoint y: 296, endPoint x: 1164, endPoint y: 328, distance: 68.0
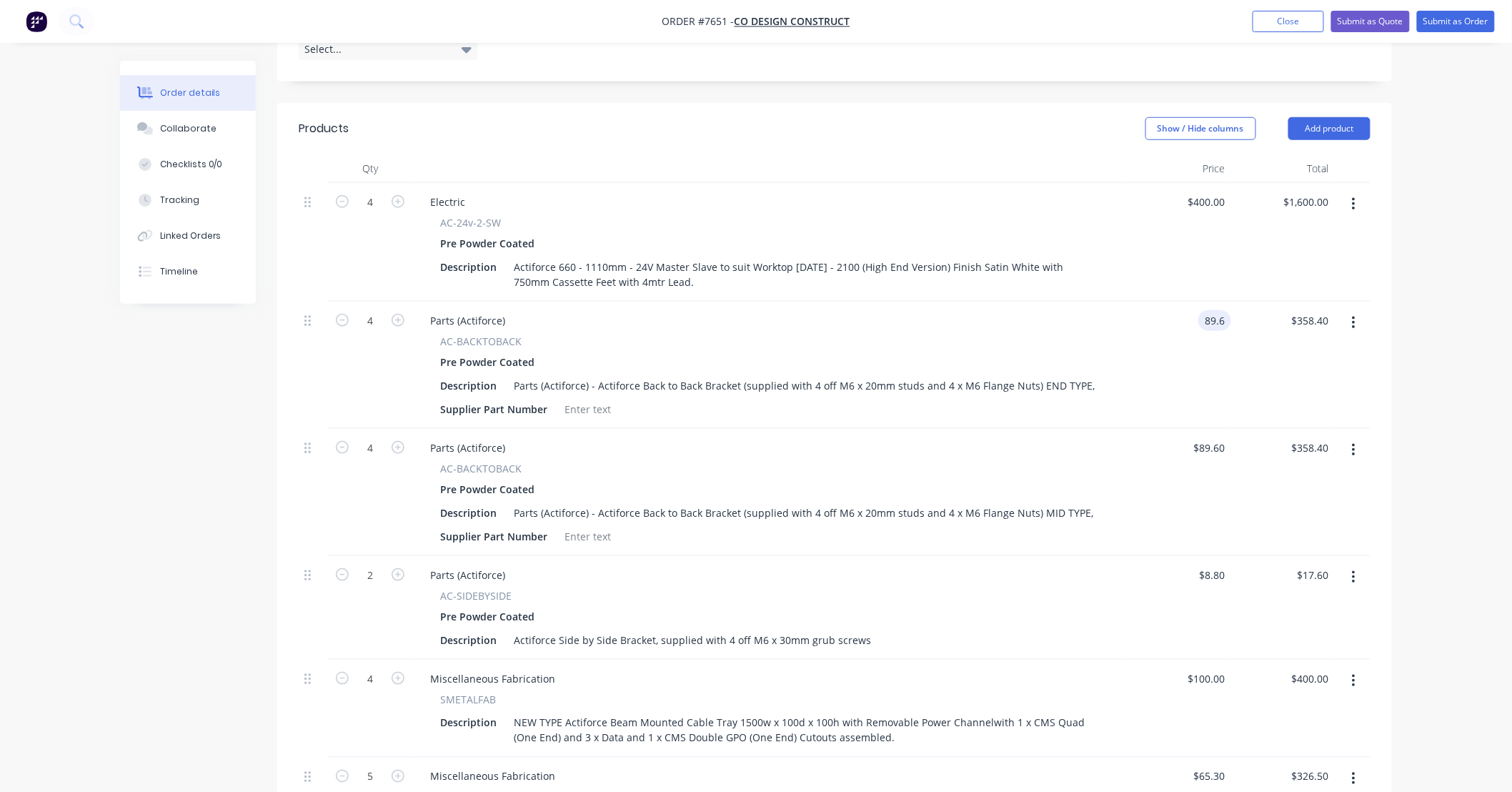
click at [1164, 328] on div "89.6 89.6" at bounding box center [1180, 364] width 104 height 127
drag, startPoint x: 1227, startPoint y: 299, endPoint x: 1198, endPoint y: 314, distance: 32.6
click at [1198, 314] on div "89.6 89.6" at bounding box center [1180, 364] width 104 height 127
type input "$62.00"
type input "$248.00"
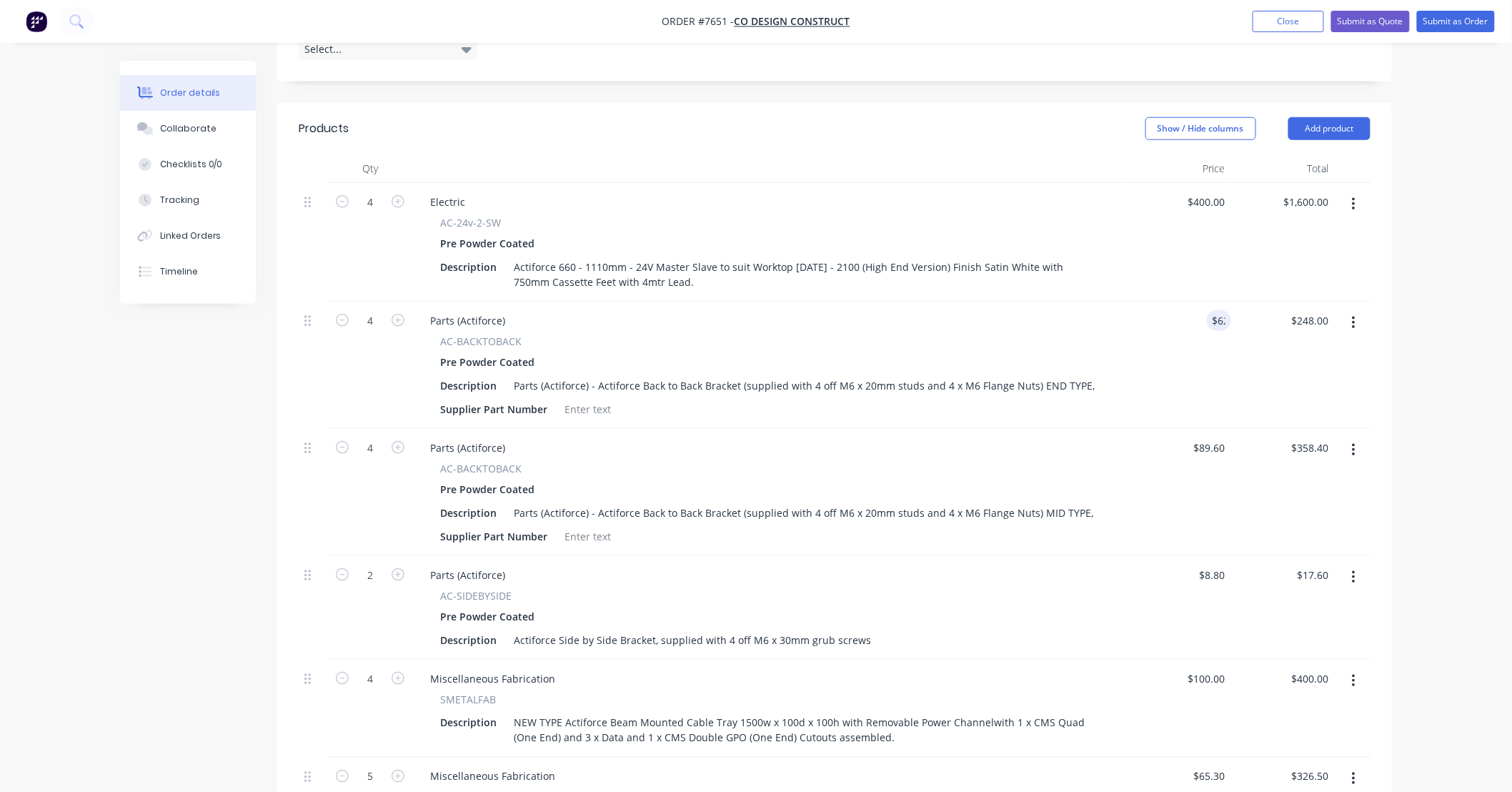
click at [1240, 340] on div "$248.00 $358.40" at bounding box center [1283, 364] width 104 height 127
type input "$62.00"
type input "$248.00"
click at [1206, 489] on div "$62.00 62" at bounding box center [1180, 492] width 104 height 127
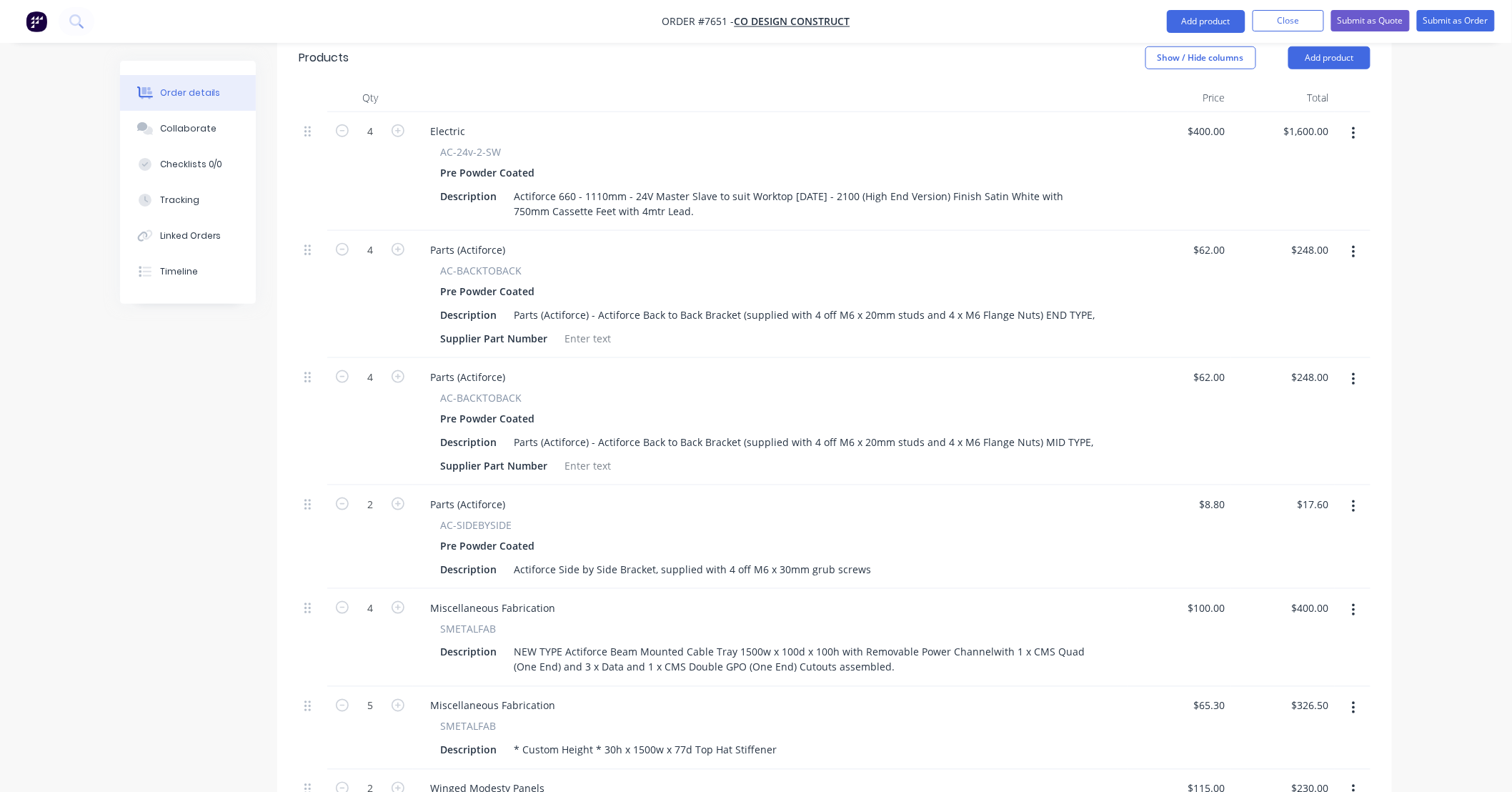
scroll to position [530, 0]
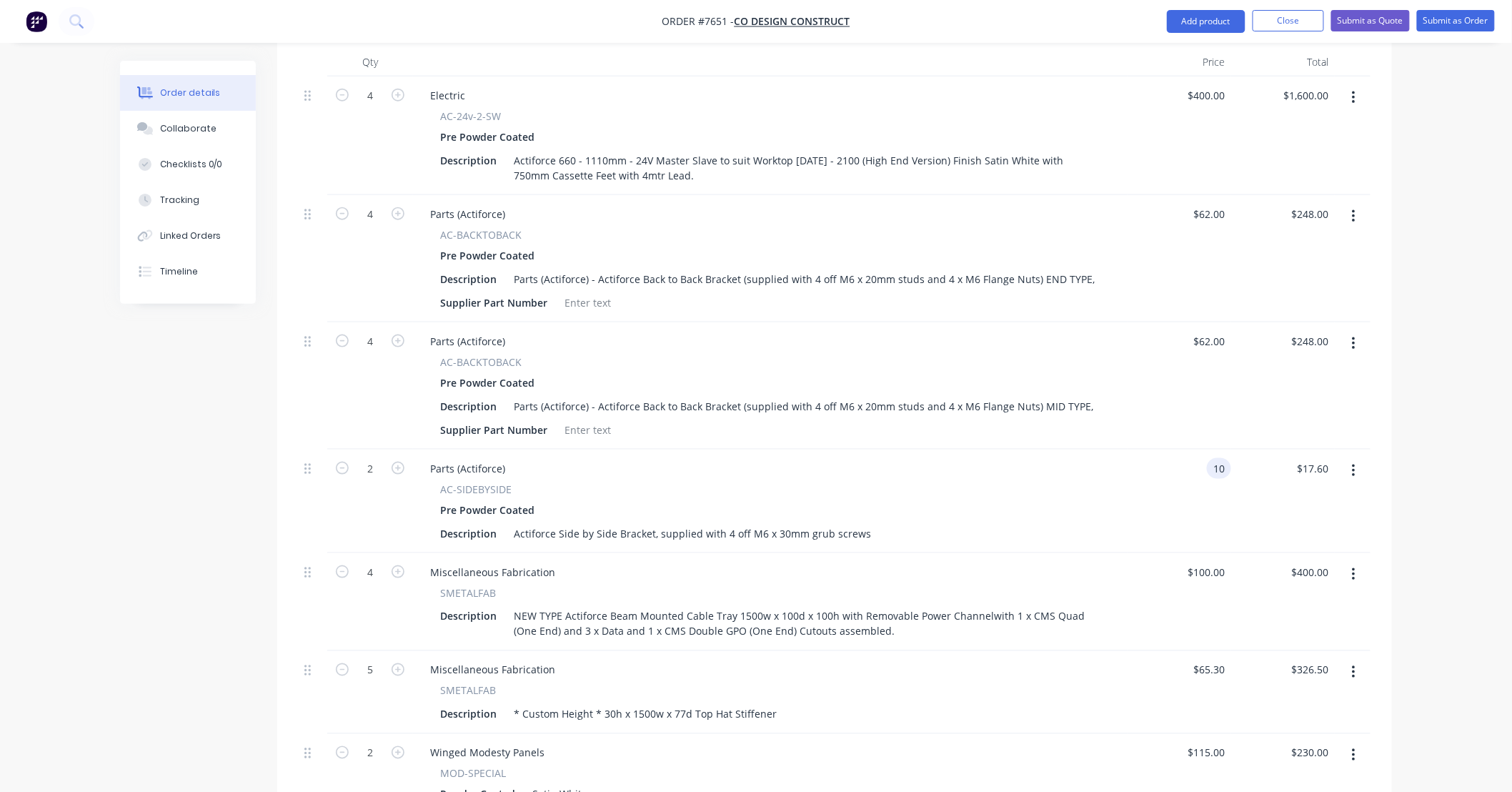
type input "$10.00"
type input "$20.00"
click at [1054, 500] on div "Pre Powder Coated" at bounding box center [770, 510] width 660 height 21
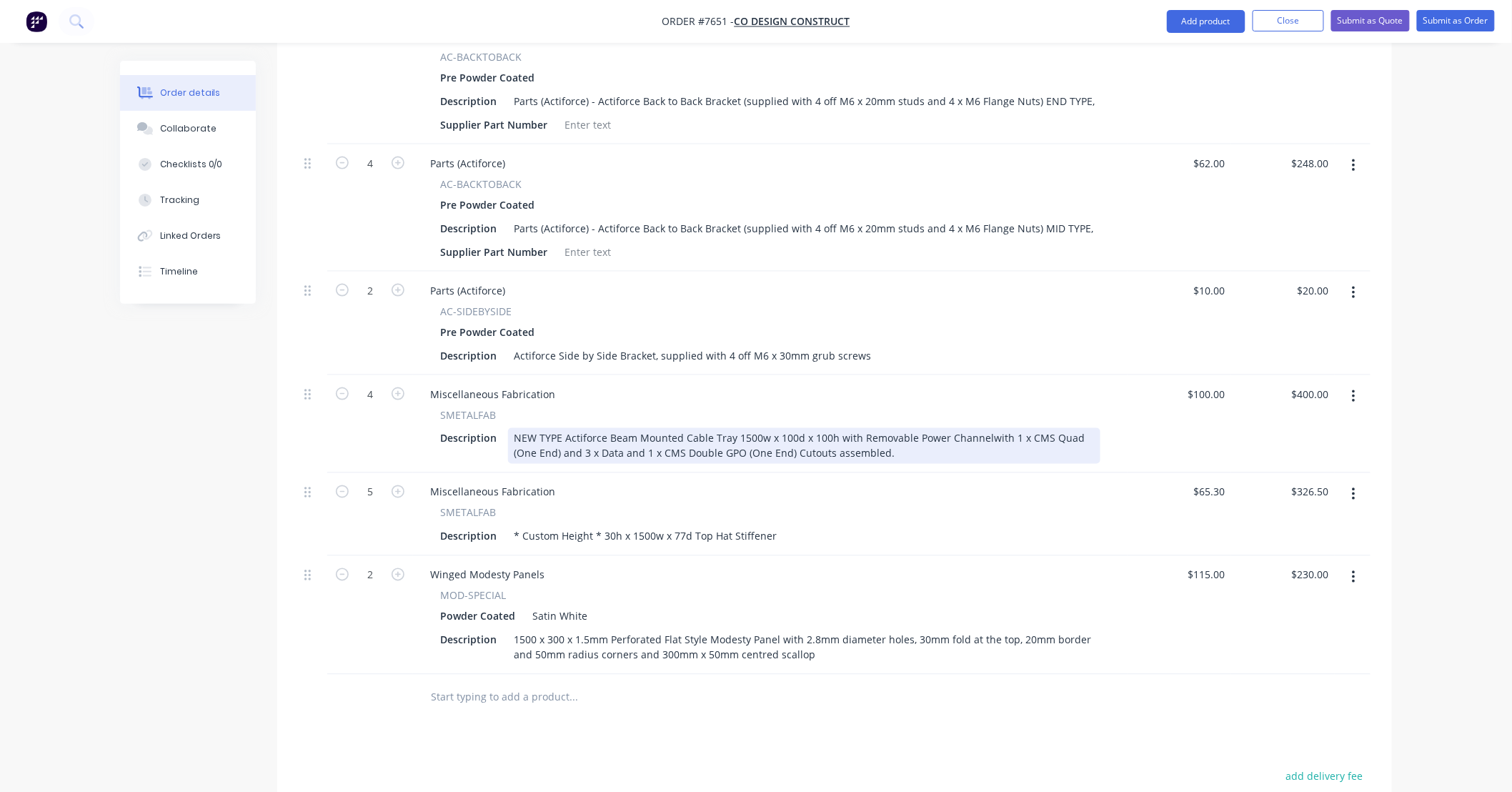
scroll to position [740, 0]
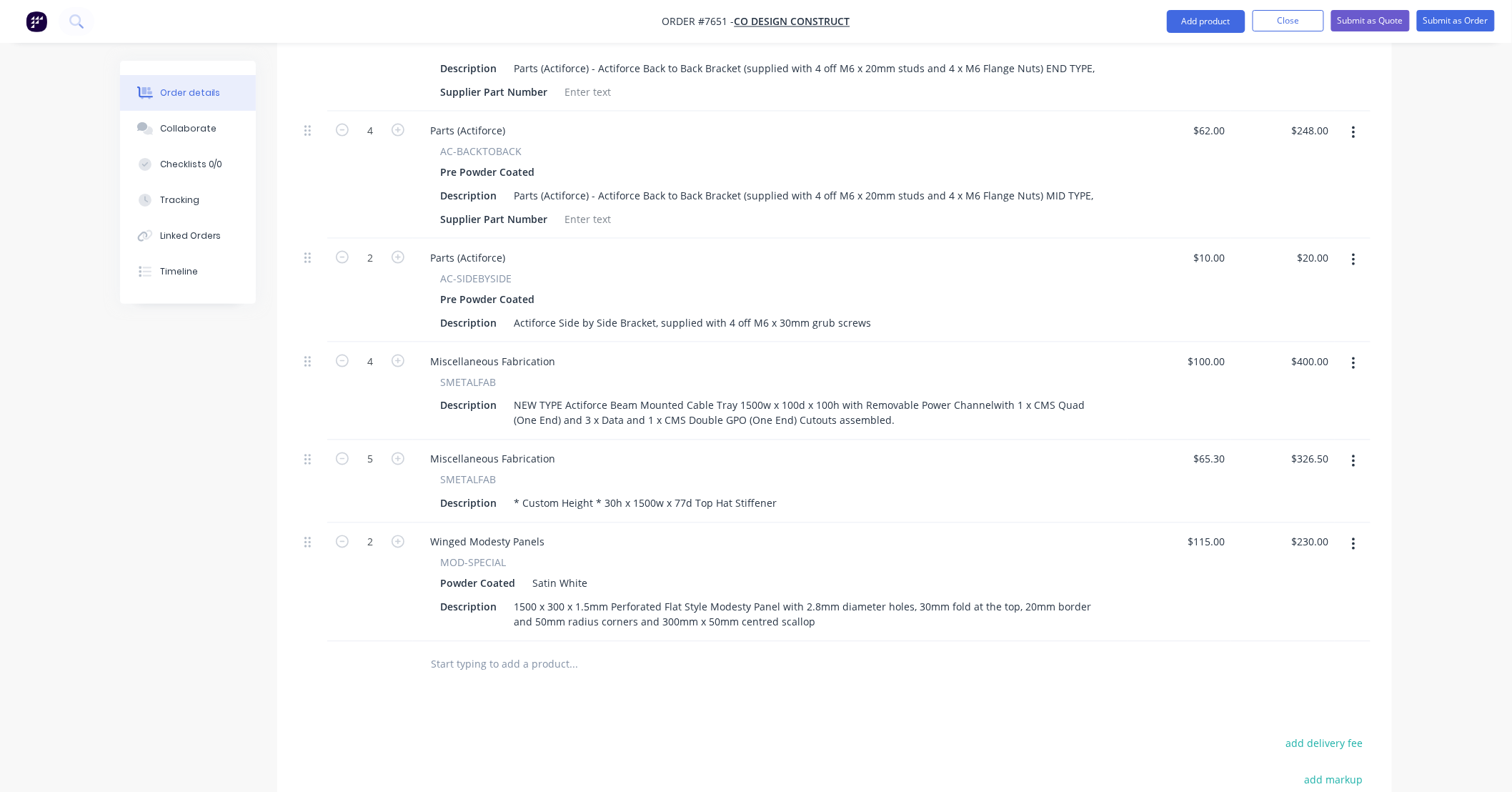
click at [515, 651] on input "text" at bounding box center [573, 665] width 286 height 28
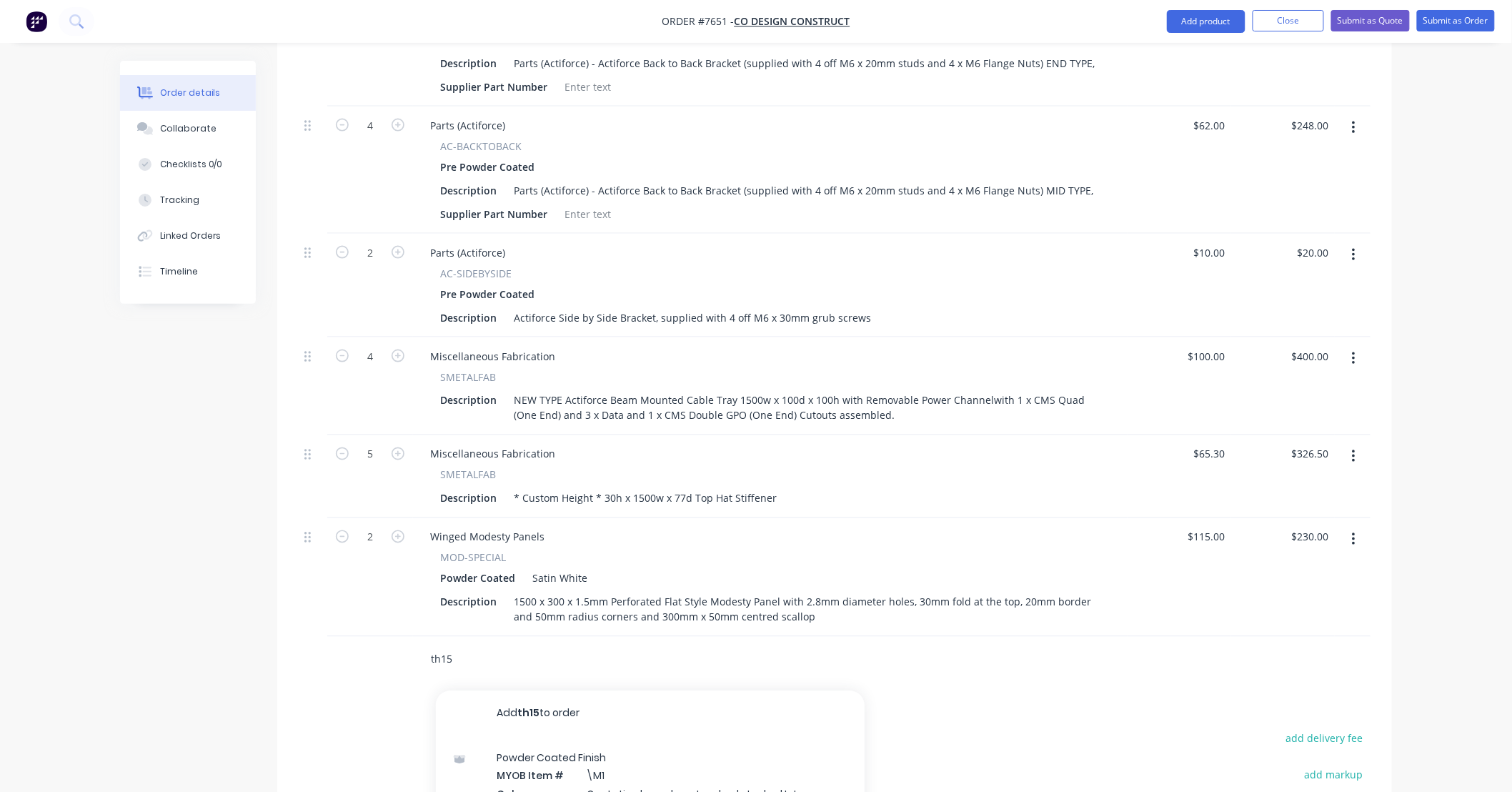
scroll to position [949, 0]
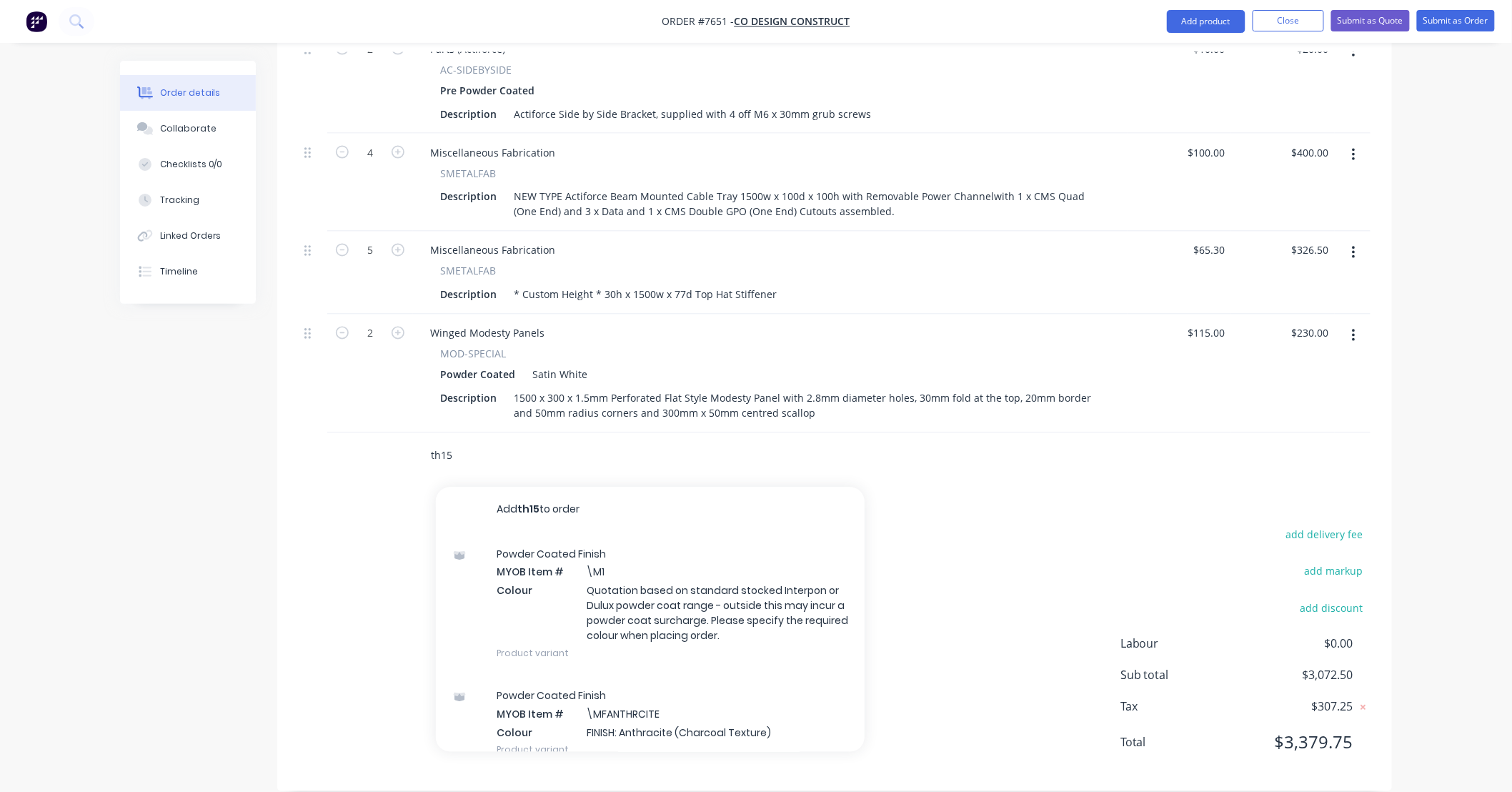
drag, startPoint x: 469, startPoint y: 434, endPoint x: 358, endPoint y: 428, distance: 111.2
click at [358, 433] on div "th15 Add th15 to order Powder Coated Finish MYOB Item # \M1 Colour Quotation ba…" at bounding box center [834, 456] width 1072 height 46
click at [487, 442] on input "th15" at bounding box center [573, 456] width 286 height 28
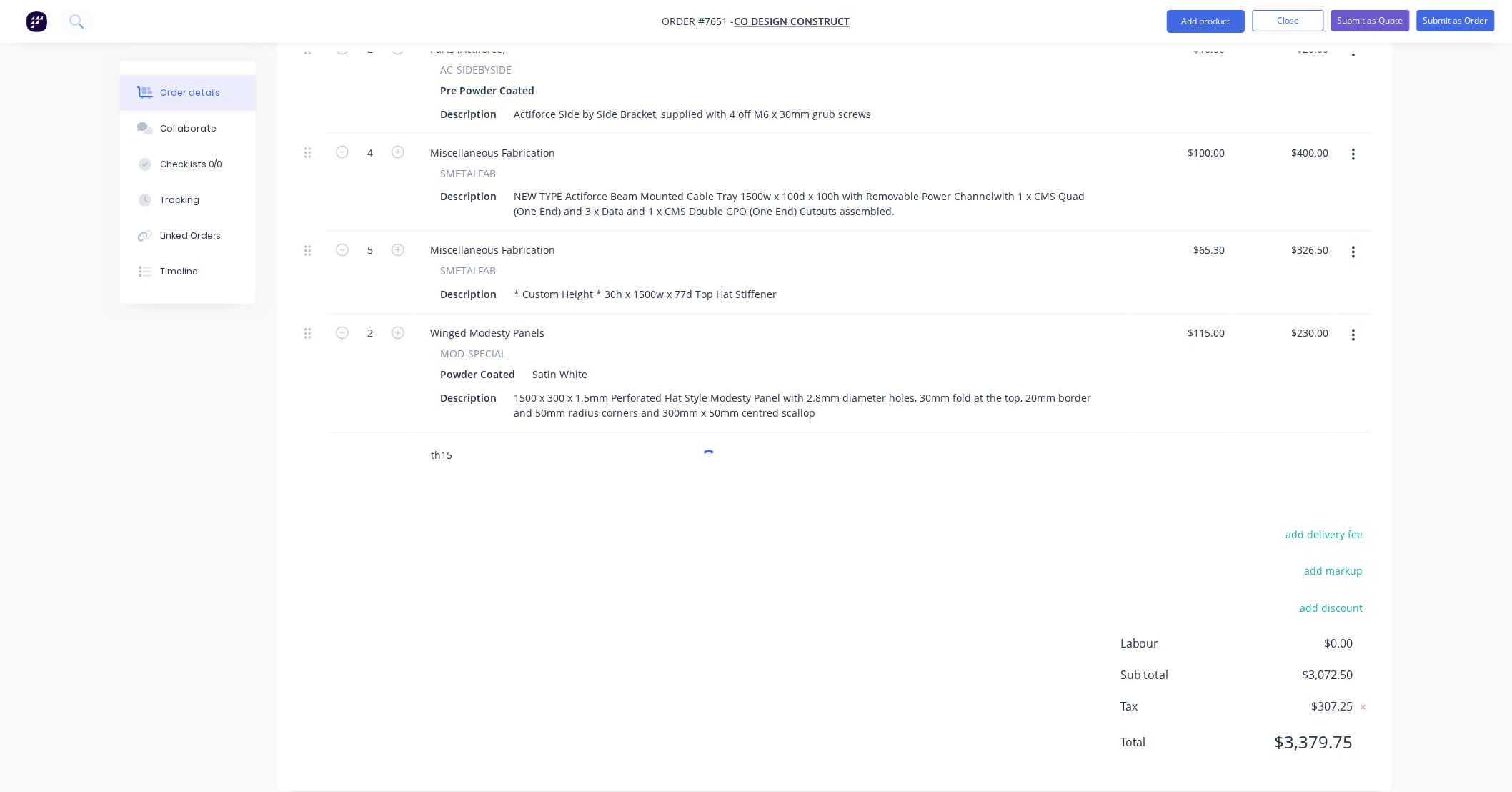
drag, startPoint x: 487, startPoint y: 430, endPoint x: 470, endPoint y: 440, distance: 19.7
click at [472, 442] on input "th15" at bounding box center [573, 456] width 286 height 28
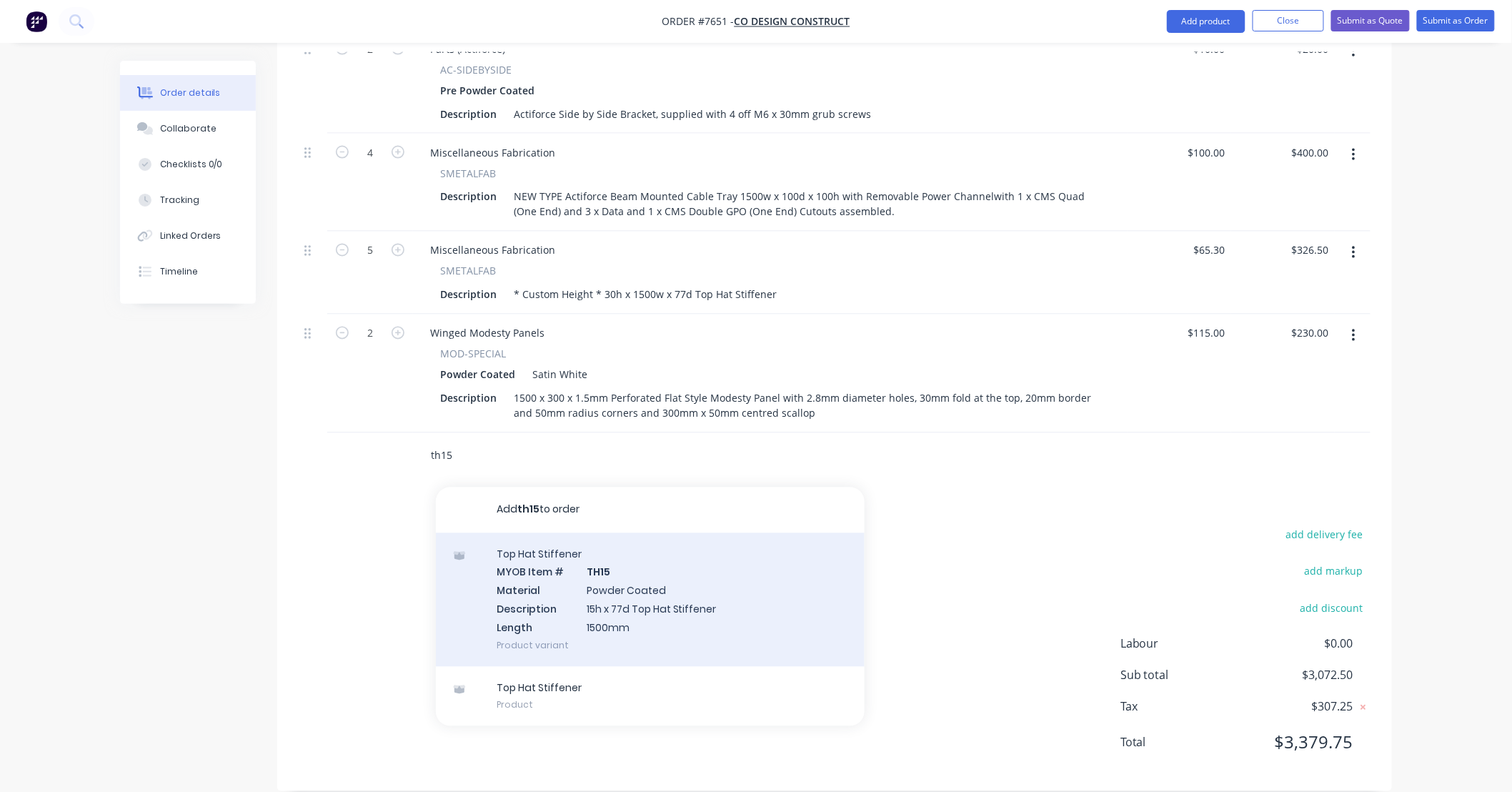
type input "th15"
click at [686, 575] on div "Top Hat Stiffener MYOB Item # TH15 Material Powder Coated Description 15h x 77d…" at bounding box center [650, 600] width 428 height 134
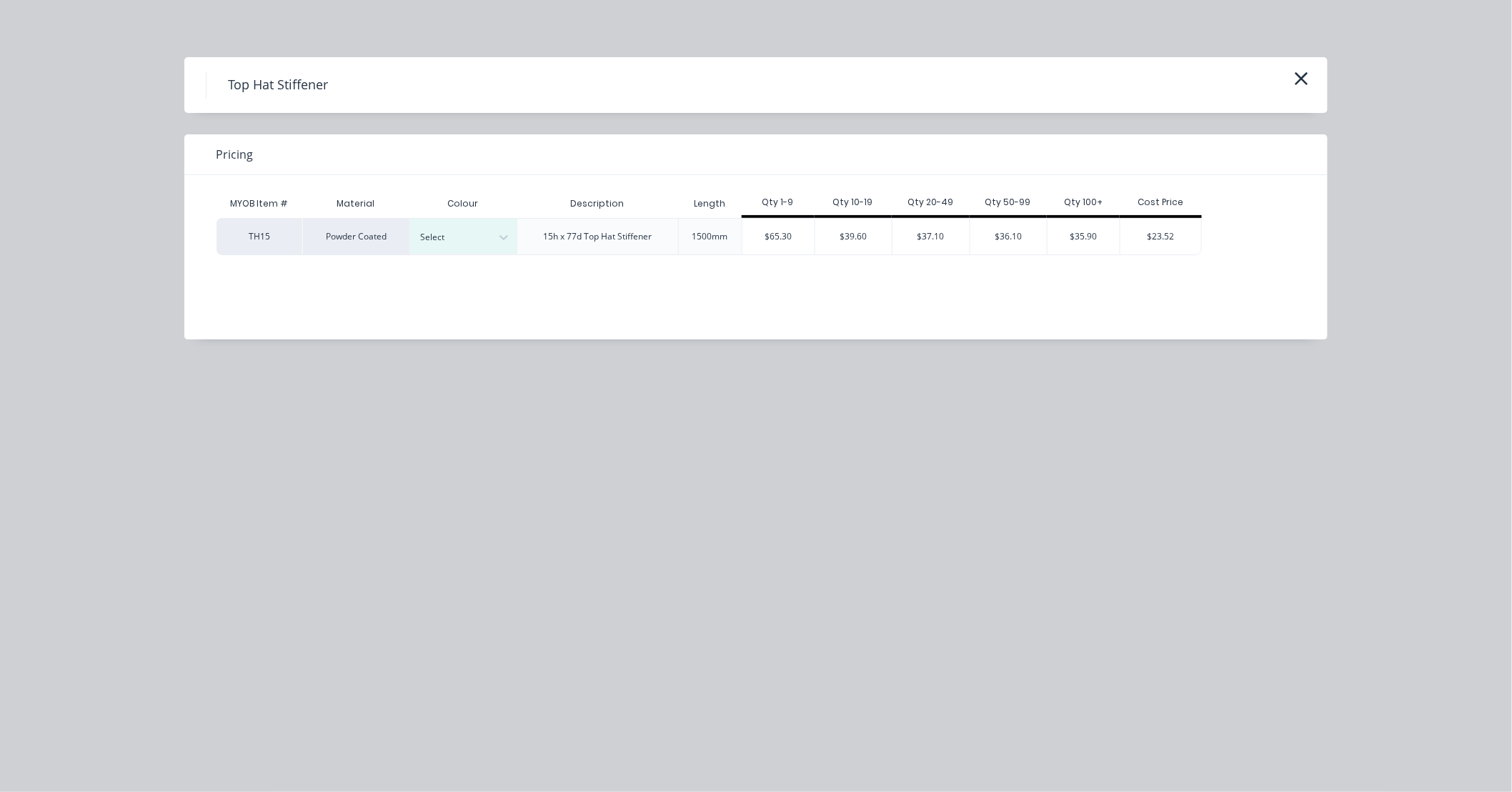
click at [1118, 535] on div "Top Hat Stiffener Pricing MYOB Item # Material Colour Description Length Qty 1-…" at bounding box center [756, 396] width 1512 height 792
click at [1296, 77] on icon "button" at bounding box center [1302, 78] width 15 height 20
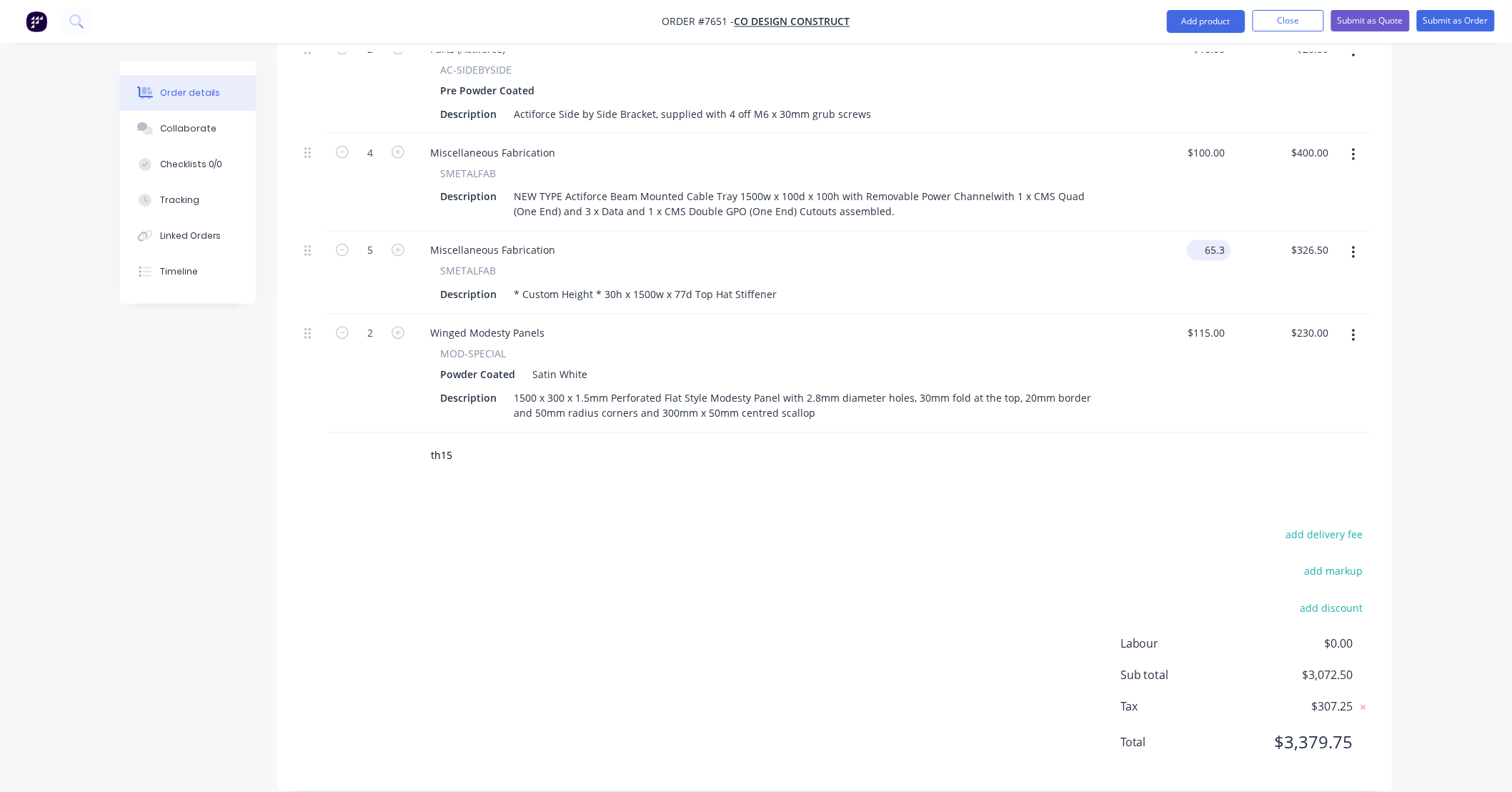
click at [1225, 240] on input "65.3" at bounding box center [1212, 251] width 39 height 21
type input "$65.00"
type input "$325.00"
click at [1172, 266] on div "$65.00 $65.00" at bounding box center [1180, 273] width 104 height 83
click at [1125, 364] on div "Winged Modesty Panels MOD-SPECIAL Powder Coated Satin White Description 1500 x …" at bounding box center [770, 374] width 715 height 119
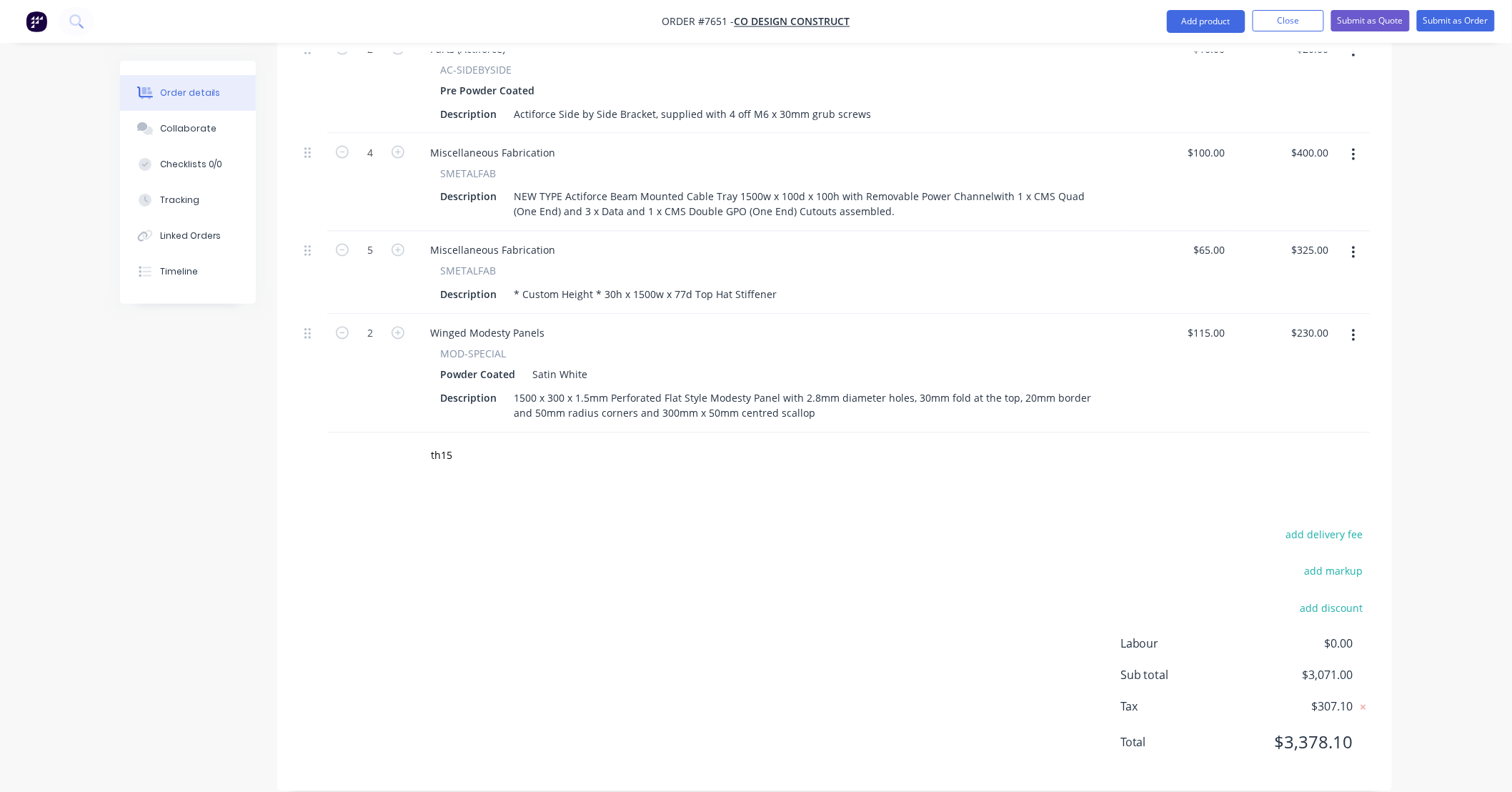
click at [1012, 495] on div "Products Show / Hide columns Add product Qty Price Total 4 Electric AC-24v-2-SW…" at bounding box center [835, 185] width 1115 height 1215
click at [963, 543] on div "add delivery fee add markup add discount Labour $0.00 Sub total $3,071.00 Tax $…" at bounding box center [834, 648] width 1072 height 245
drag, startPoint x: 490, startPoint y: 441, endPoint x: 331, endPoint y: 444, distance: 159.0
click at [333, 441] on div "th15 Add th15 to order Top Hat Stiffener MYOB Item # TH15 Material Powder Coate…" at bounding box center [834, 456] width 1072 height 46
click at [694, 576] on div "add delivery fee add markup add discount Labour $0.00 Sub total $3,071.00 Tax $…" at bounding box center [834, 648] width 1072 height 245
